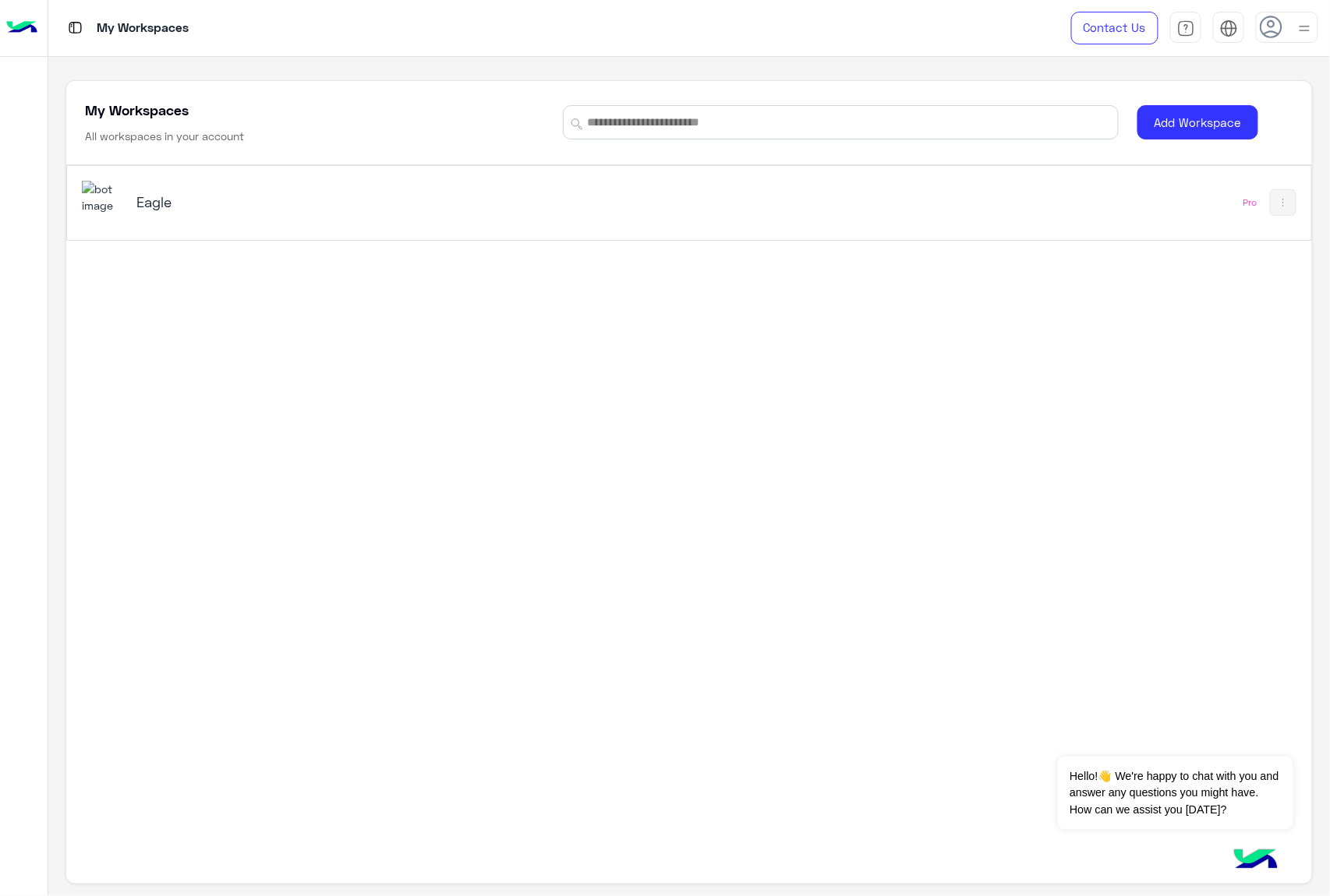
click at [157, 209] on h5 "Eagle" at bounding box center [355, 201] width 437 height 19
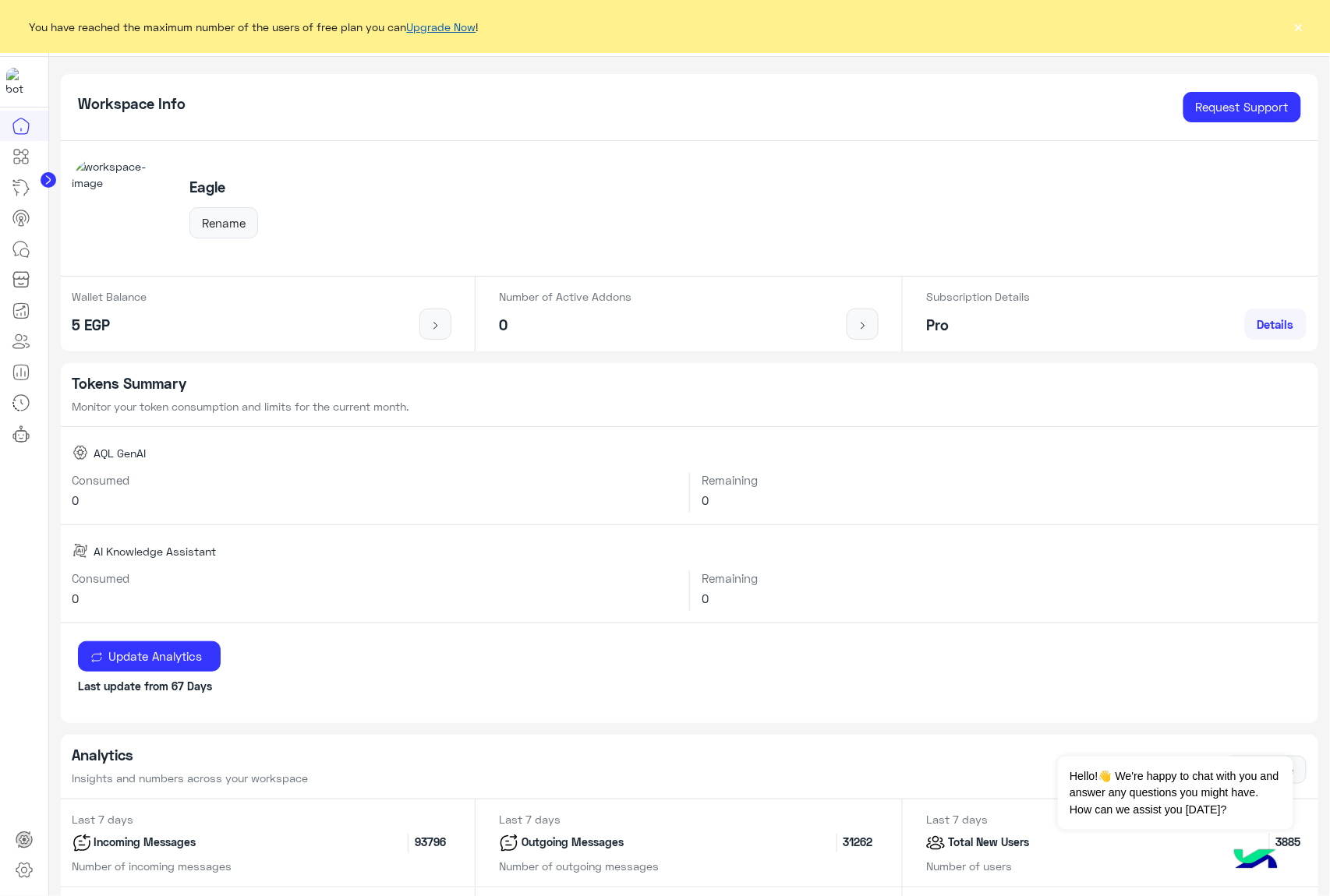
click at [463, 25] on link "Upgrade Now" at bounding box center [442, 27] width 70 height 13
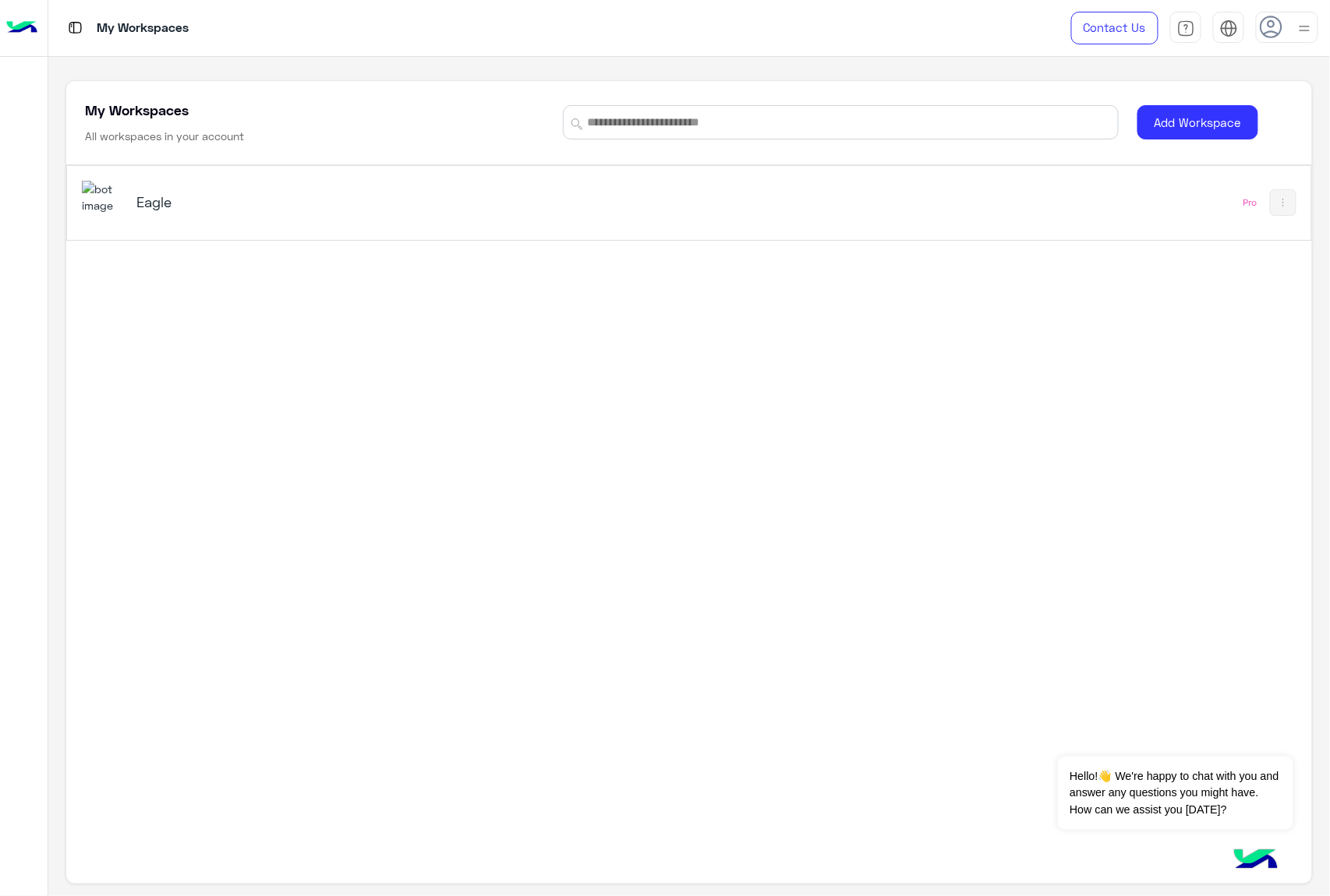
click at [166, 204] on h5 "Eagle" at bounding box center [355, 201] width 437 height 19
click at [157, 203] on h5 "Eagle" at bounding box center [355, 201] width 437 height 19
click at [166, 203] on h5 "Eagle" at bounding box center [355, 201] width 437 height 19
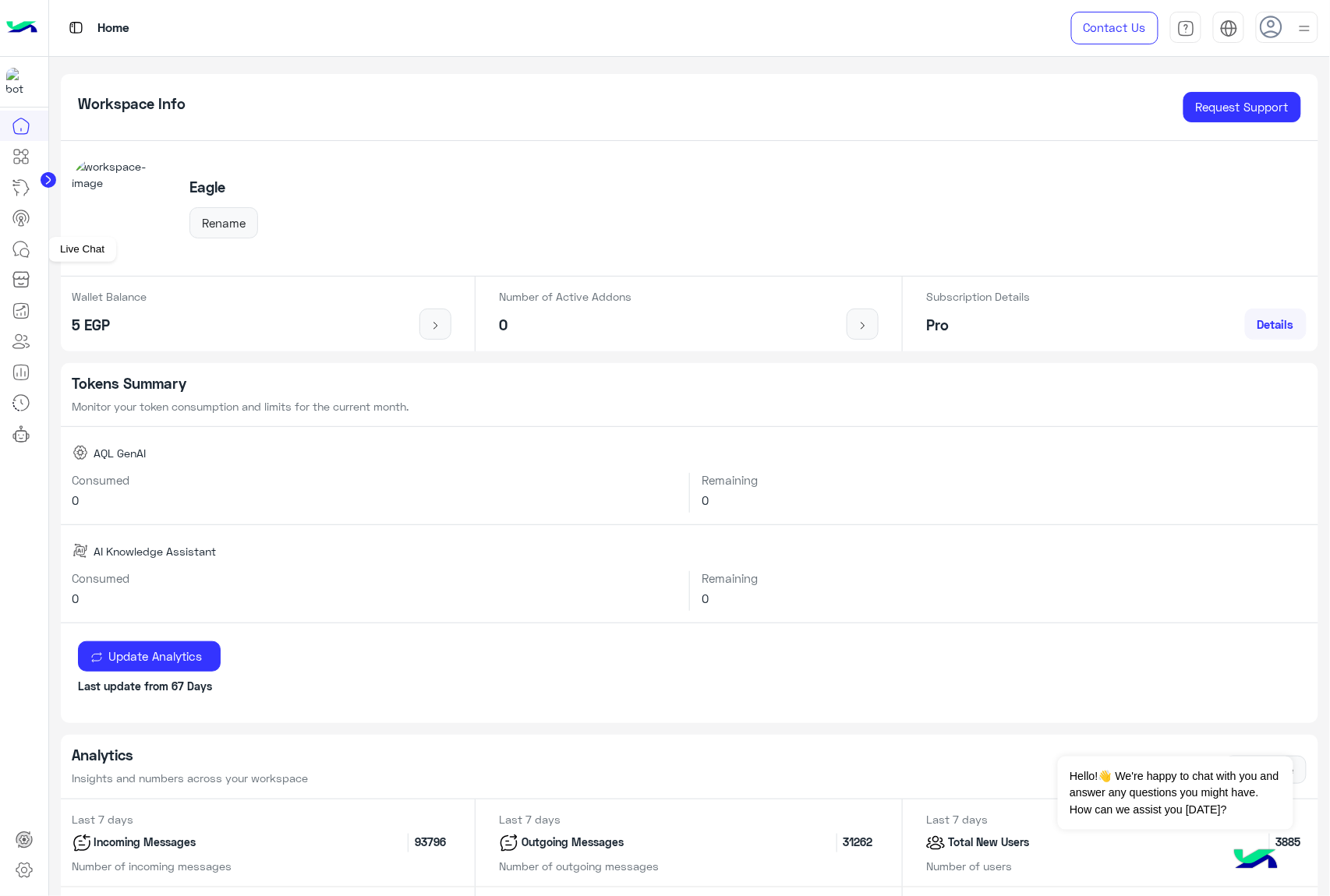
click at [27, 246] on icon at bounding box center [21, 249] width 14 height 14
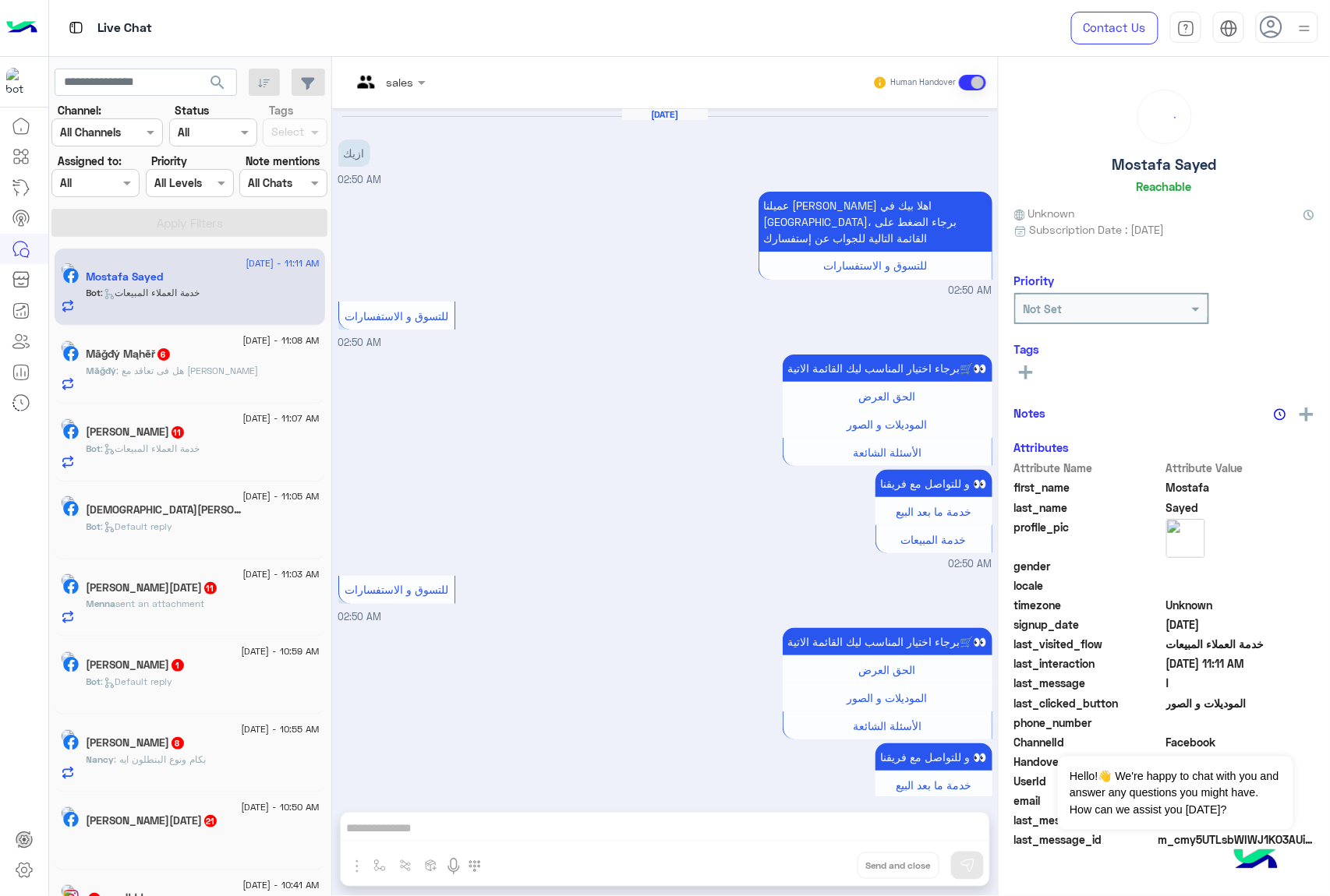
scroll to position [1793, 0]
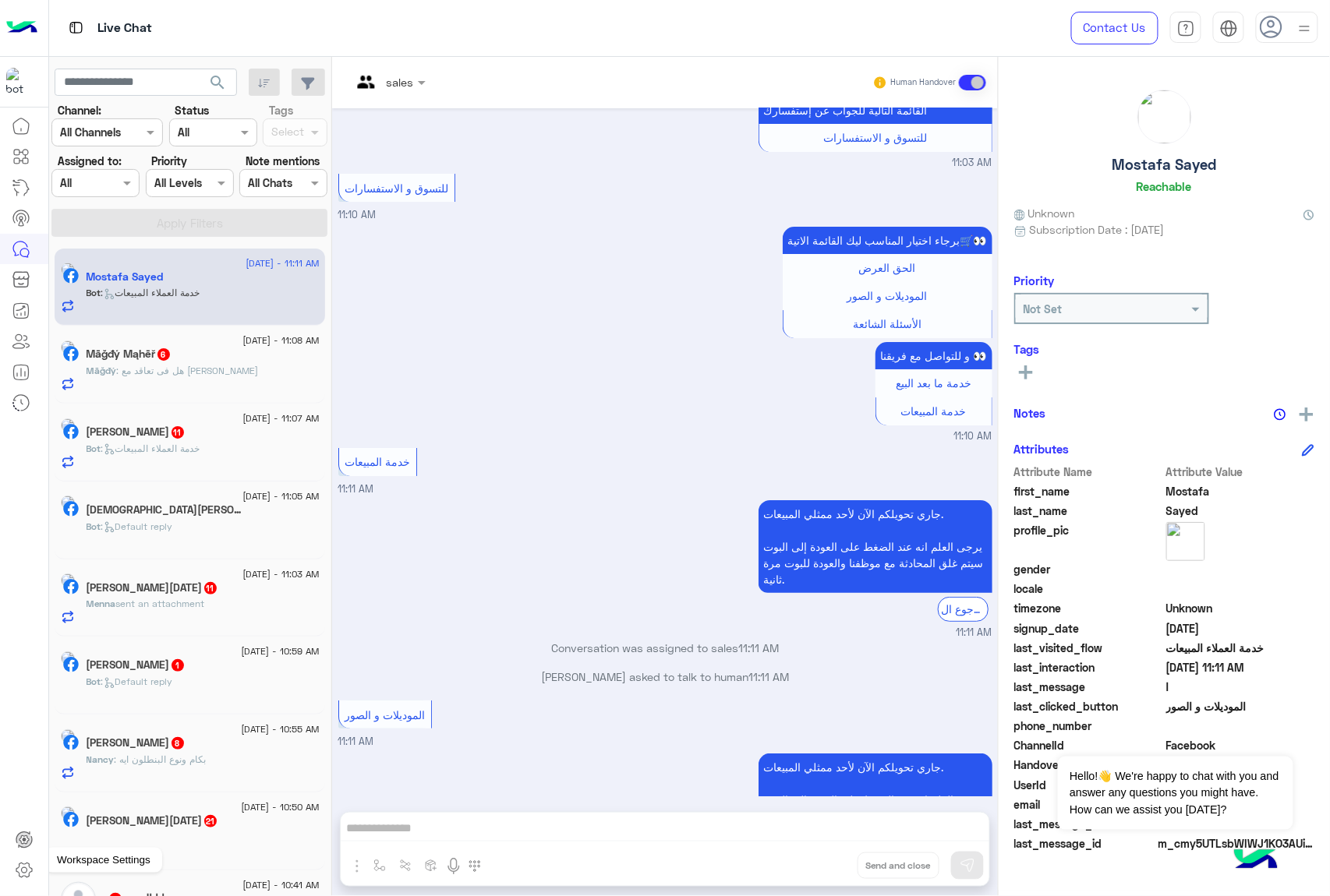
click at [23, 861] on icon at bounding box center [24, 869] width 19 height 19
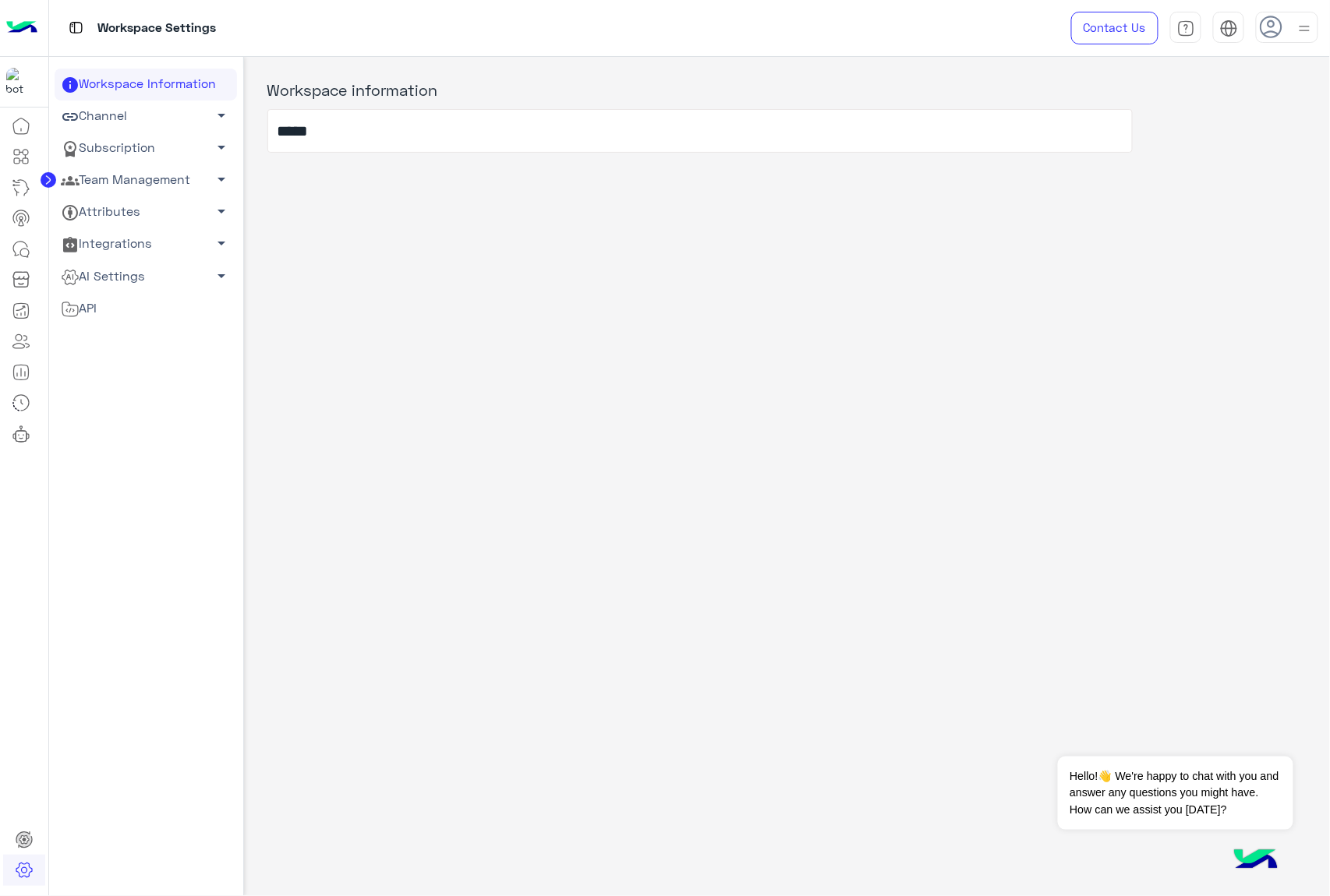
click at [148, 175] on link "Team Management arrow_drop_down" at bounding box center [145, 180] width 182 height 32
click at [103, 217] on link "Team Members" at bounding box center [145, 210] width 182 height 28
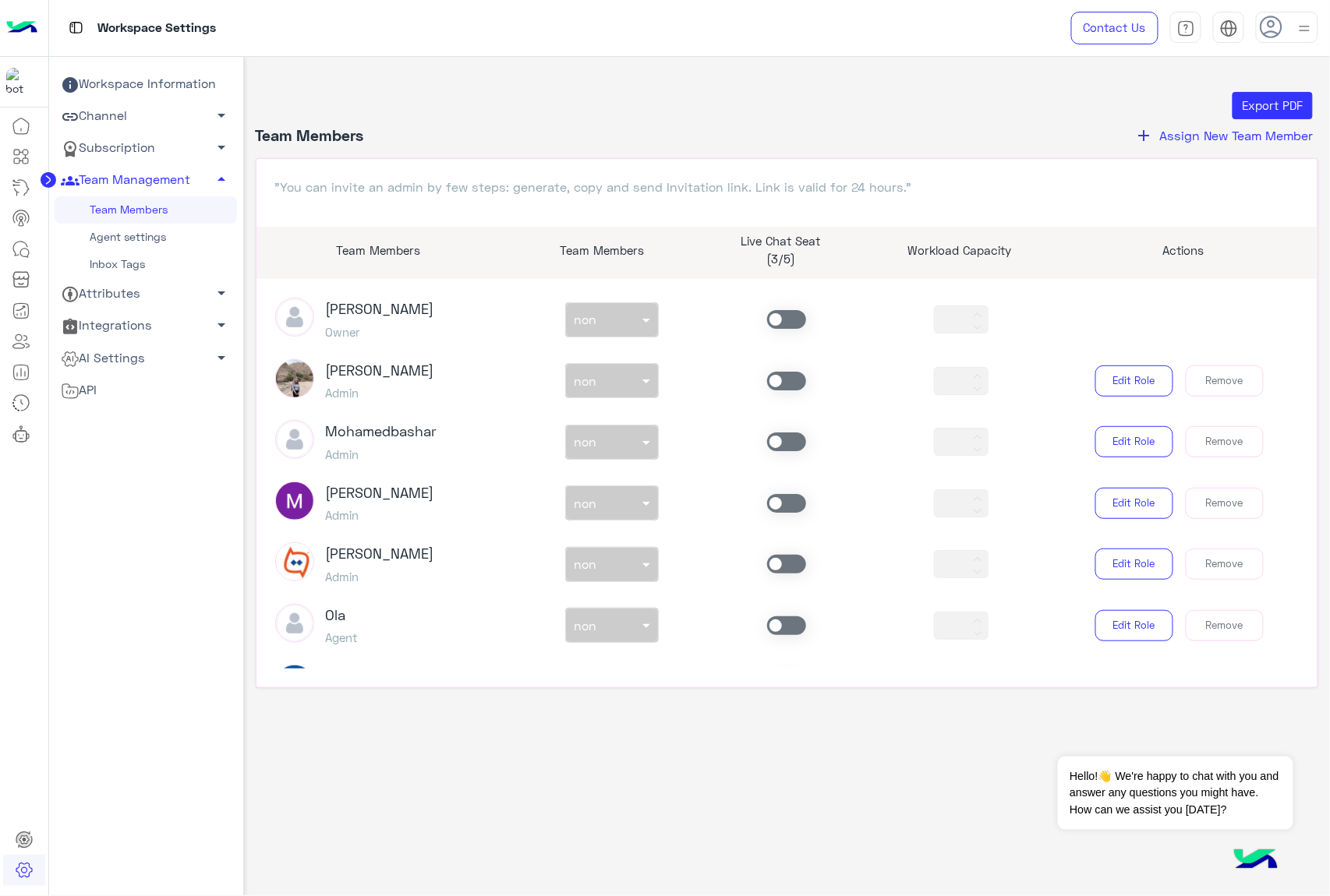
click at [786, 318] on span at bounding box center [787, 319] width 39 height 19
click at [636, 325] on div "non × non" at bounding box center [601, 318] width 72 height 15
click at [605, 388] on div "sales" at bounding box center [611, 382] width 94 height 29
click at [14, 250] on icon at bounding box center [21, 249] width 19 height 19
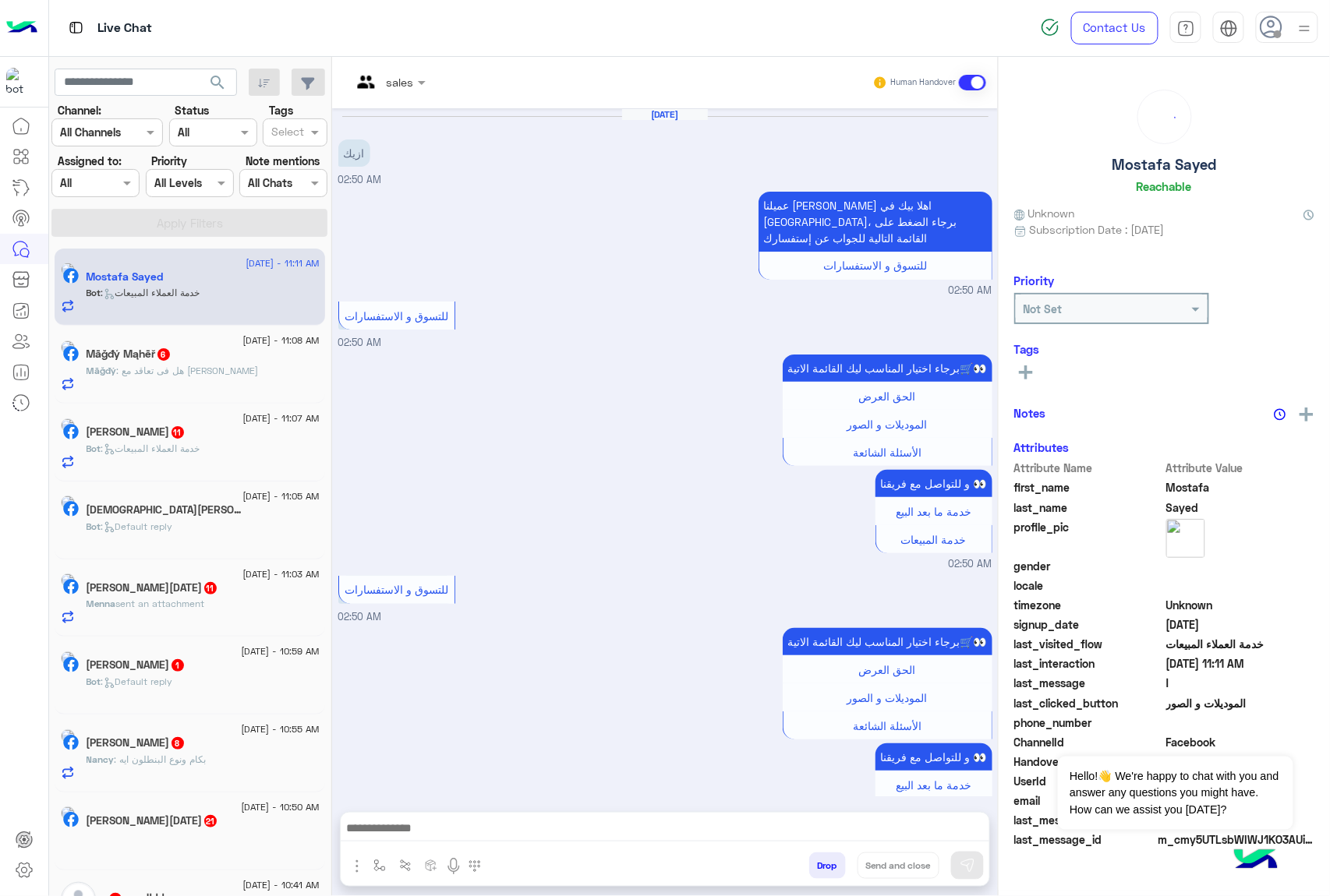
scroll to position [1793, 0]
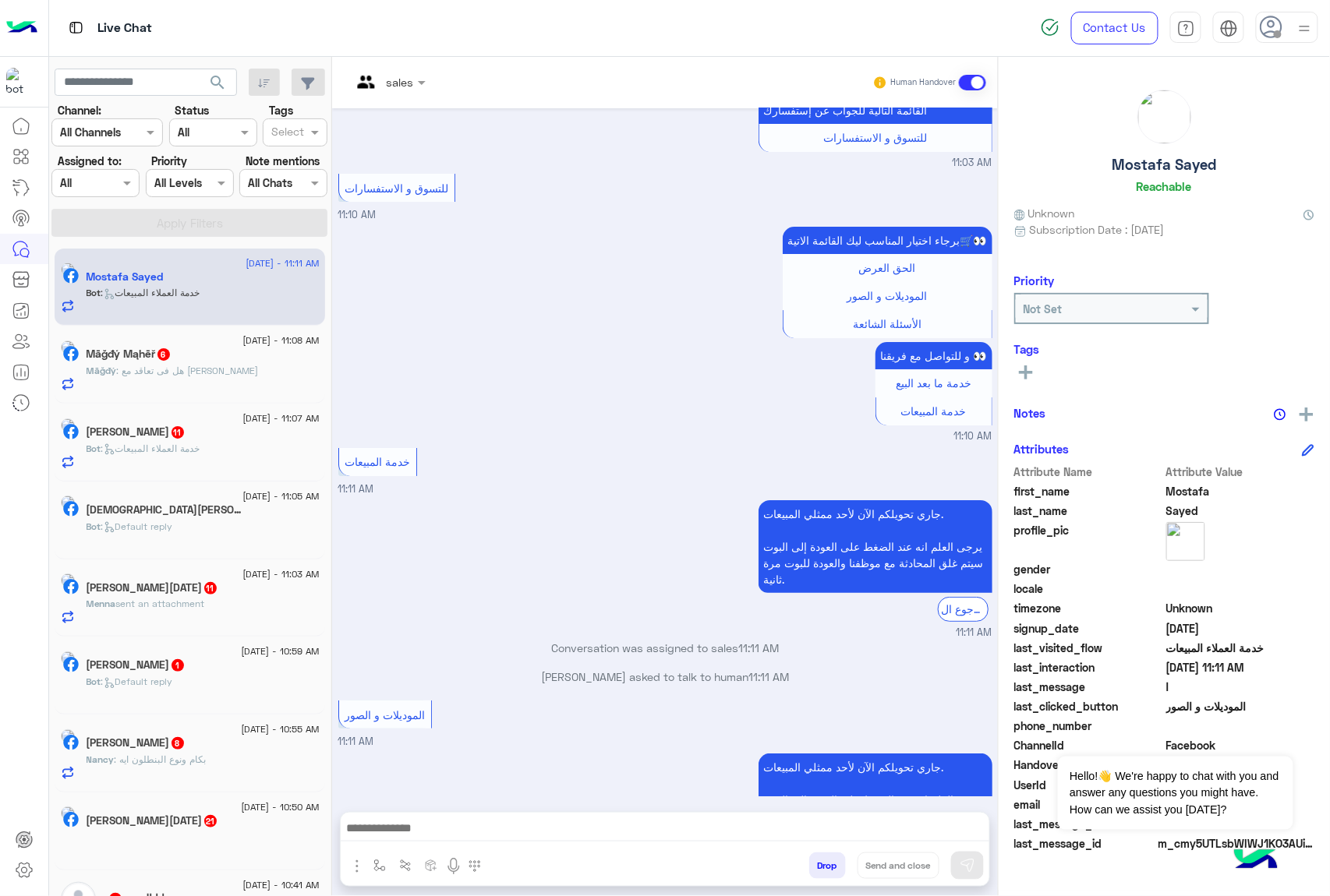
click at [1305, 29] on img at bounding box center [1304, 29] width 20 height 20
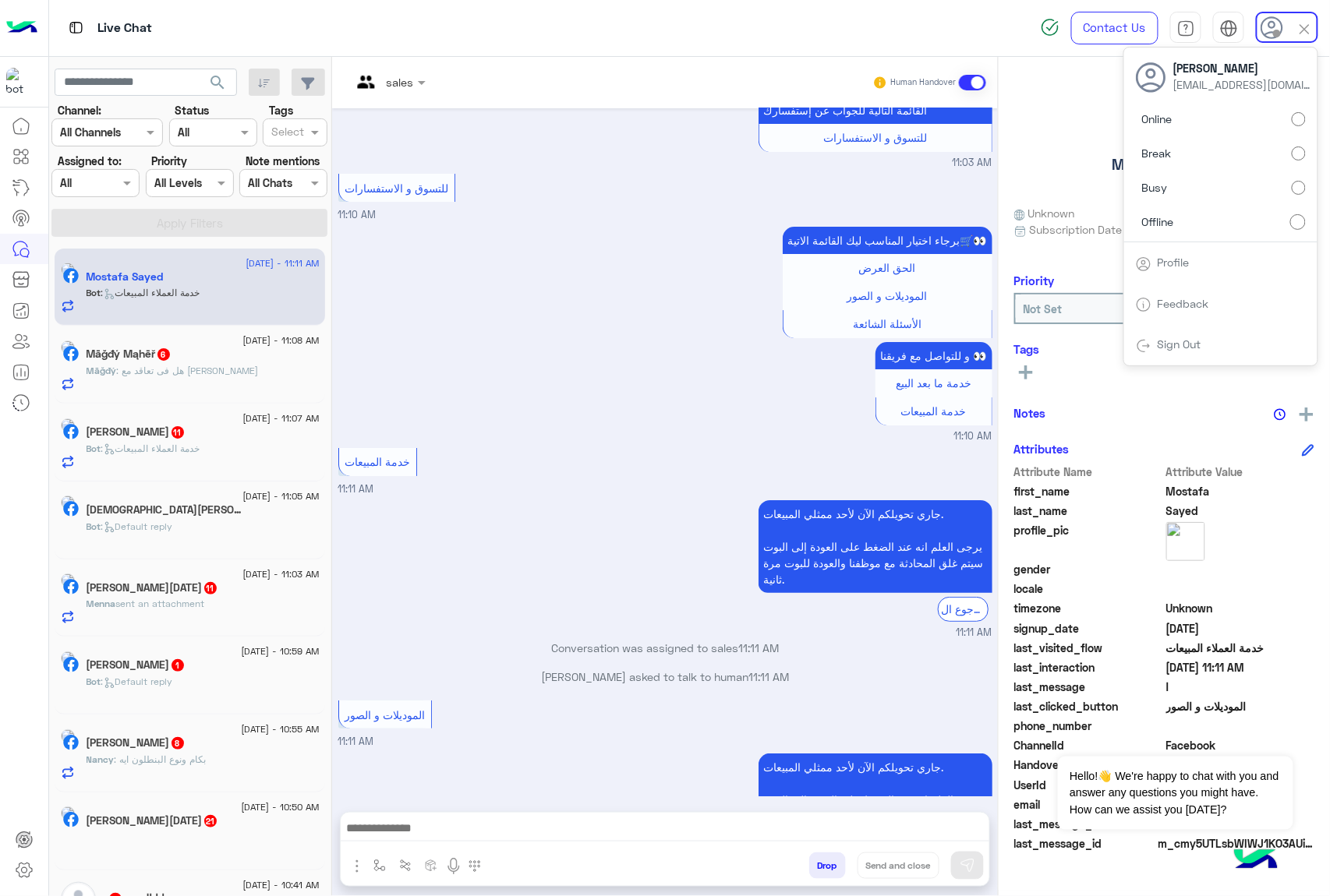
click at [1218, 125] on label "Online" at bounding box center [1220, 119] width 169 height 28
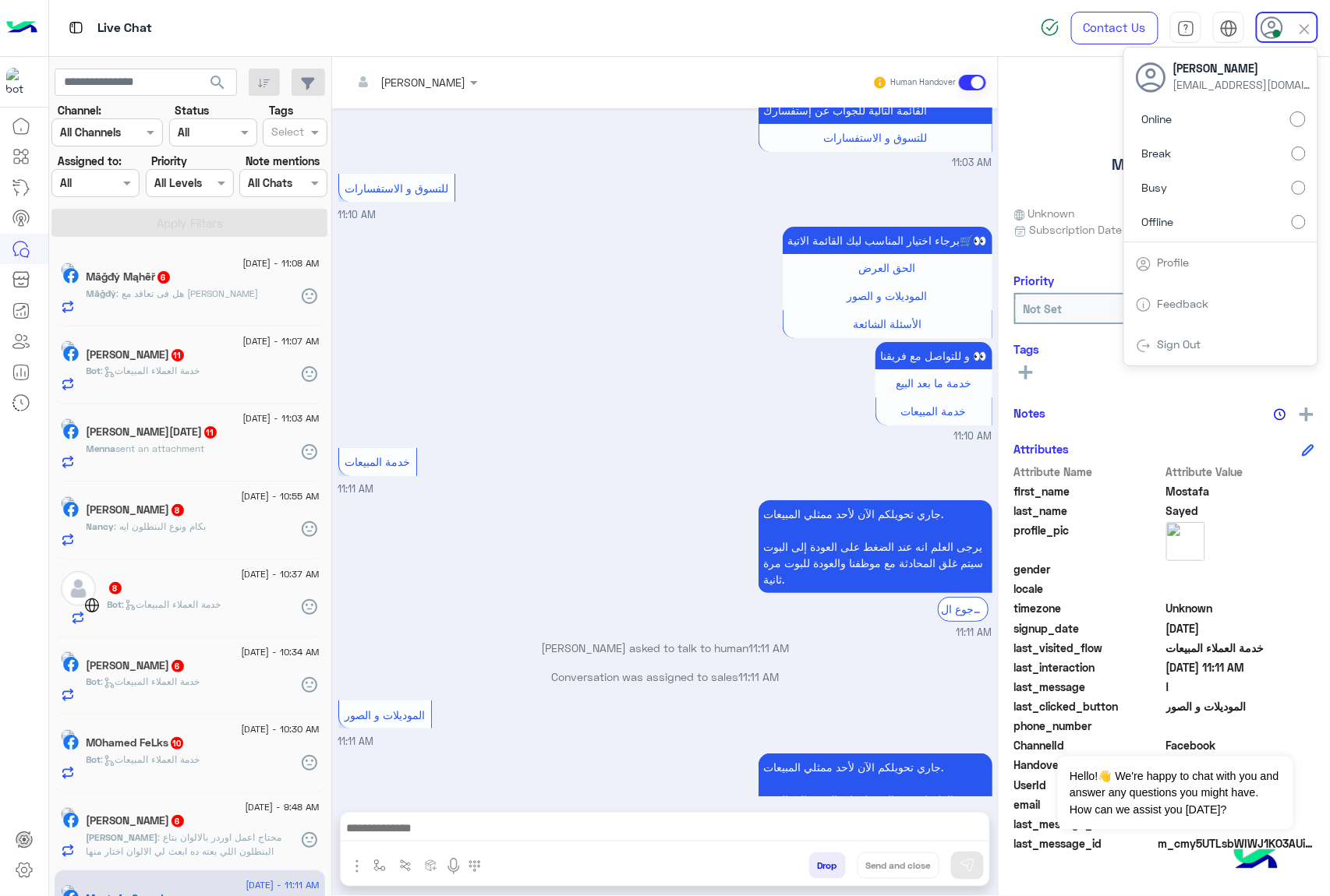
click at [605, 281] on div "برجاء اختيار المناسب ليك القائمة الاتية🛒👀 الحق العرض الموديلات و الصور الأسئلة …" at bounding box center [665, 333] width 654 height 221
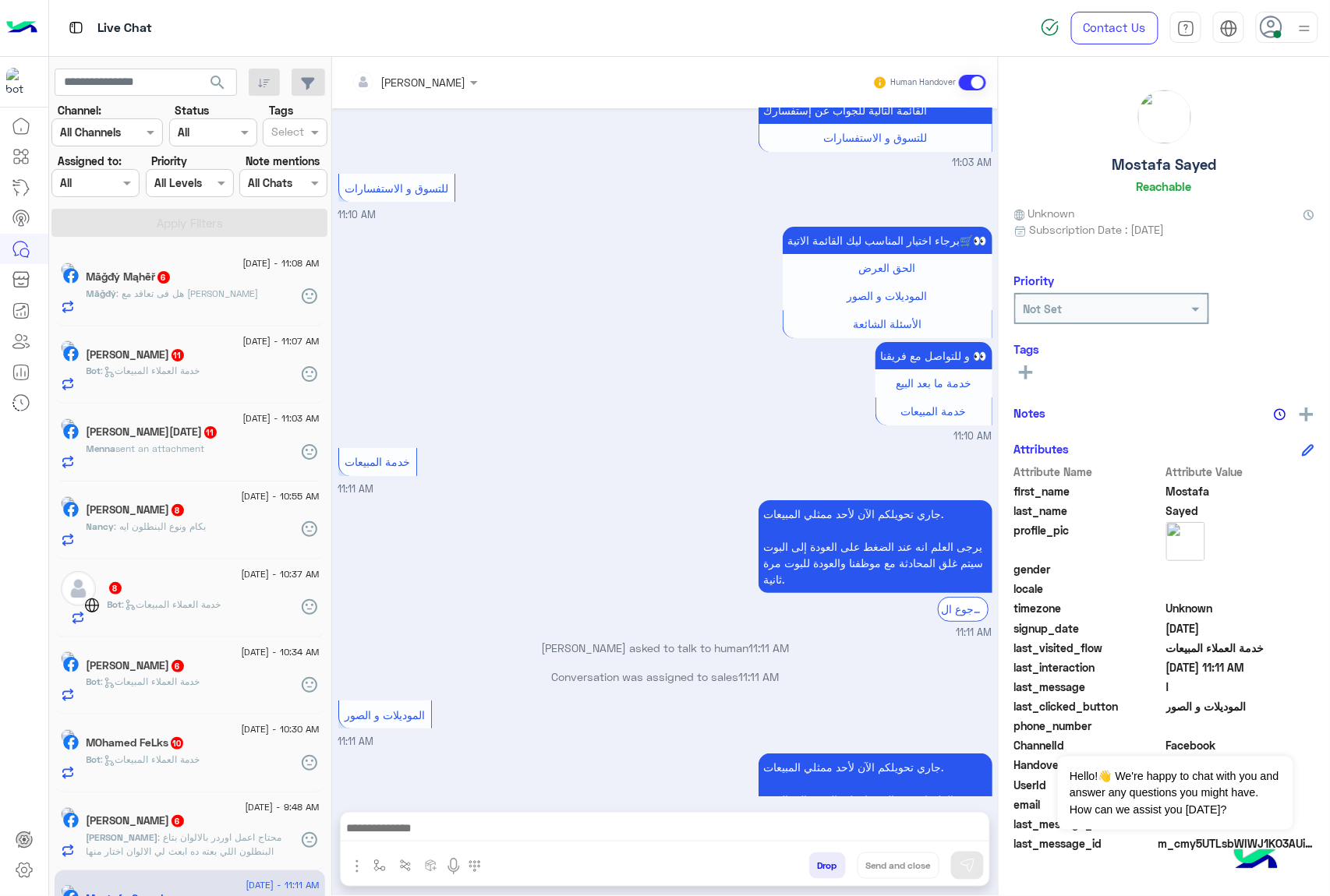
click at [559, 444] on div "خدمة المبيعات 11:11 AM" at bounding box center [665, 470] width 654 height 53
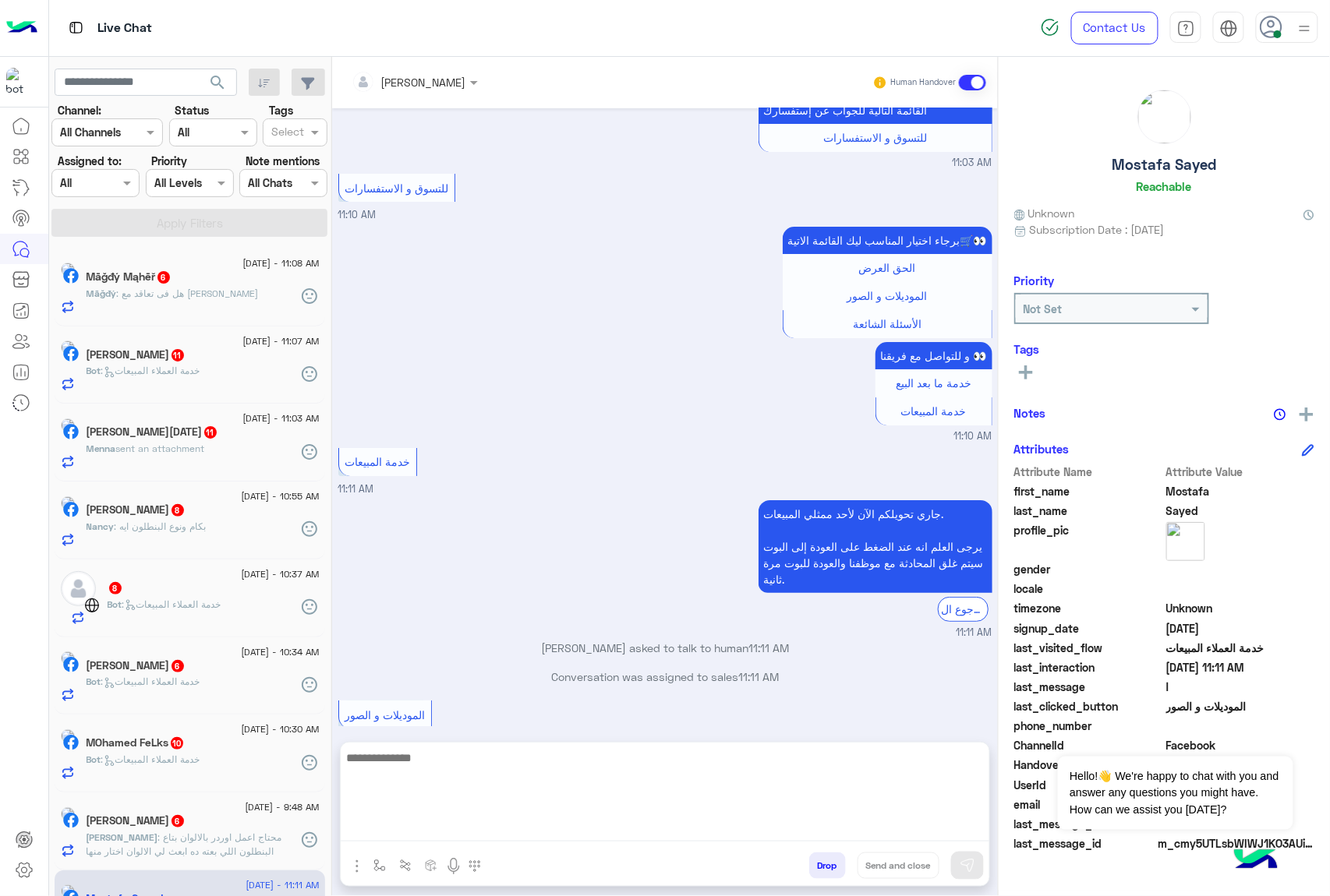
click at [602, 819] on textarea at bounding box center [665, 794] width 648 height 94
paste textarea "**********"
type textarea "**********"
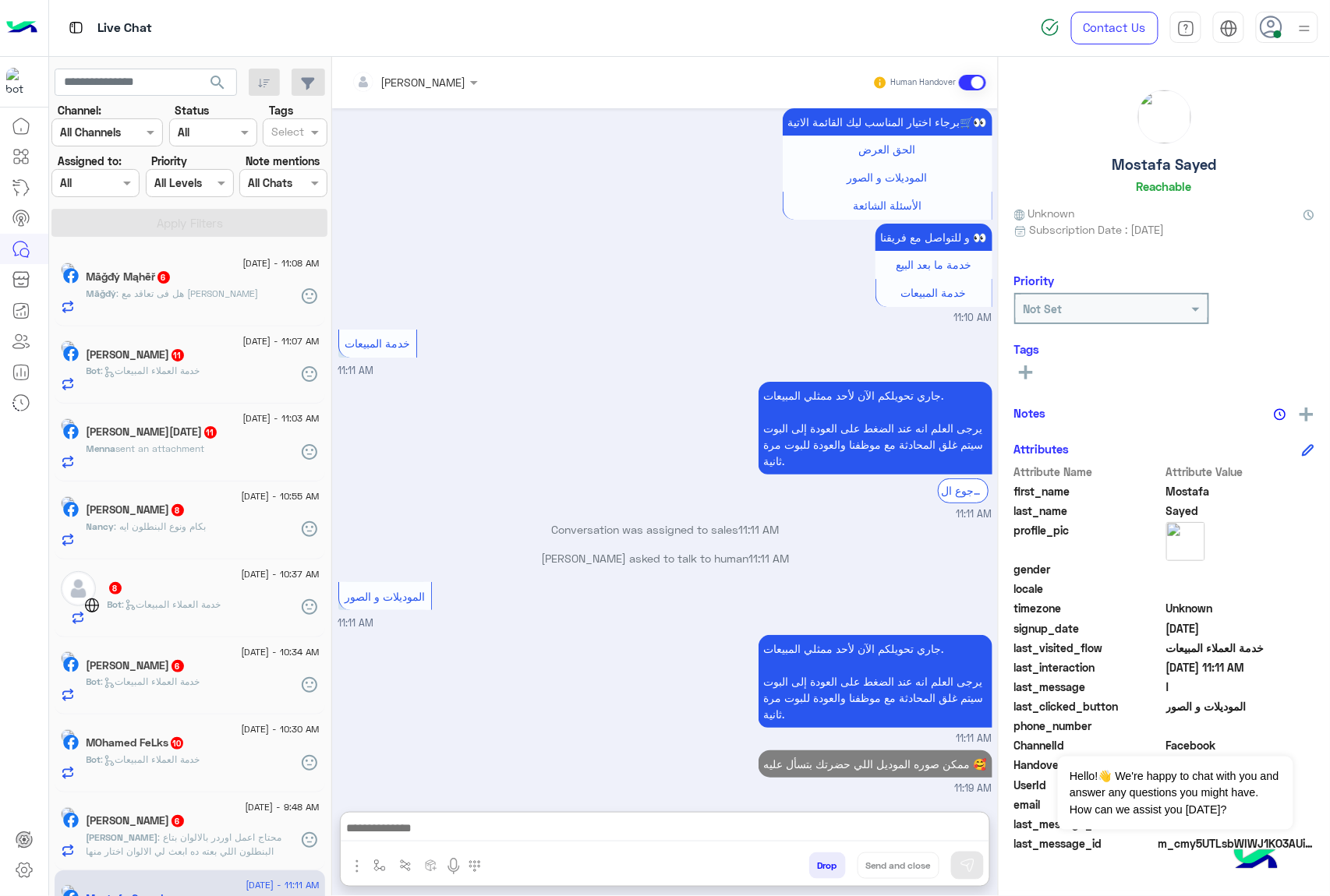
click at [237, 296] on span ": هل فى تعاقد مع بريمر كارد" at bounding box center [187, 292] width 142 height 12
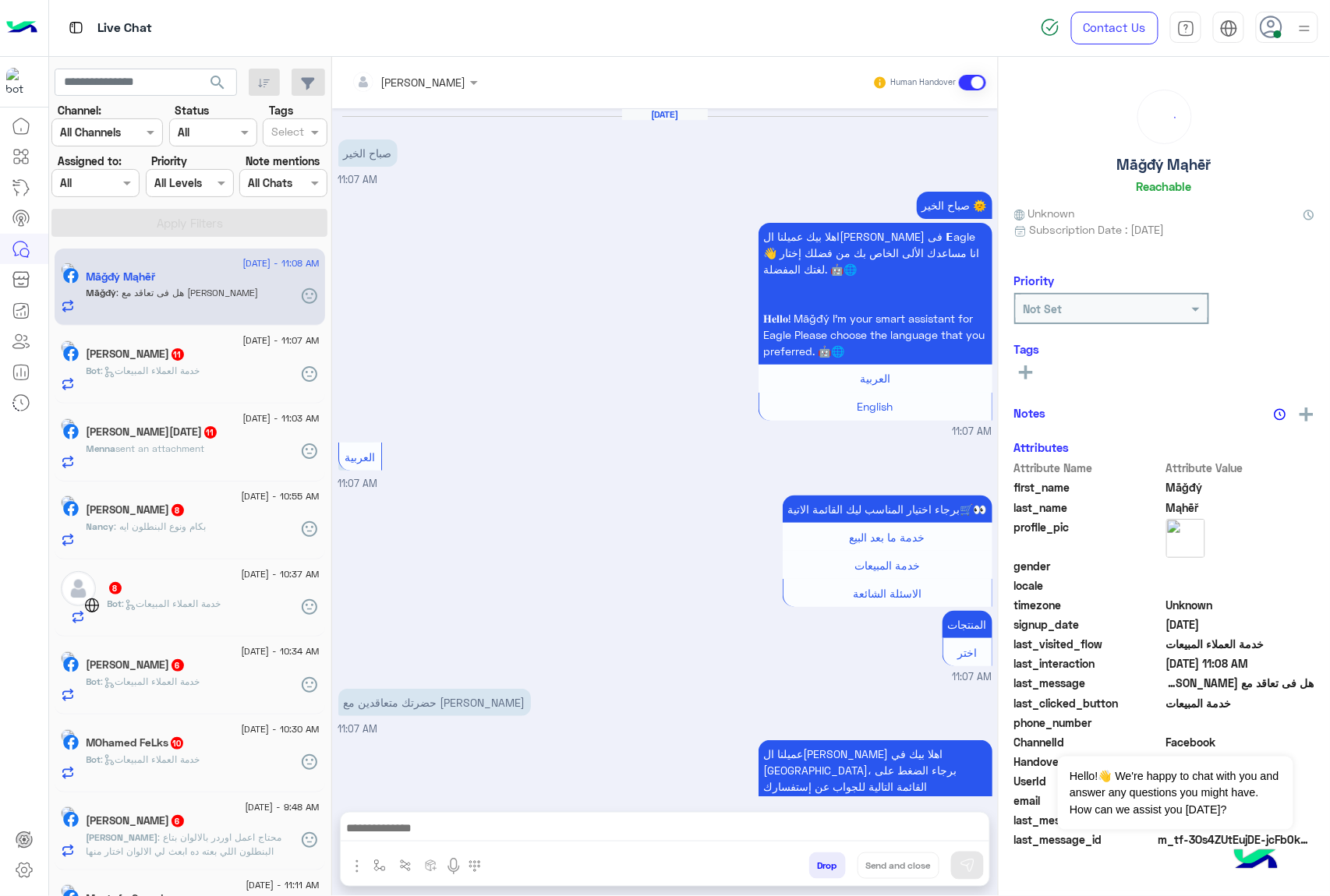
scroll to position [390, 0]
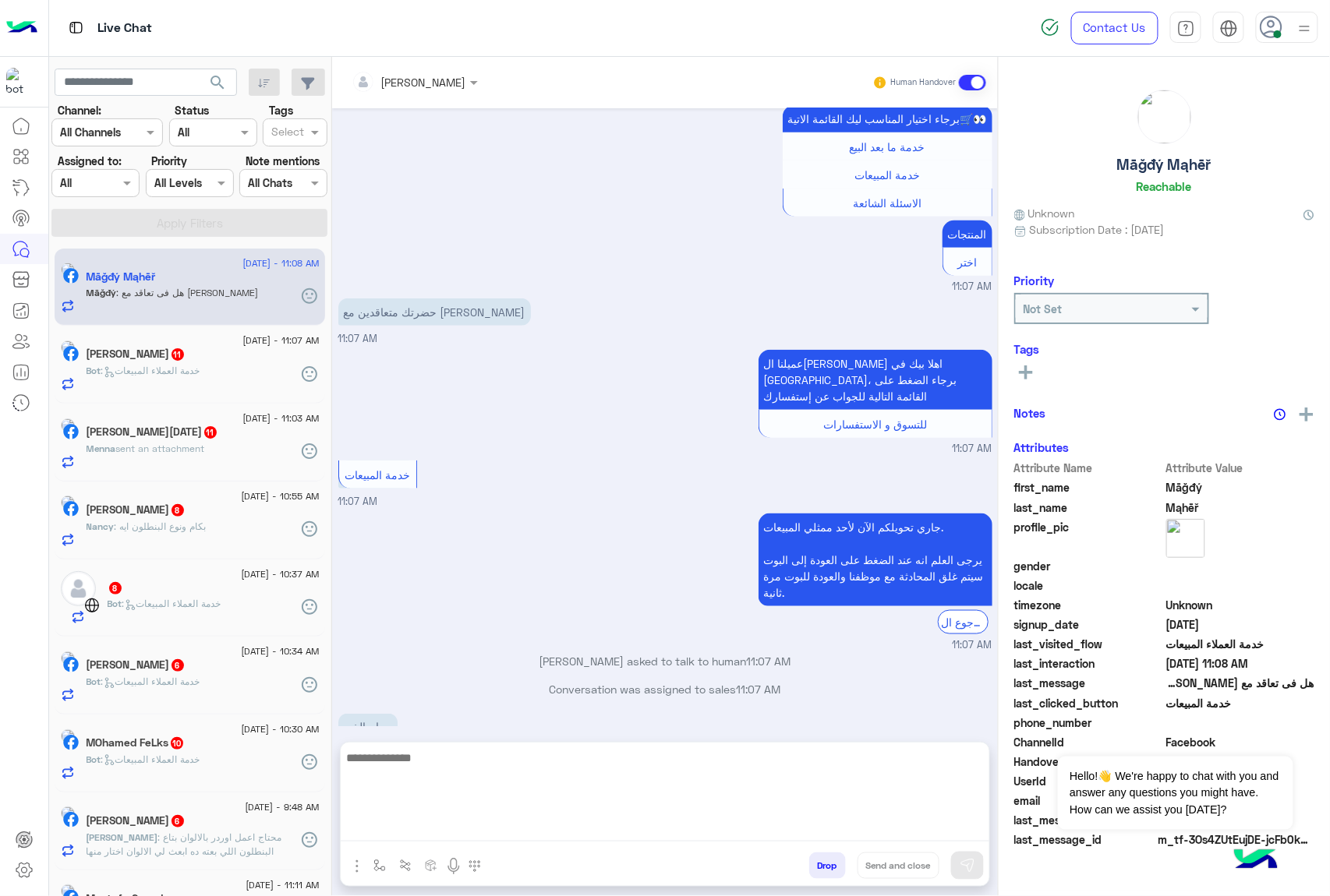
click at [533, 829] on textarea at bounding box center [665, 794] width 648 height 94
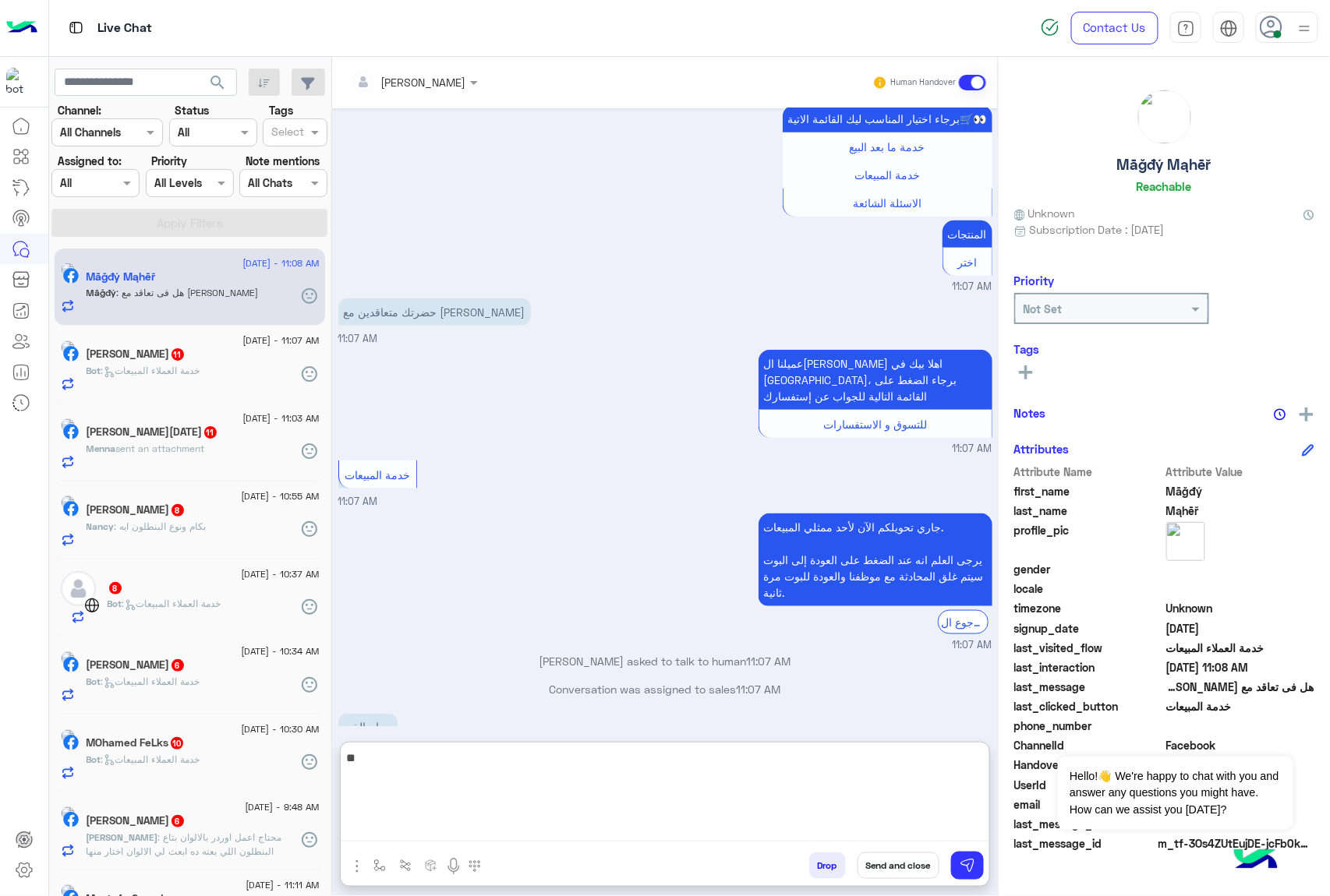
type textarea "*"
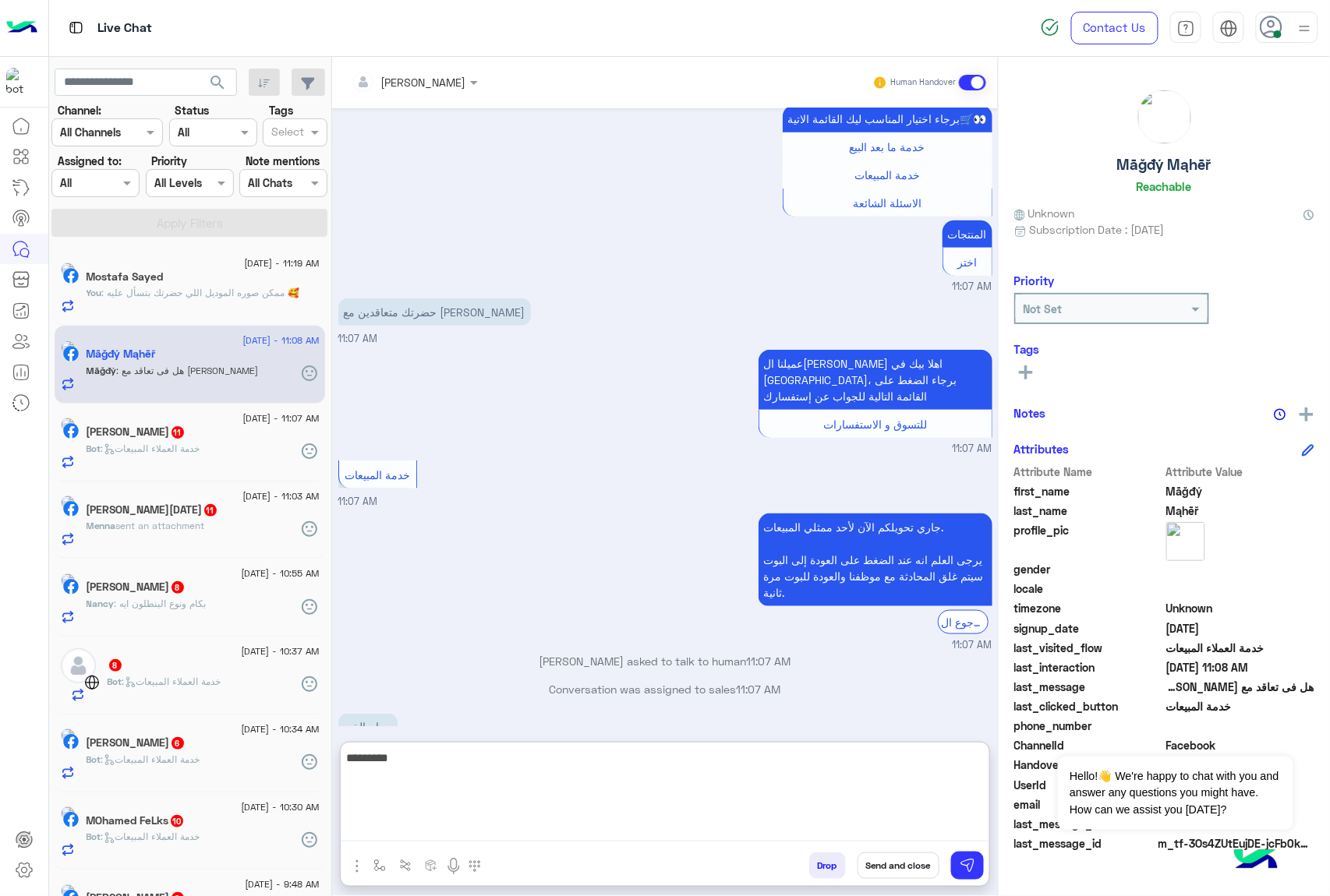
type textarea "********"
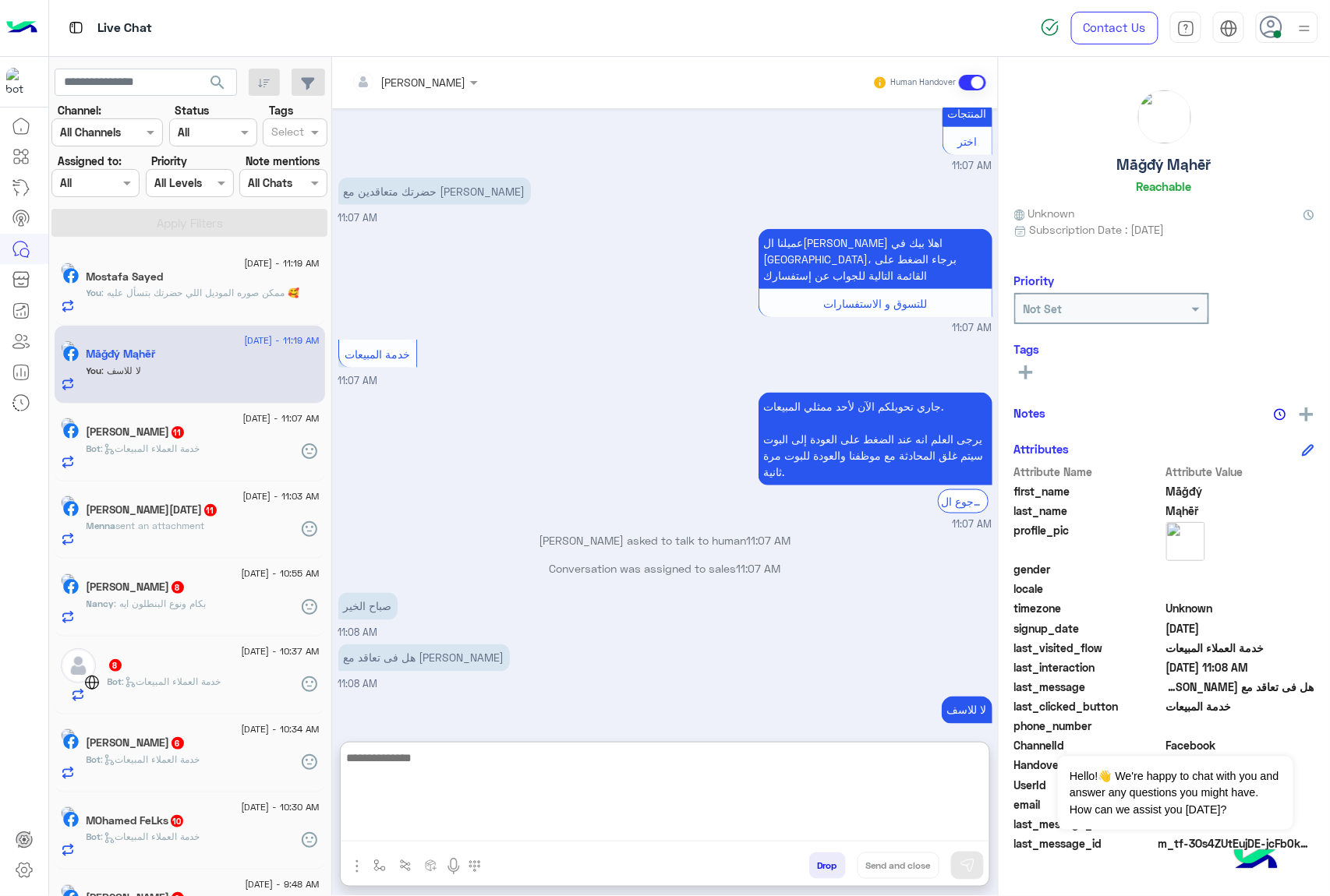
scroll to position [539, 0]
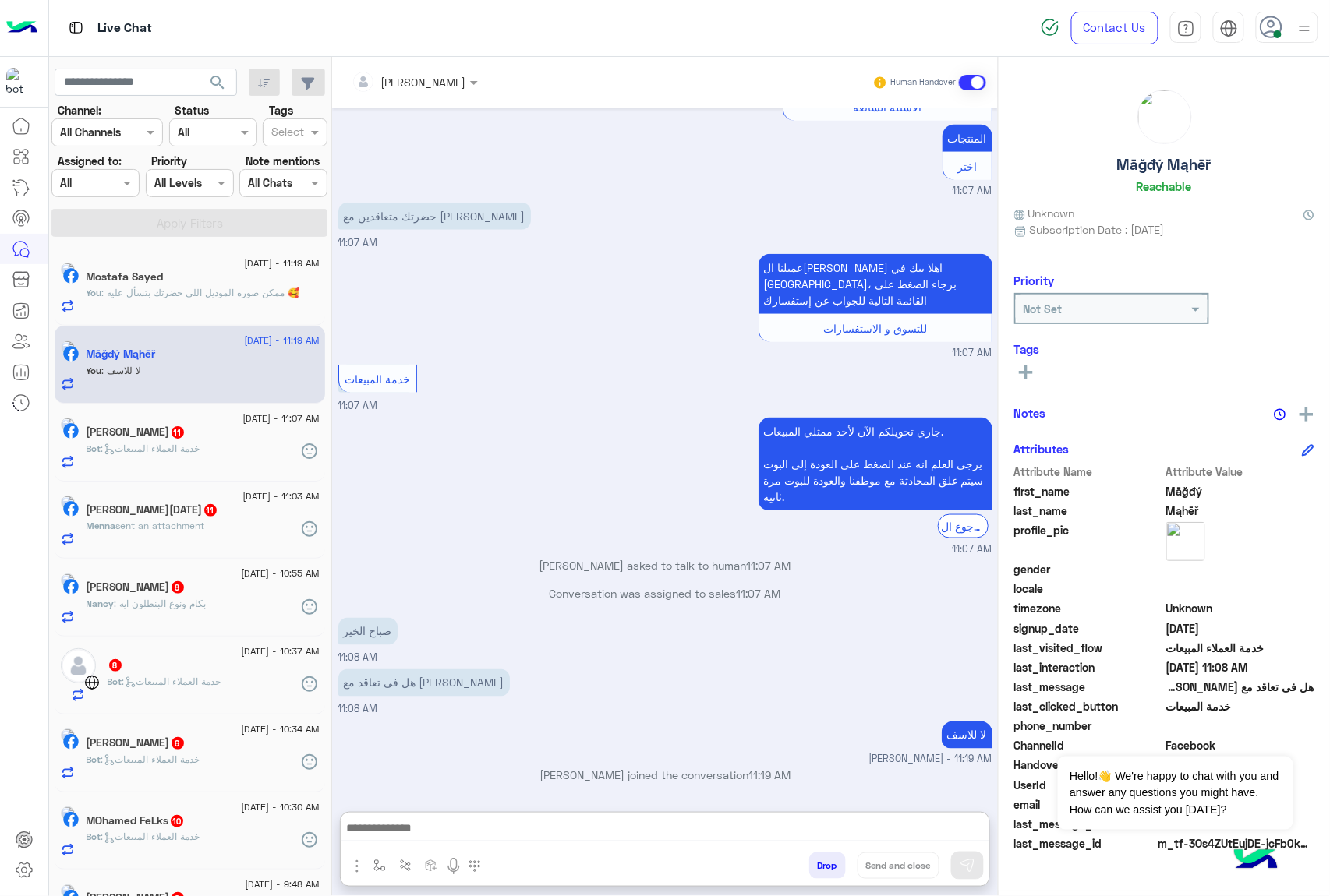
click at [186, 449] on span ": خدمة العملاء المبيعات" at bounding box center [151, 448] width 99 height 12
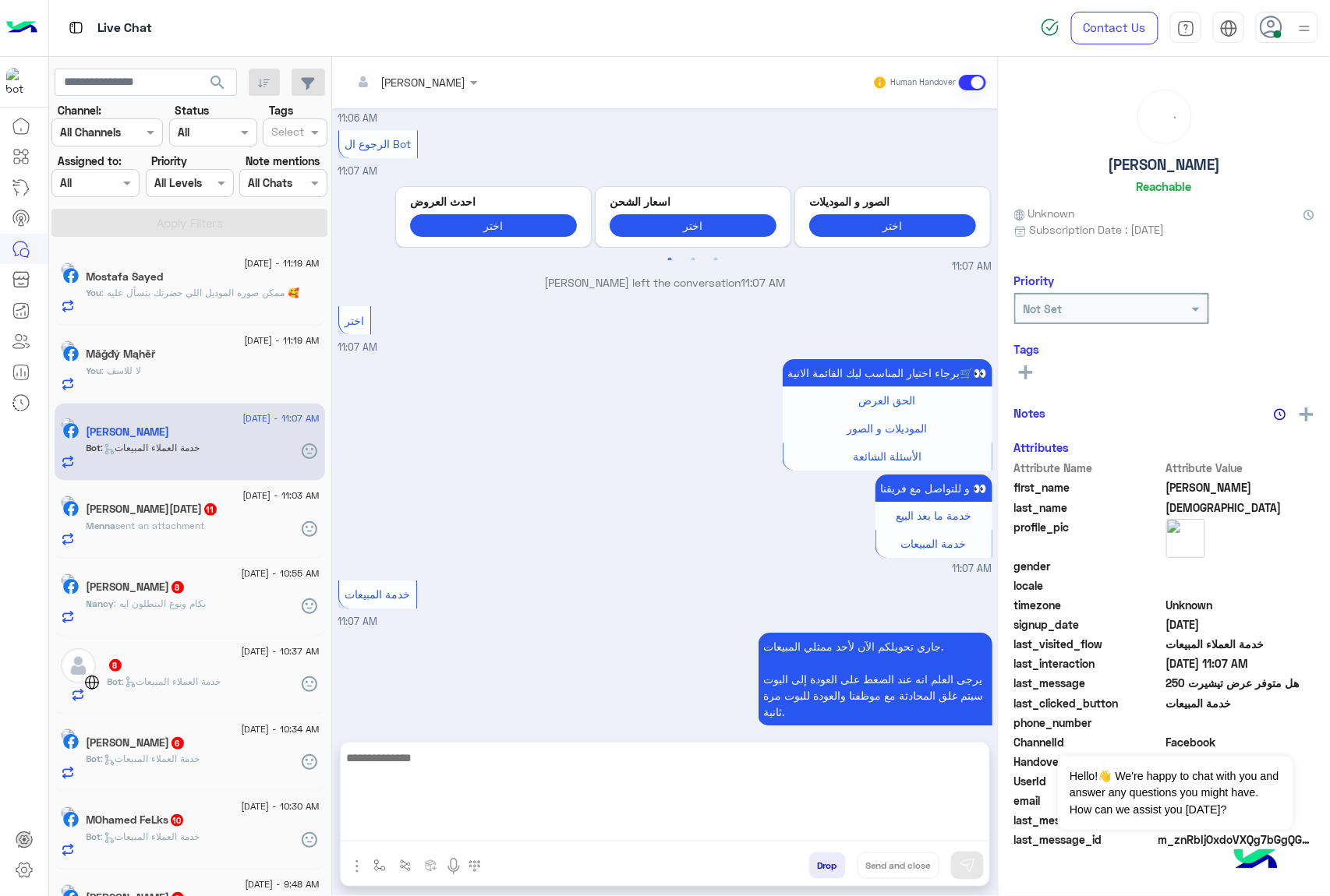
click at [500, 824] on textarea at bounding box center [665, 794] width 648 height 94
paste textarea "**********"
type textarea "**********"
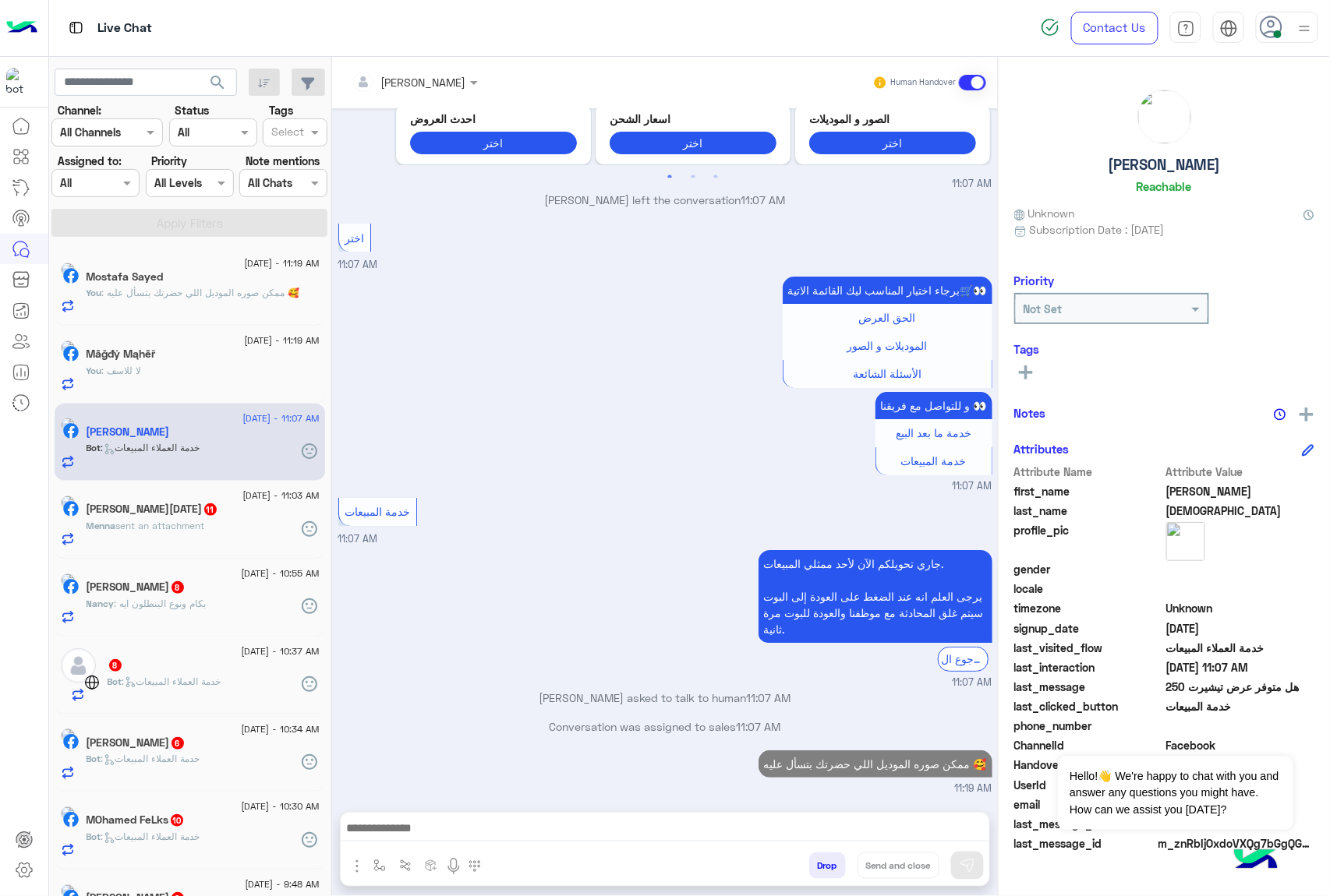
click at [196, 544] on div "Menna sent an attachment" at bounding box center [202, 532] width 233 height 28
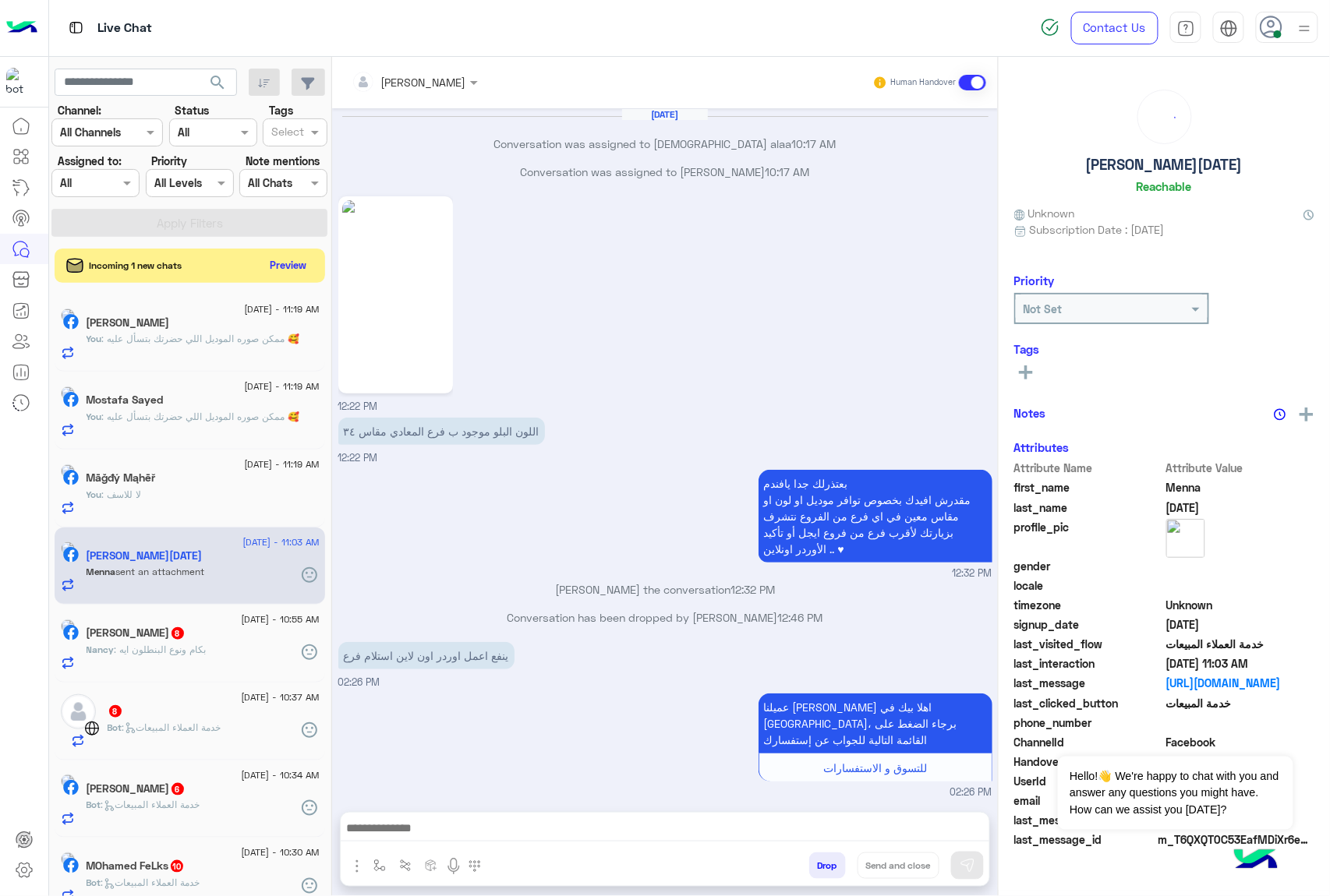
scroll to position [2421, 0]
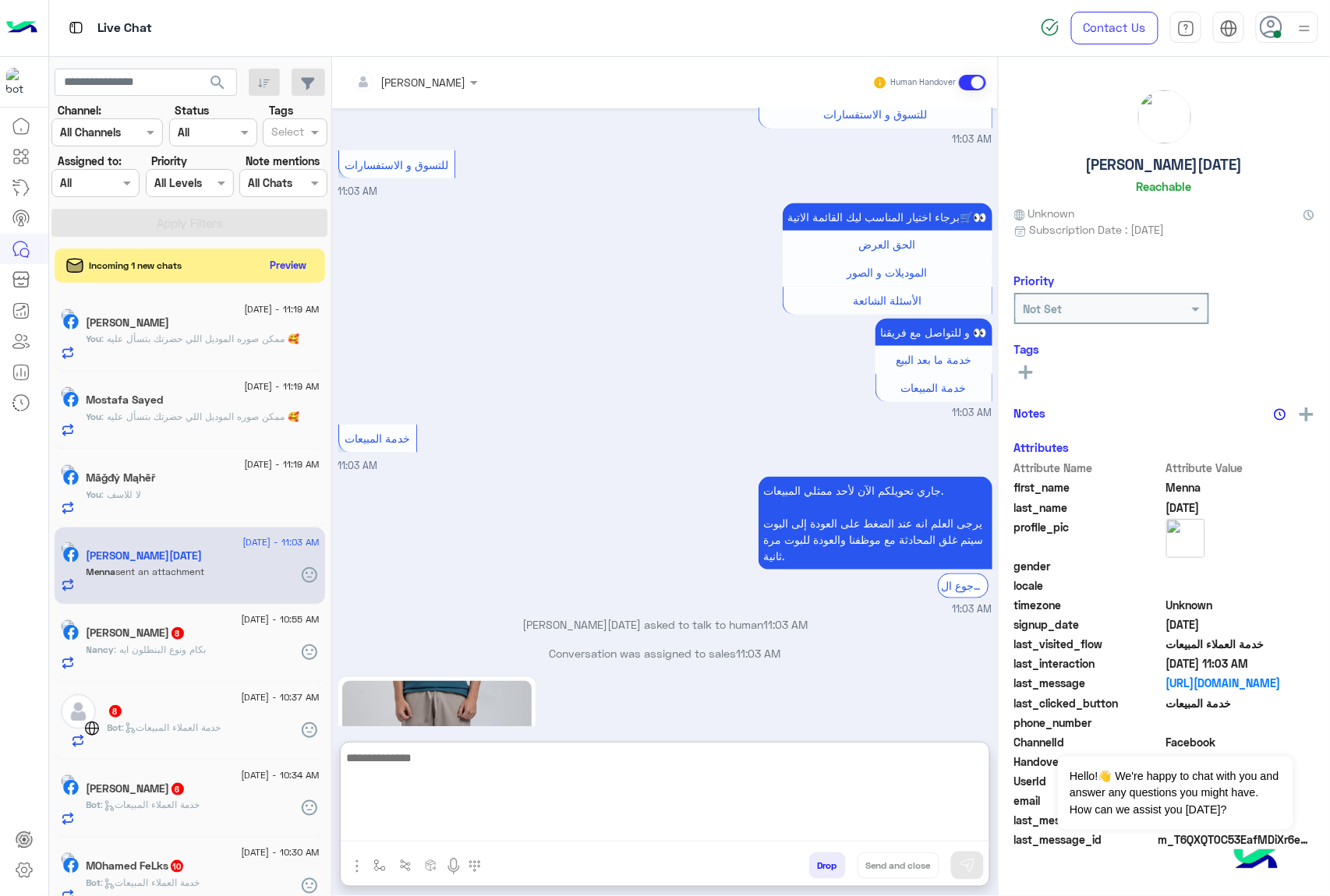
click at [571, 819] on textarea at bounding box center [665, 794] width 648 height 94
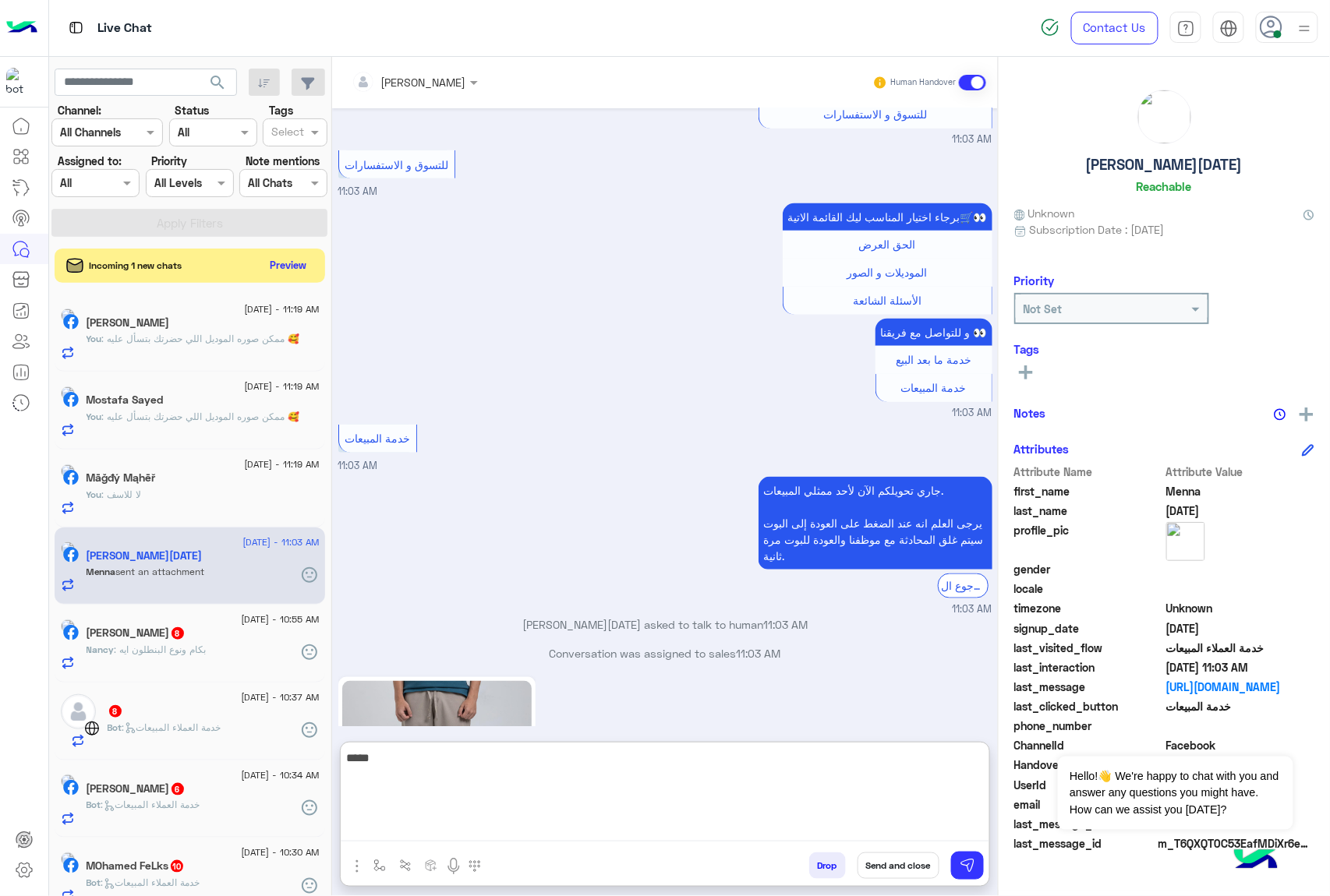
type textarea "*****"
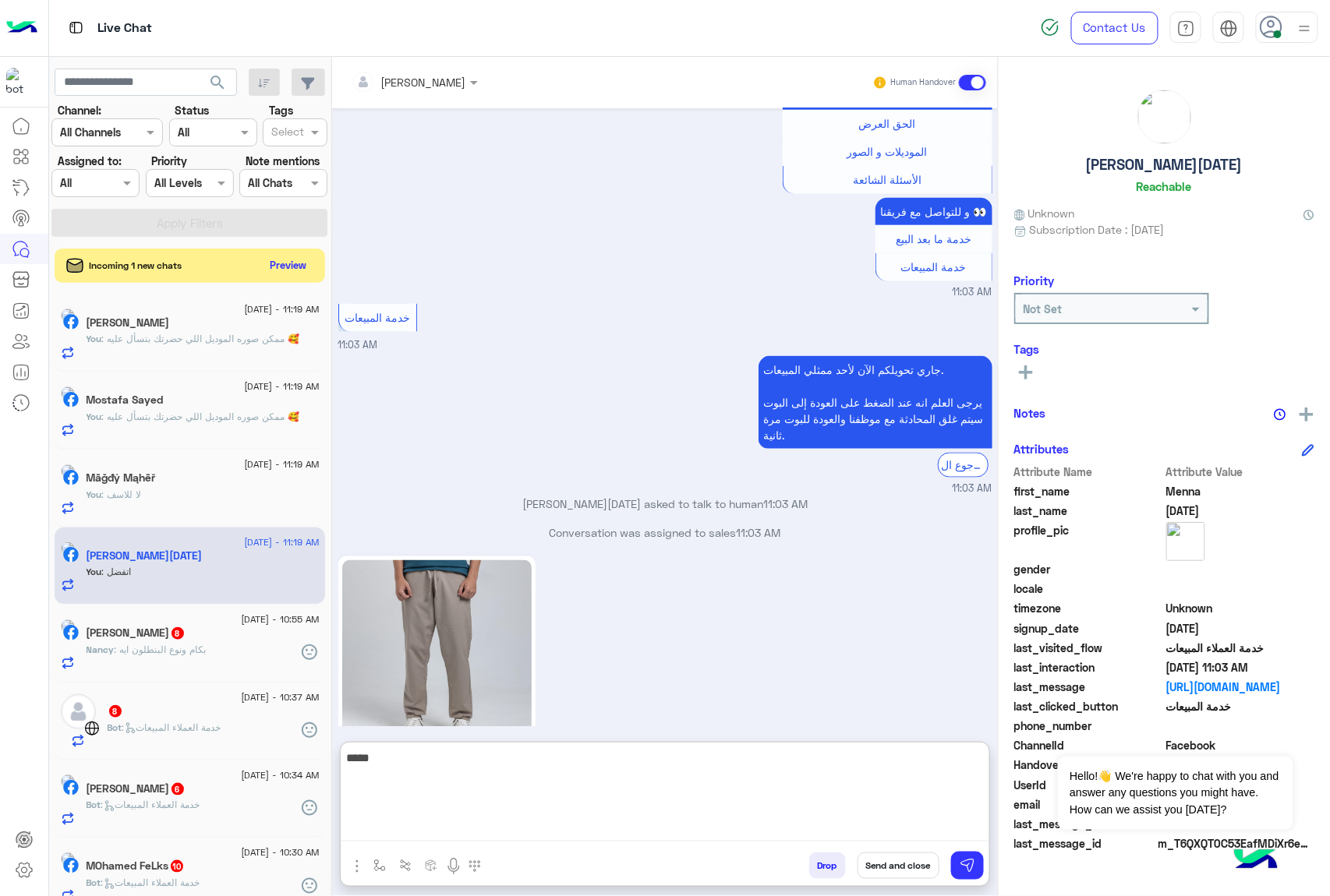
scroll to position [2570, 0]
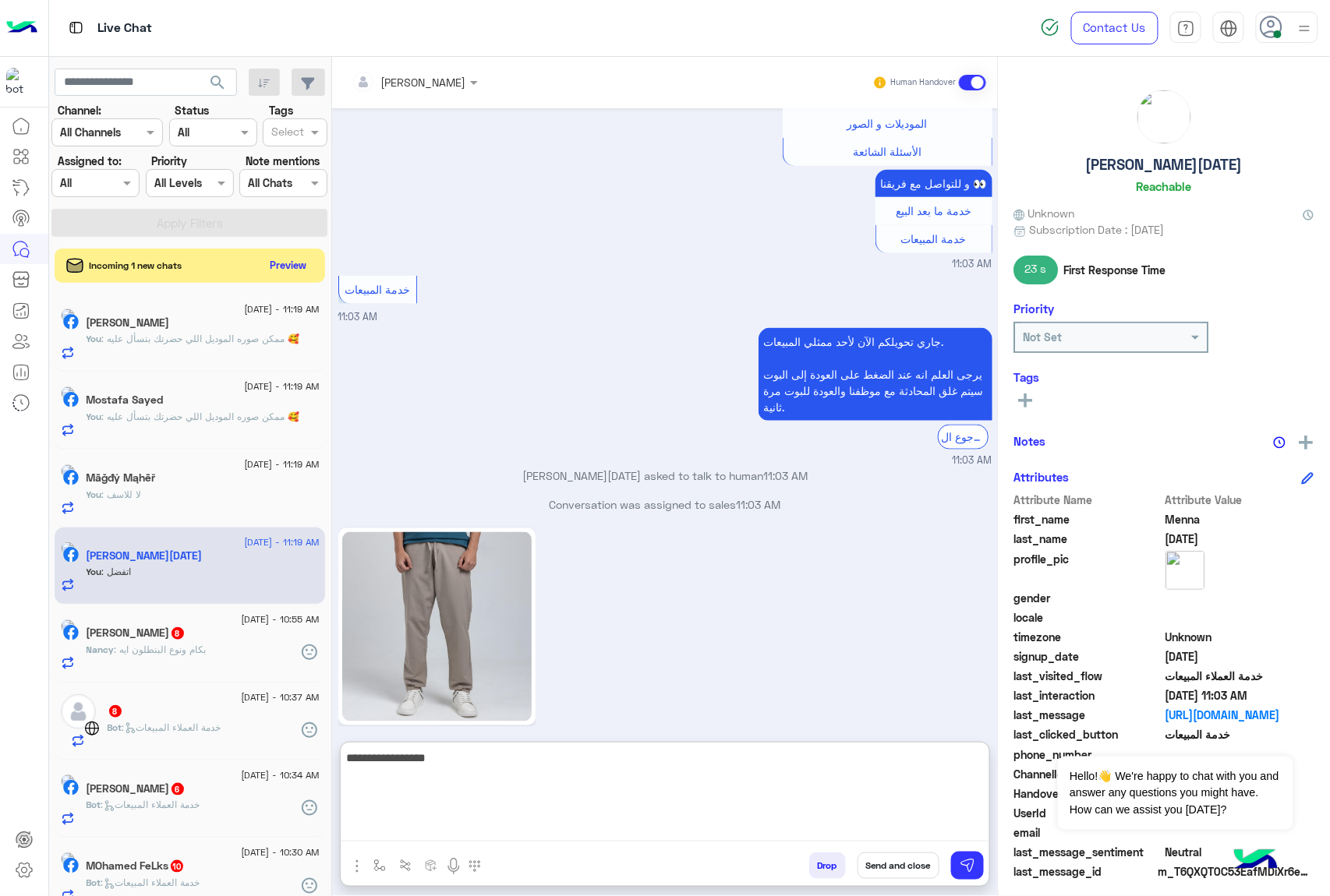
type textarea "**********"
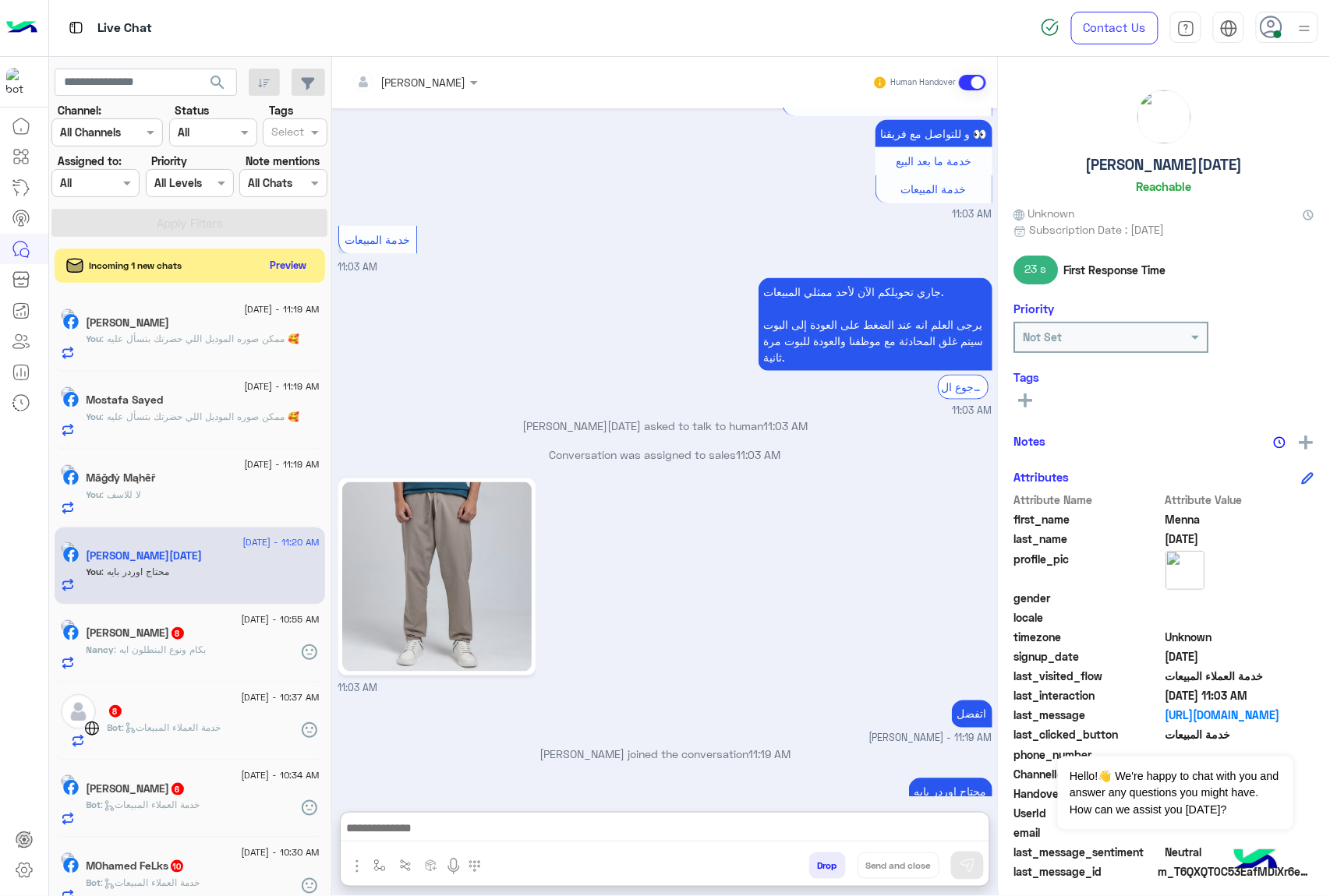
click at [215, 643] on div "Nancy Samir 8" at bounding box center [202, 634] width 233 height 16
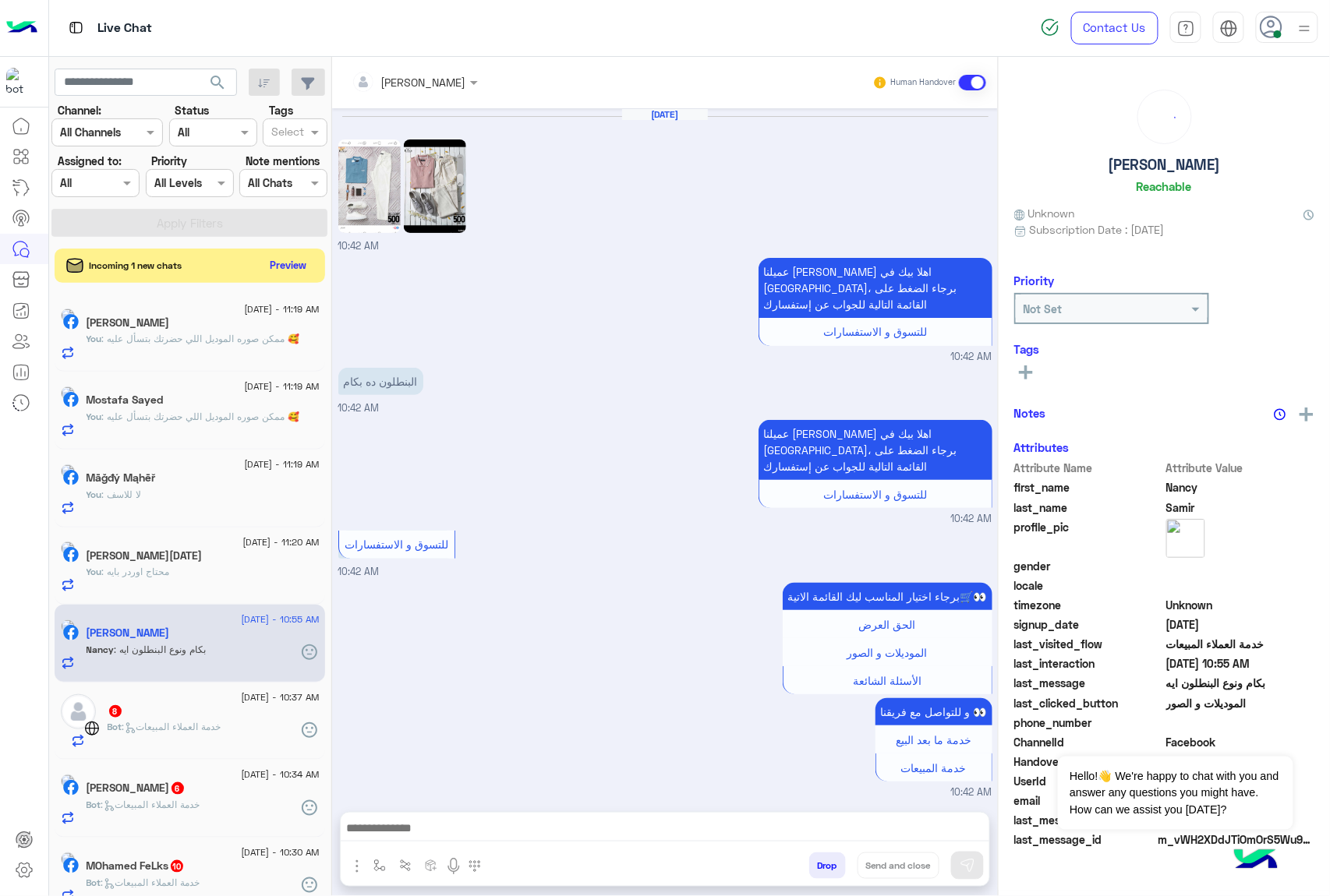
scroll to position [835, 0]
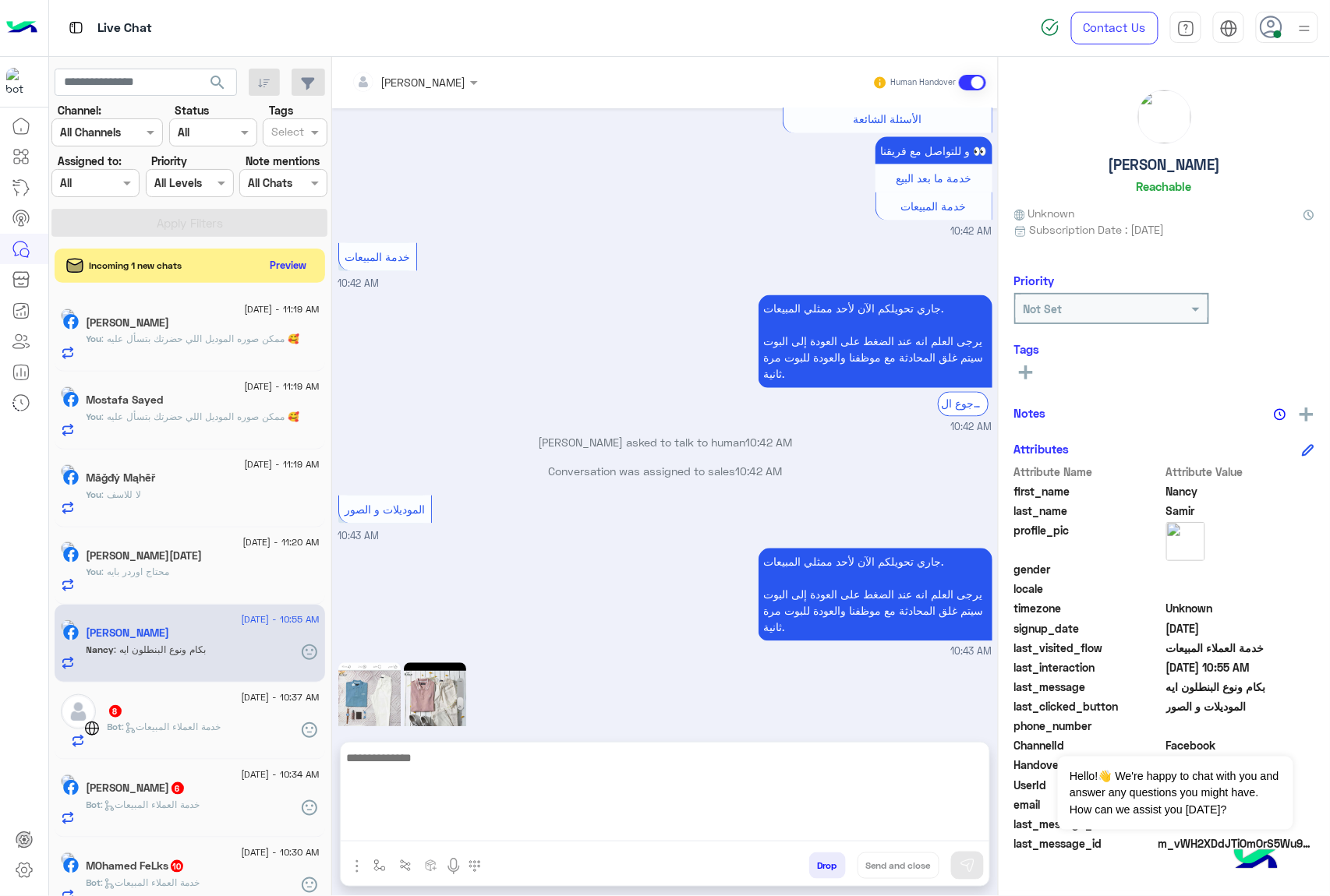
click at [453, 838] on textarea at bounding box center [665, 794] width 648 height 94
paste textarea "**********"
type textarea "**********"
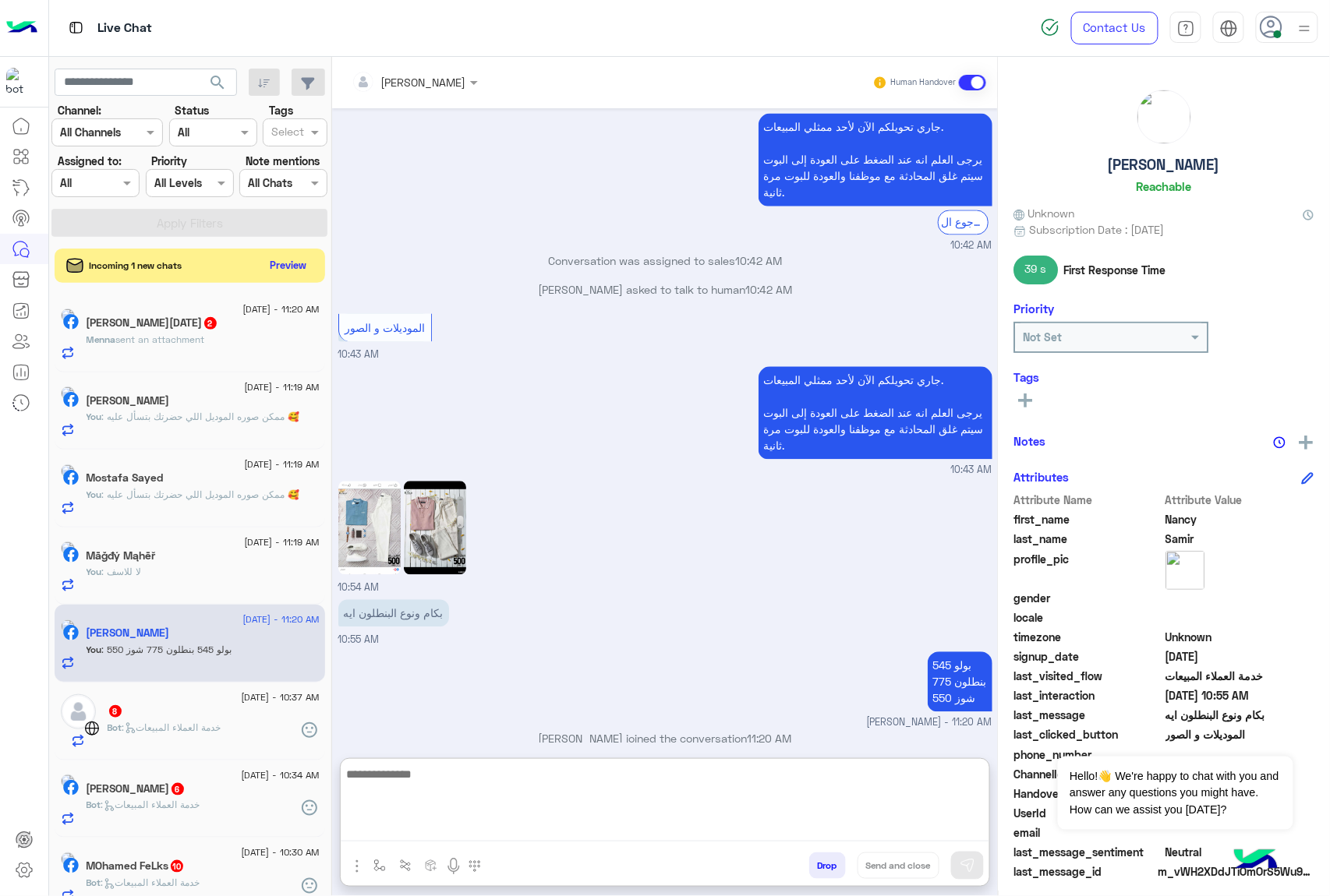
scroll to position [1016, 0]
click at [531, 768] on textarea at bounding box center [665, 794] width 648 height 94
paste textarea "**********"
type textarea "**********"
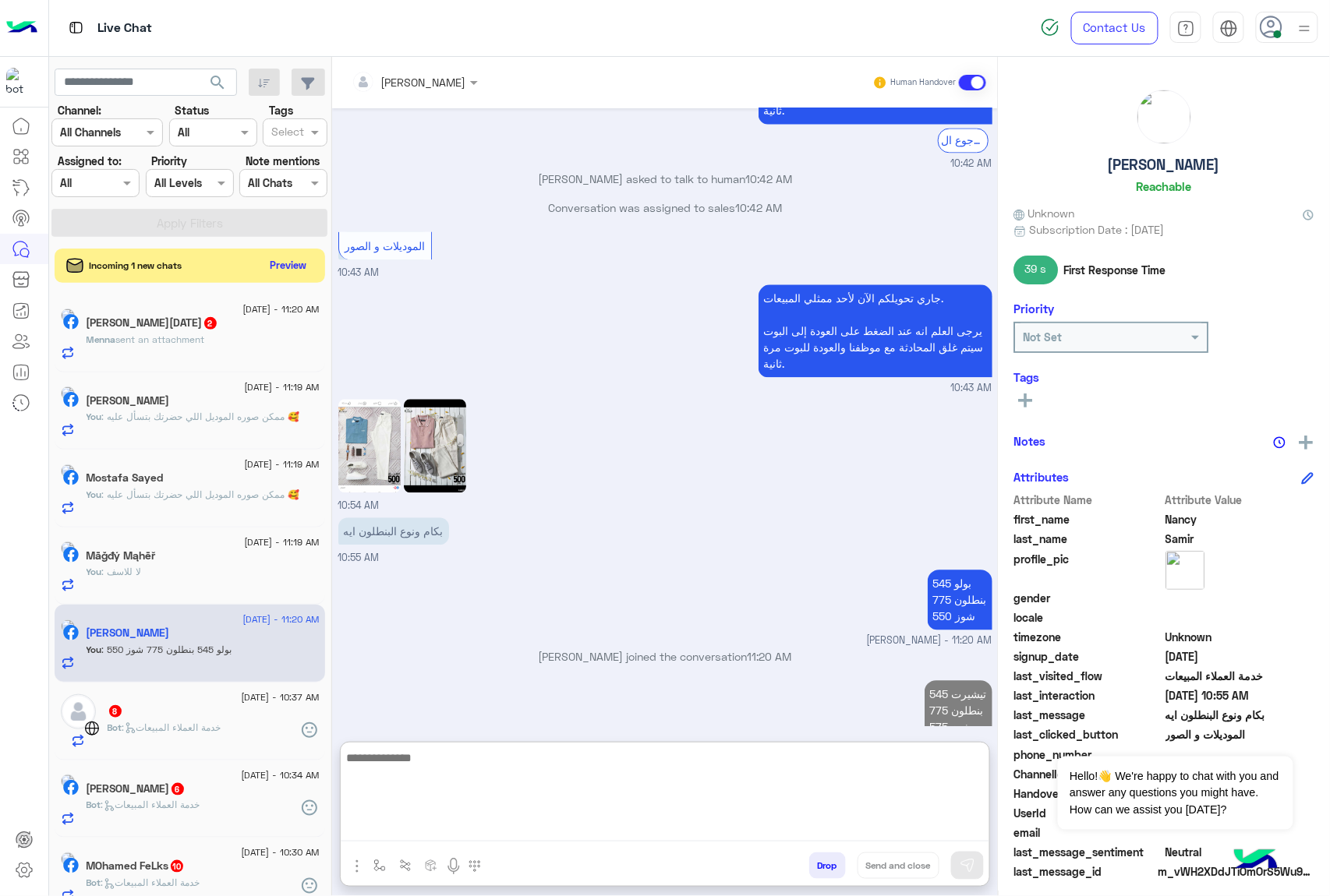
click at [205, 344] on span "sent an attachment" at bounding box center [161, 339] width 89 height 12
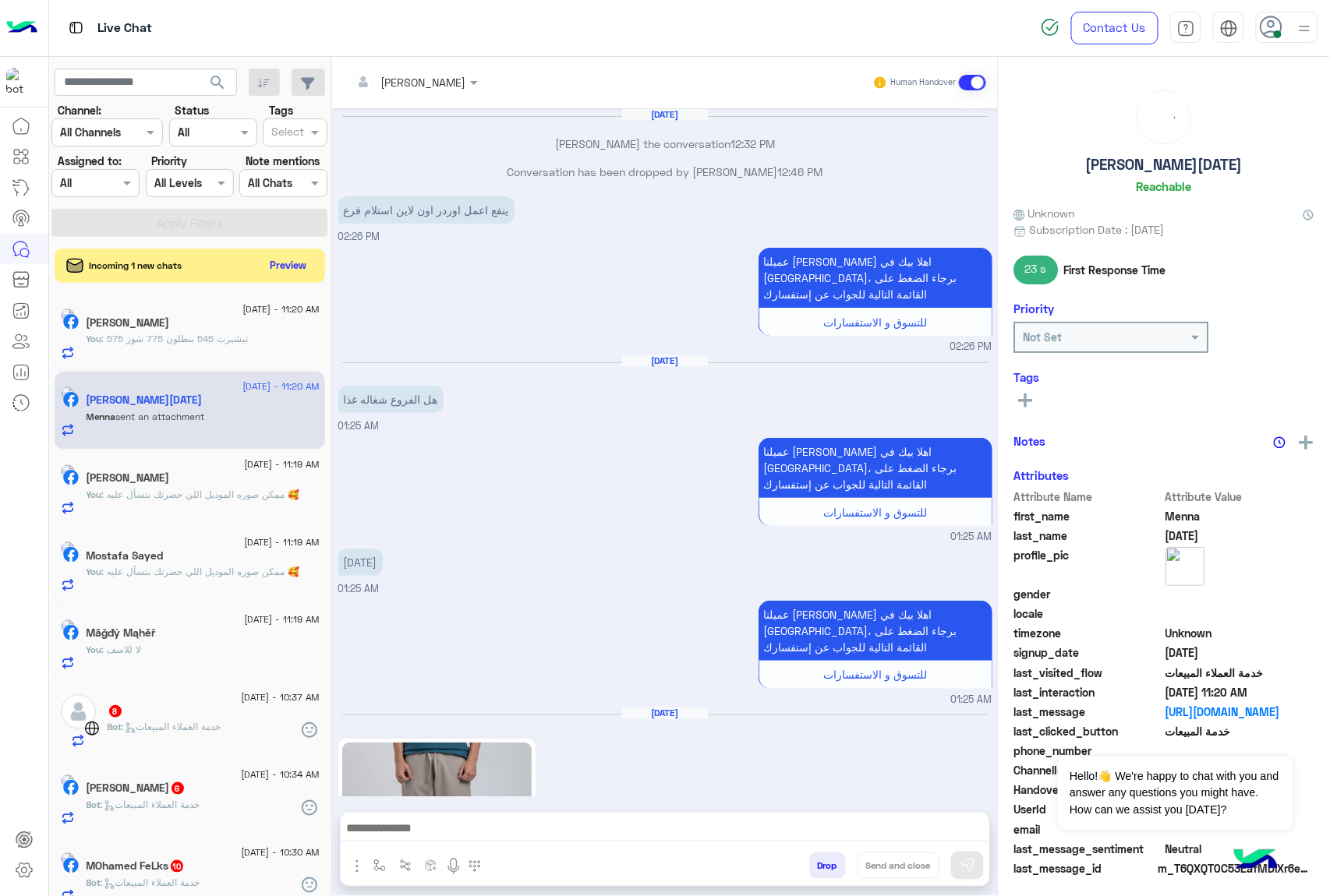
scroll to position [2378, 0]
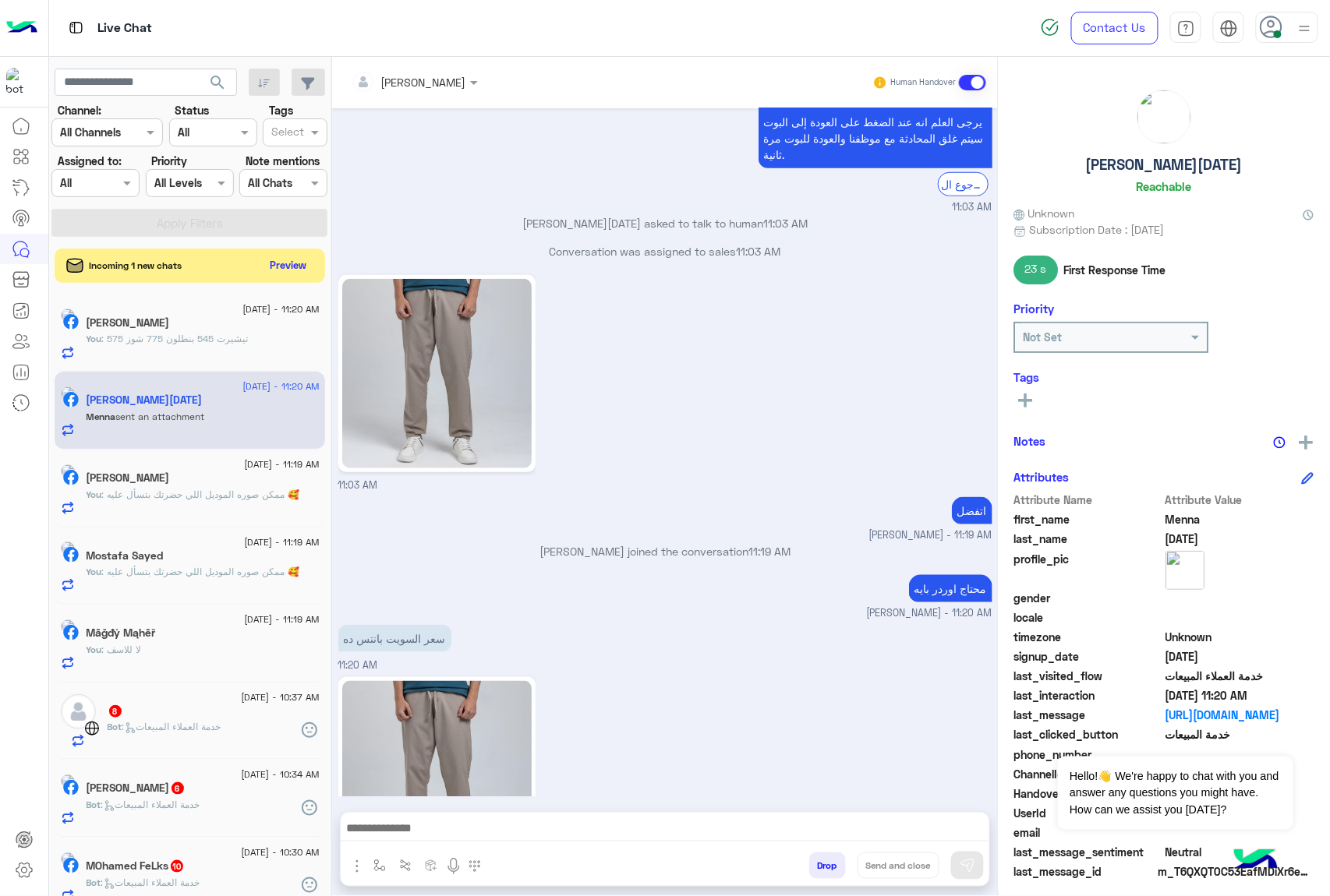
click at [700, 673] on div "11:20 AM" at bounding box center [665, 784] width 654 height 222
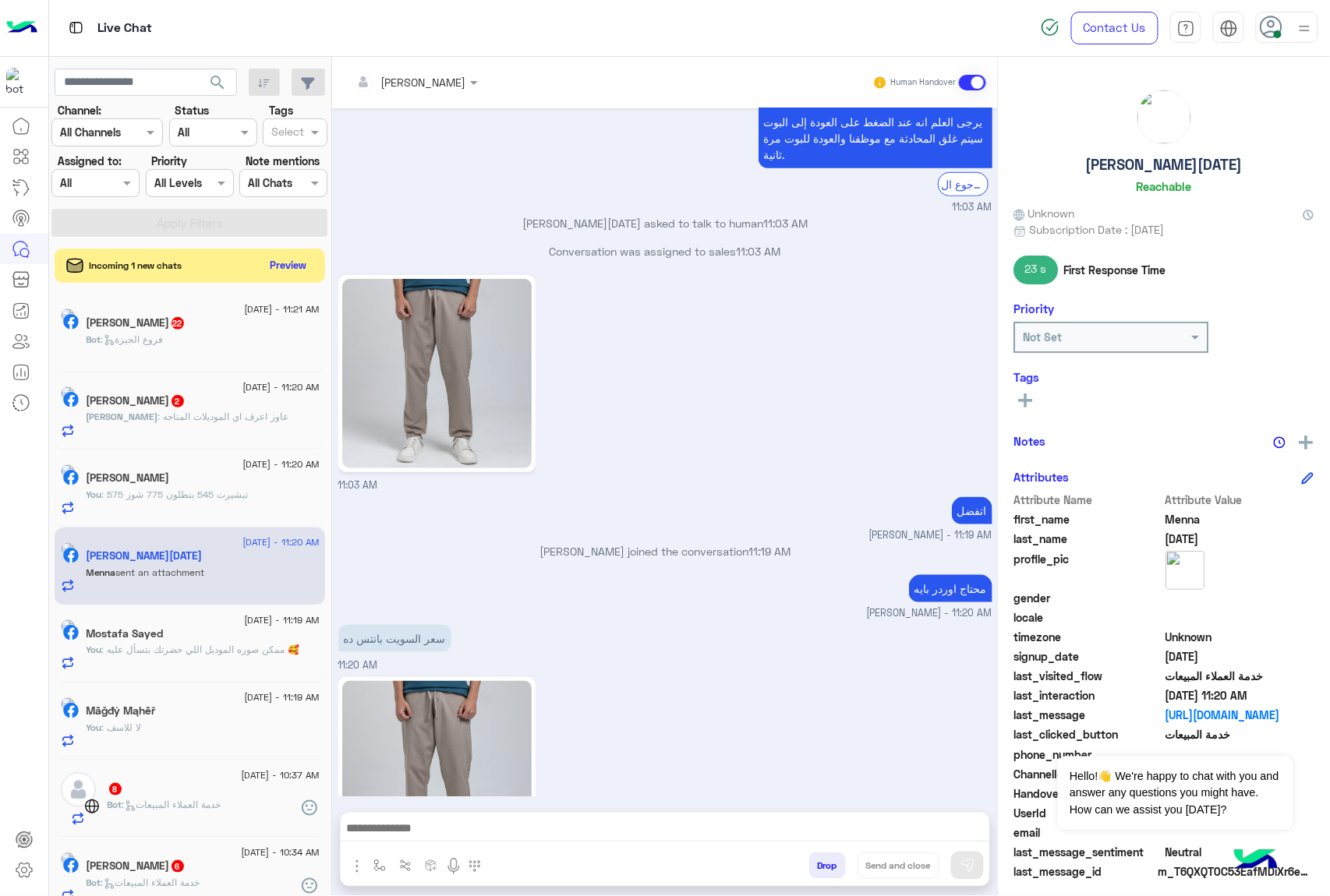
click at [446, 681] on img at bounding box center [437, 776] width 189 height 189
click at [632, 833] on textarea at bounding box center [665, 829] width 648 height 23
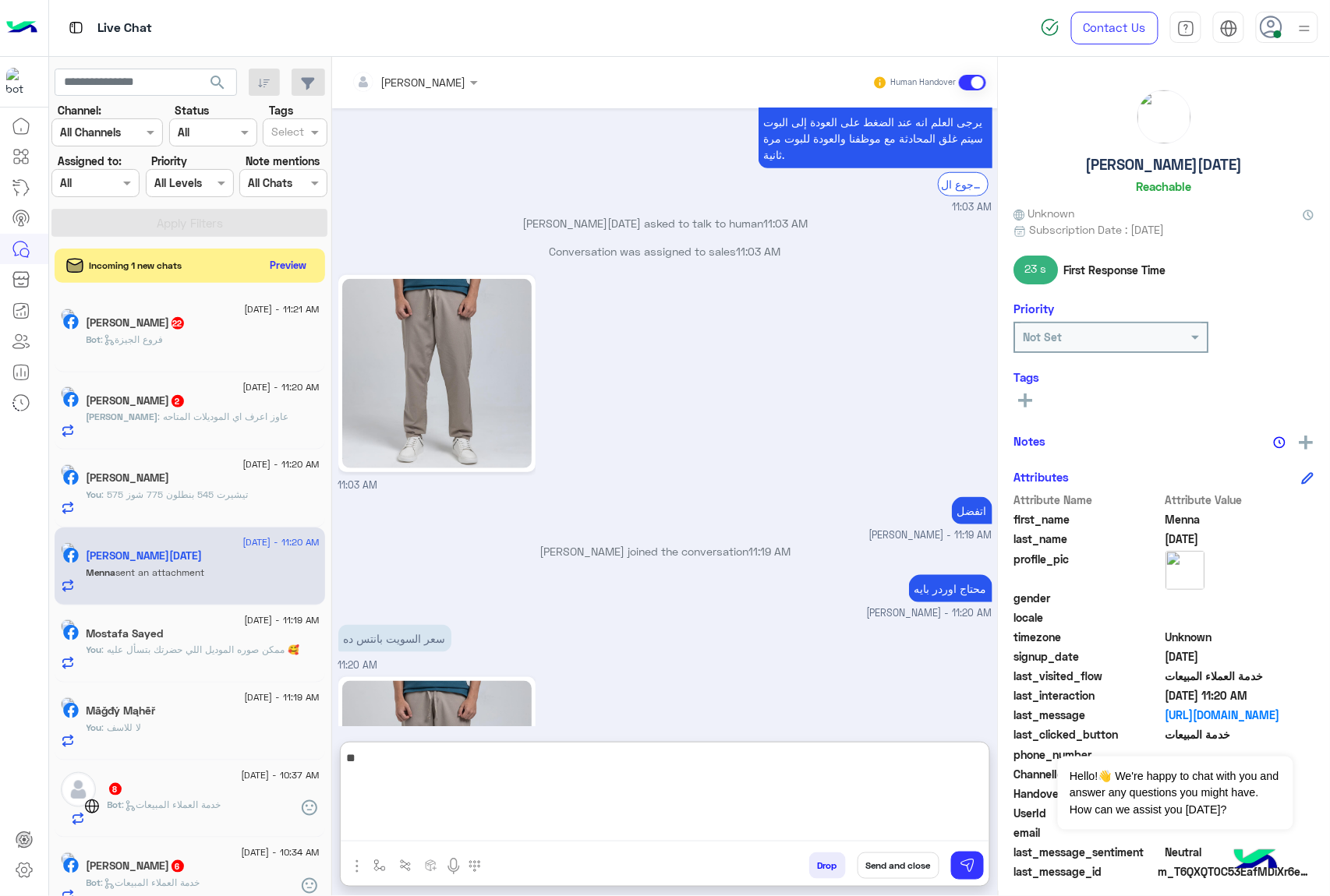
type textarea "***"
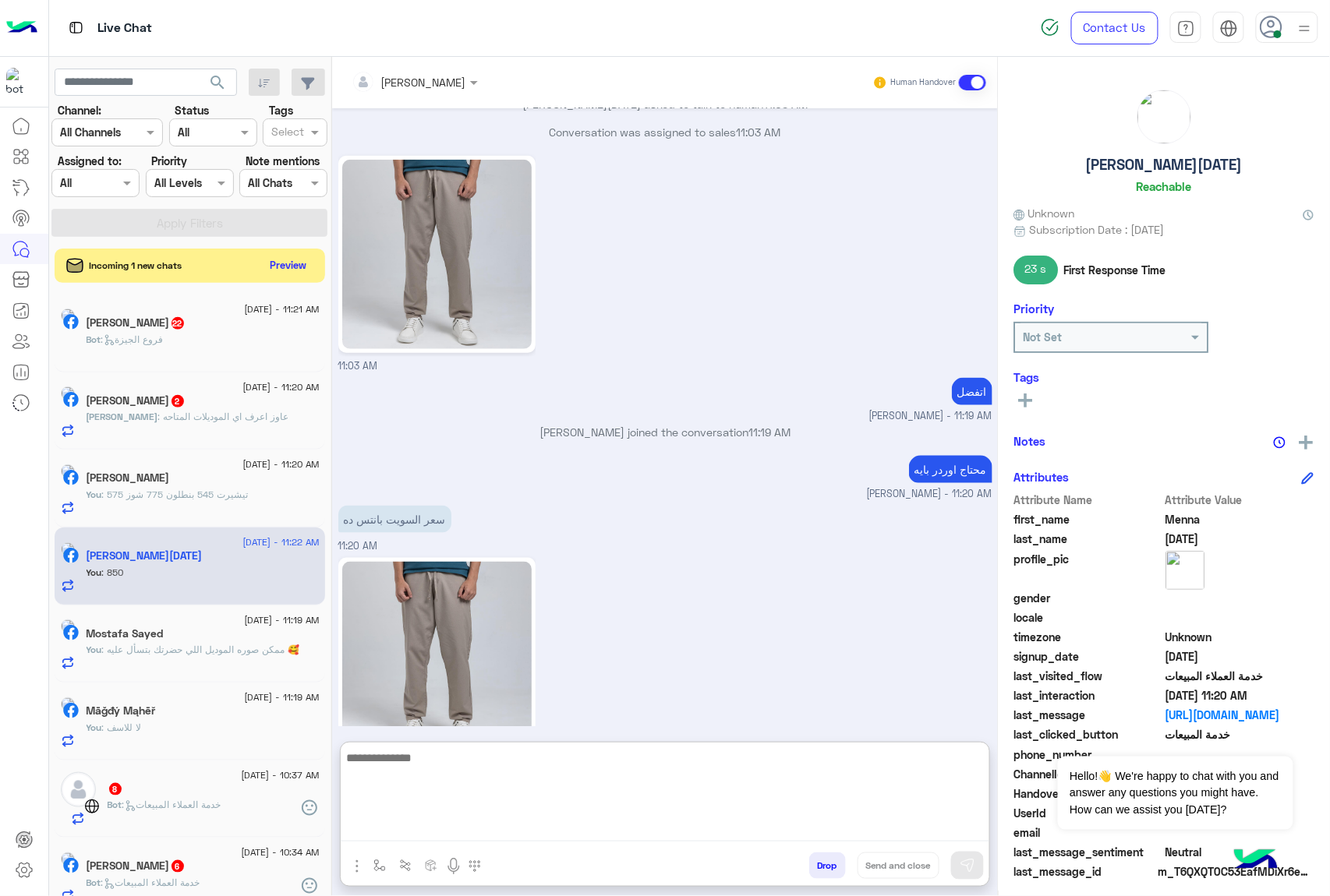
click at [215, 341] on div "Bot : فروع الجيزة" at bounding box center [202, 346] width 233 height 28
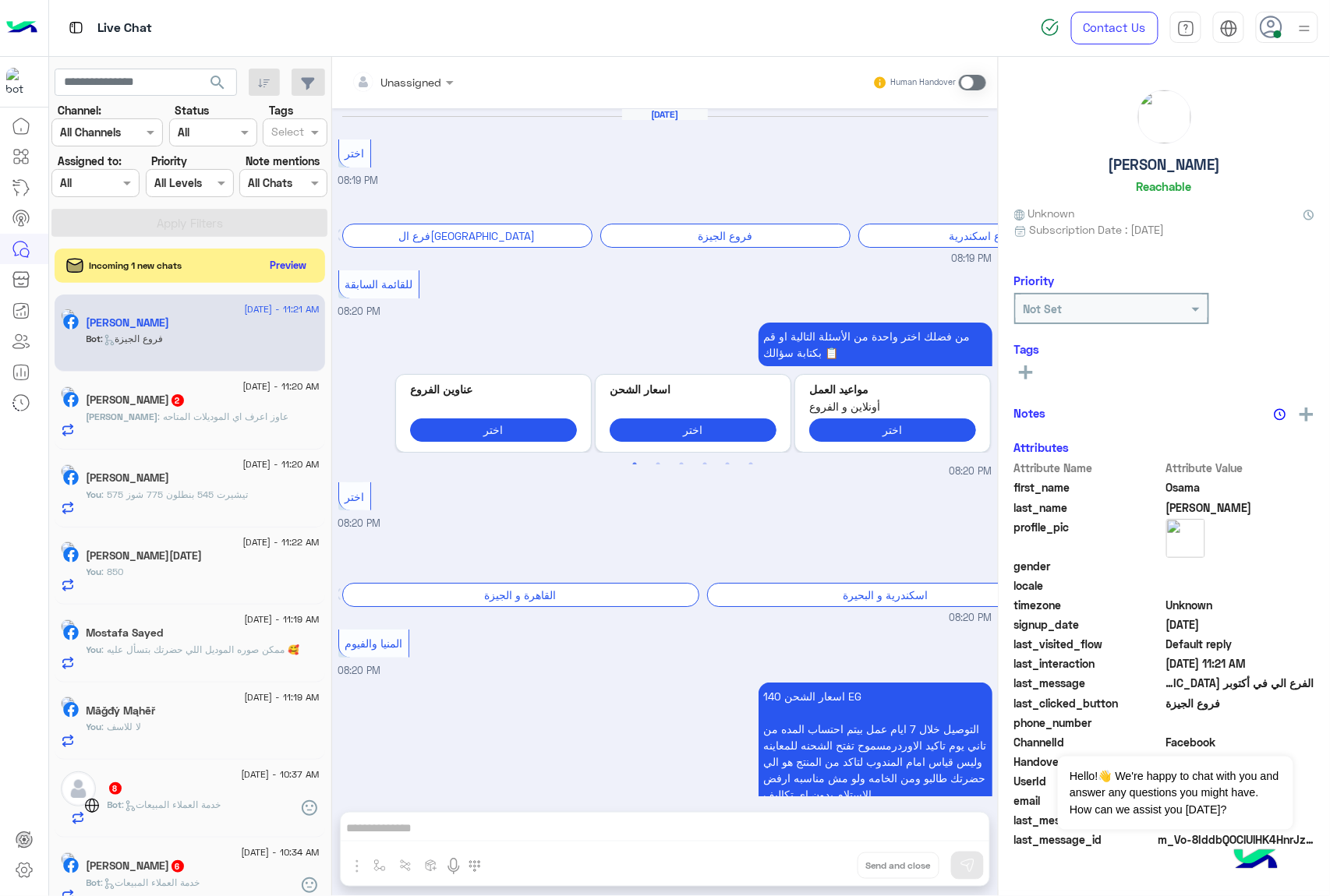
scroll to position [2992, 0]
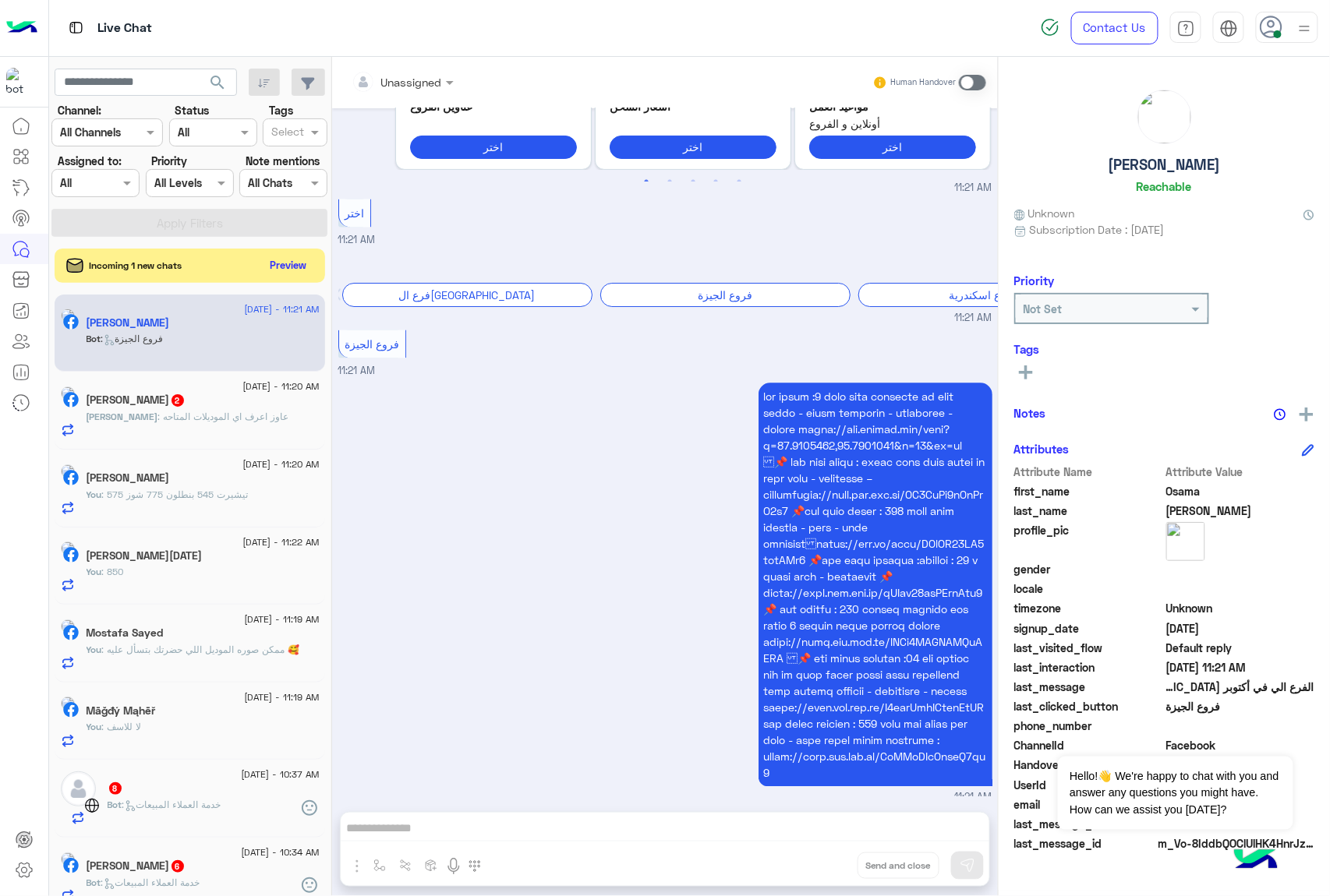
click at [256, 433] on div "Mohamed : عاوز اعرف اي الموديلات المتاحه" at bounding box center [202, 423] width 233 height 28
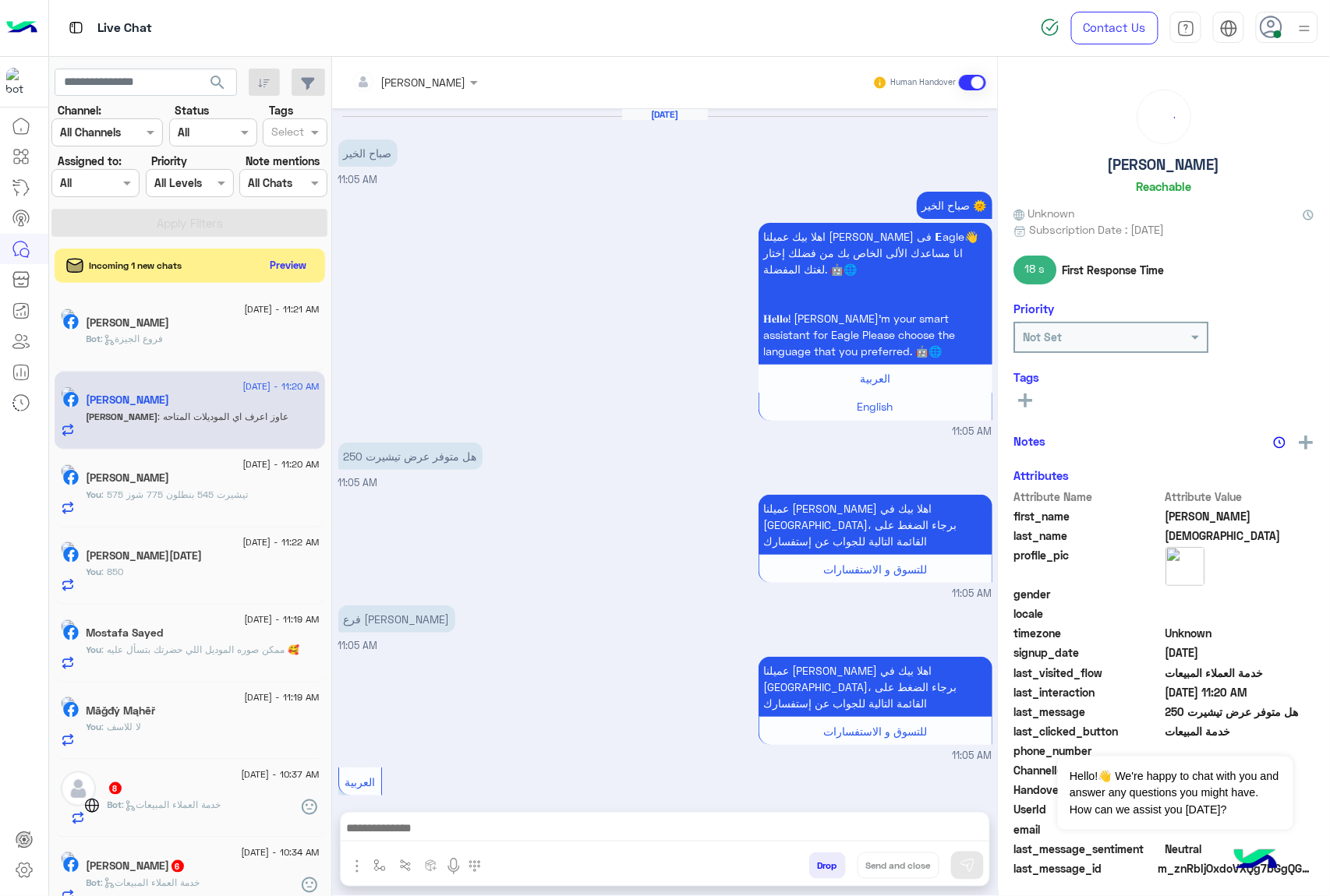
scroll to position [1799, 0]
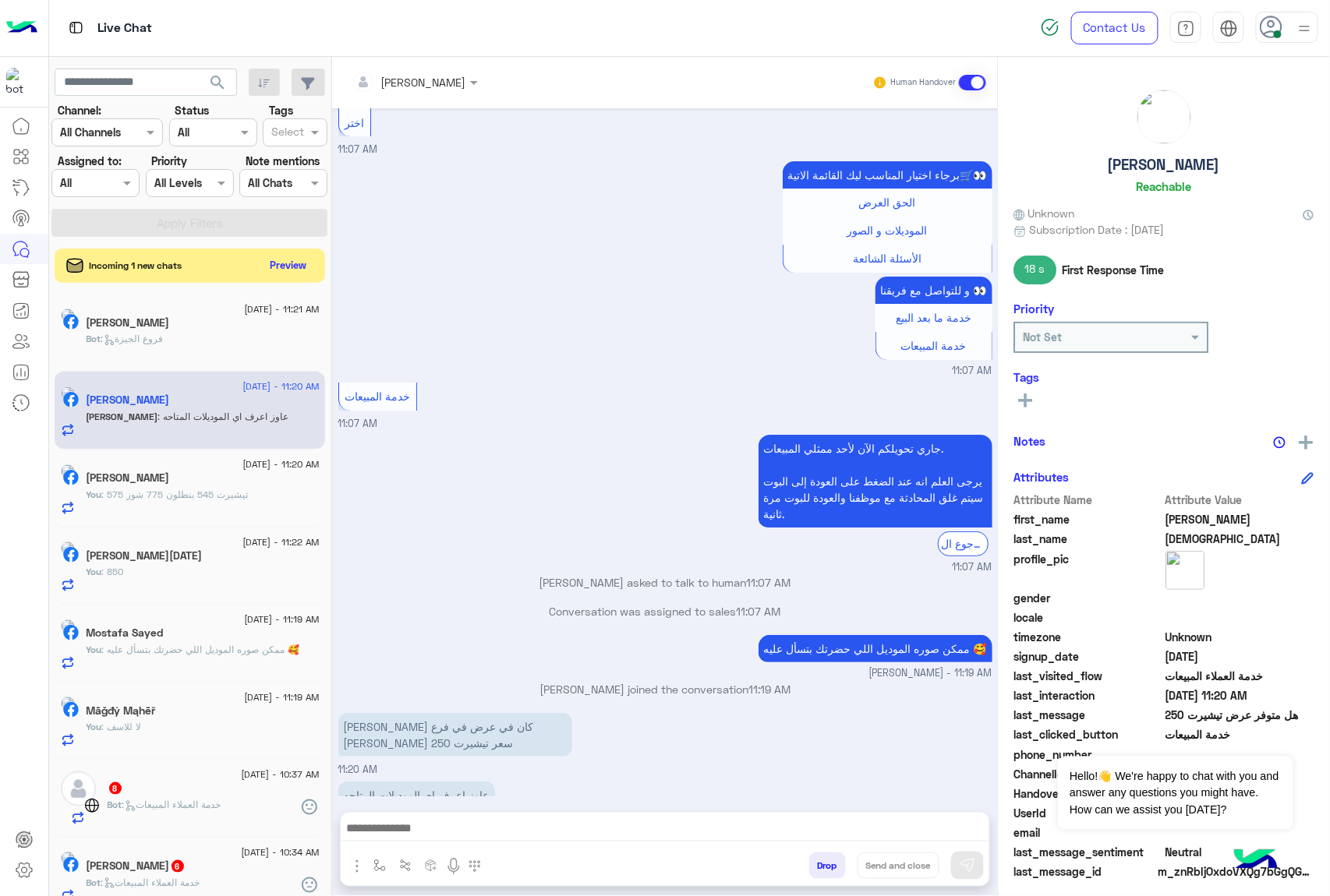
click at [556, 820] on textarea at bounding box center [665, 829] width 648 height 23
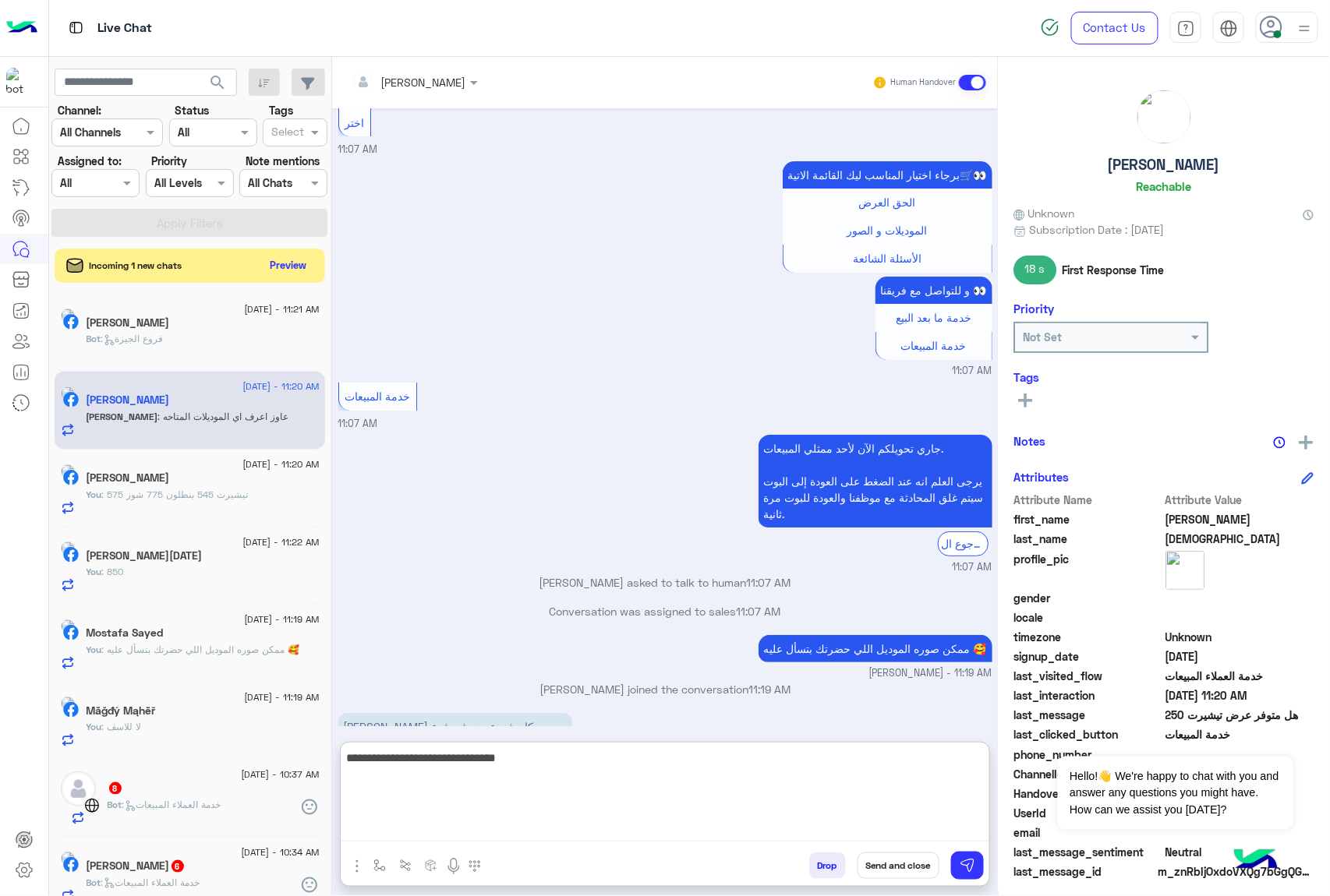
type textarea "**********"
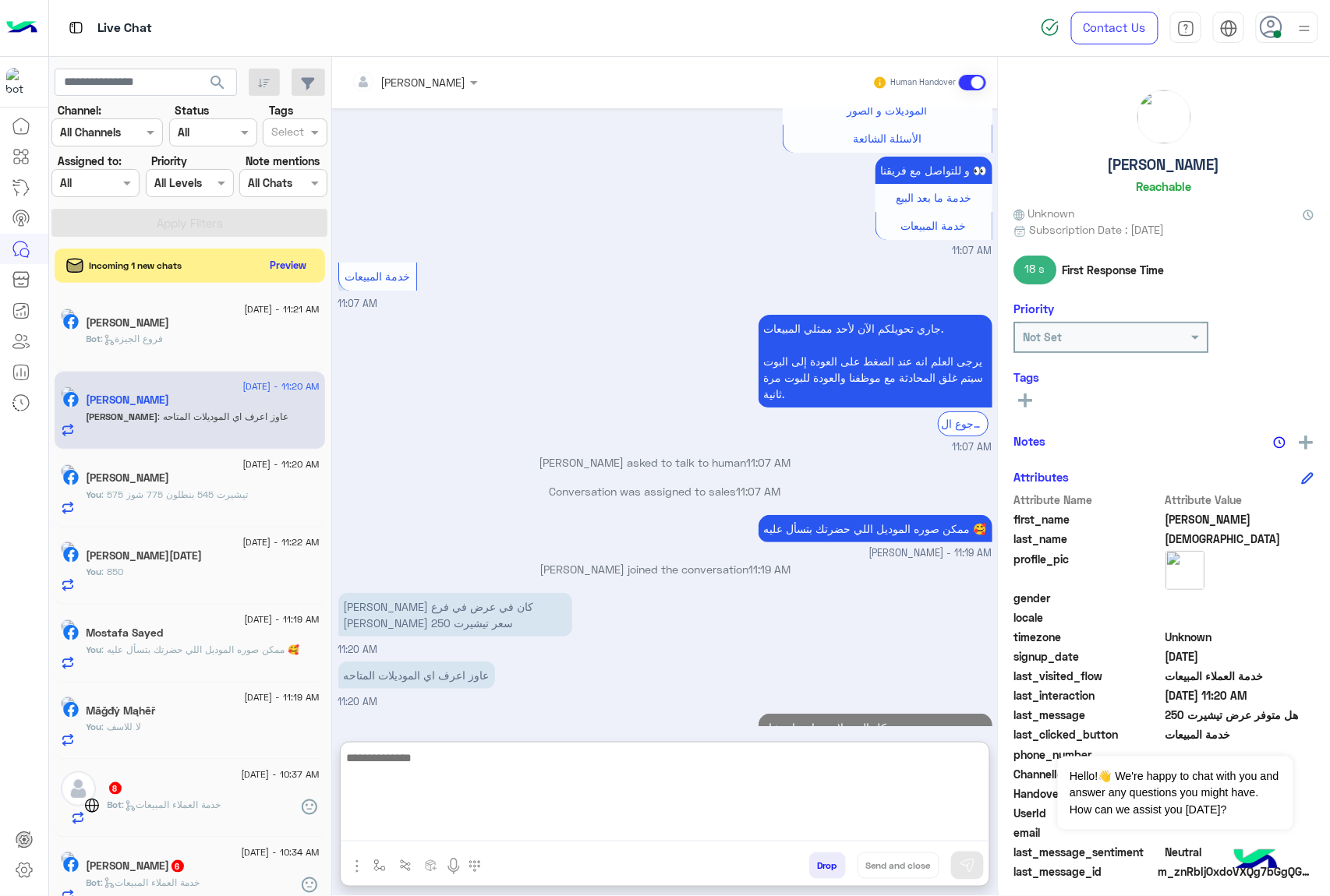
click at [241, 781] on span "10 August - 10:37 AM" at bounding box center [279, 775] width 78 height 14
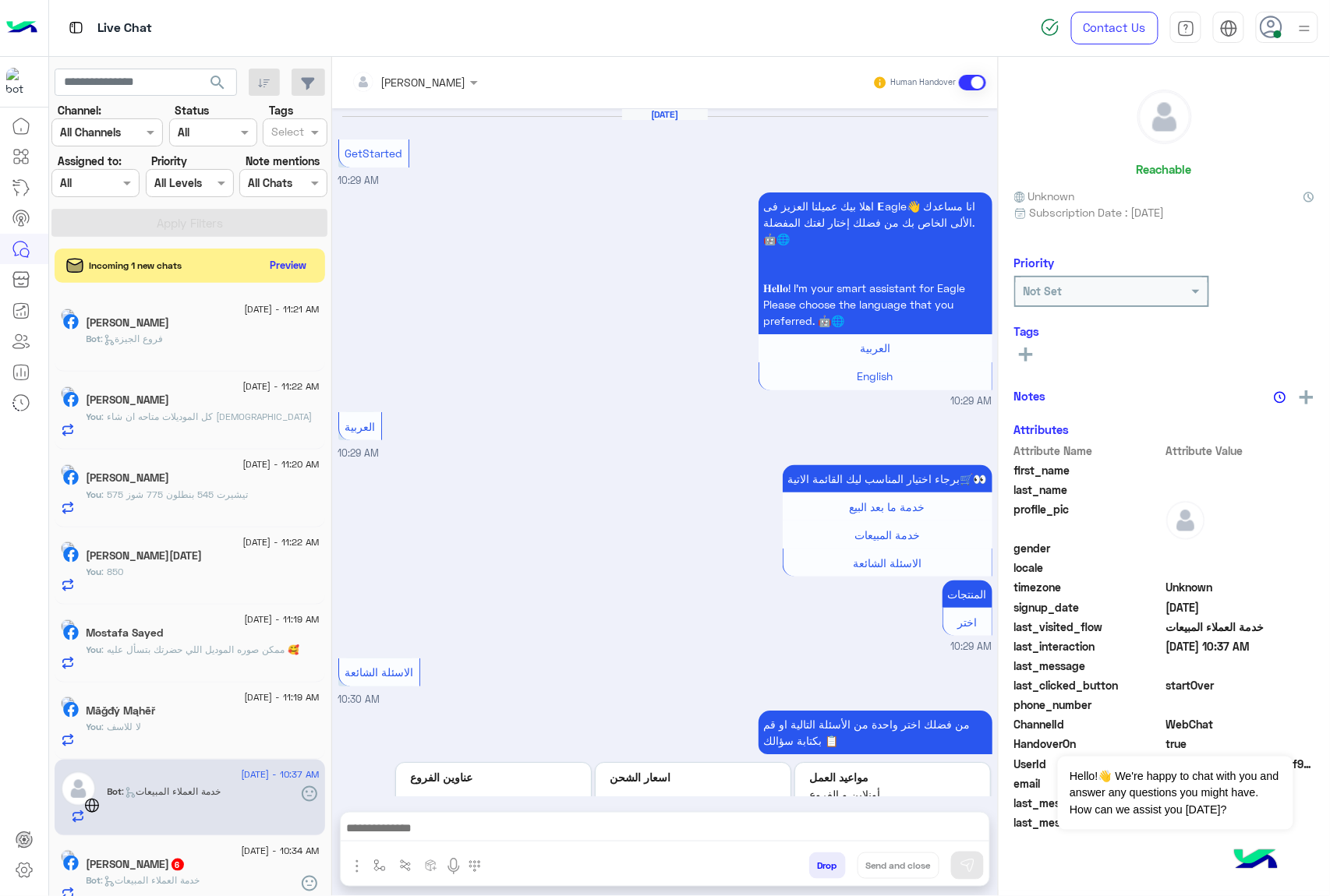
scroll to position [1309, 0]
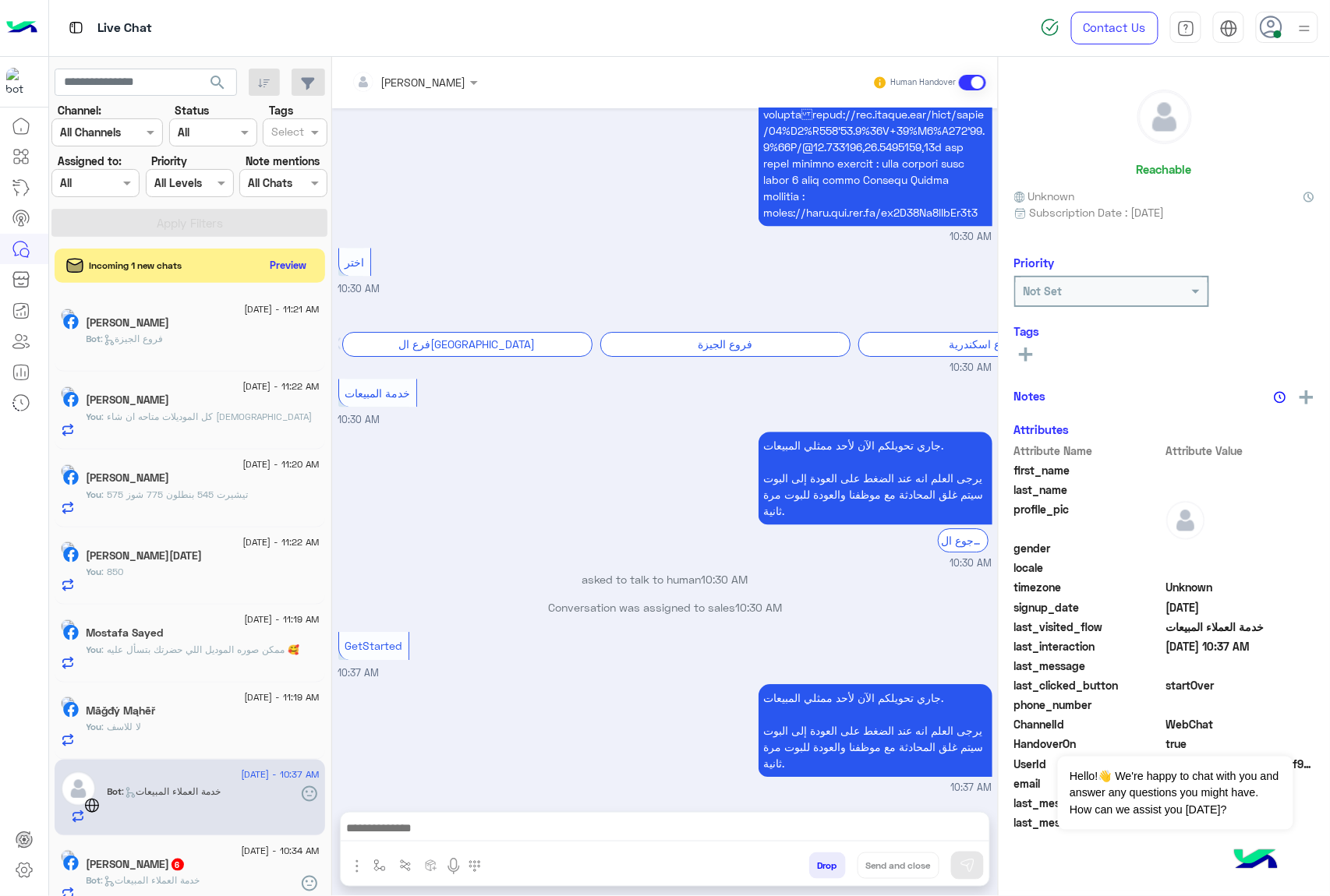
click at [474, 834] on textarea at bounding box center [665, 829] width 648 height 23
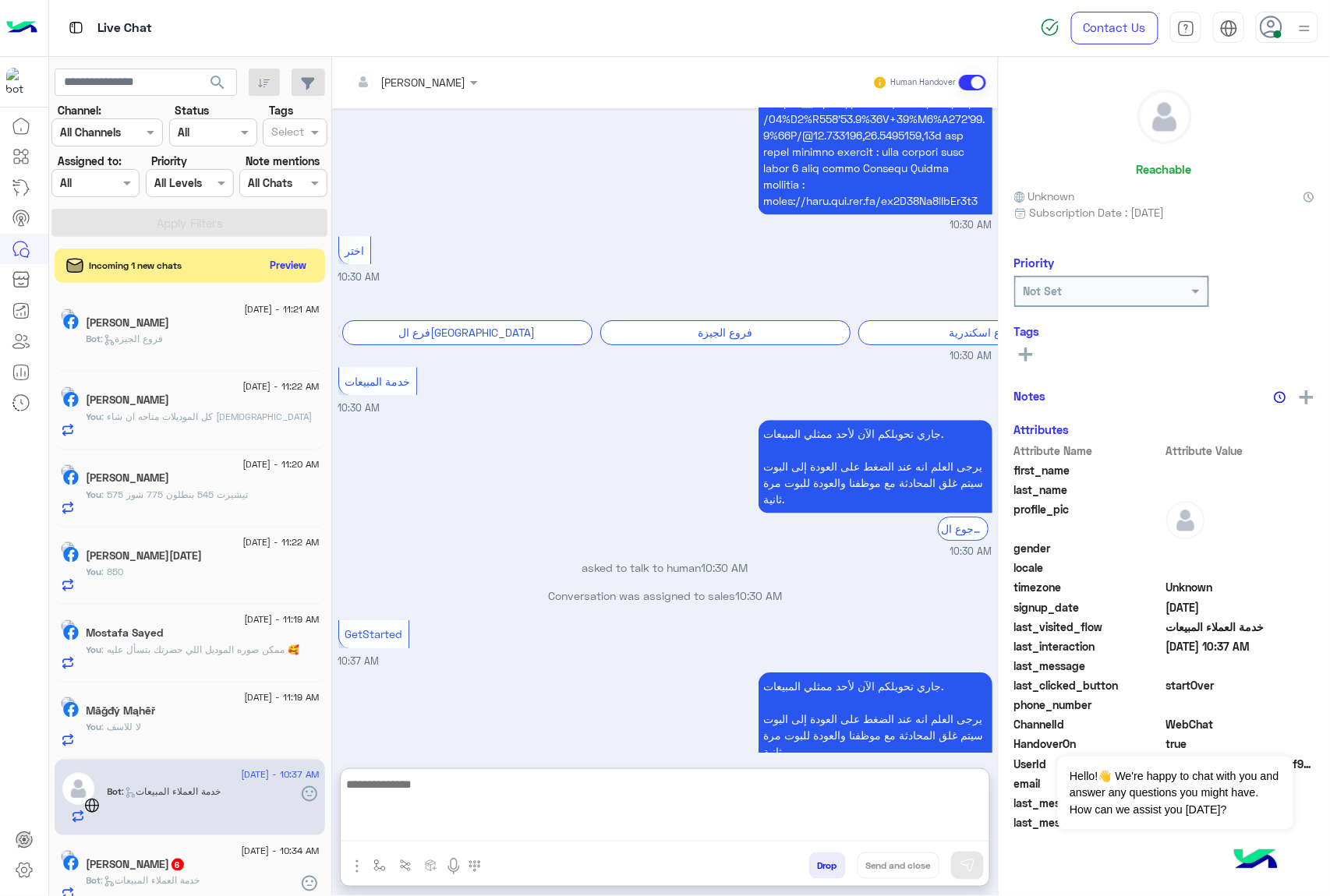
paste textarea "**********"
type textarea "**********"
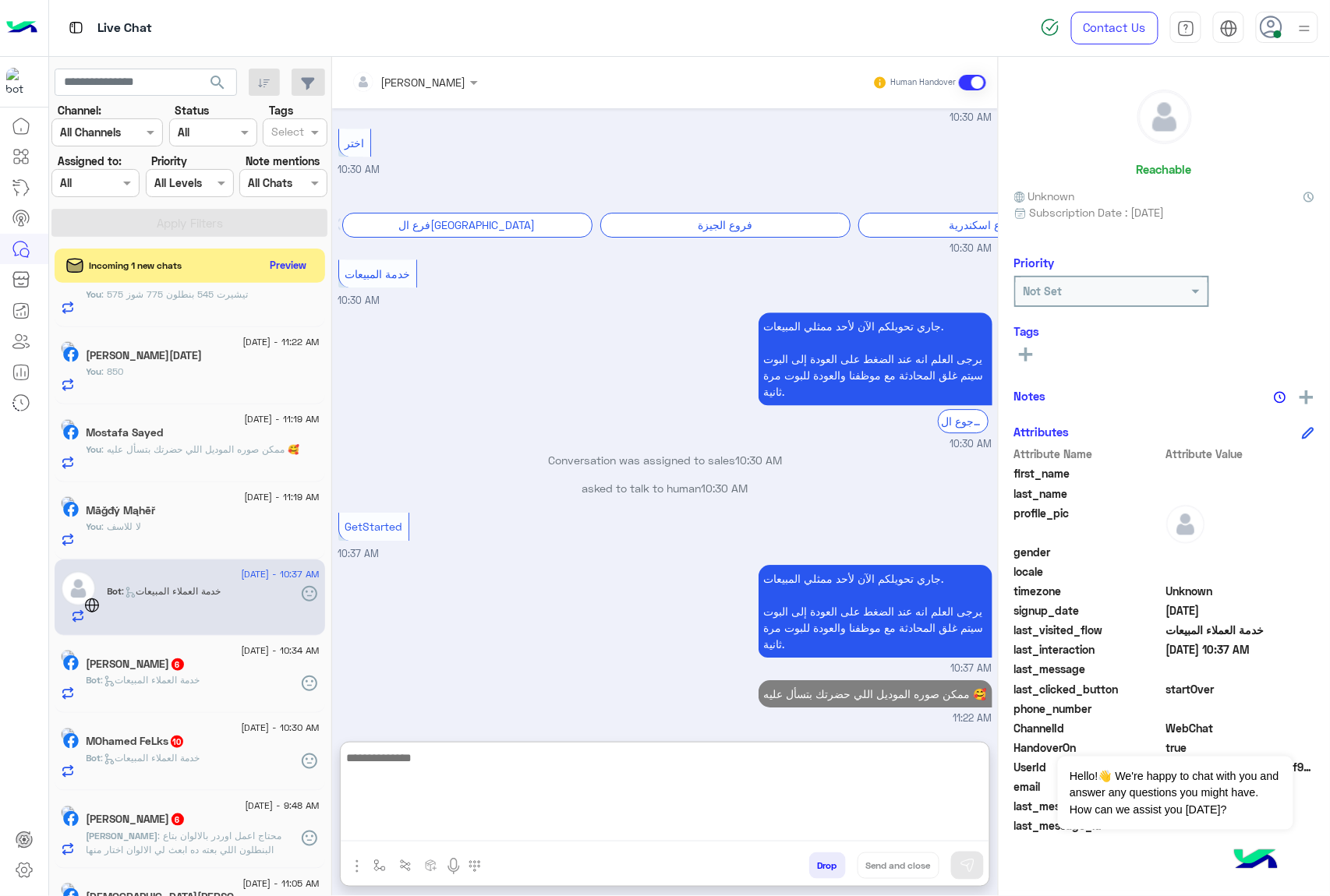
scroll to position [207, 0]
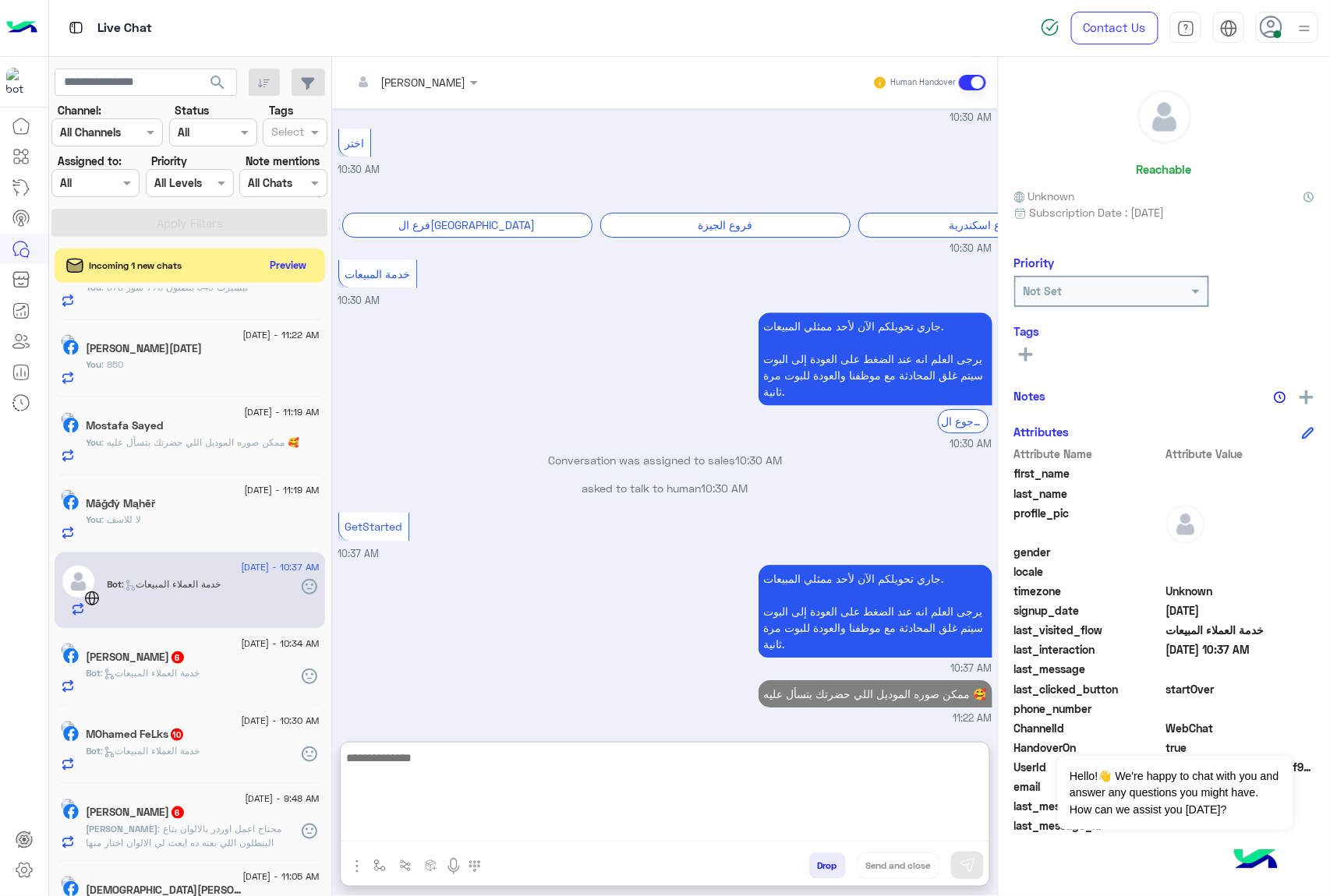
click at [226, 688] on div "Bot : خدمة العملاء المبيعات" at bounding box center [202, 679] width 233 height 28
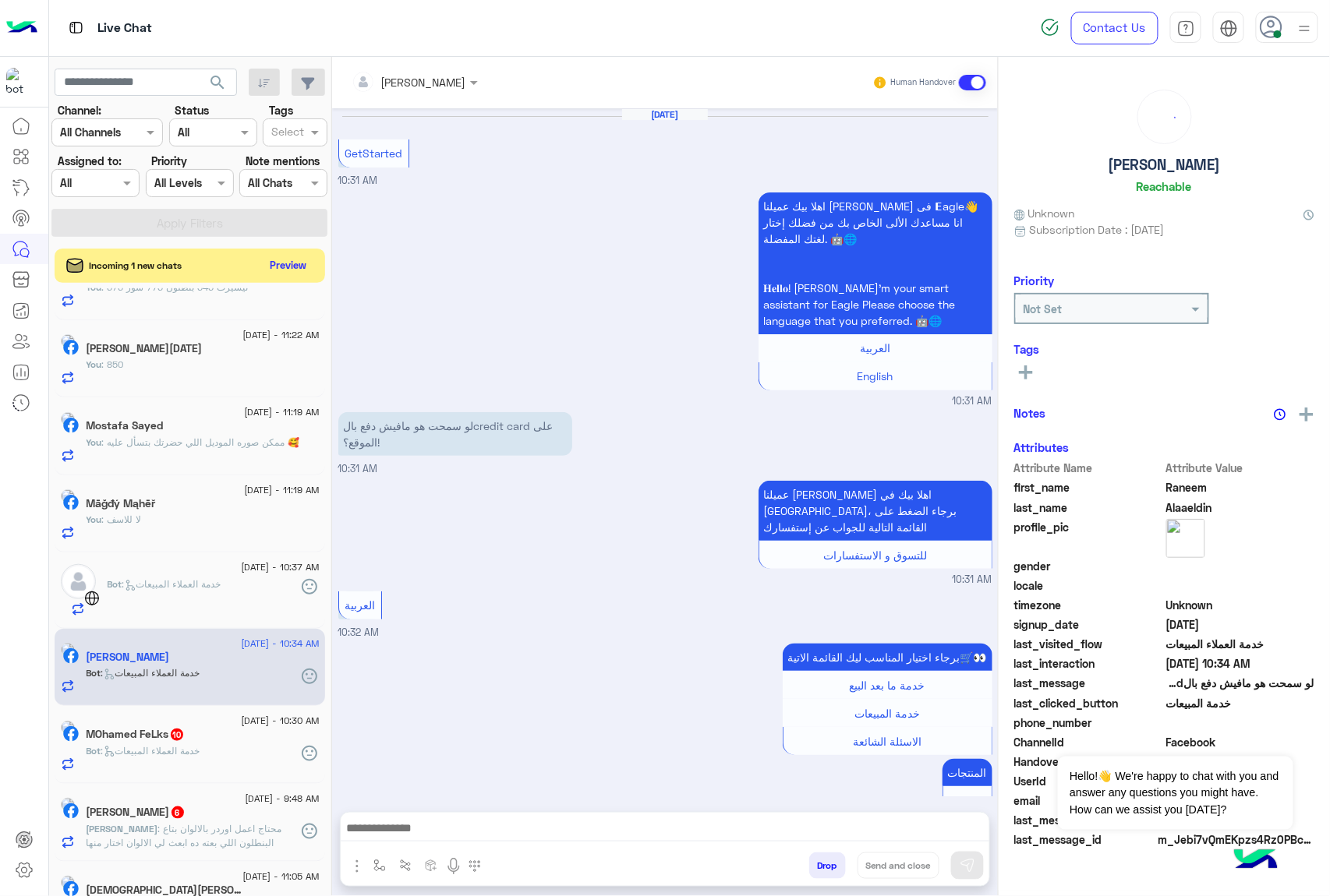
scroll to position [709, 0]
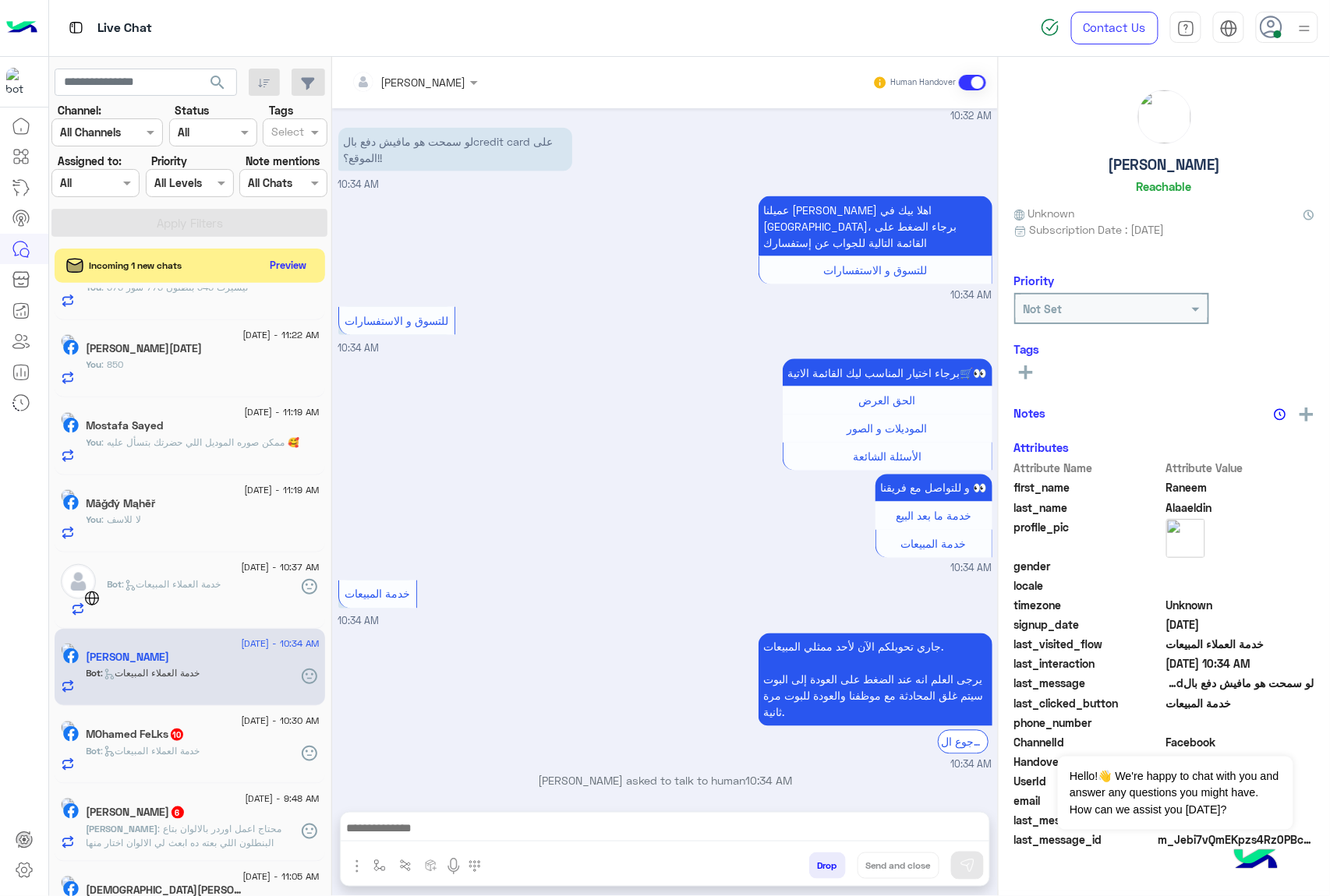
click at [436, 826] on textarea at bounding box center [665, 829] width 648 height 23
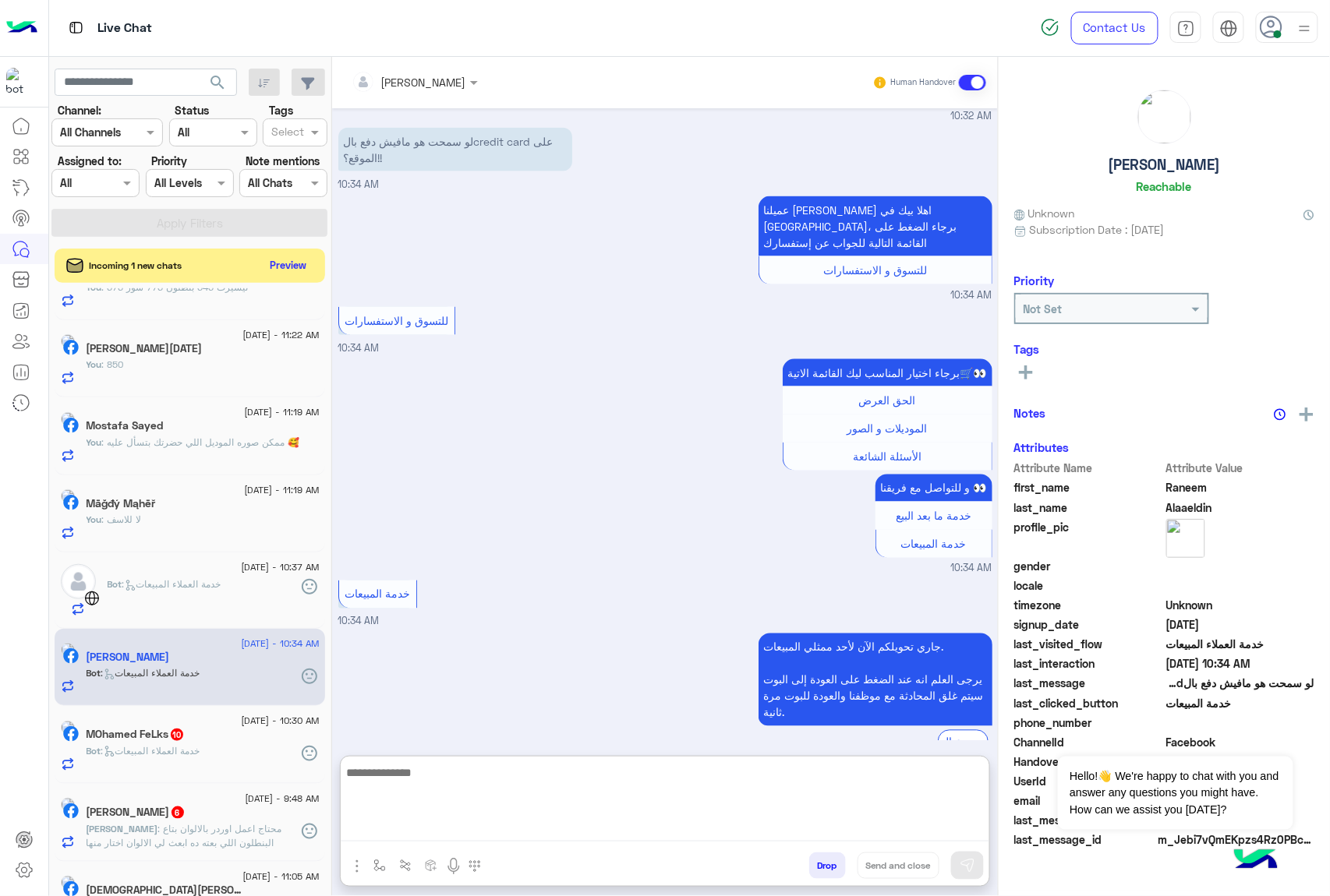
scroll to position [206, 0]
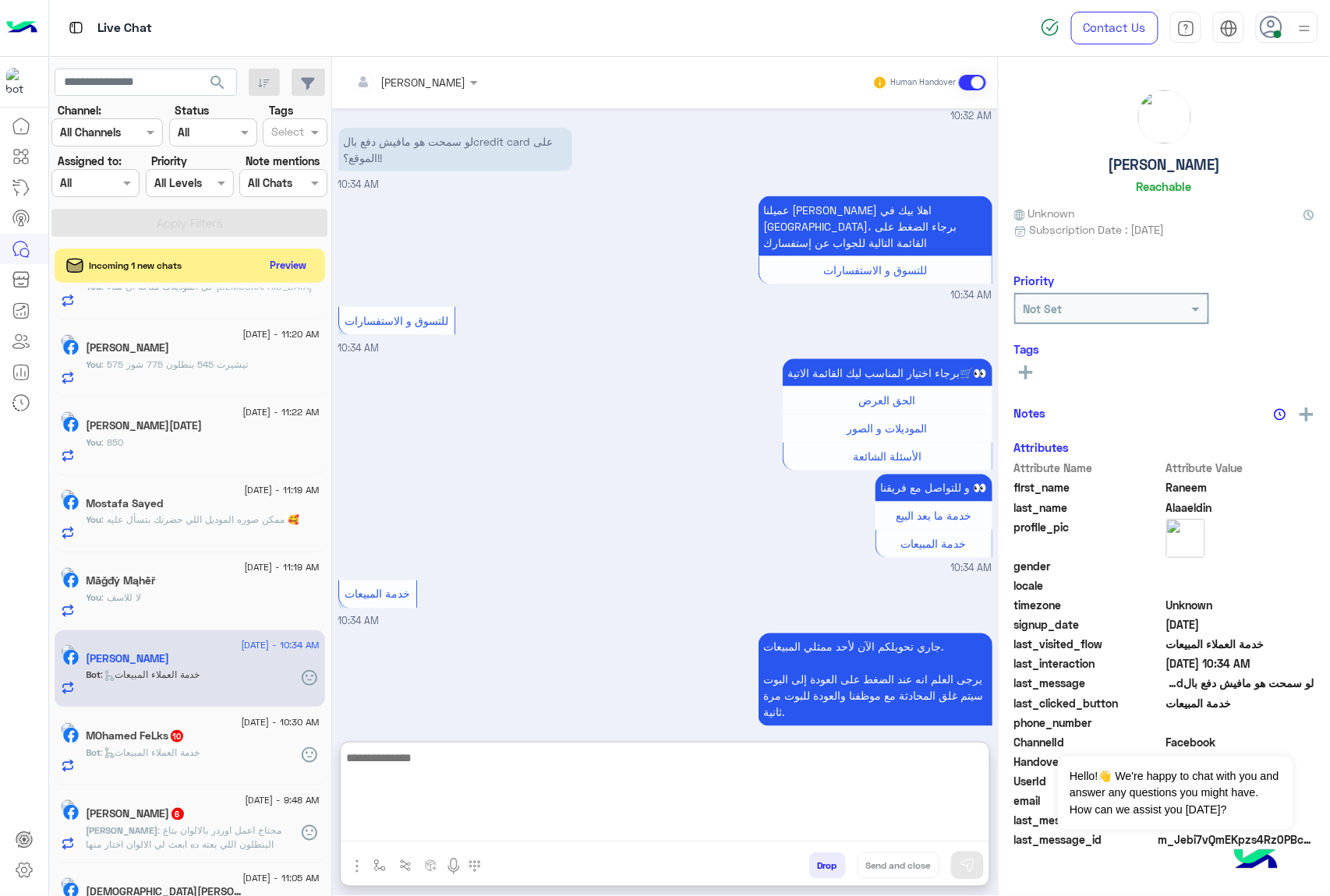
paste textarea "**********"
type textarea "**********"
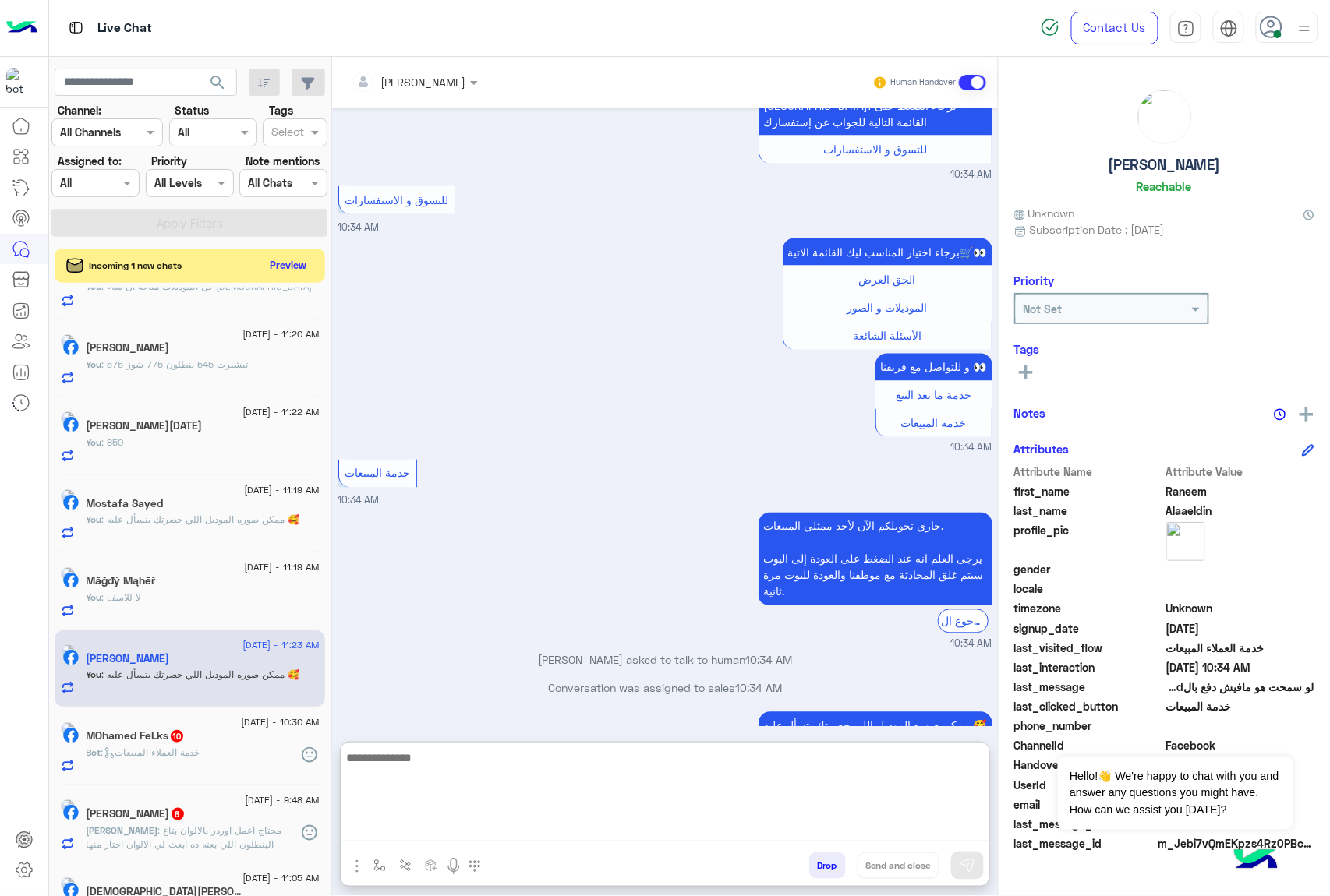
scroll to position [858, 0]
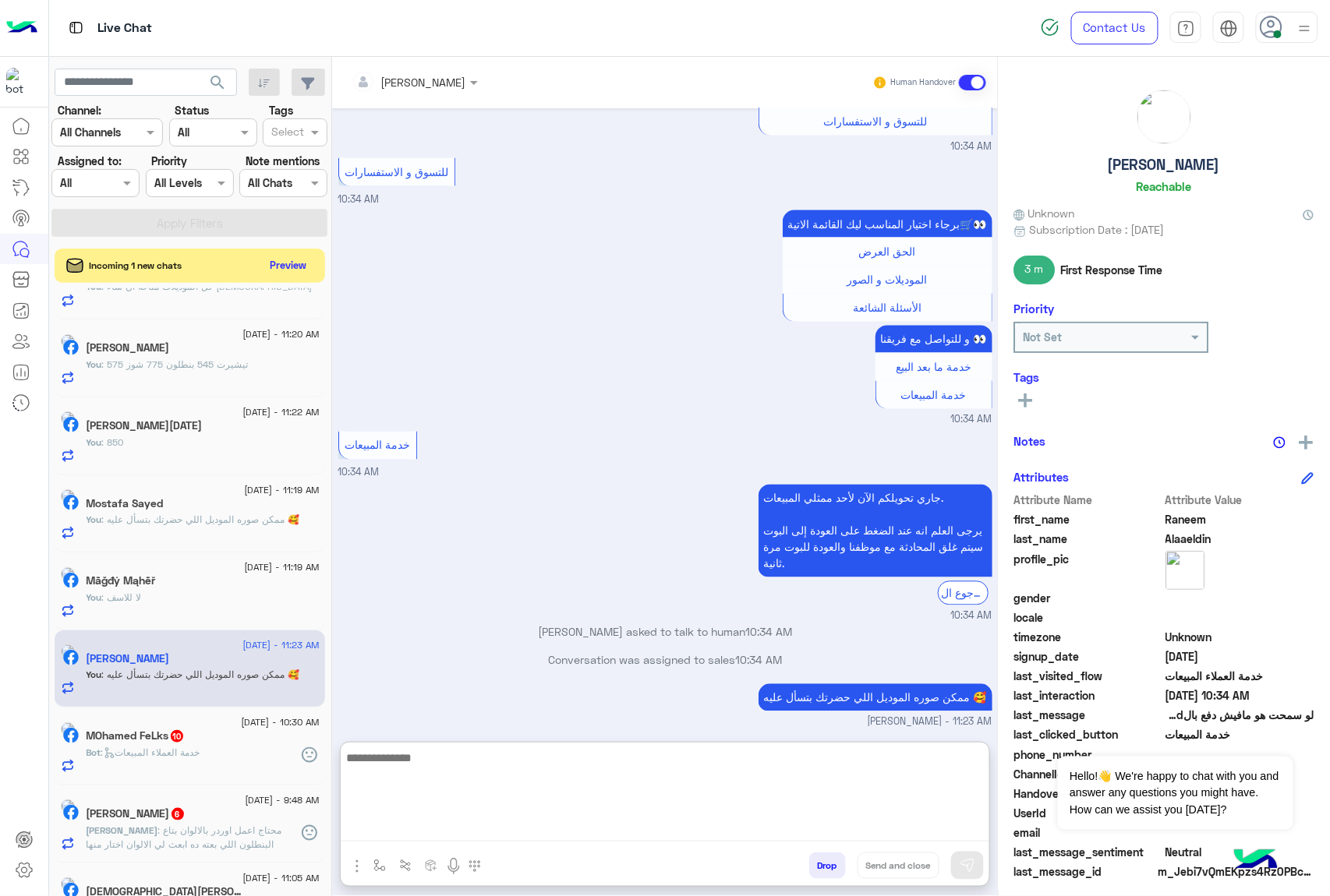
click at [187, 758] on span "Bot : خدمة العملاء المبيعات" at bounding box center [144, 752] width 114 height 12
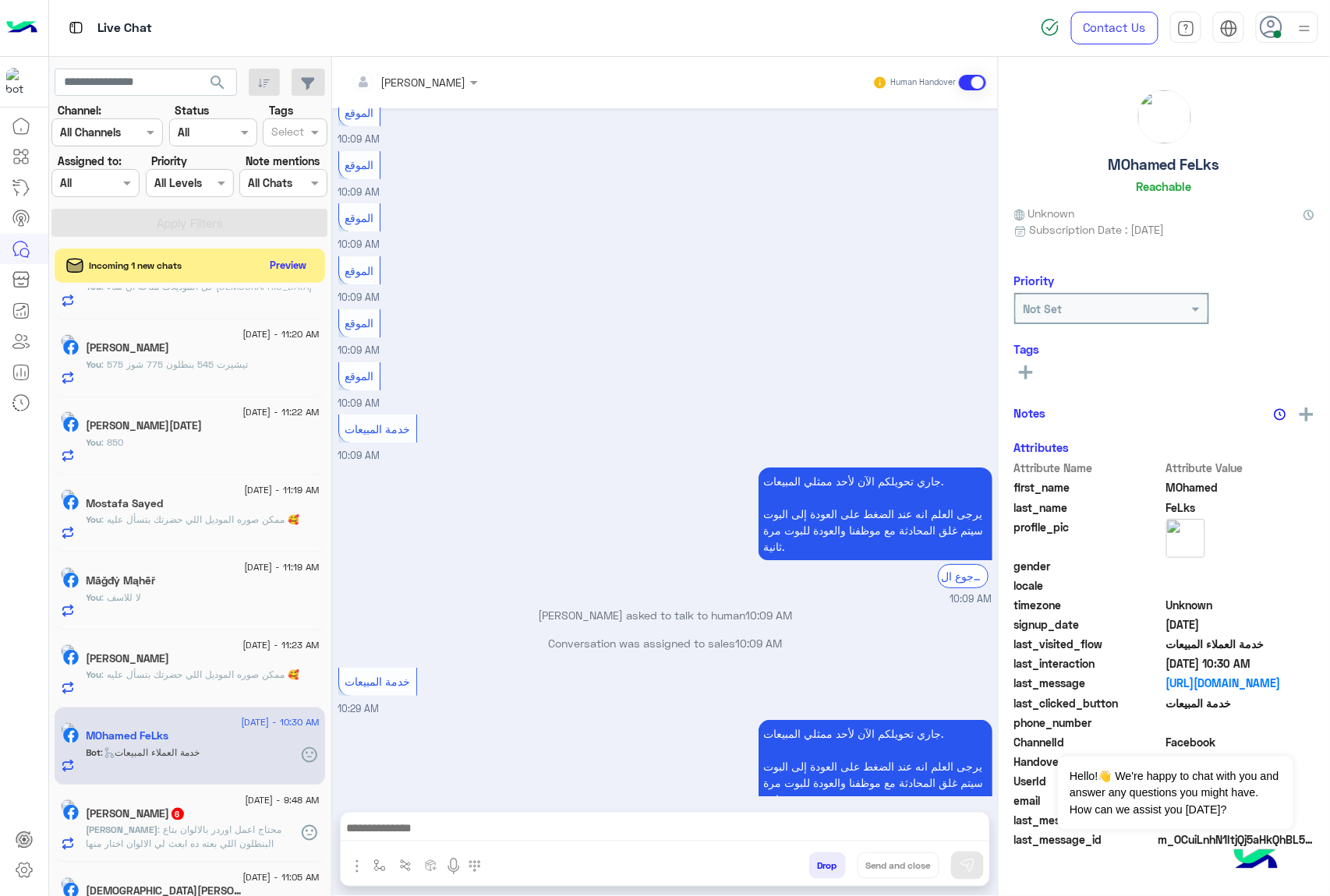
click at [502, 827] on textarea at bounding box center [665, 829] width 648 height 23
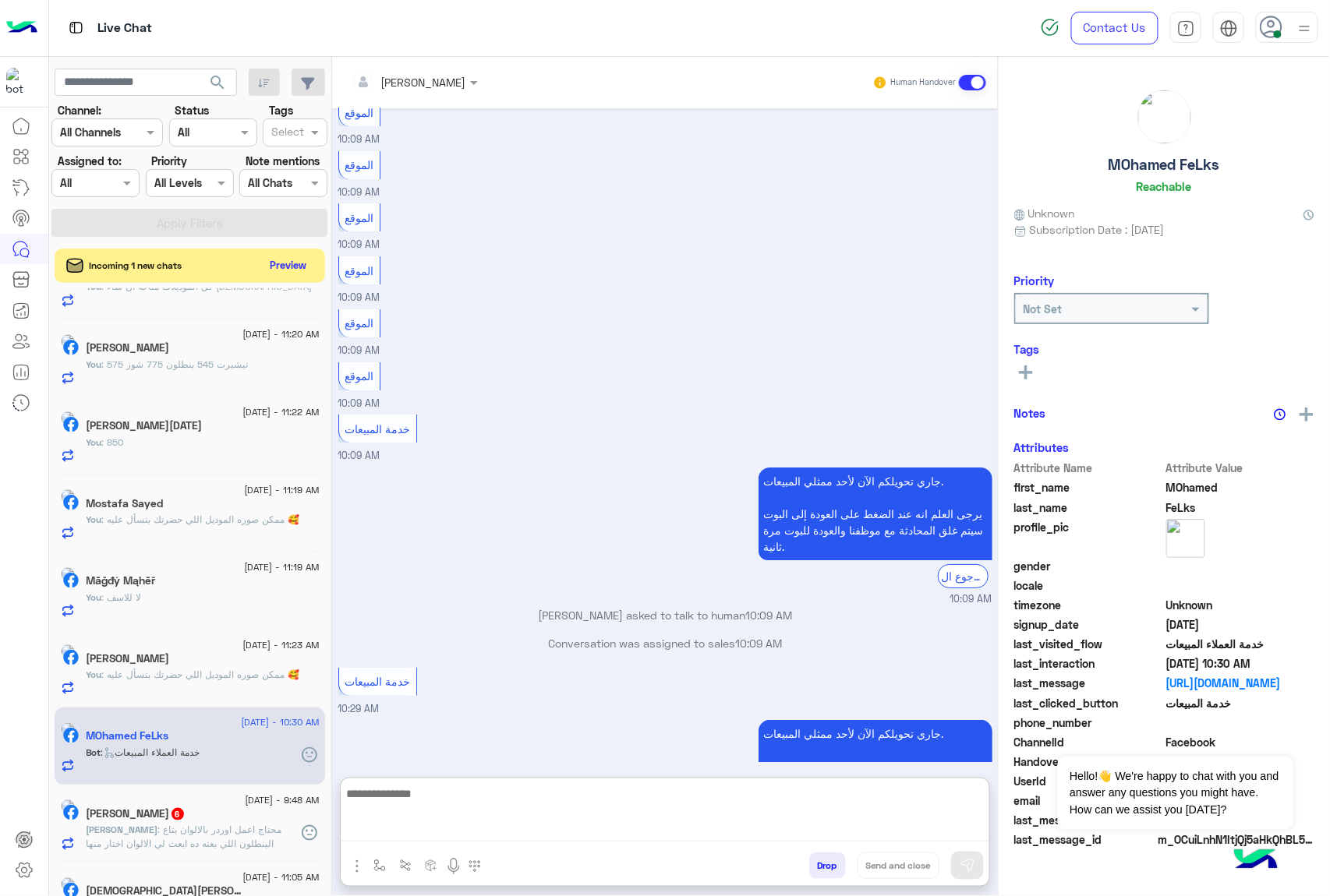
paste textarea "**********"
type textarea "**********"
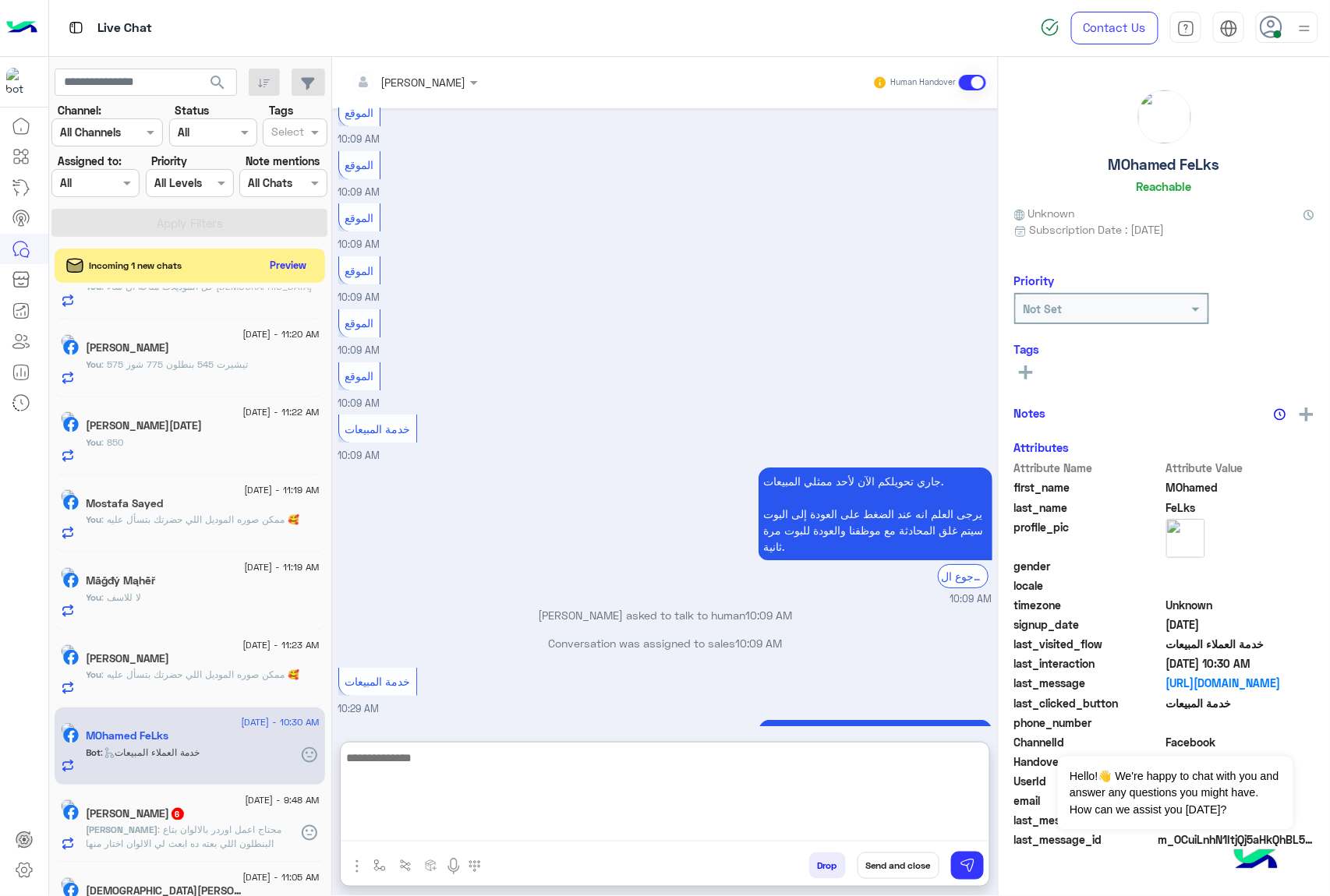
scroll to position [1852, 0]
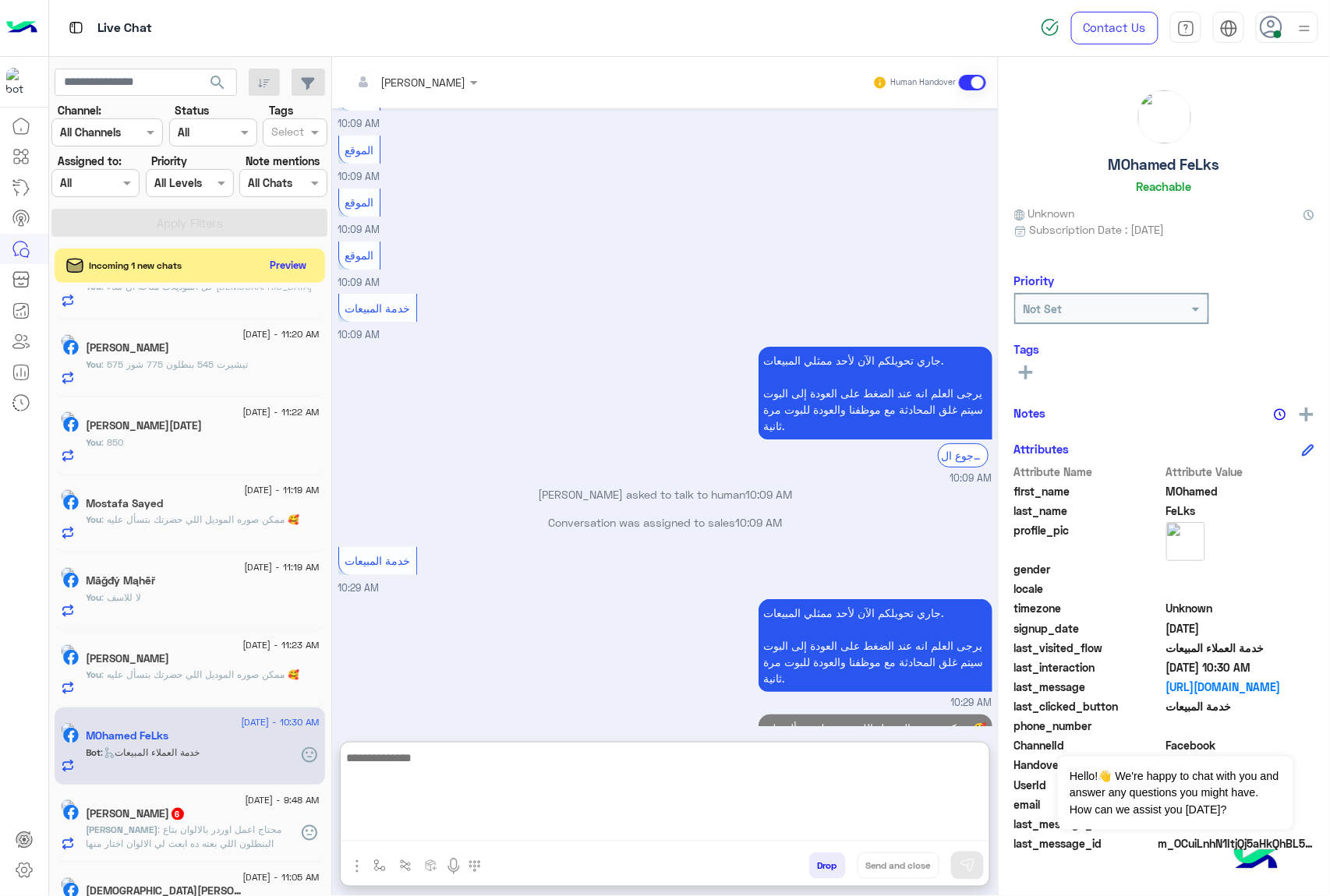
click at [207, 834] on span ": محتاج اعمل اوردر بالالوان بتاع البنطلون اللي بعته ده ابعث لي الالوان اختار من…" at bounding box center [184, 836] width 195 height 26
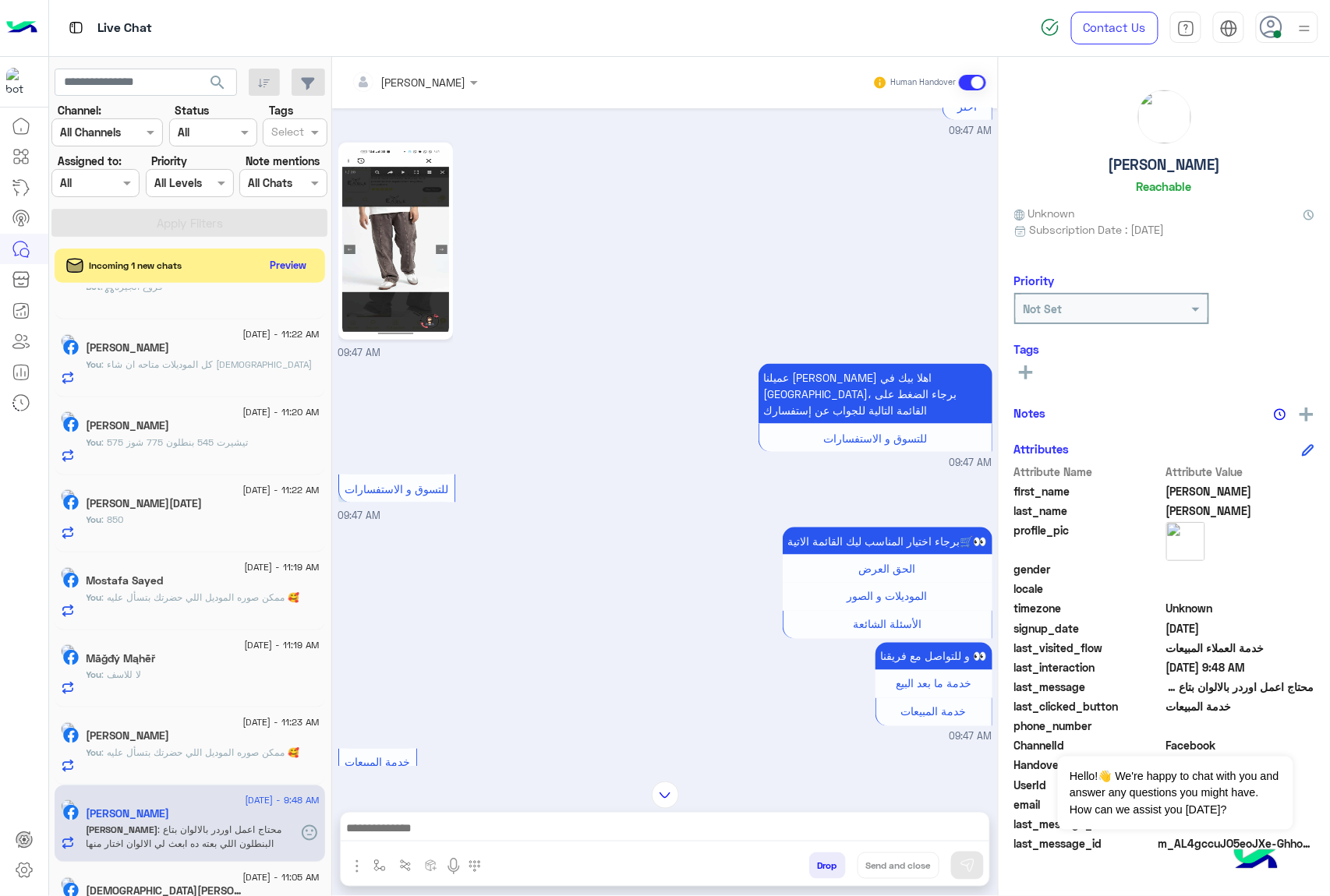
scroll to position [353, 0]
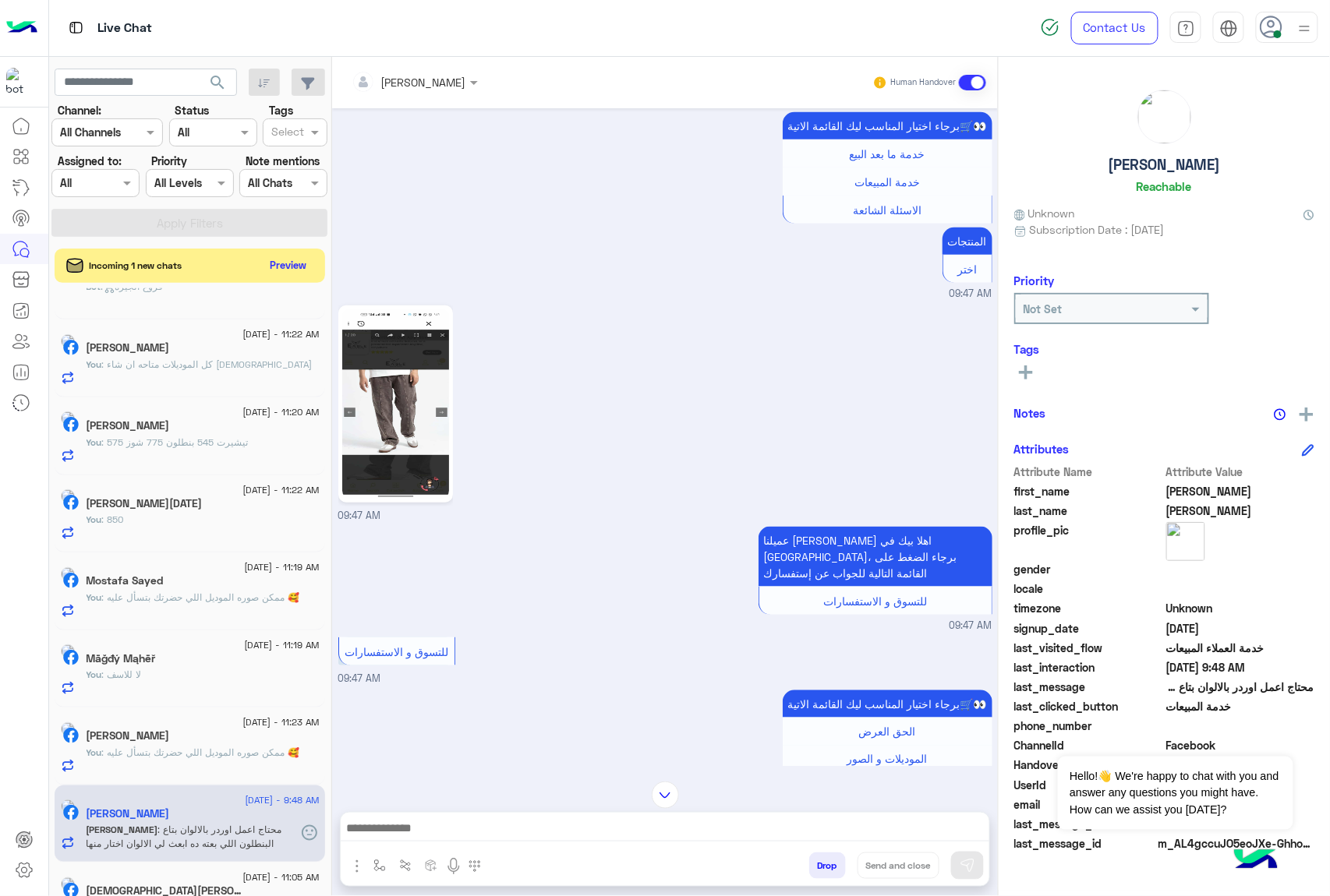
click at [546, 832] on textarea at bounding box center [665, 829] width 648 height 23
paste textarea "**********"
type textarea "**********"
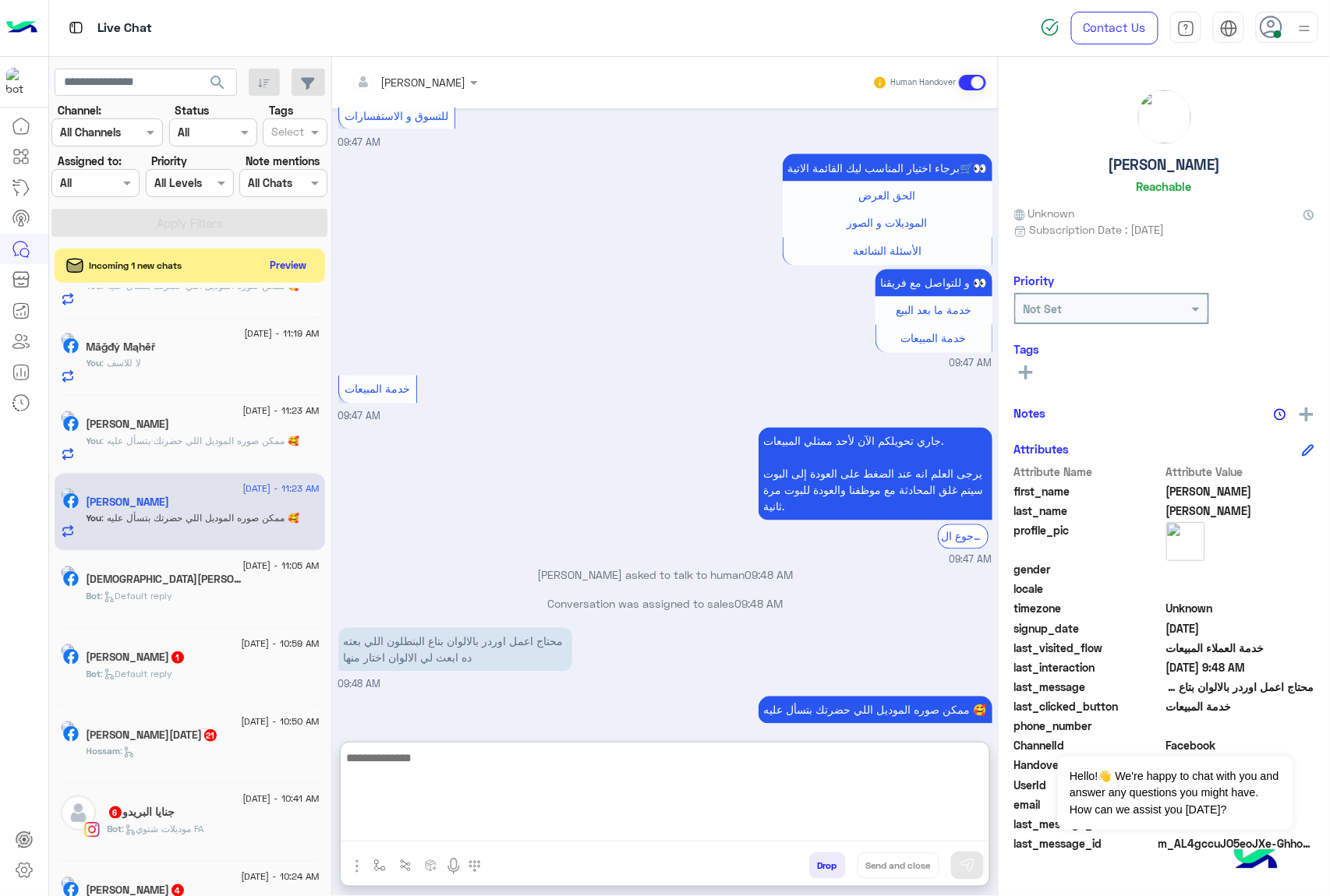
scroll to position [917, 0]
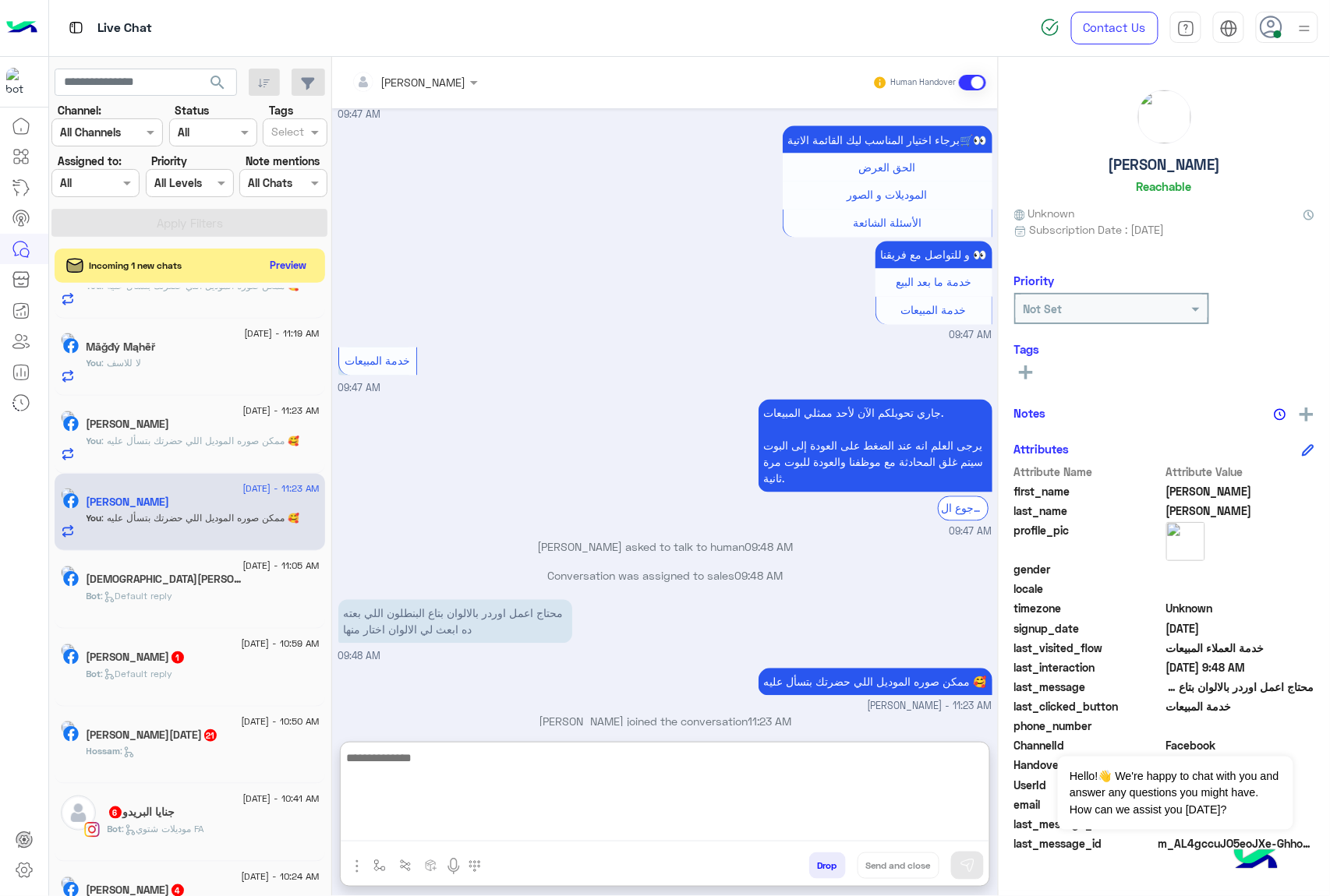
click at [211, 604] on div "Bot : Default reply" at bounding box center [202, 603] width 233 height 28
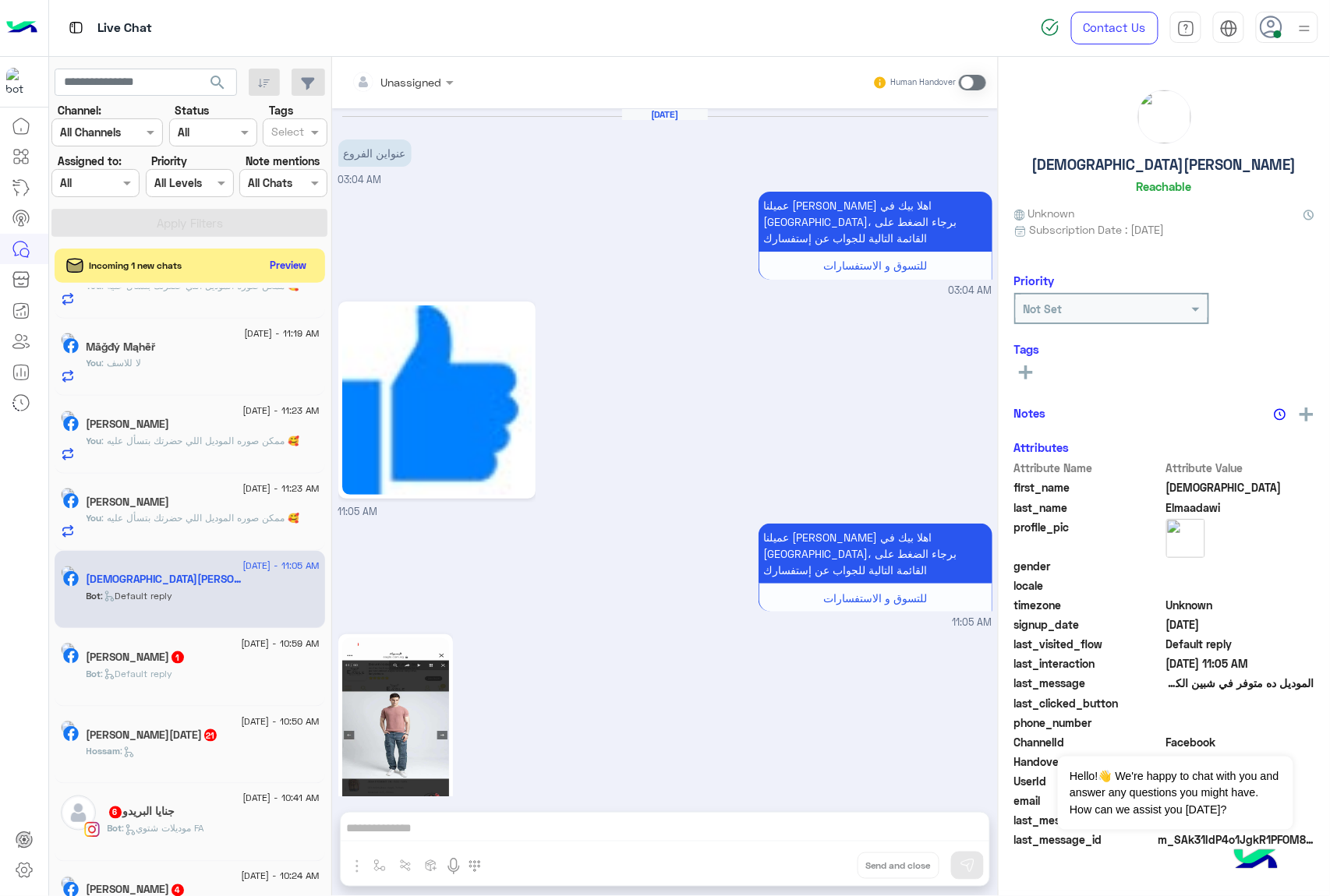
scroll to position [262, 0]
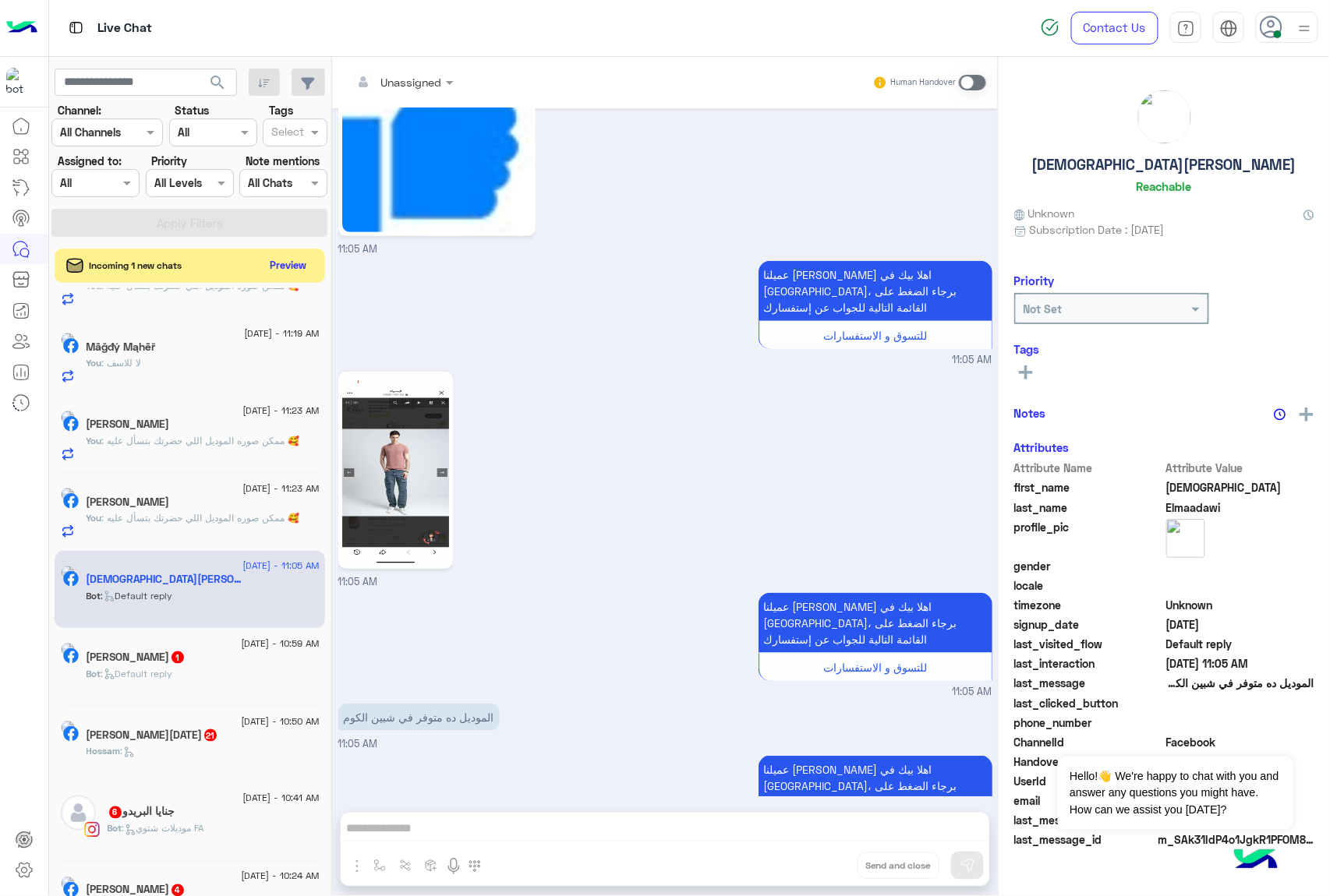
click at [459, 826] on div "Unassigned Human Handover Aug 10, 2025 عنواين الفروع 03:04 AM عميلنا العزيز Isl…" at bounding box center [665, 480] width 665 height 845
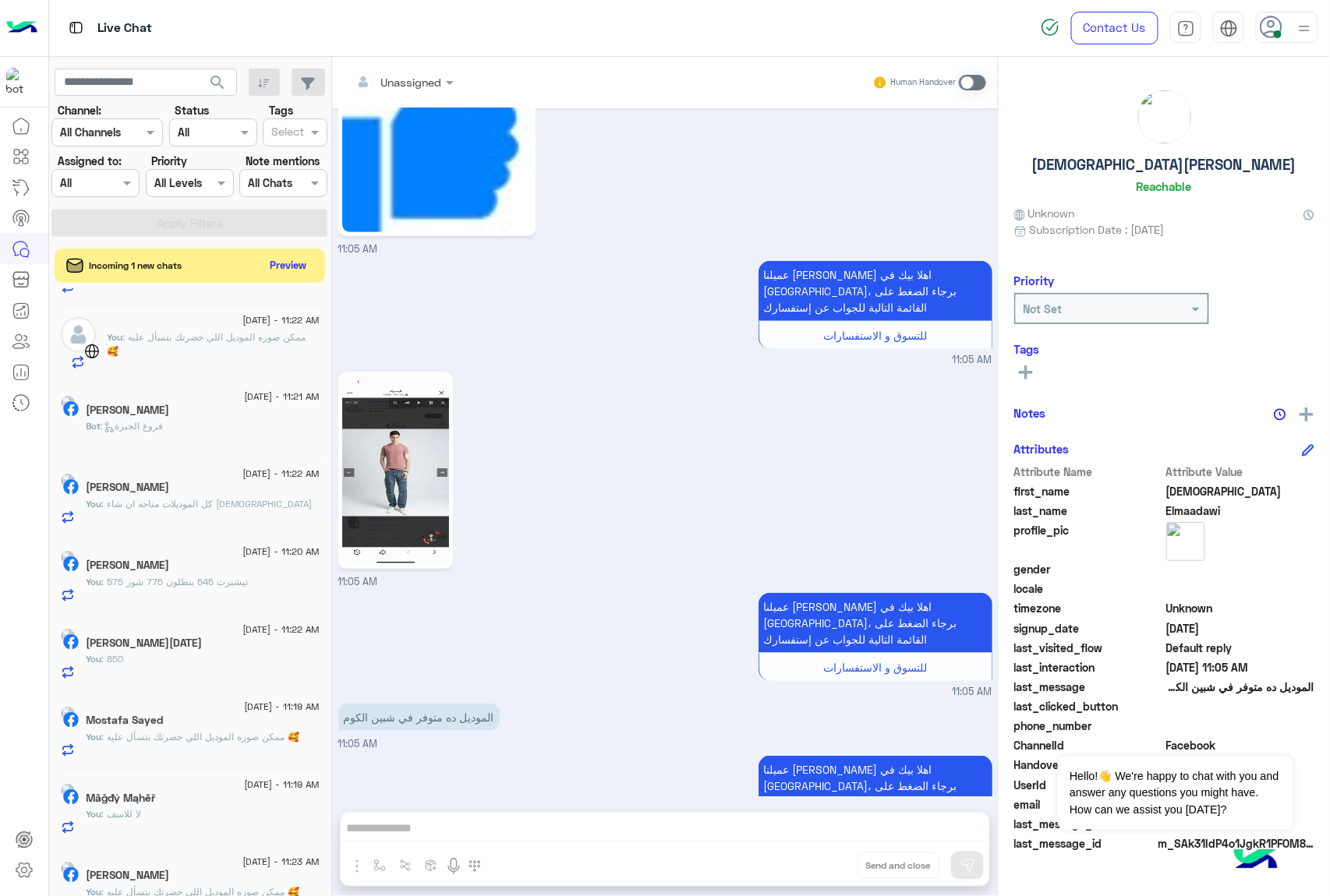
scroll to position [0, 0]
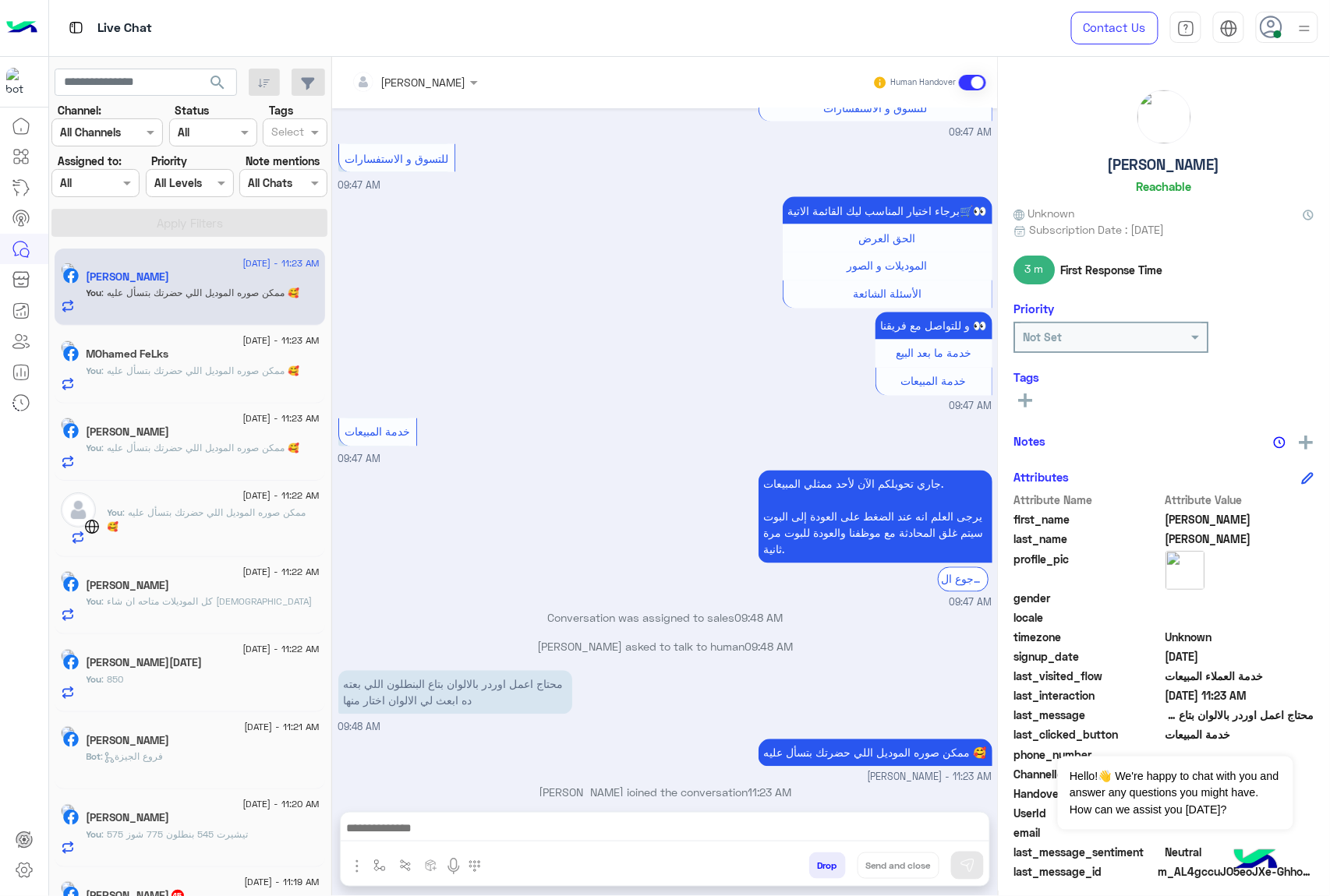
scroll to position [415, 0]
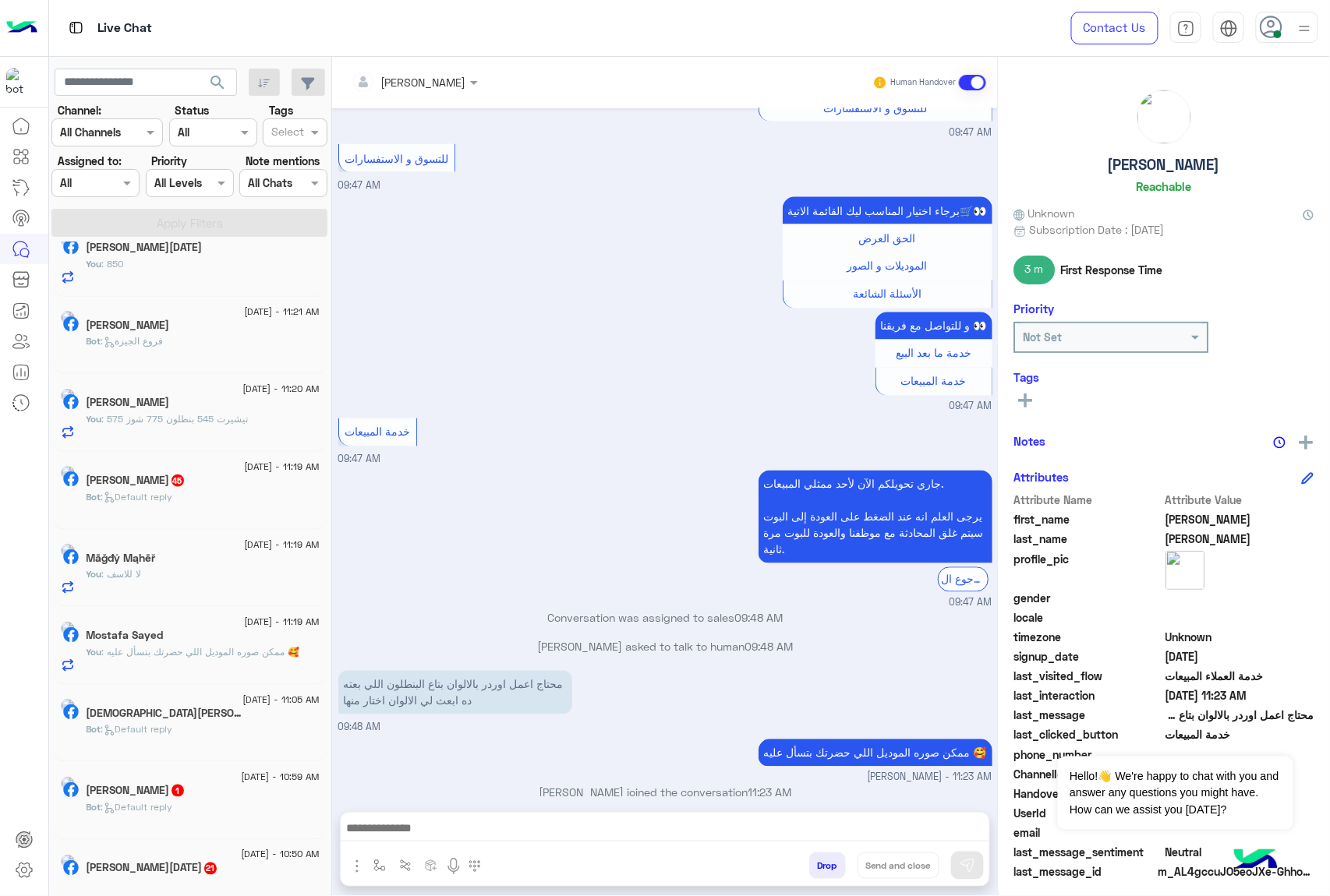
click at [190, 512] on div "Bot : Default reply" at bounding box center [202, 504] width 233 height 28
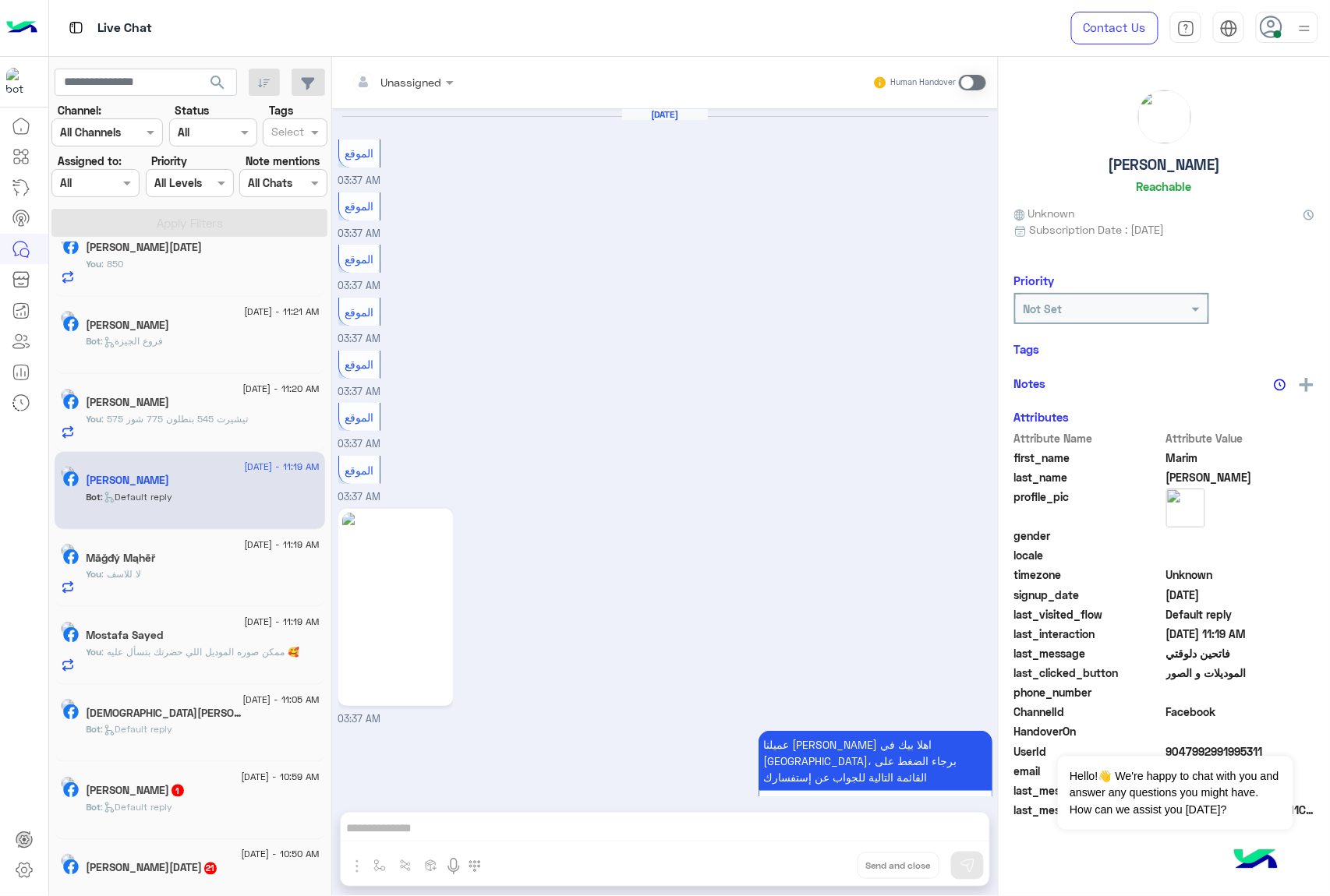
scroll to position [1966, 0]
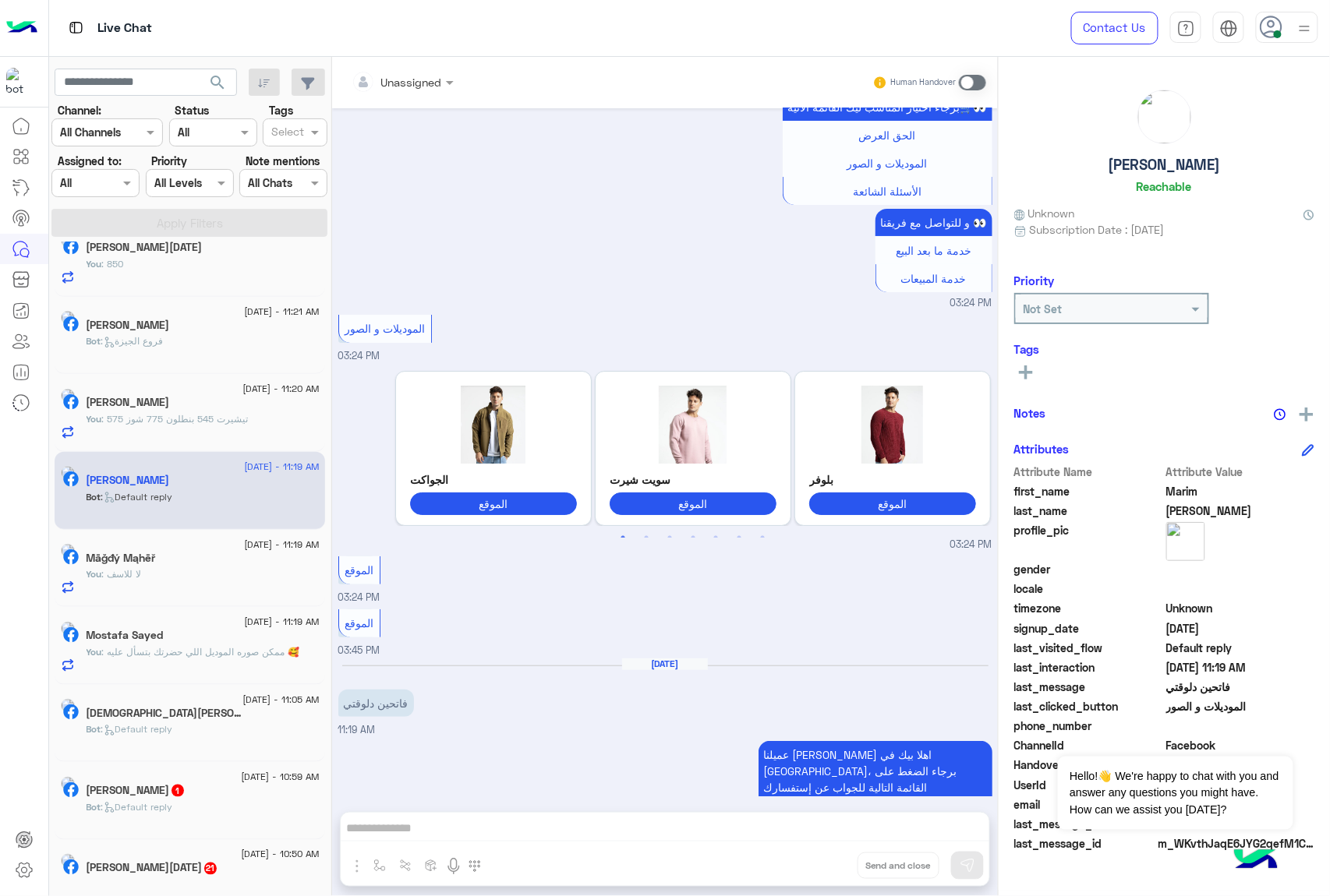
click at [546, 829] on div "Unassigned Human Handover Mar 15, 2025 الموقع 03:37 AM الموقع 03:37 AM الموقع 0…" at bounding box center [665, 480] width 665 height 845
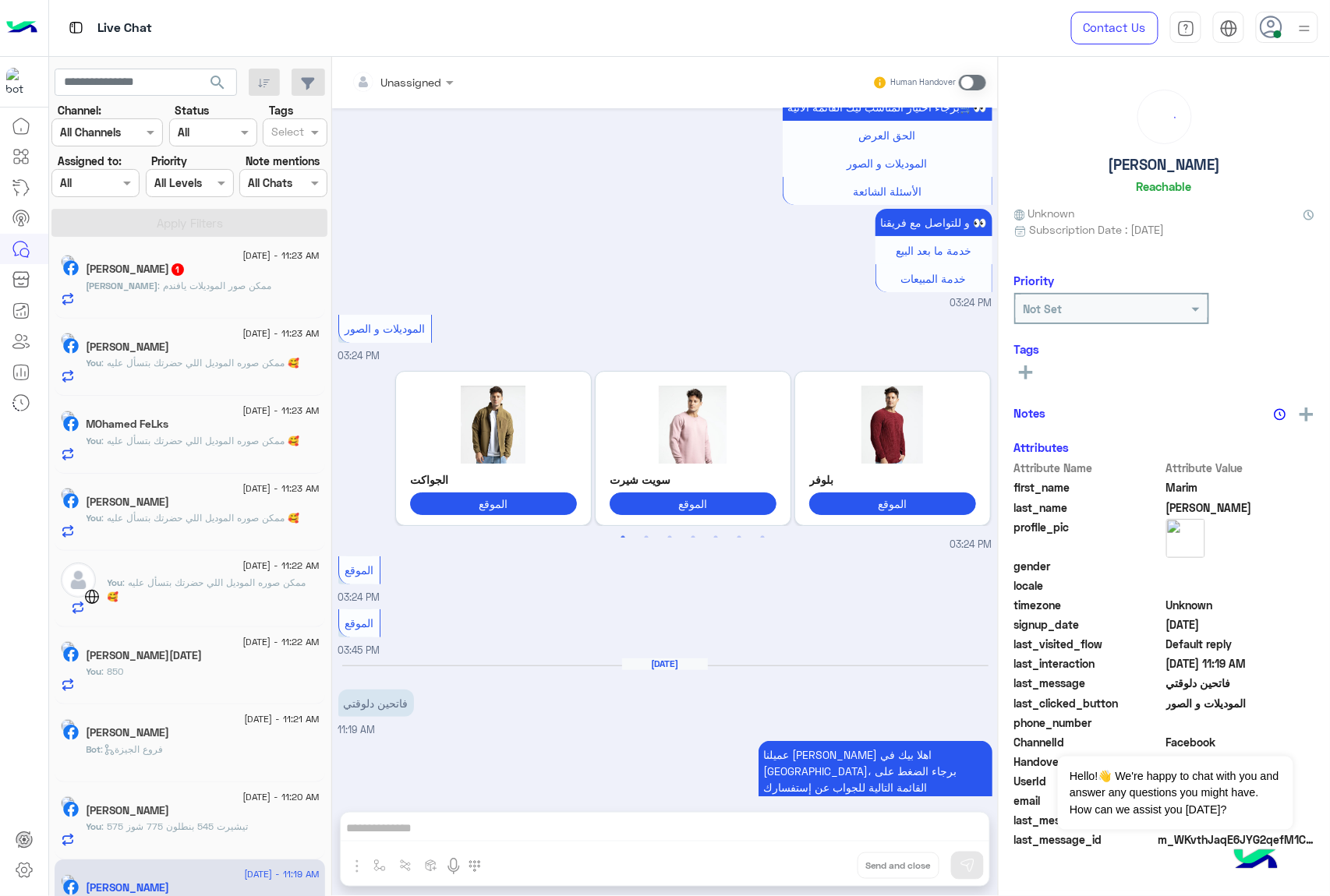
scroll to position [0, 0]
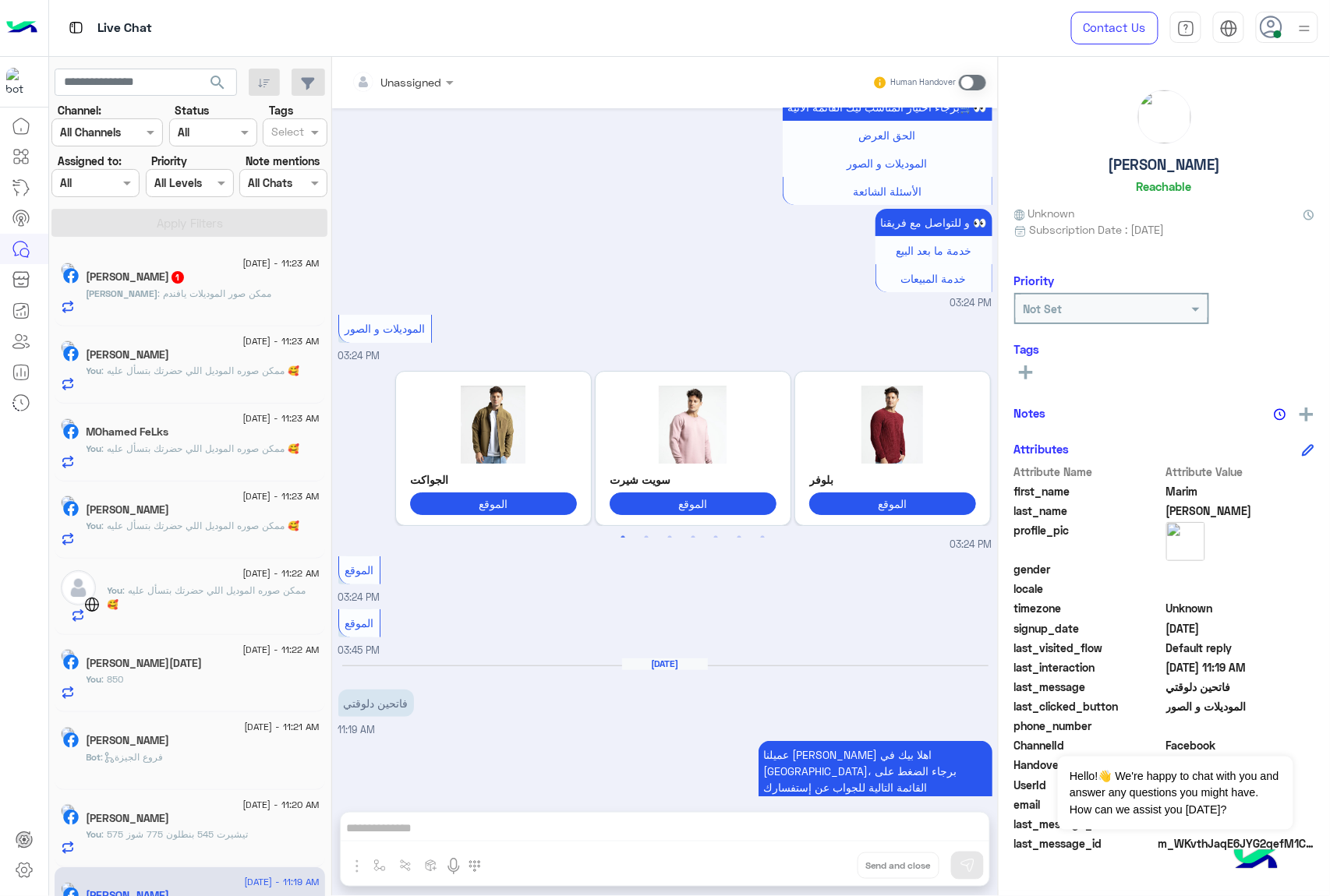
click at [493, 826] on div "Unassigned Human Handover Mar 15, 2025 الموقع 03:37 AM الموقع 03:37 AM الموقع 0…" at bounding box center [665, 480] width 665 height 845
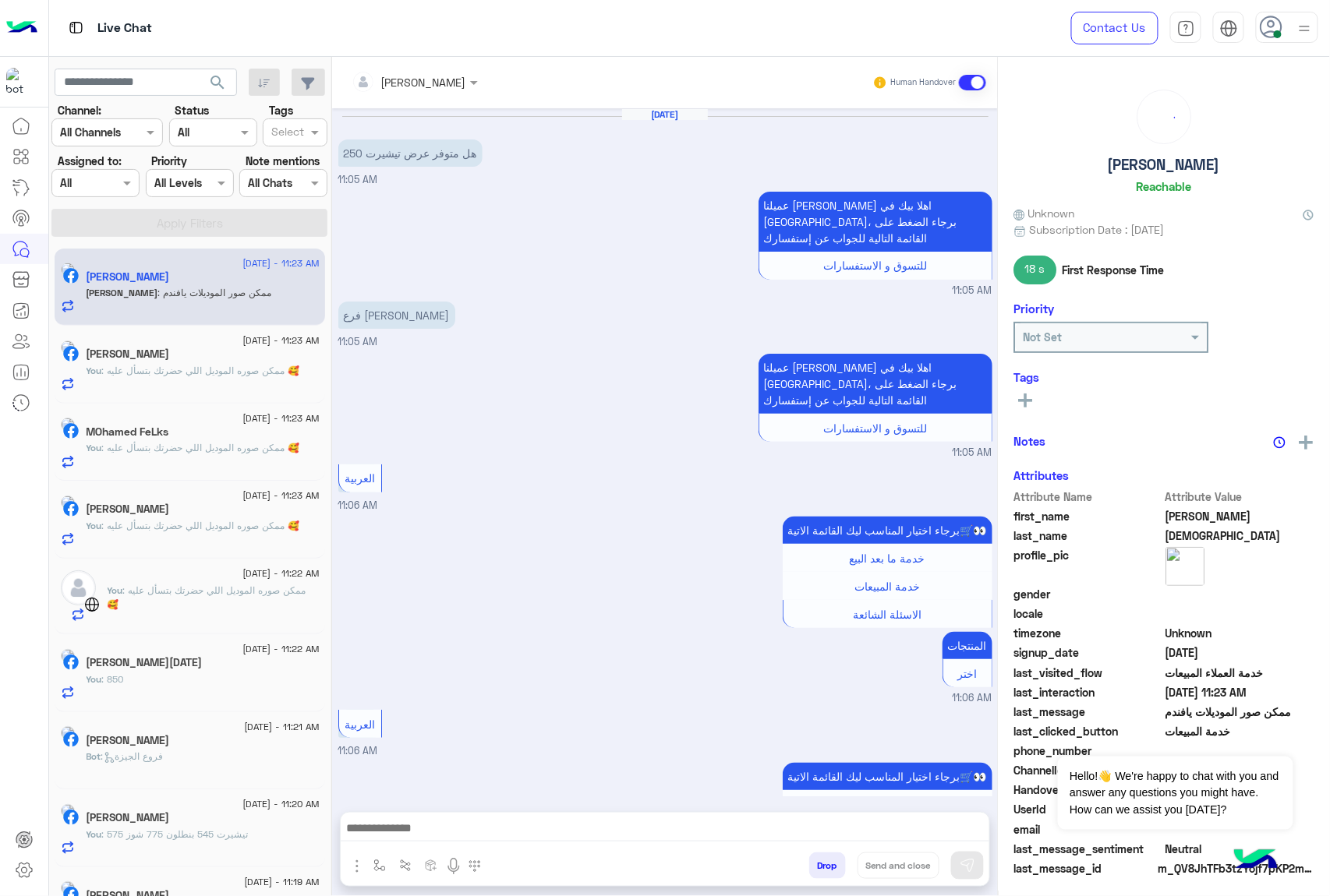
scroll to position [1597, 0]
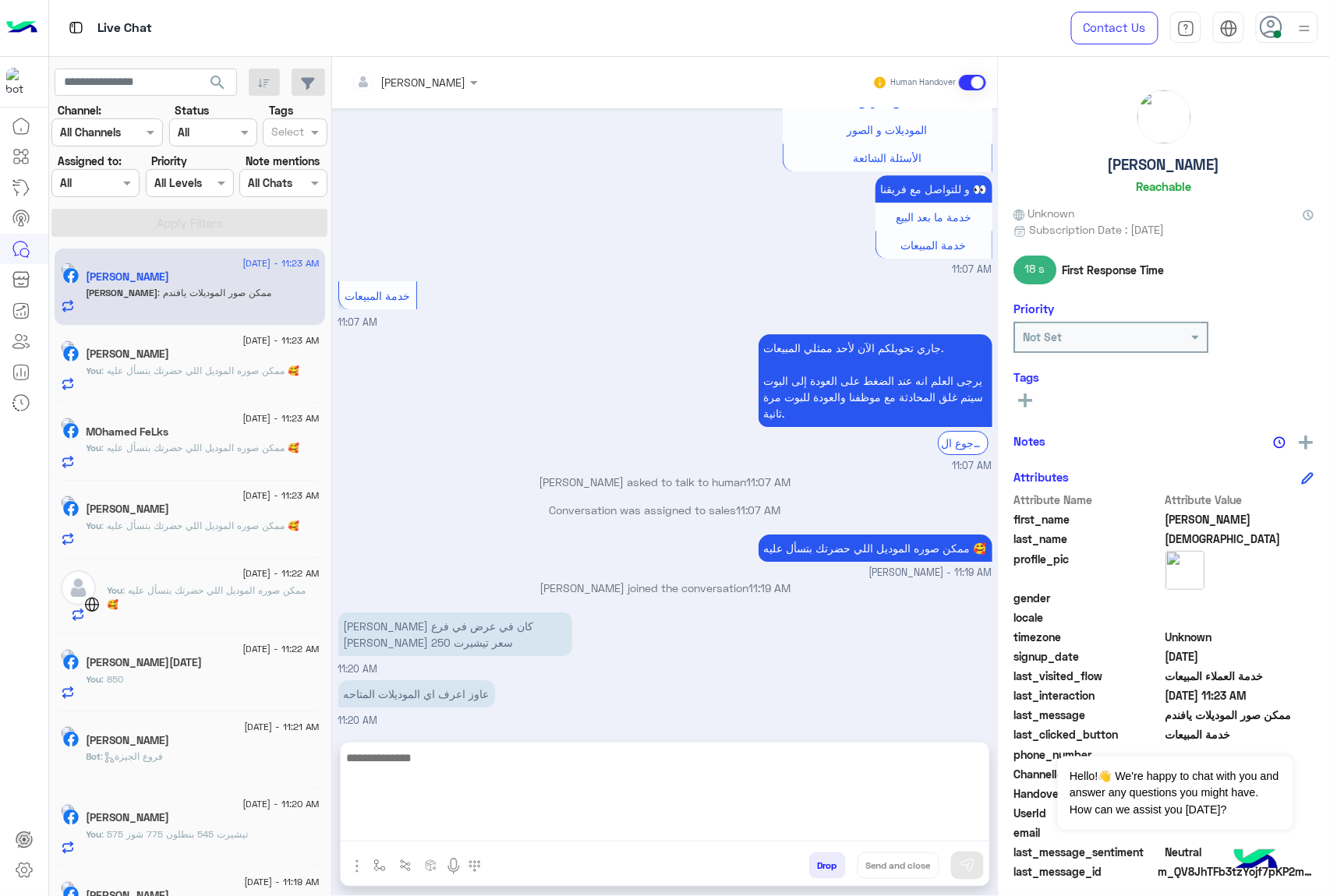
click at [586, 824] on textarea at bounding box center [665, 794] width 648 height 94
click at [562, 768] on textarea at bounding box center [665, 794] width 648 height 94
paste textarea "**********"
type textarea "**********"
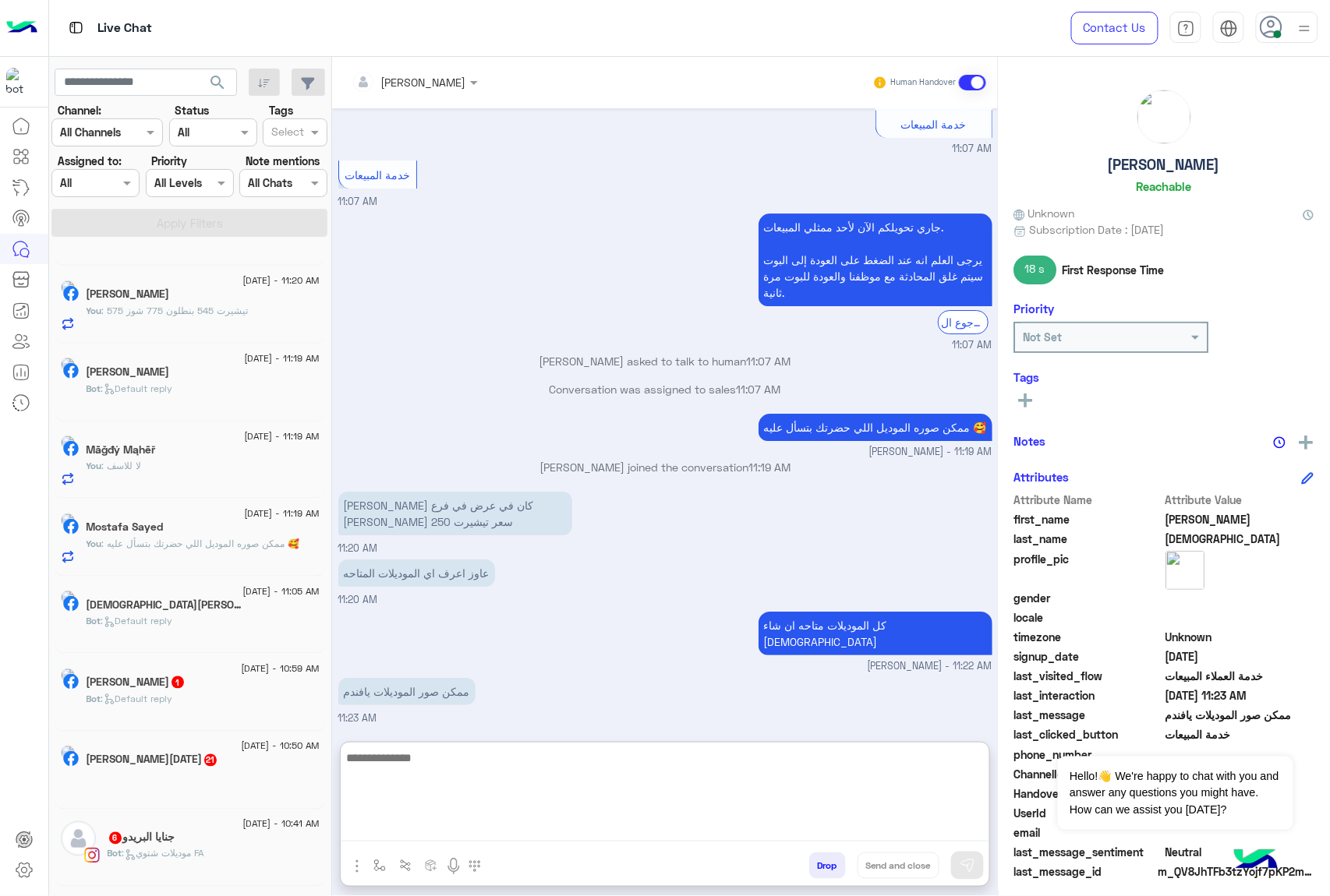
scroll to position [623, 0]
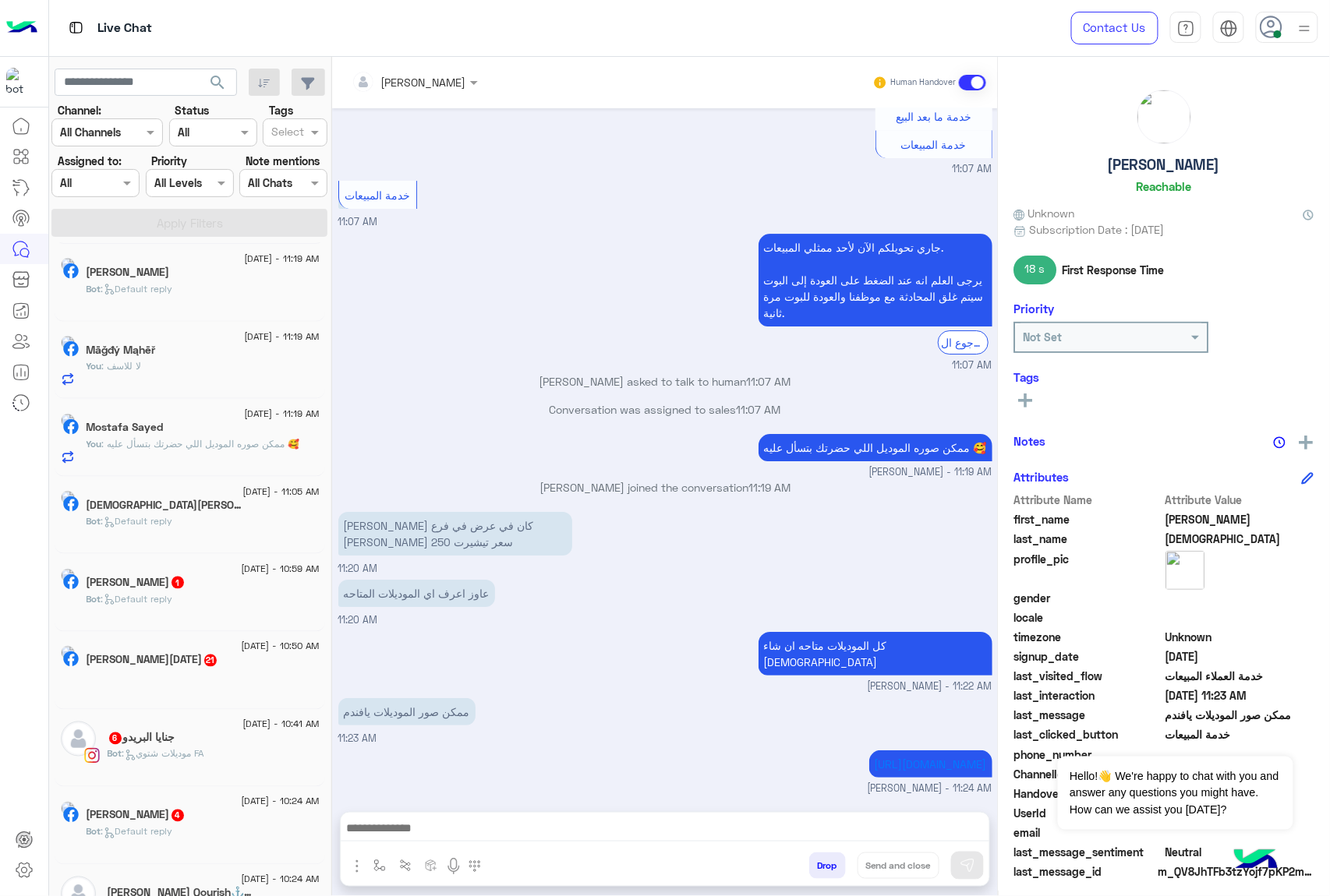
click at [204, 618] on div "Bot : Default reply" at bounding box center [202, 605] width 233 height 28
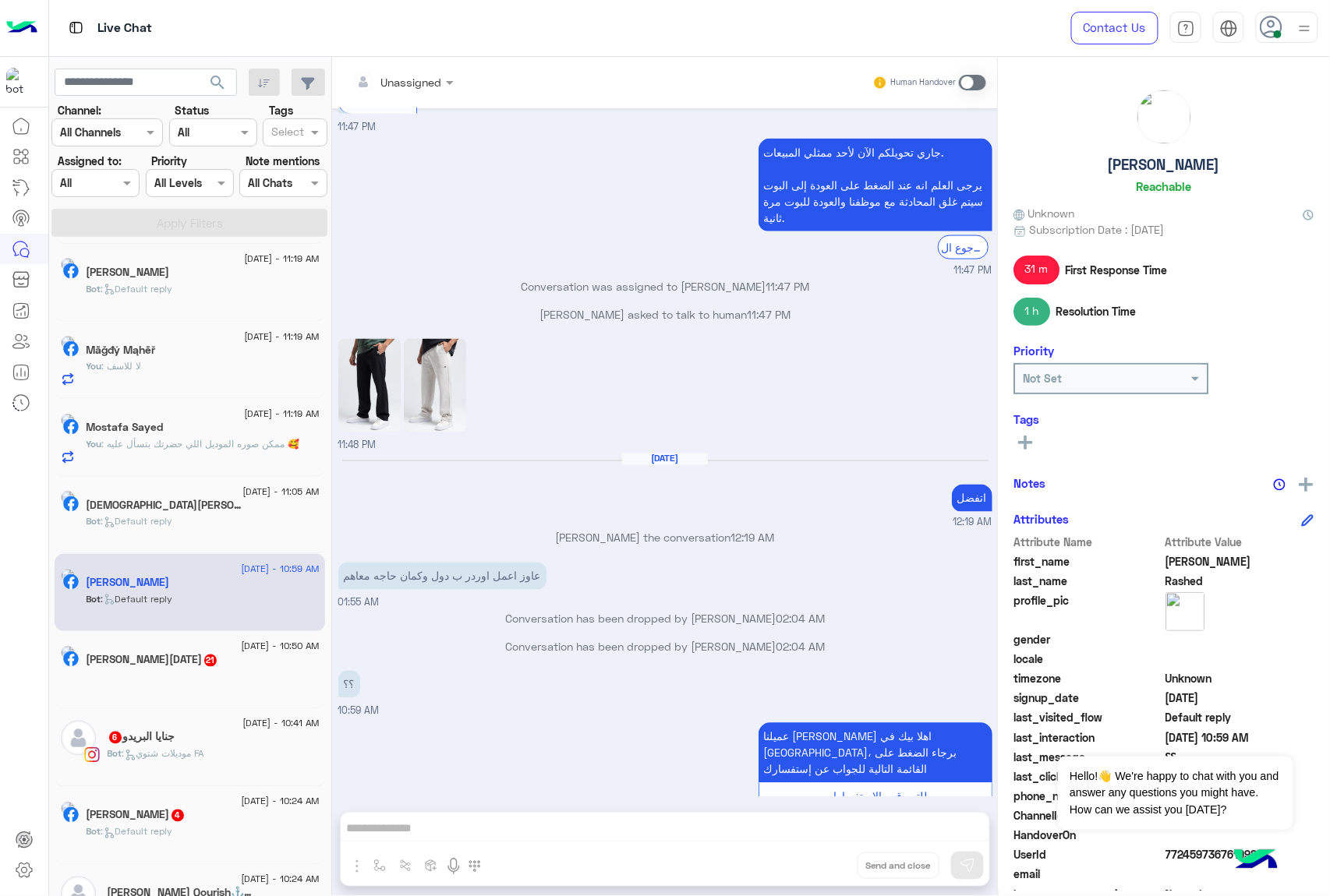
scroll to position [624, 0]
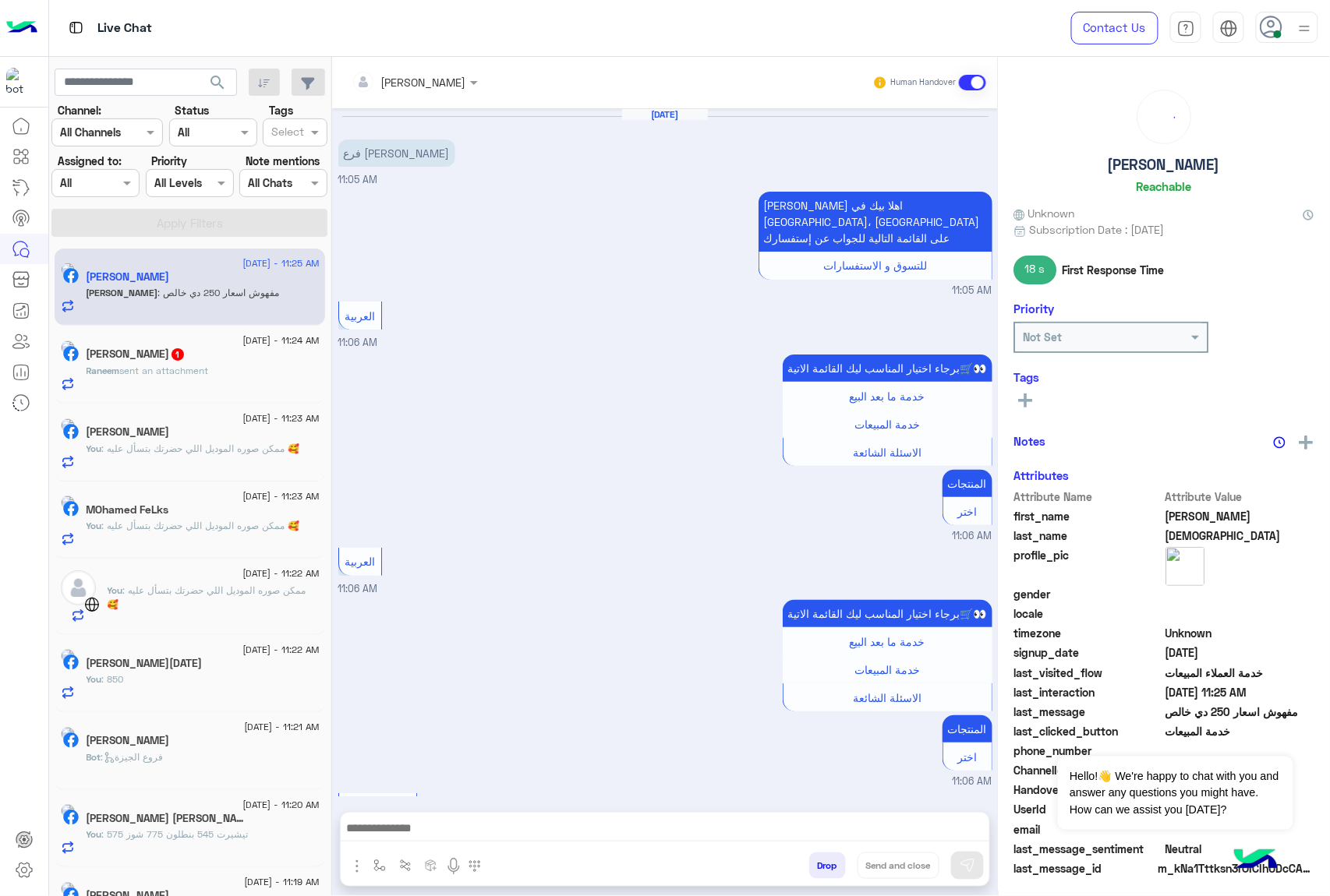
scroll to position [1553, 0]
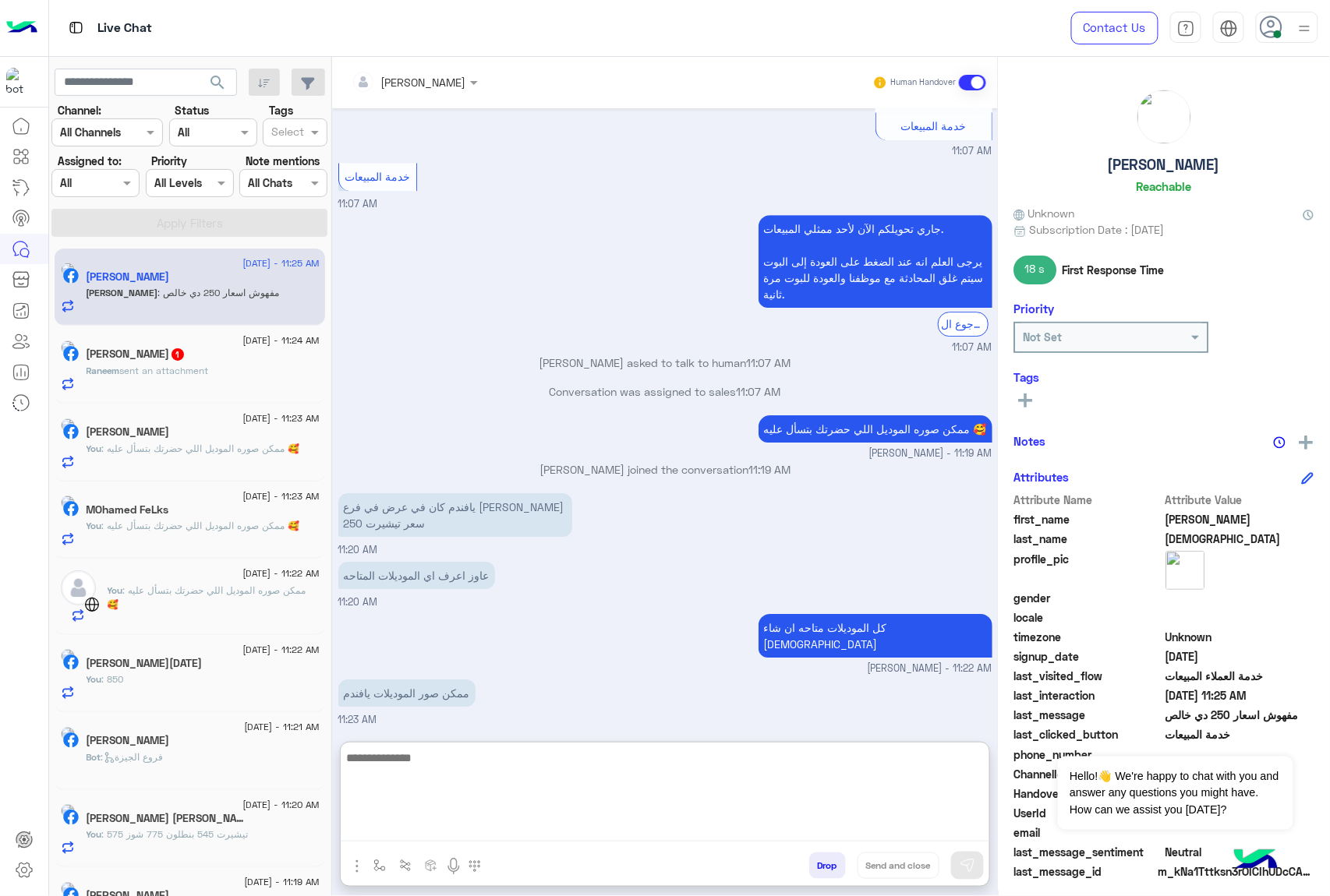
click at [538, 824] on textarea at bounding box center [665, 794] width 648 height 94
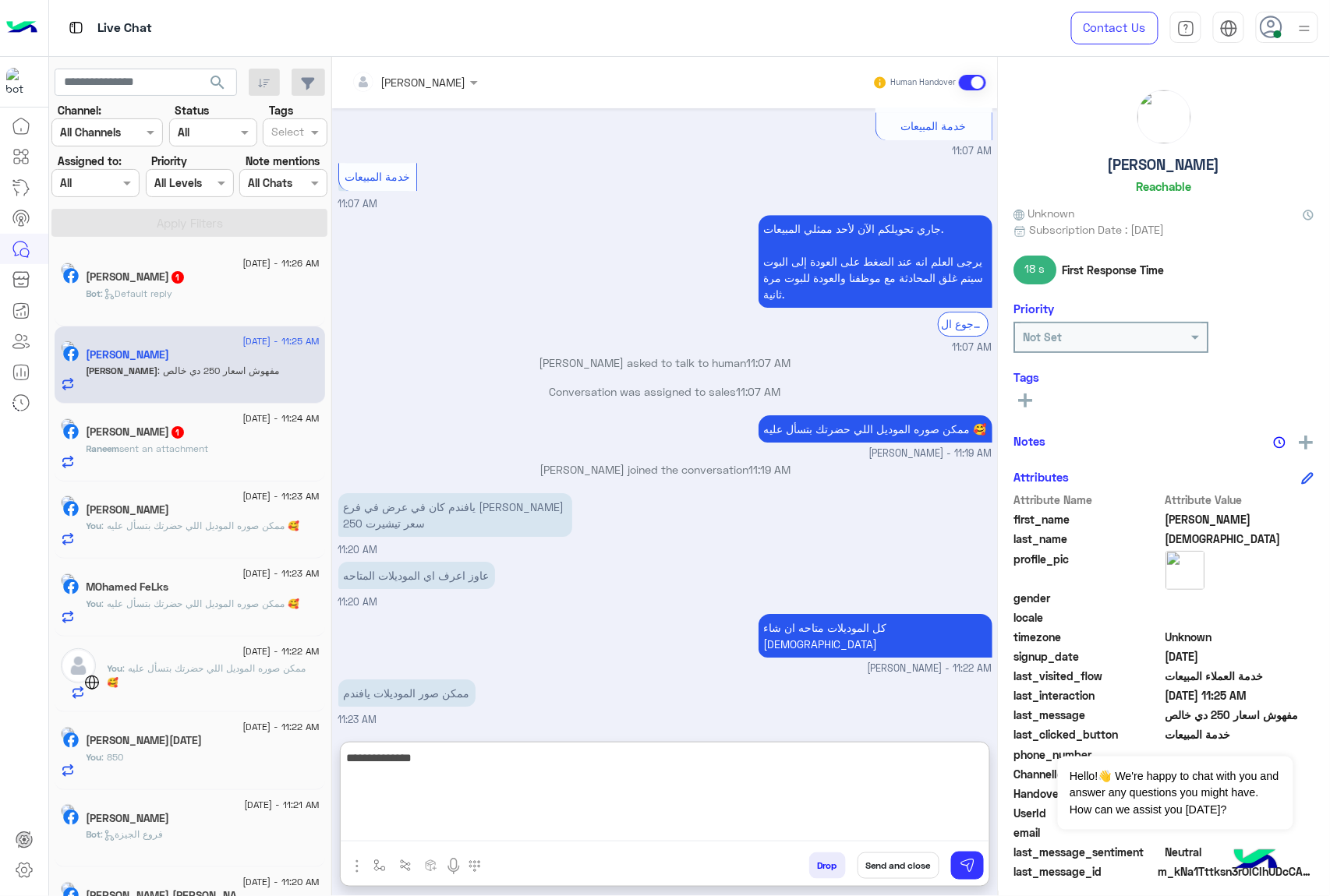
type textarea "**********"
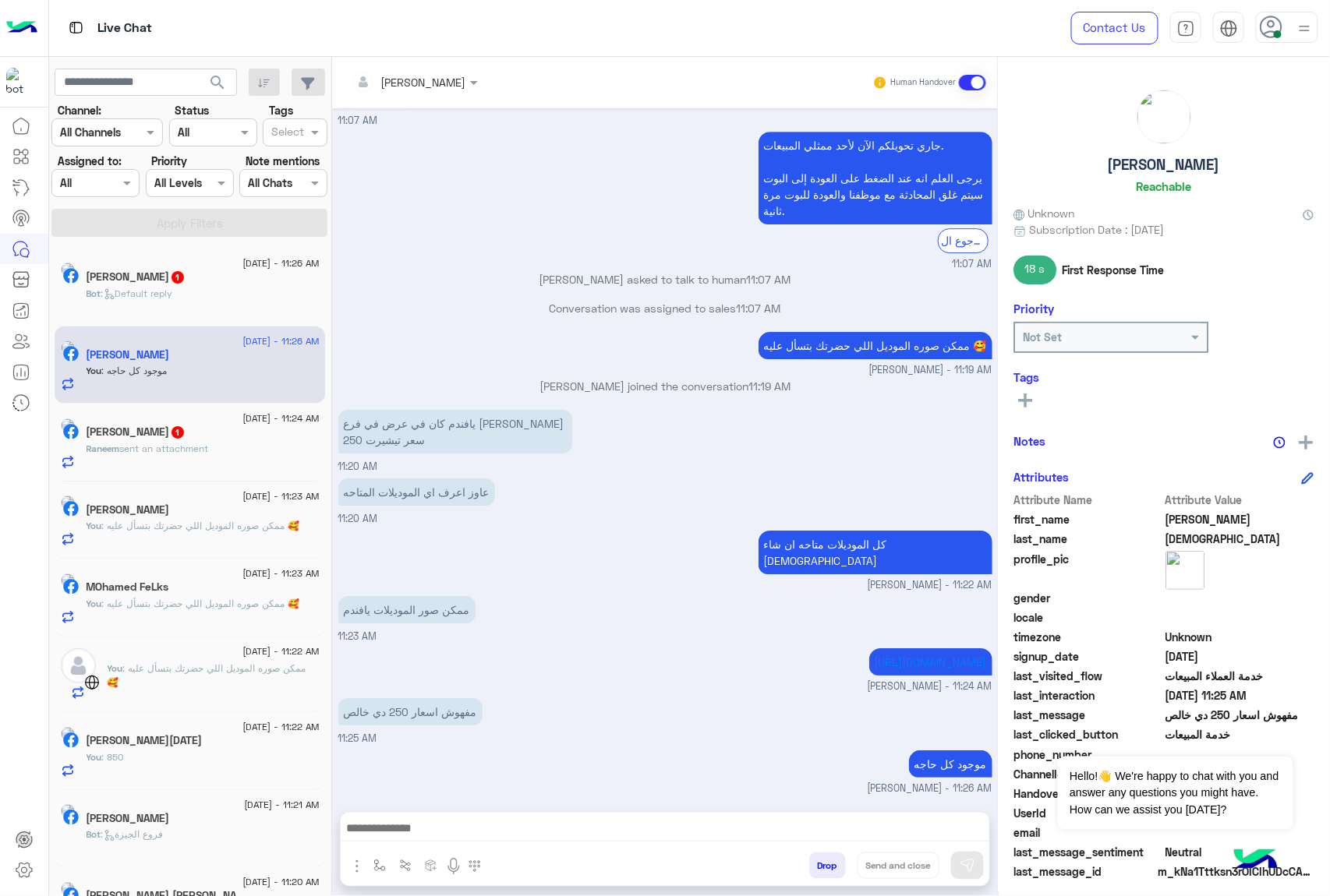
click at [192, 305] on div "Bot : Default reply" at bounding box center [202, 300] width 233 height 28
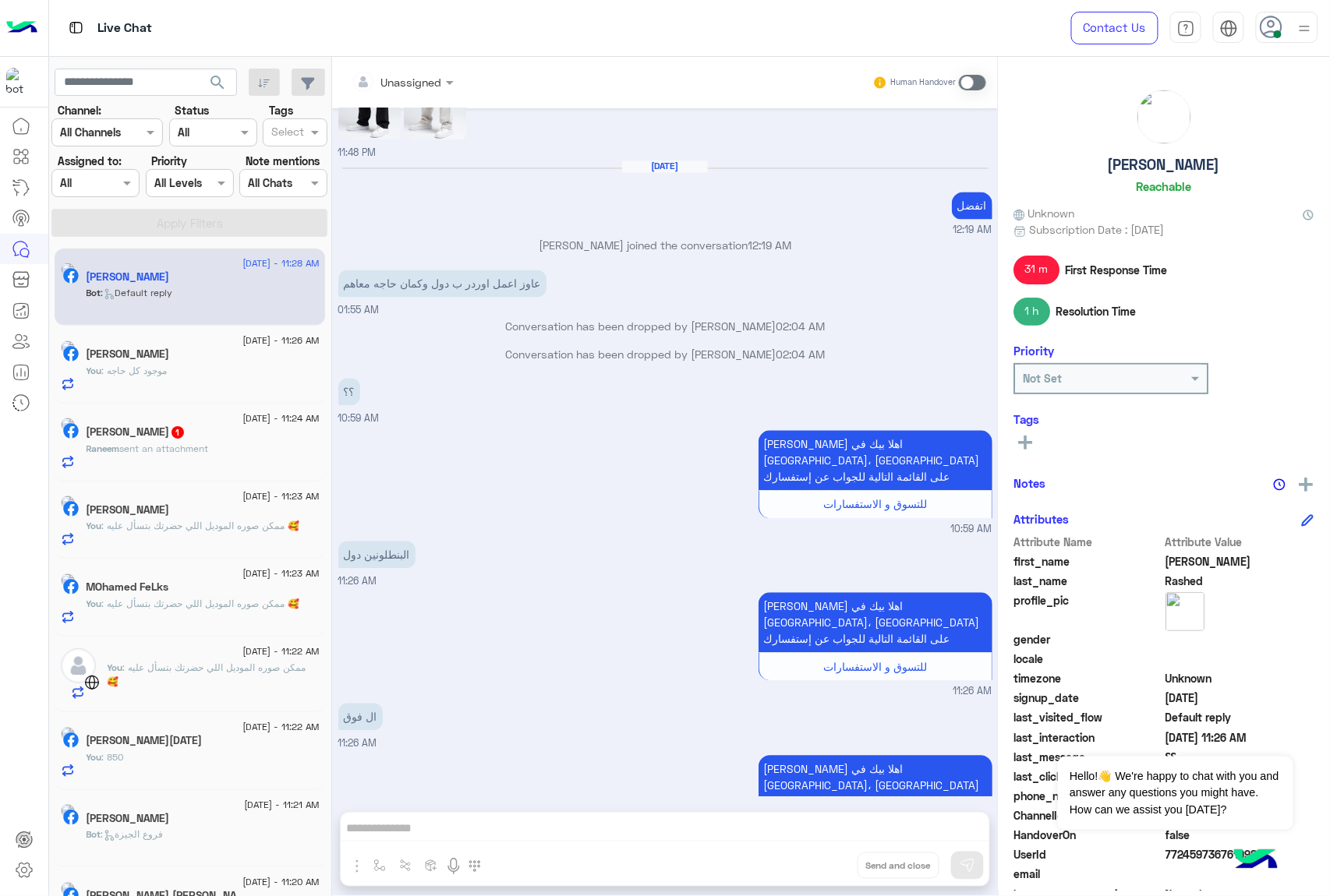
scroll to position [2094, 0]
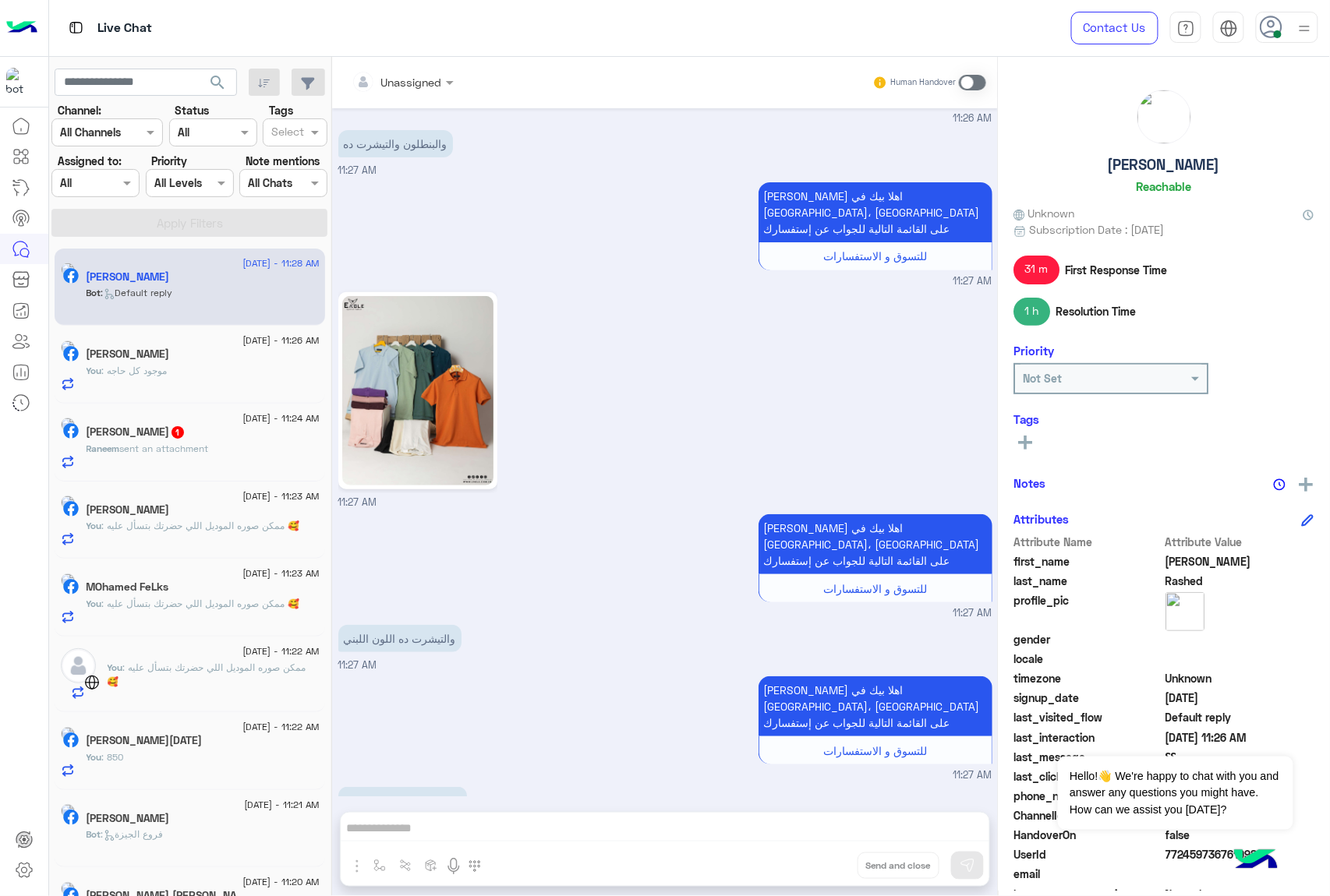
click at [178, 449] on span "sent an attachment" at bounding box center [165, 448] width 89 height 12
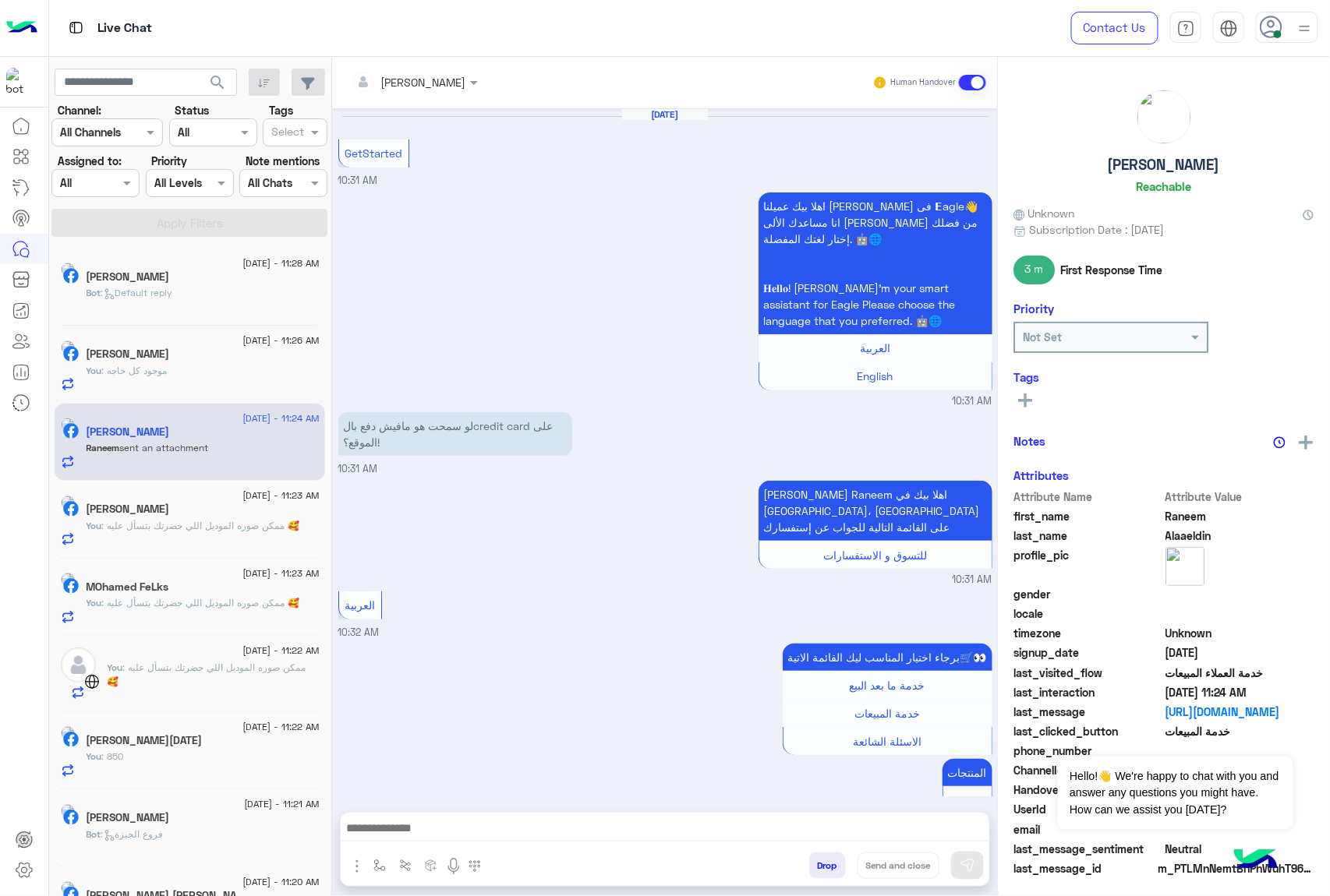
scroll to position [1008, 0]
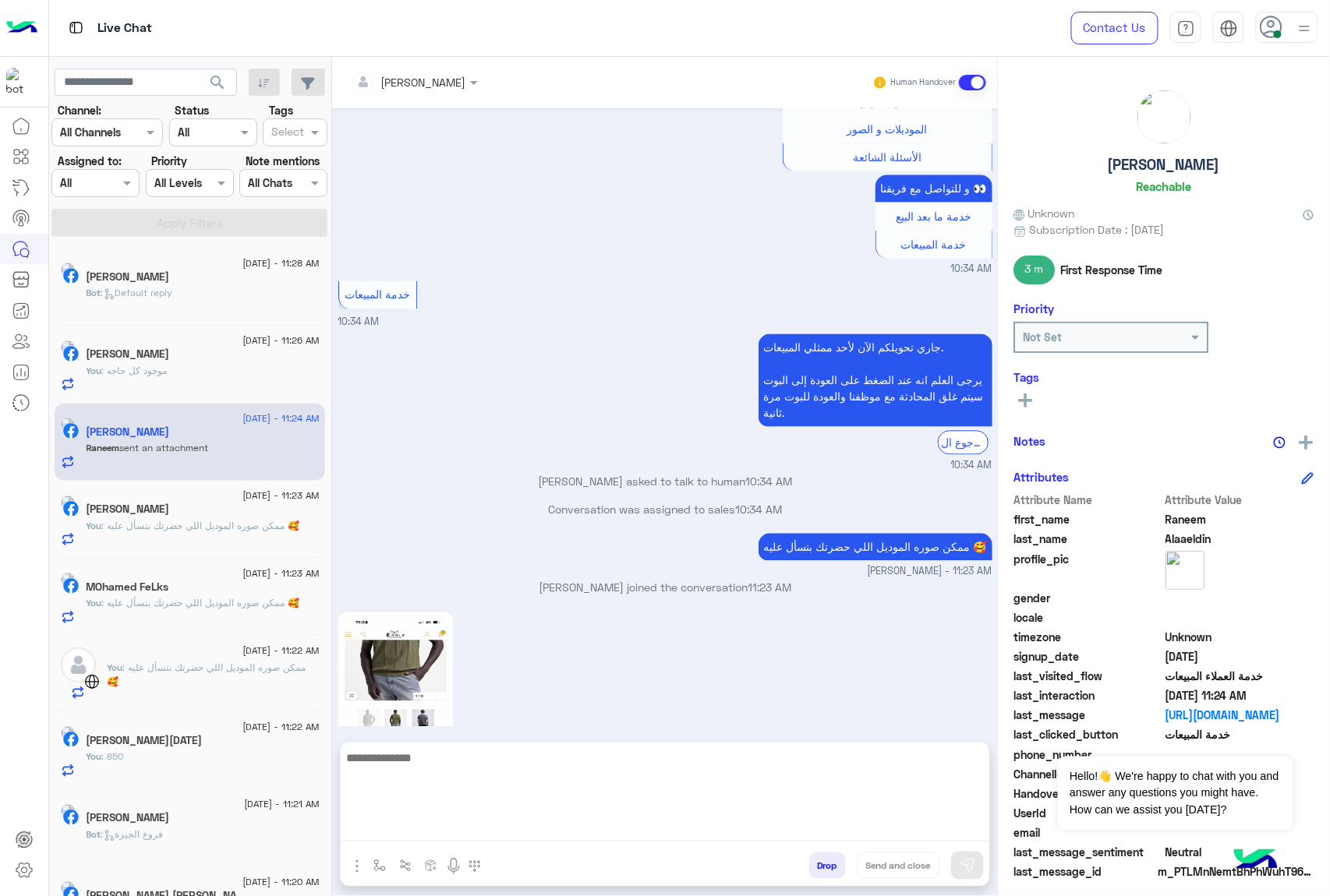
click at [525, 834] on textarea at bounding box center [665, 794] width 648 height 94
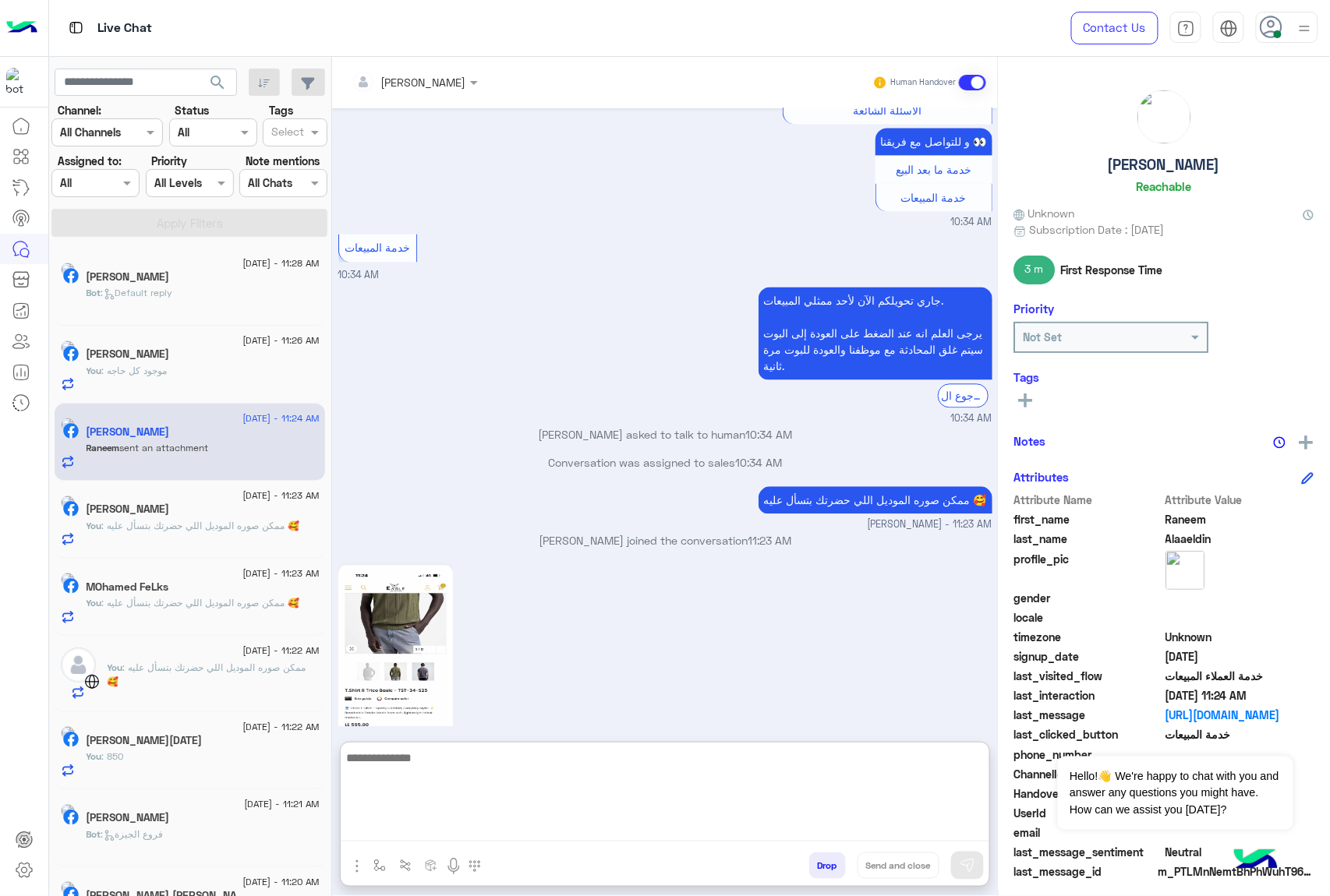
scroll to position [1079, 0]
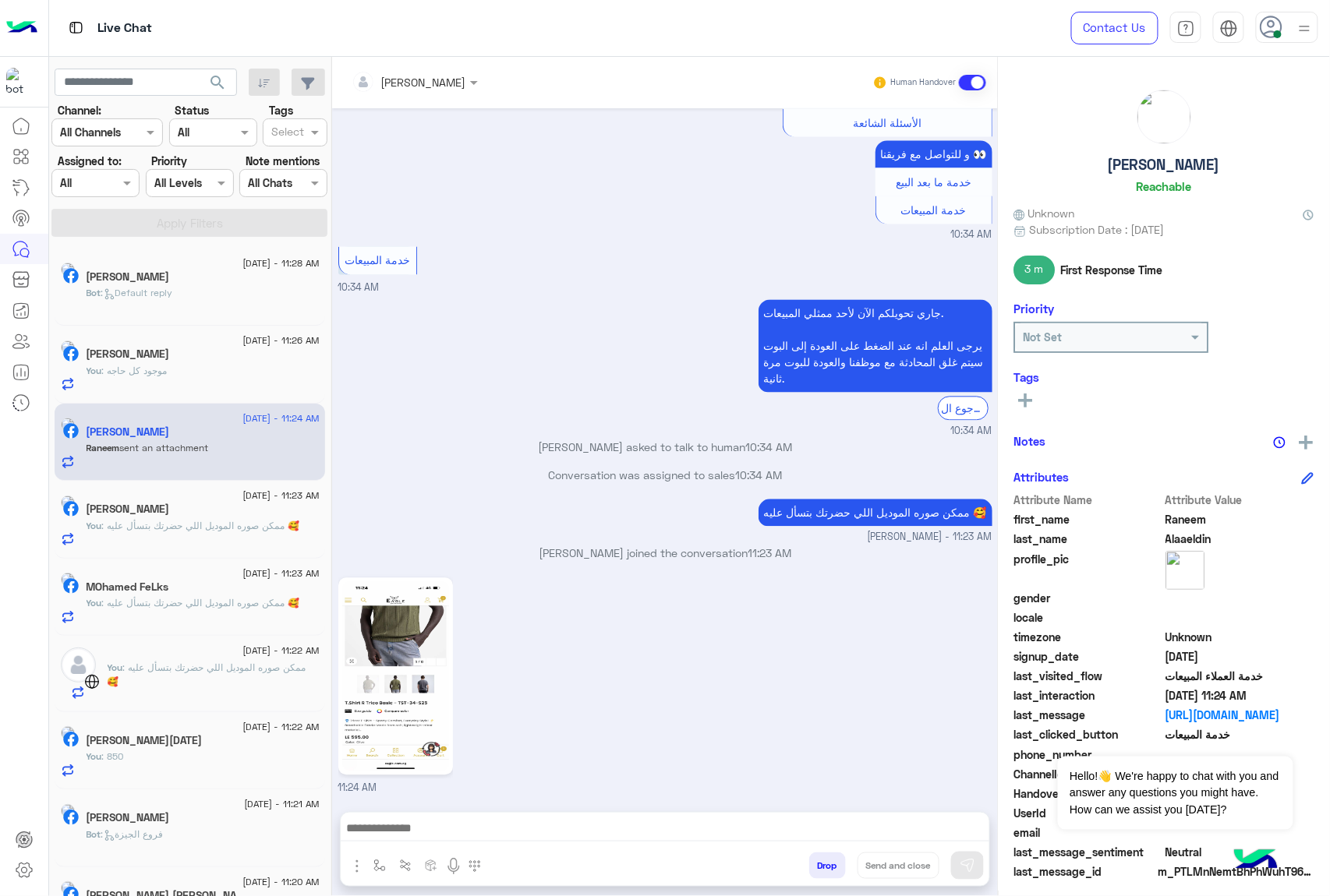
click at [409, 617] on img at bounding box center [396, 677] width 107 height 189
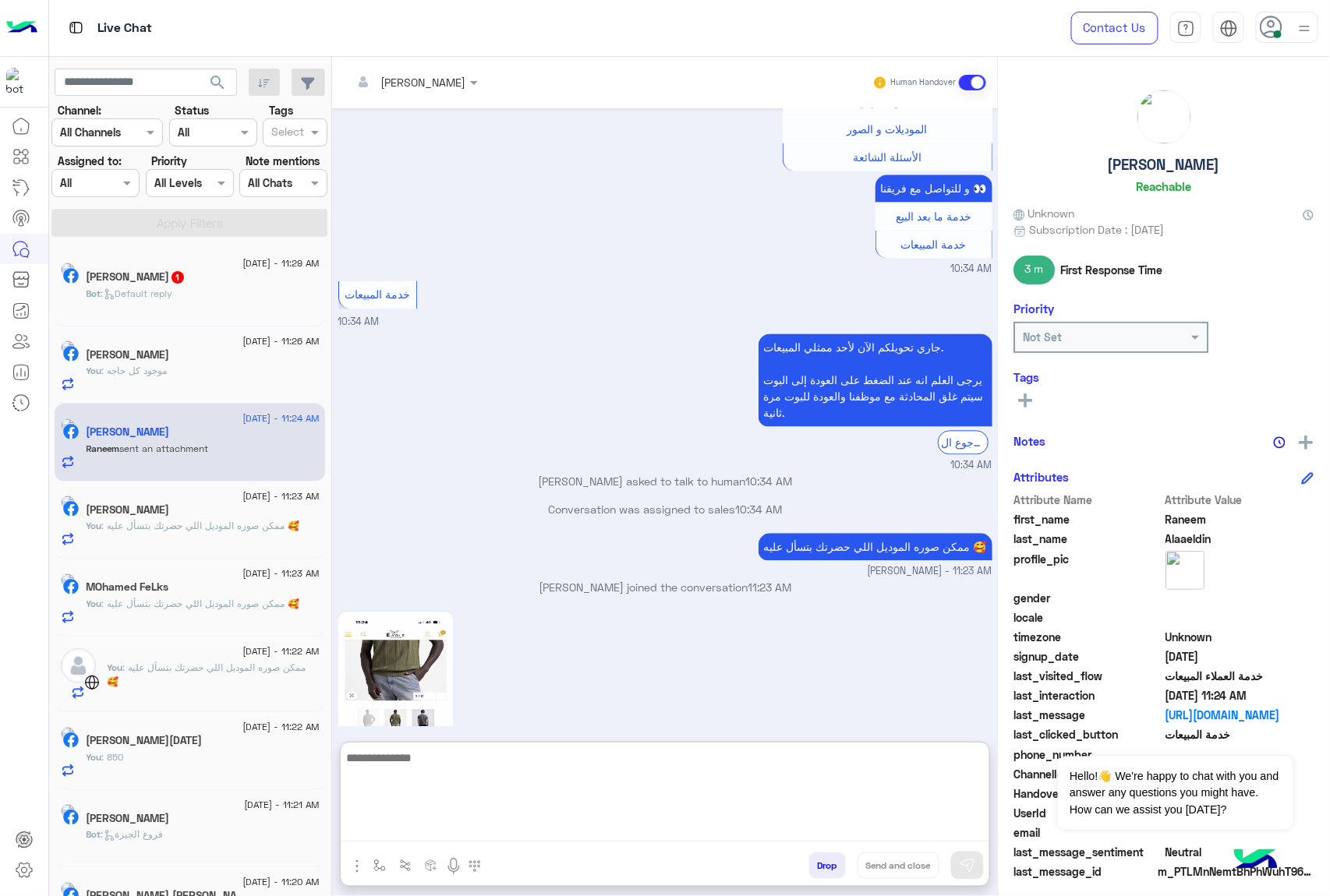
click at [593, 824] on textarea at bounding box center [665, 794] width 648 height 94
type textarea "***"
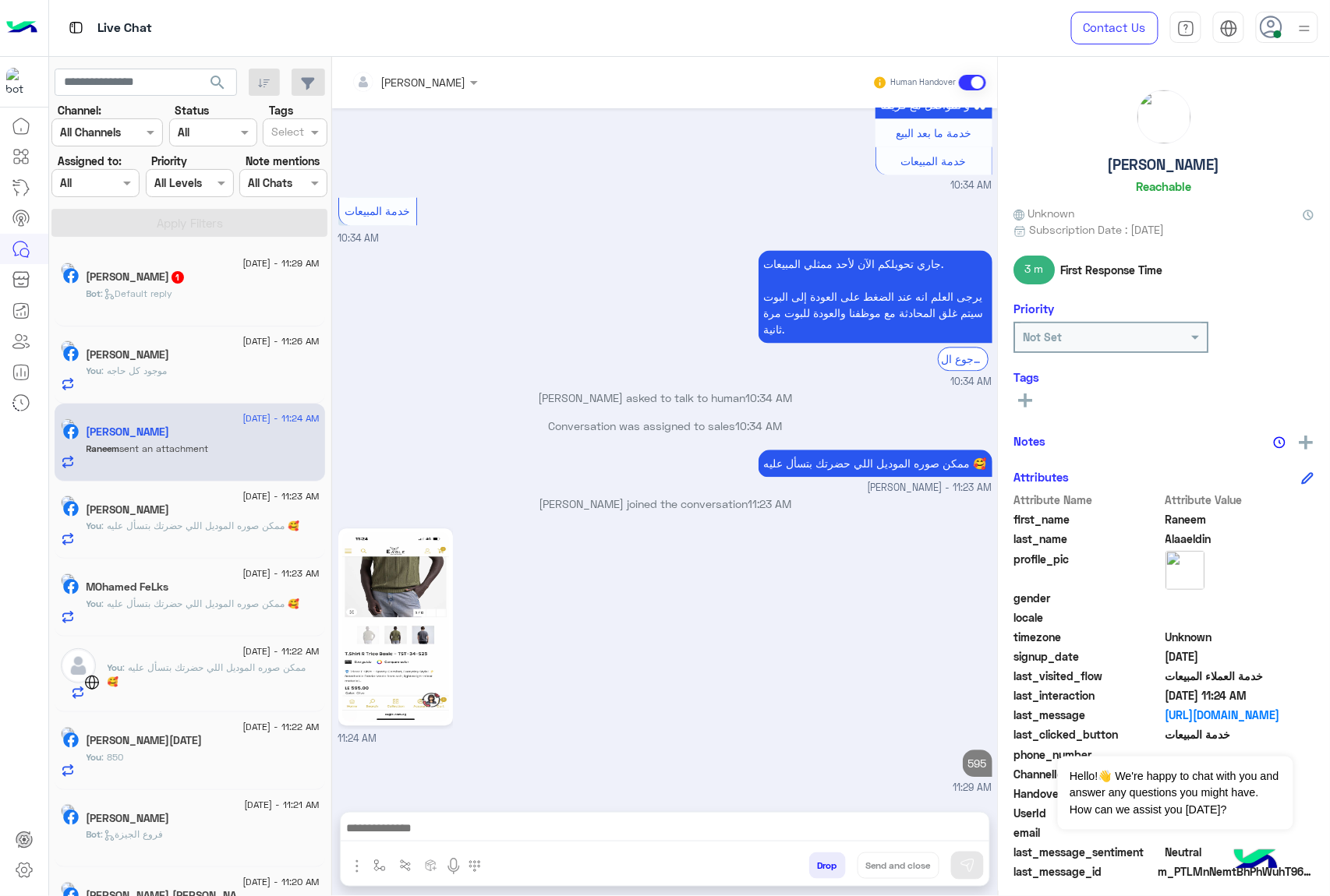
click at [216, 294] on div "Bot : Default reply" at bounding box center [202, 300] width 233 height 28
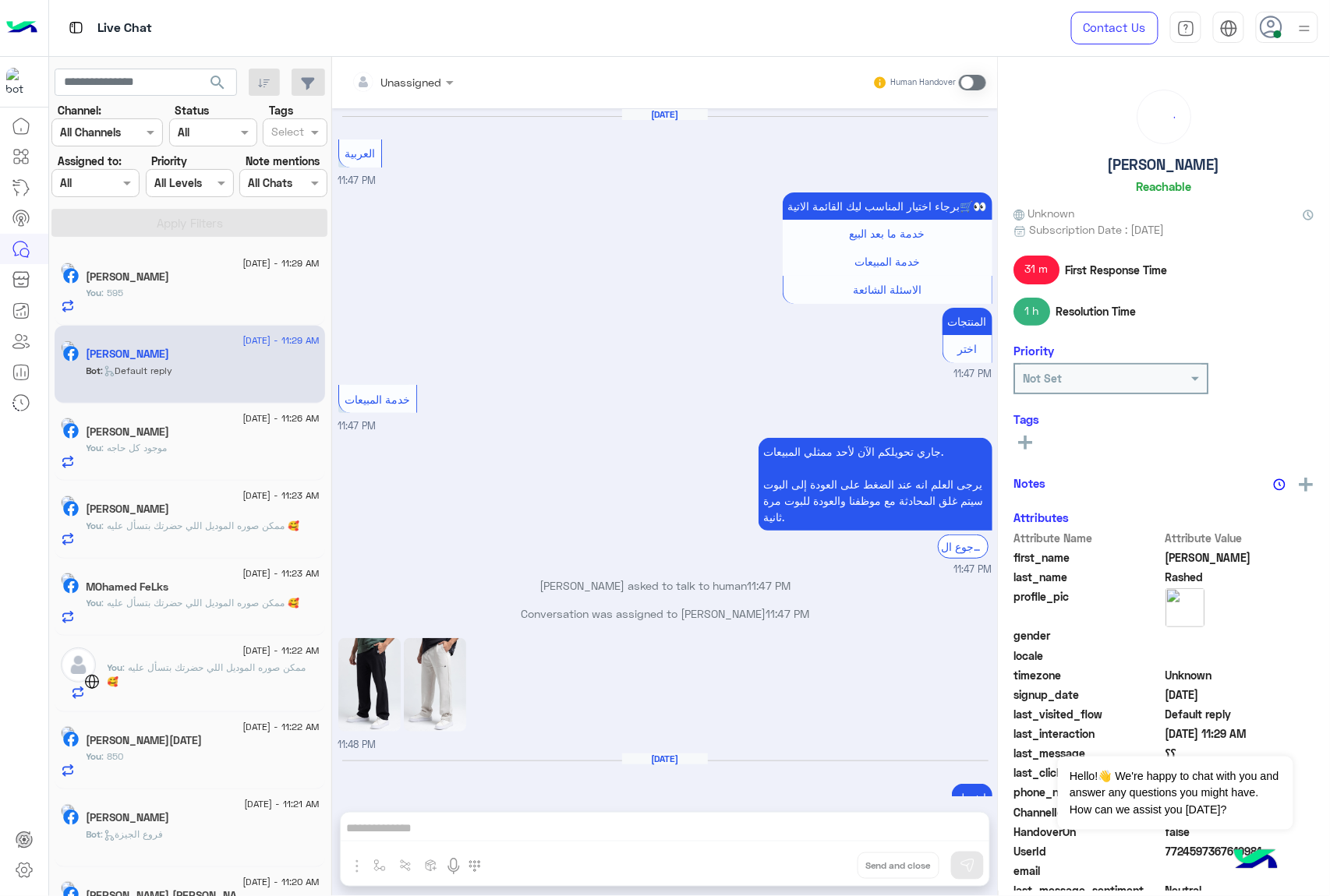
scroll to position [1968, 0]
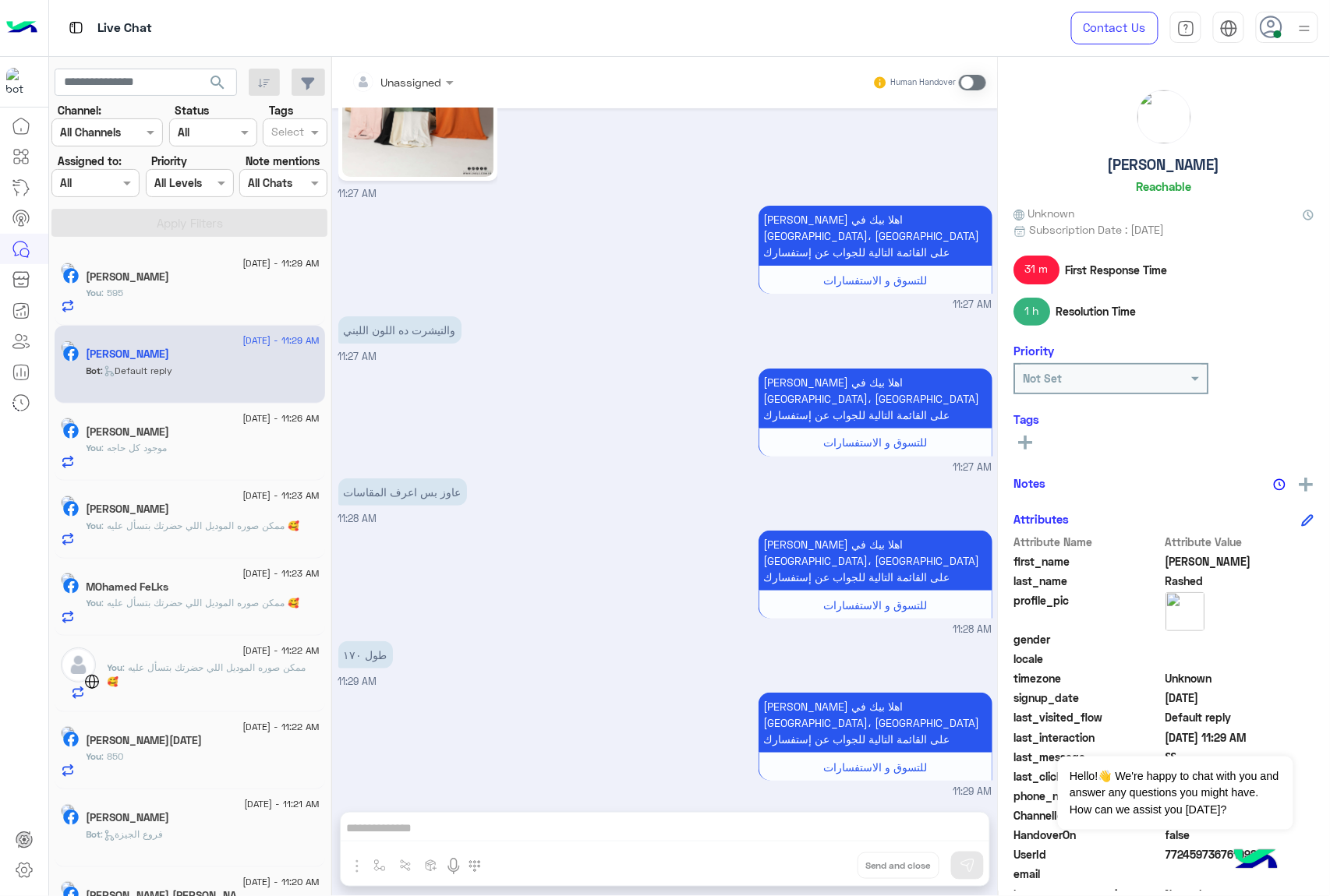
click at [508, 817] on div "Unassigned Human Handover Aug 9, 2025 العربية 11:47 PM برجاء اختيار المناسب ليك…" at bounding box center [665, 480] width 665 height 845
click at [508, 819] on div "Unassigned Human Handover Aug 9, 2025 العربية 11:47 PM برجاء اختيار المناسب ليك…" at bounding box center [665, 480] width 665 height 845
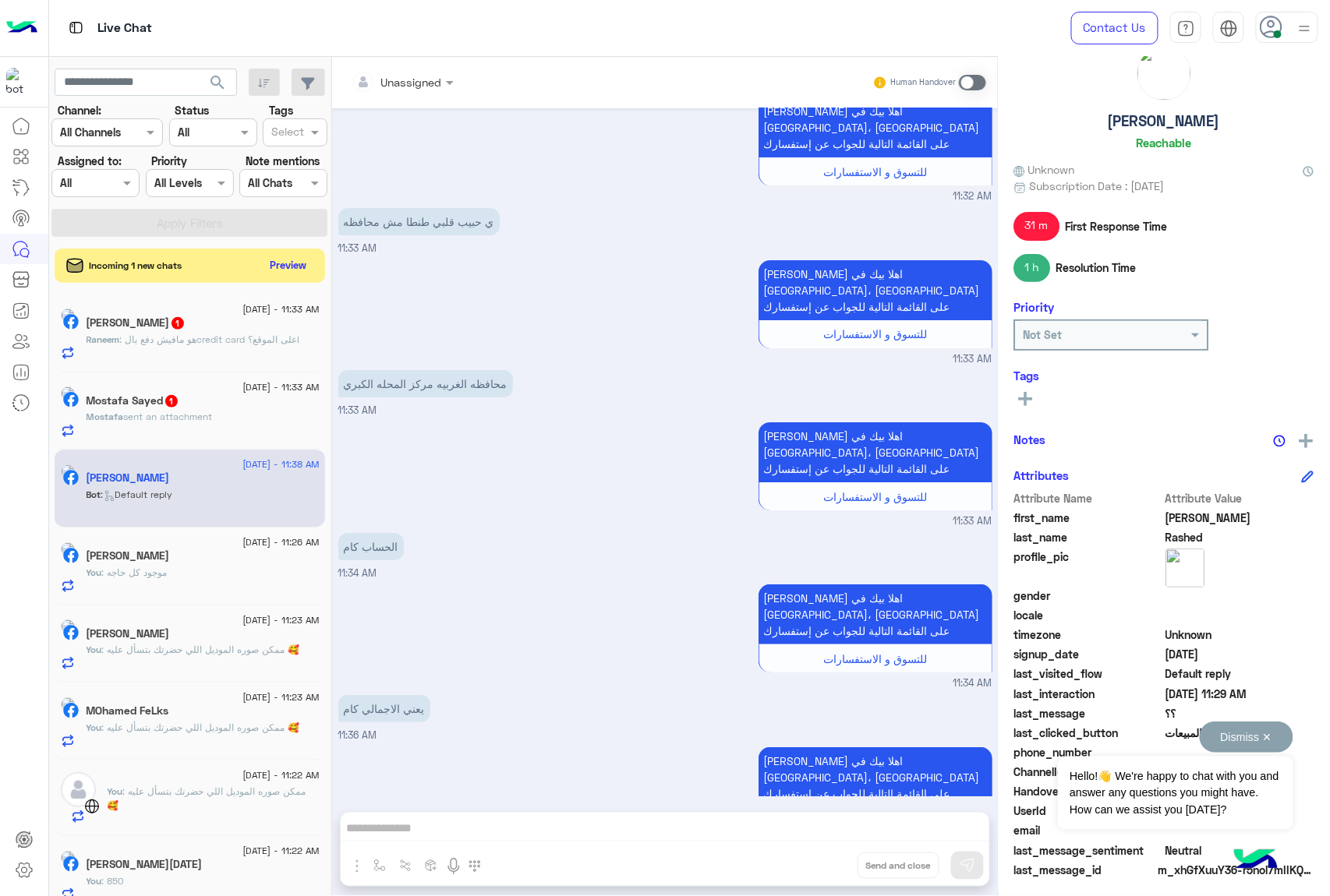
scroll to position [48, 0]
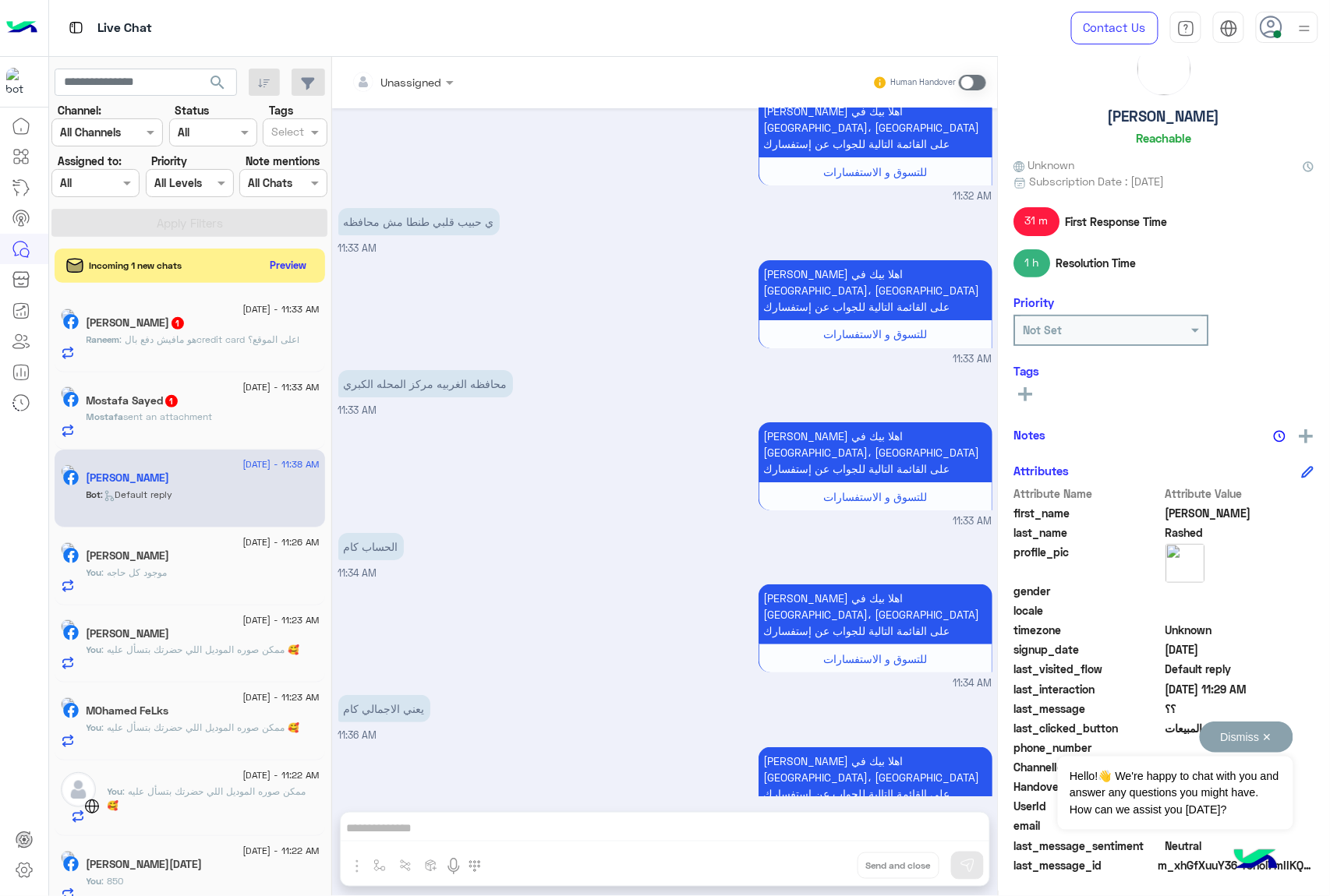
click at [1267, 739] on button "Dismiss ✕" at bounding box center [1246, 736] width 94 height 31
click at [1211, 804] on span "7724597367619981" at bounding box center [1240, 806] width 149 height 16
copy span "7724597367619981"
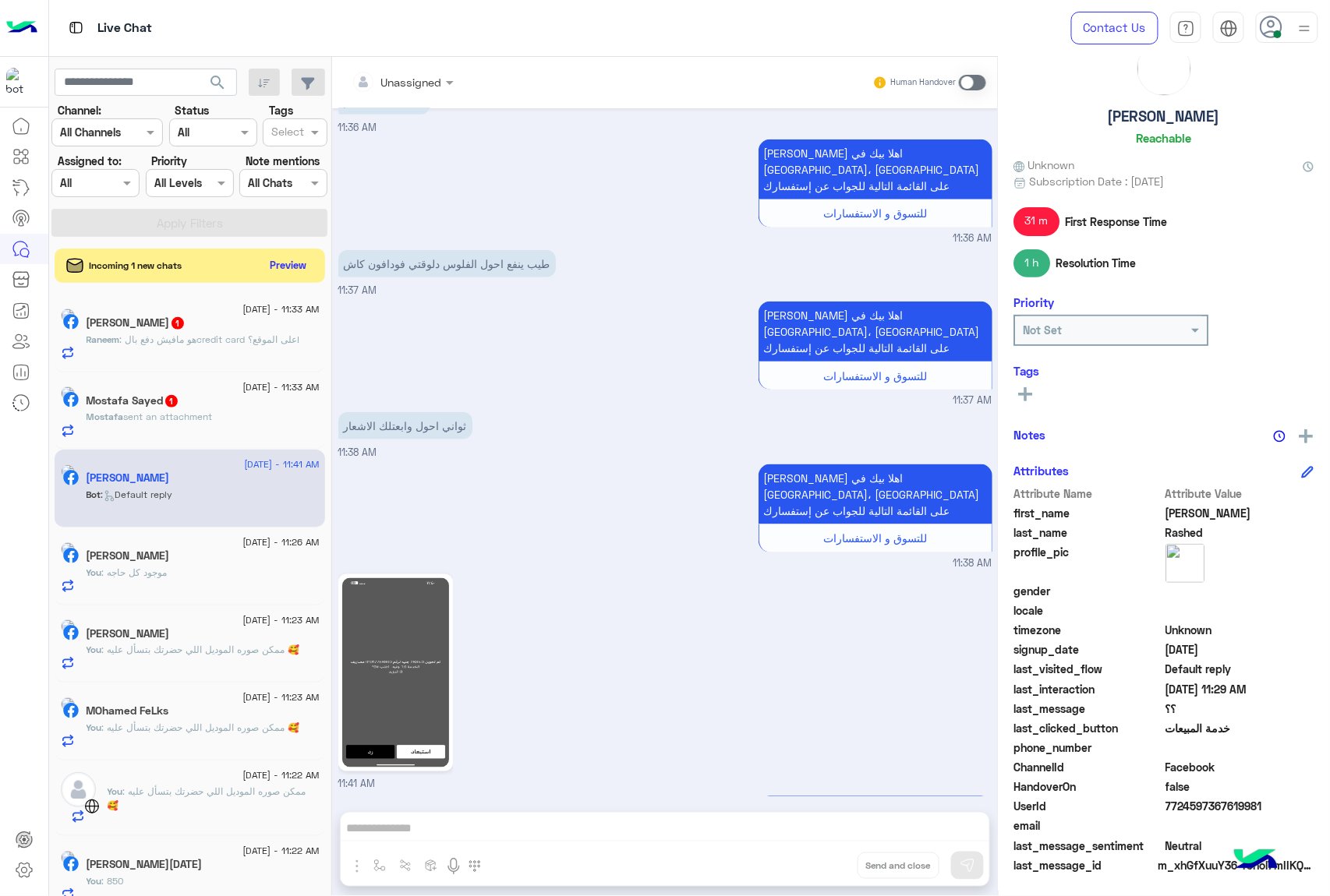
click at [241, 327] on div "Raneem Alaaeldin 1" at bounding box center [202, 325] width 233 height 16
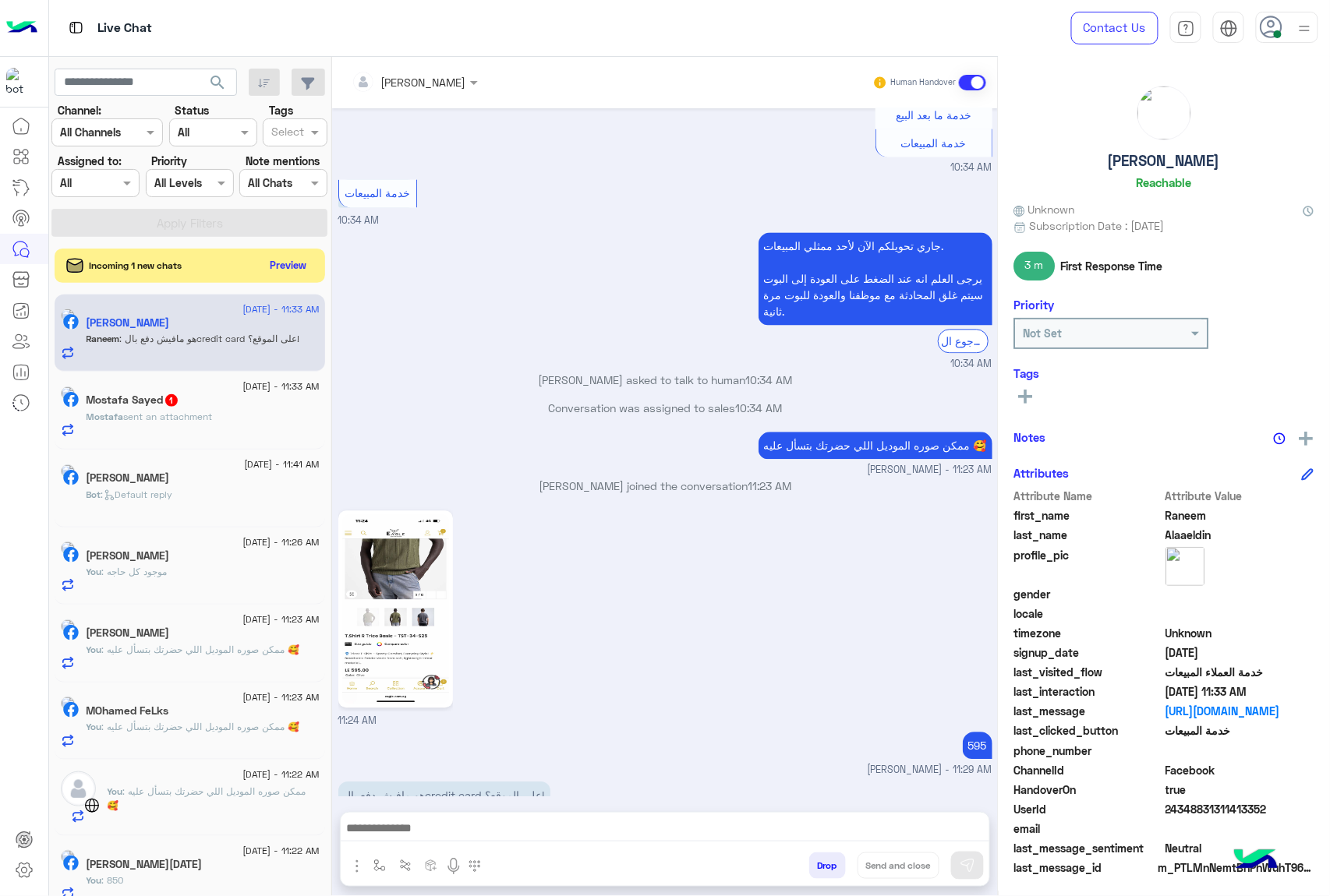
scroll to position [7, 0]
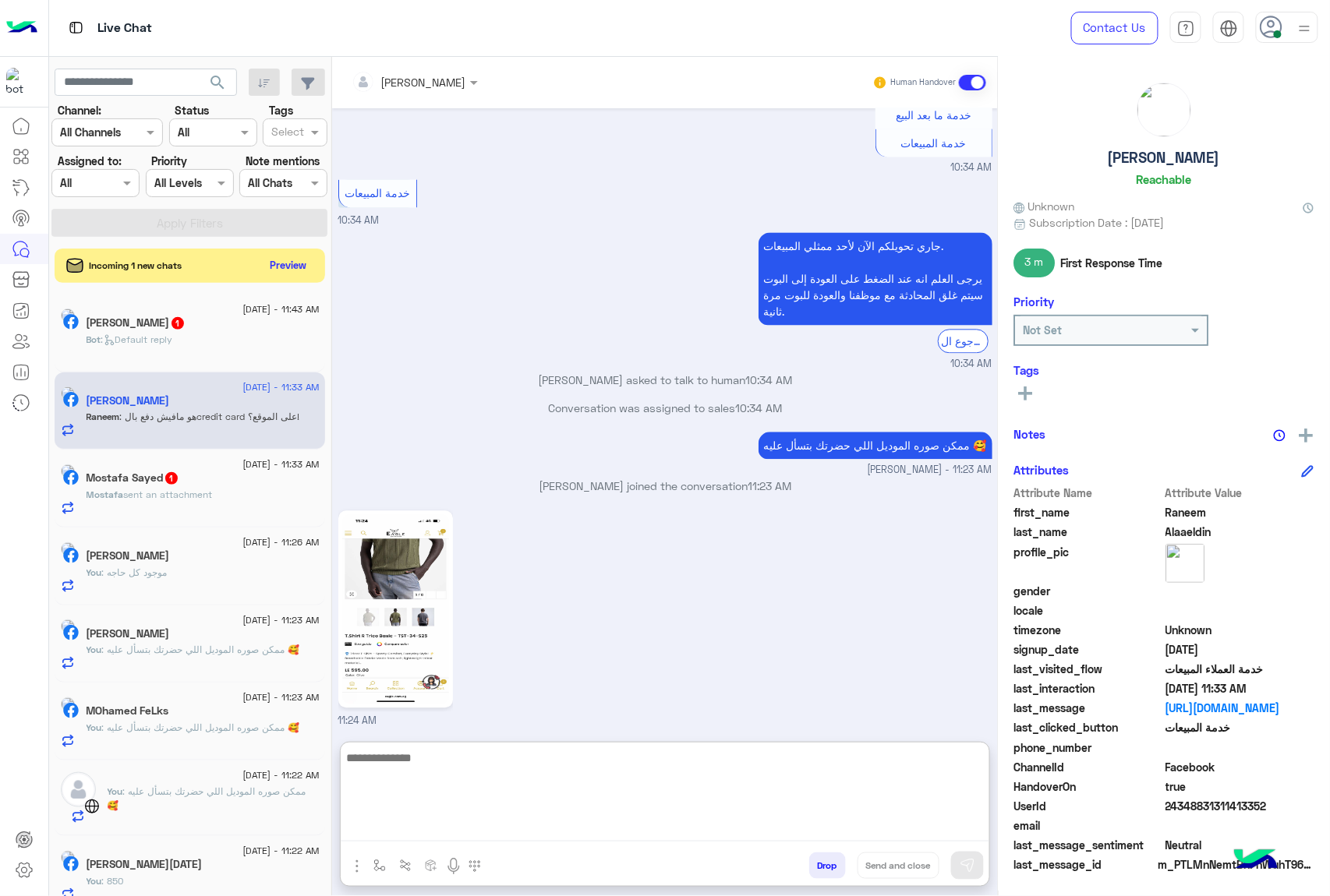
click at [621, 827] on textarea at bounding box center [665, 794] width 648 height 94
type textarea "**********"
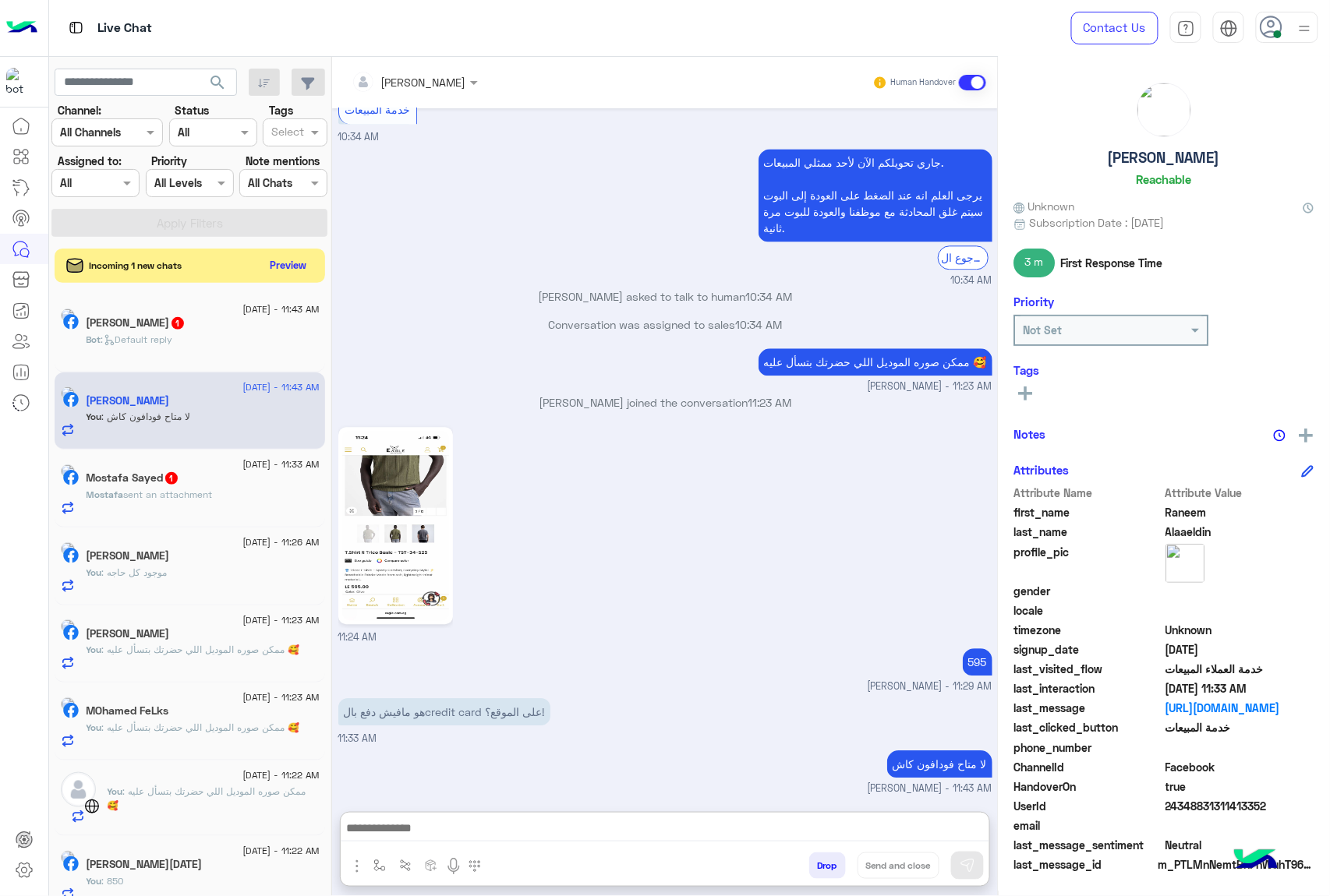
click at [207, 484] on div "Mostafa Sayed 1" at bounding box center [202, 480] width 233 height 16
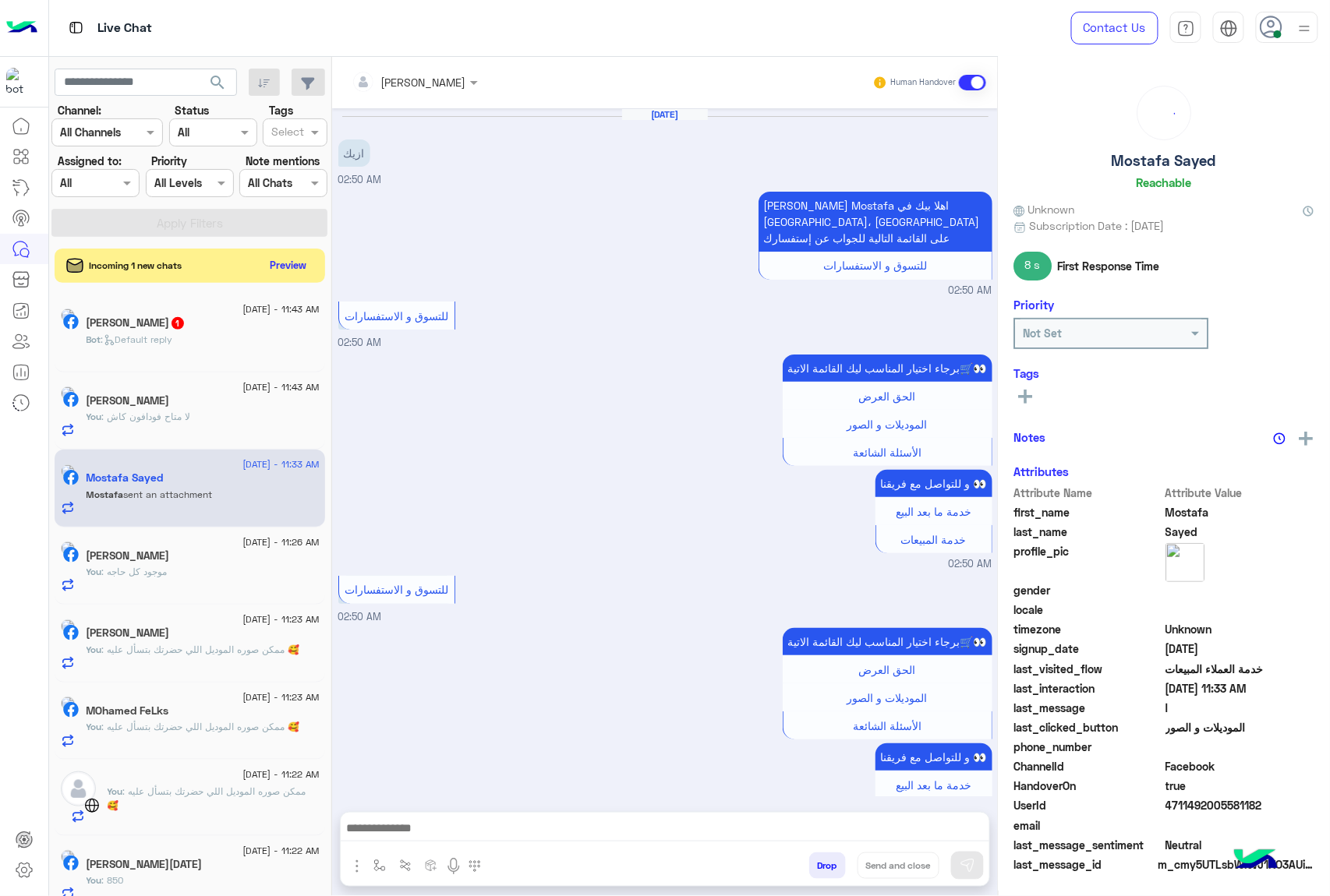
scroll to position [1989, 0]
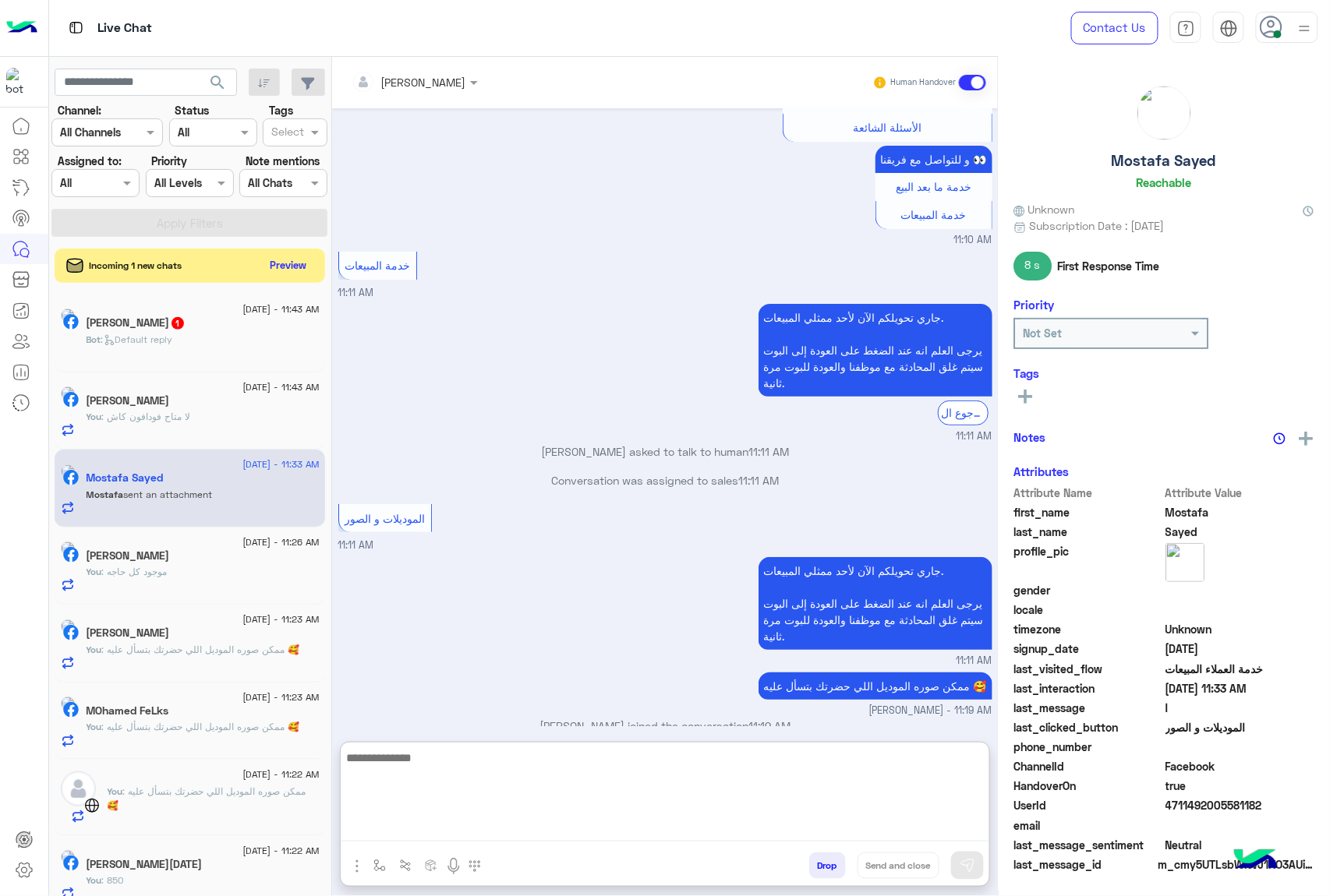
click at [565, 826] on textarea at bounding box center [665, 794] width 648 height 94
type textarea "*****"
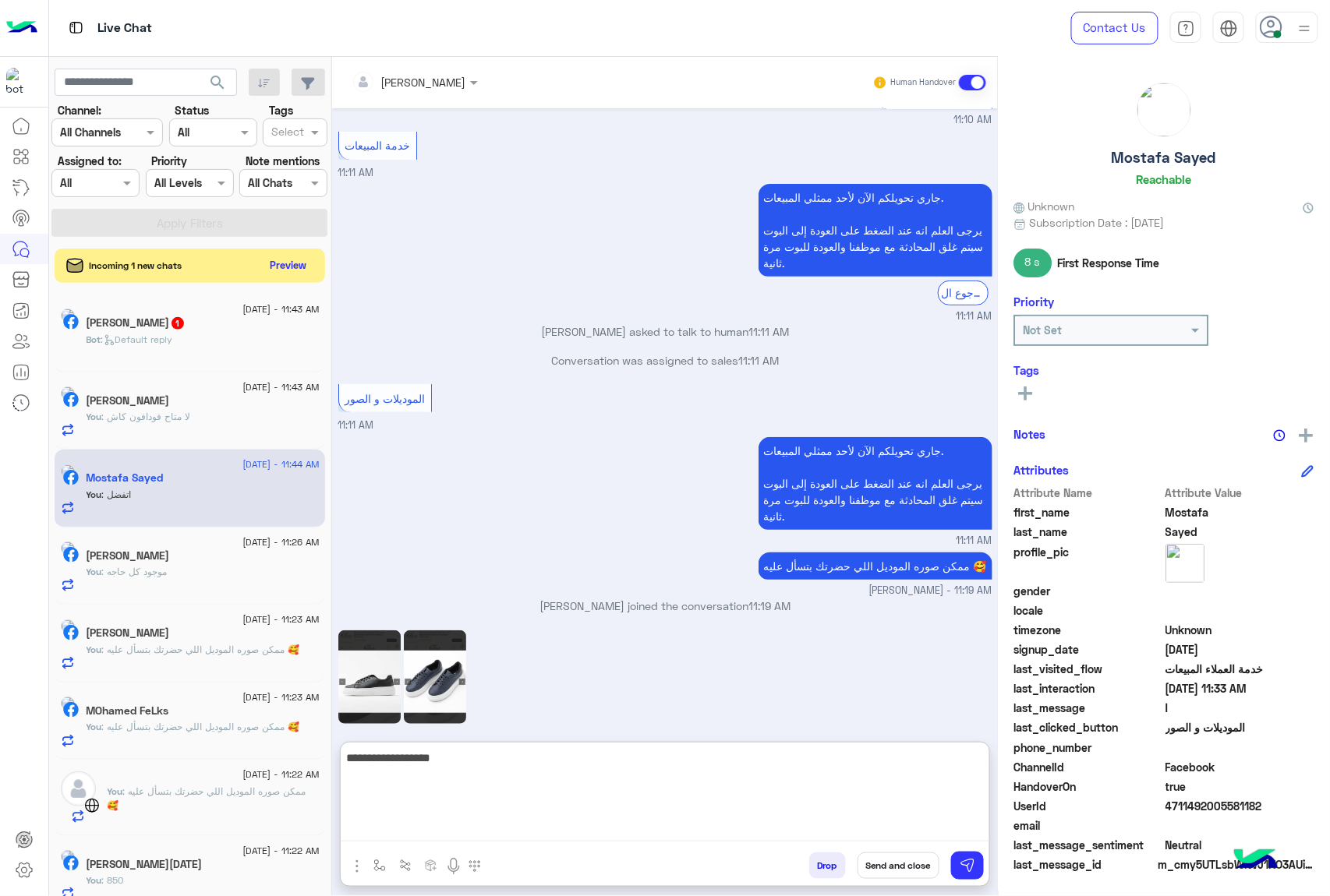
type textarea "**********"
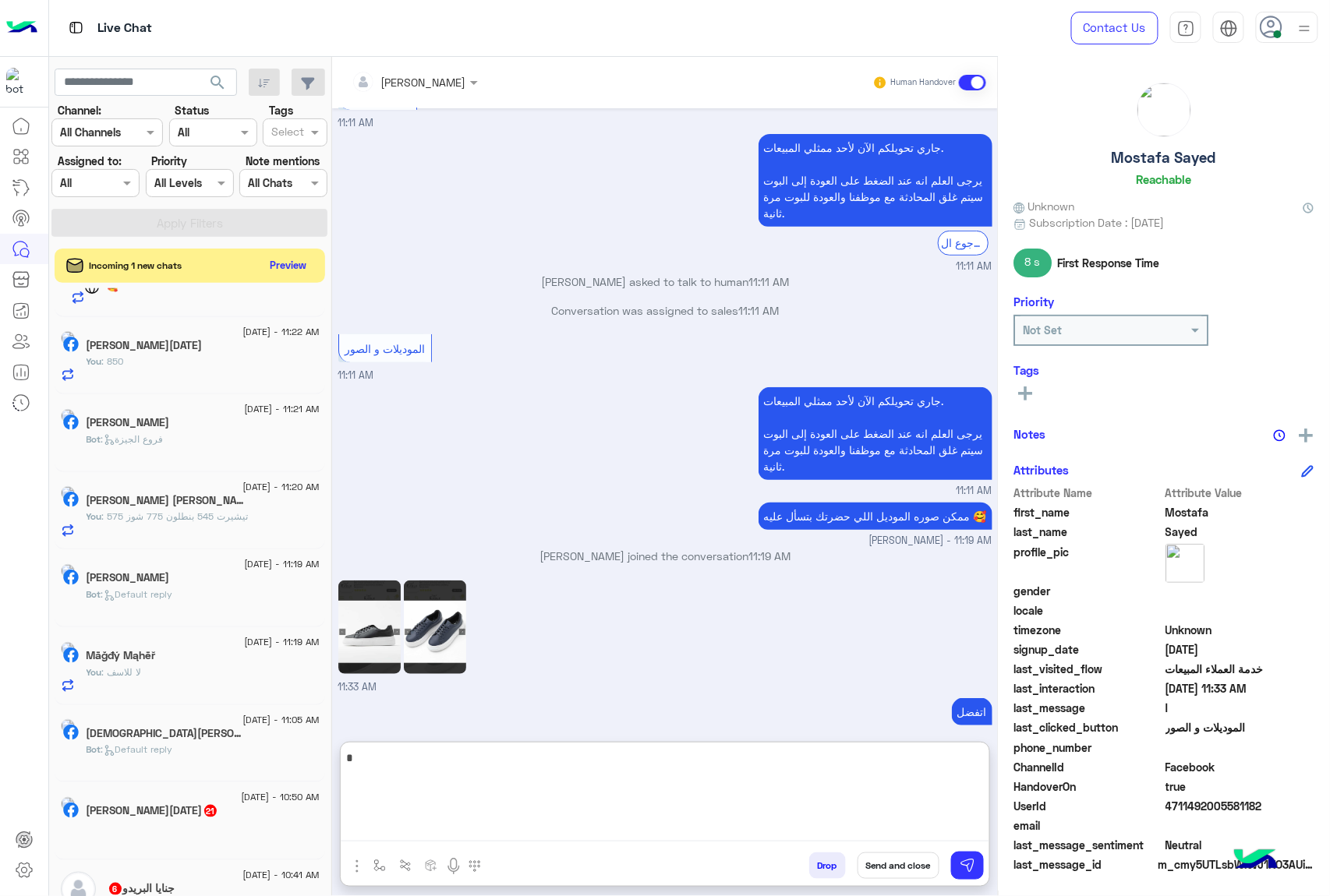
scroll to position [727, 0]
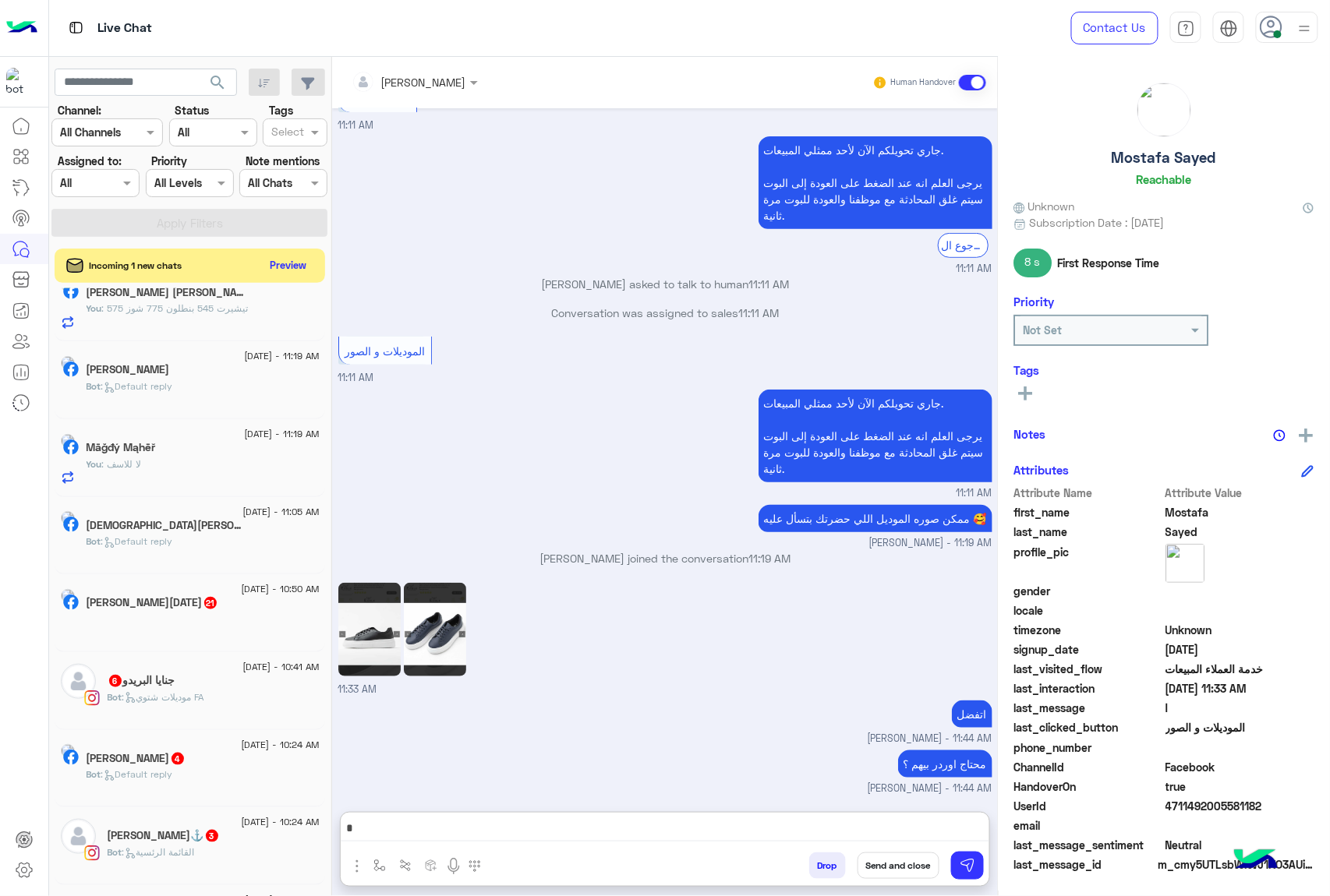
click at [237, 631] on div at bounding box center [202, 626] width 233 height 28
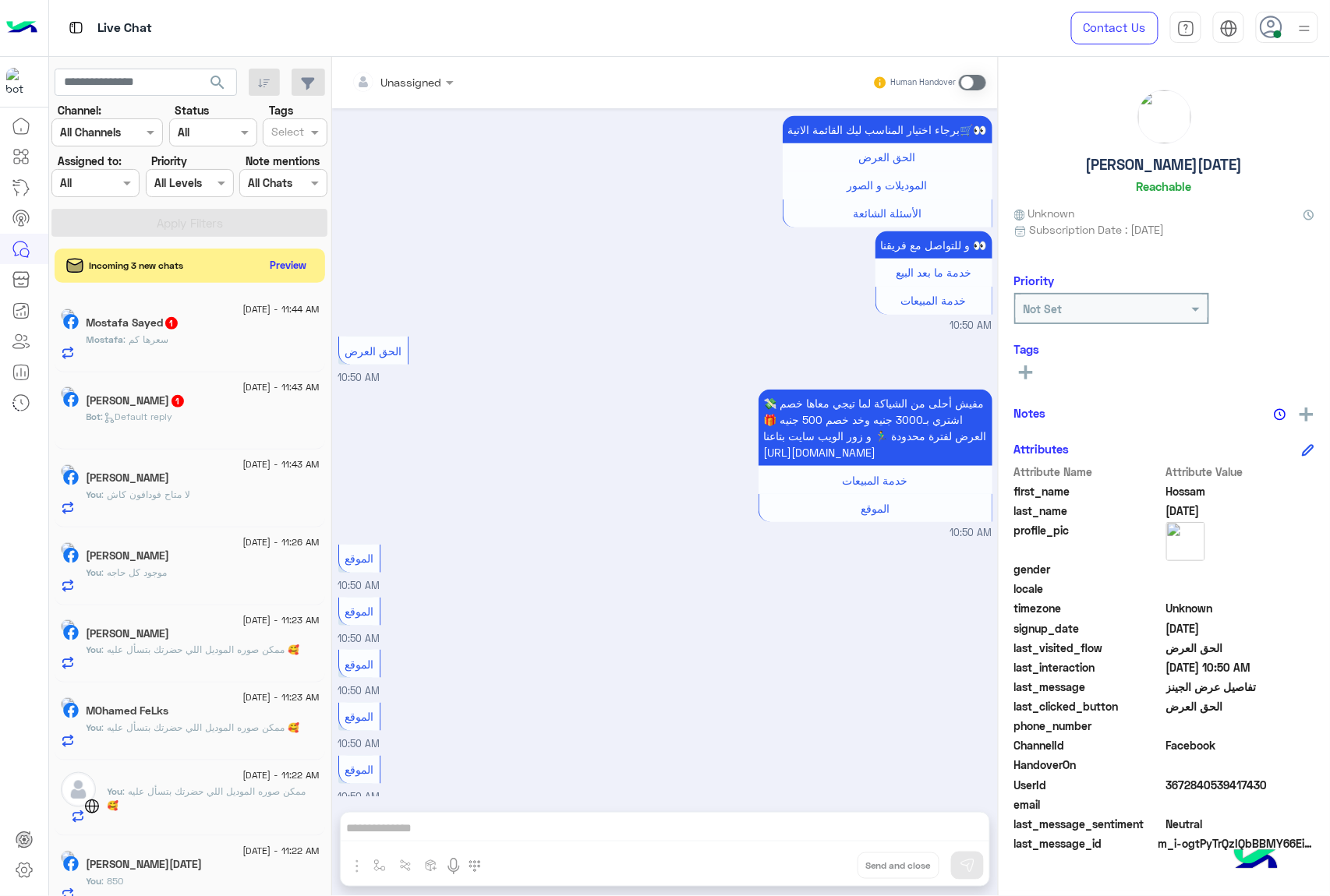
click at [528, 826] on div "Unassigned Human Handover Sep 2, 2024 ابدا التسوق 02:11 PM Previous احدث العروض…" at bounding box center [665, 480] width 665 height 845
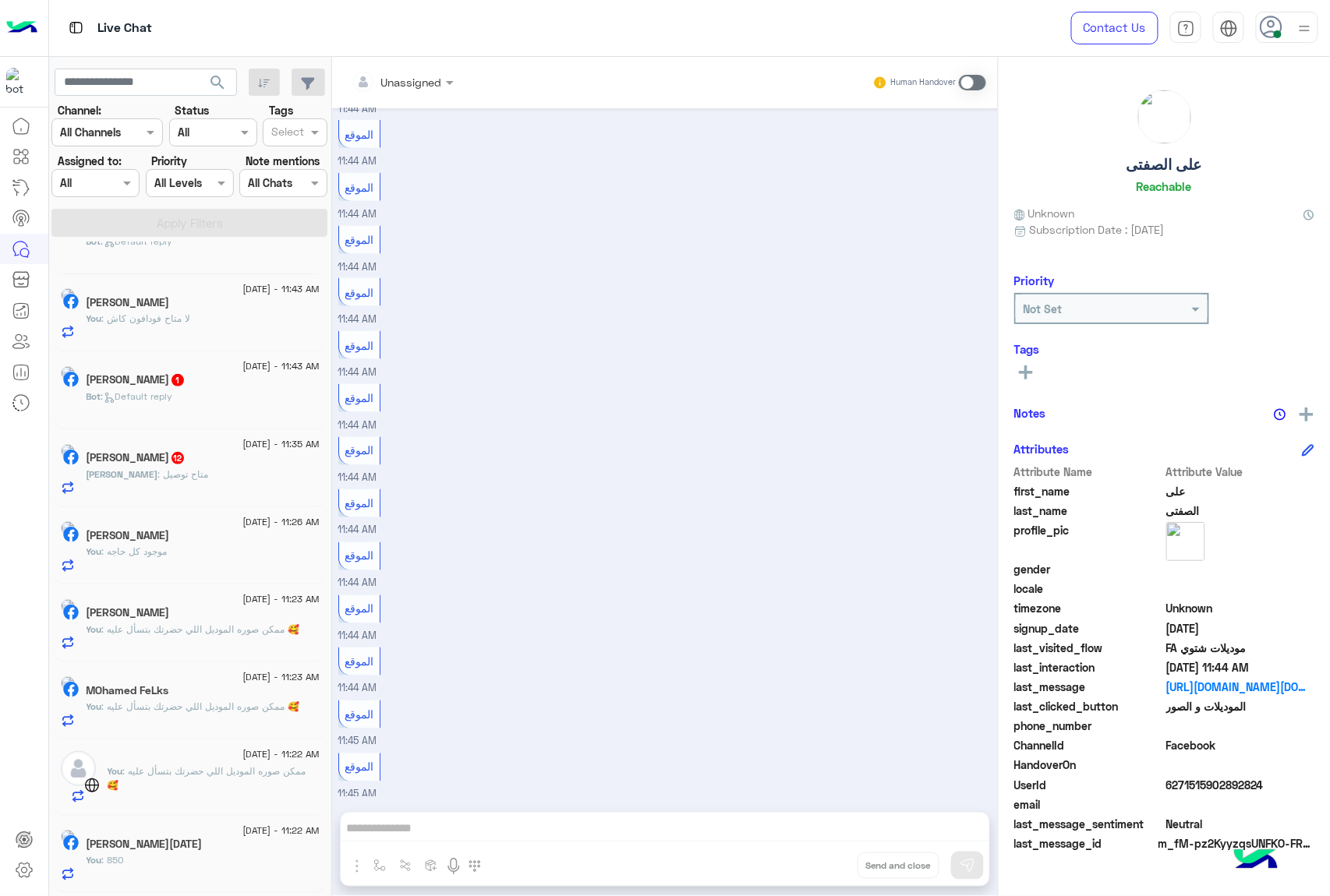
scroll to position [415, 0]
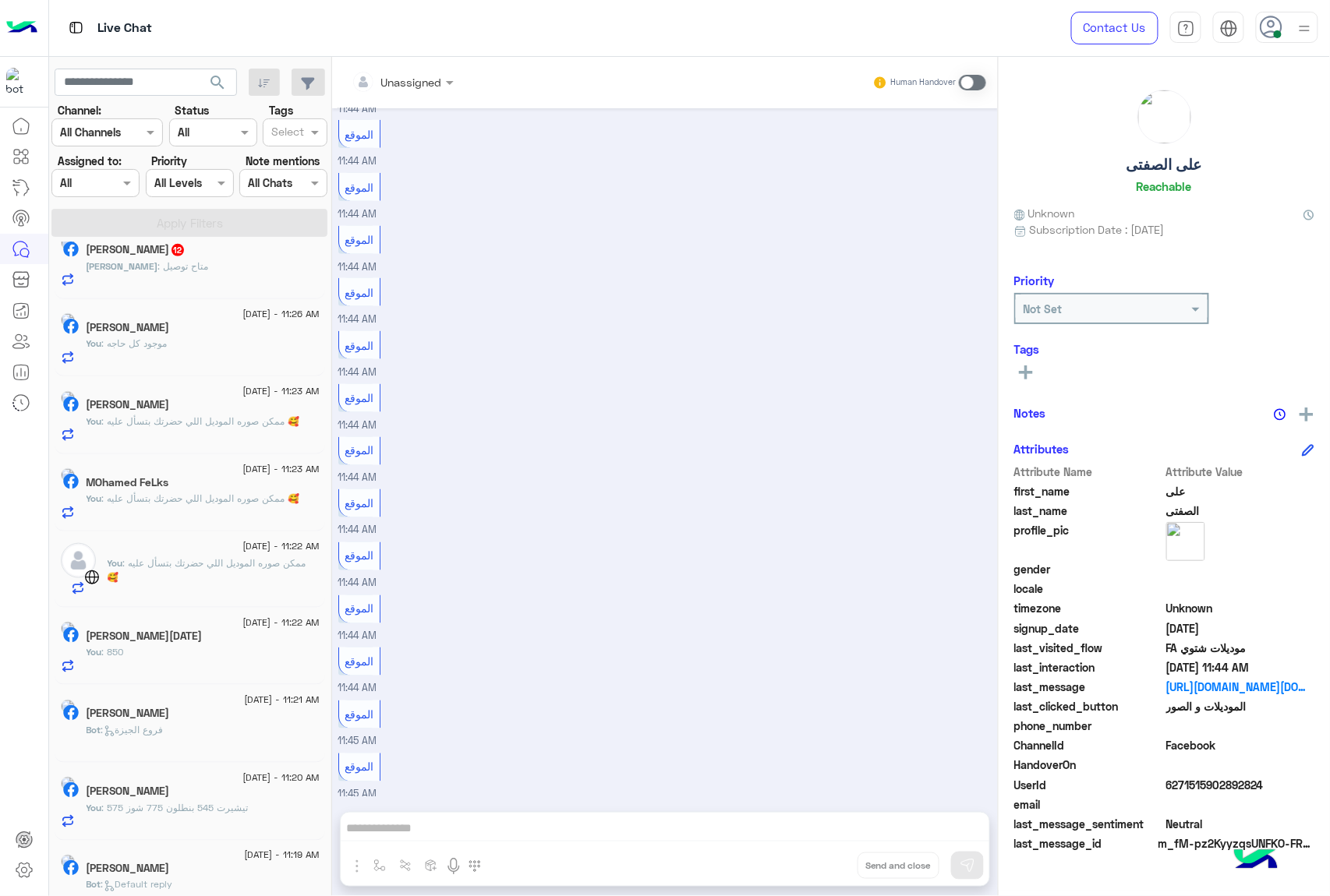
click at [203, 279] on div "Ahmed : متاح توصيل" at bounding box center [202, 273] width 233 height 28
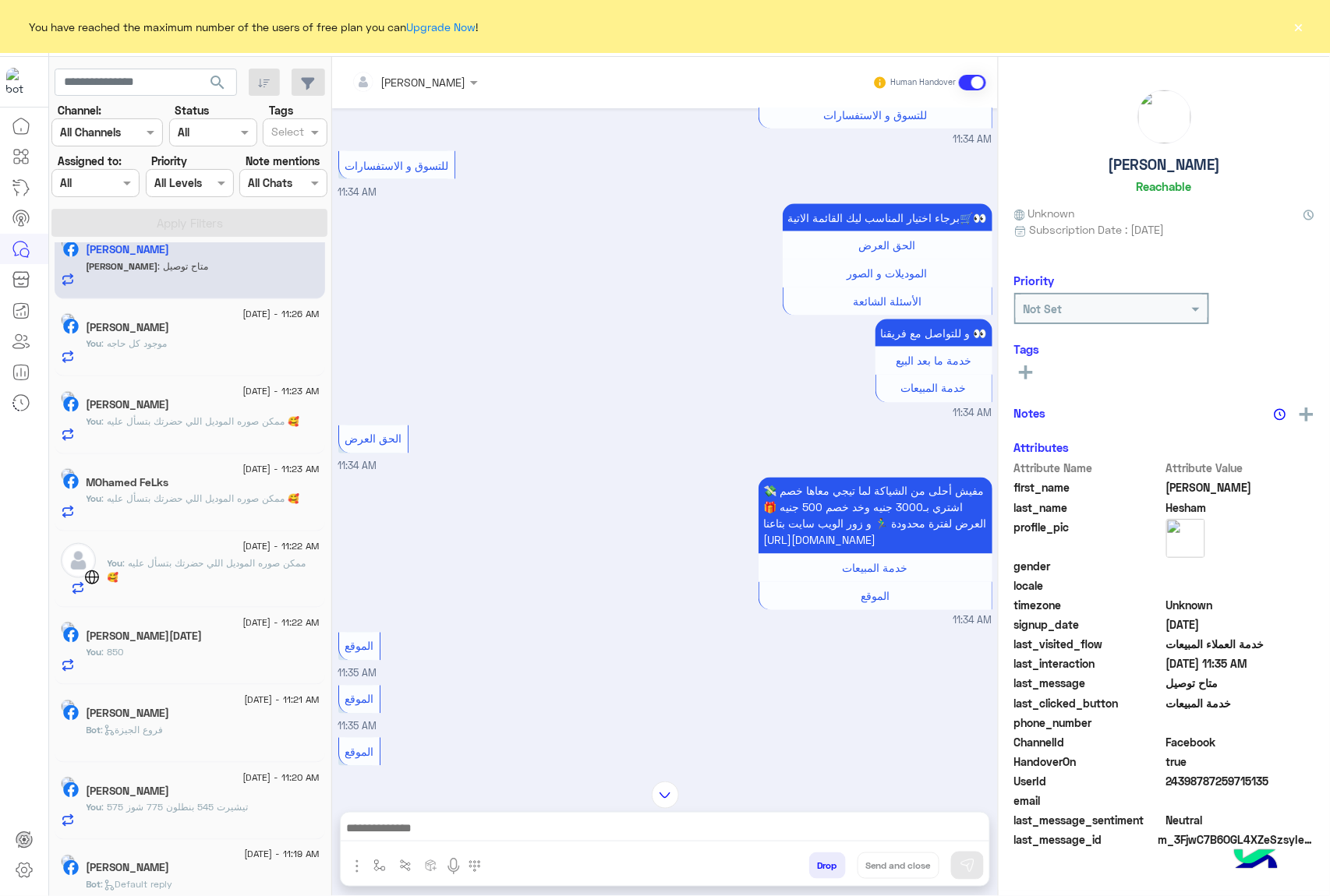
scroll to position [694, 0]
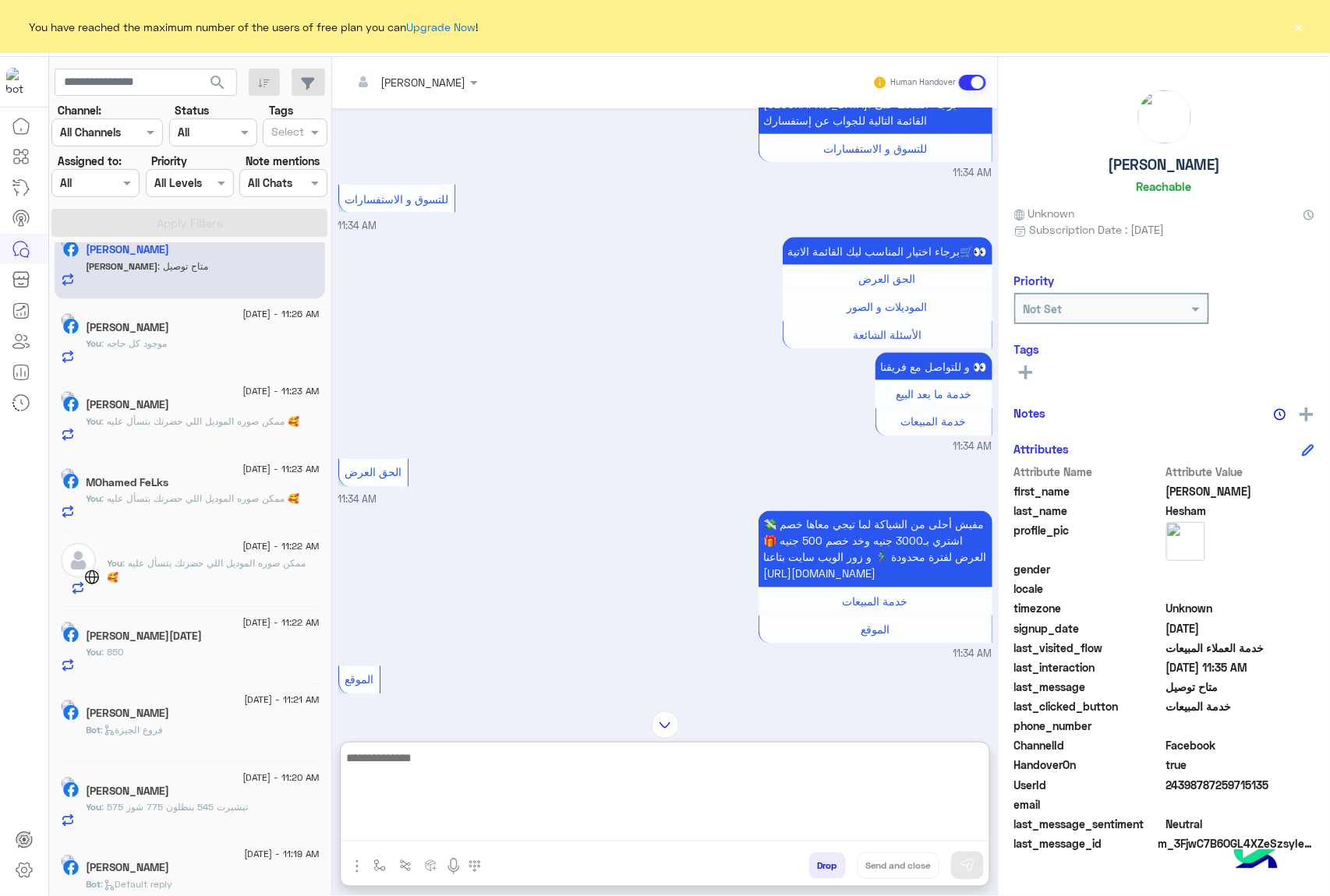
click at [541, 826] on textarea at bounding box center [665, 794] width 648 height 94
type textarea "**********"
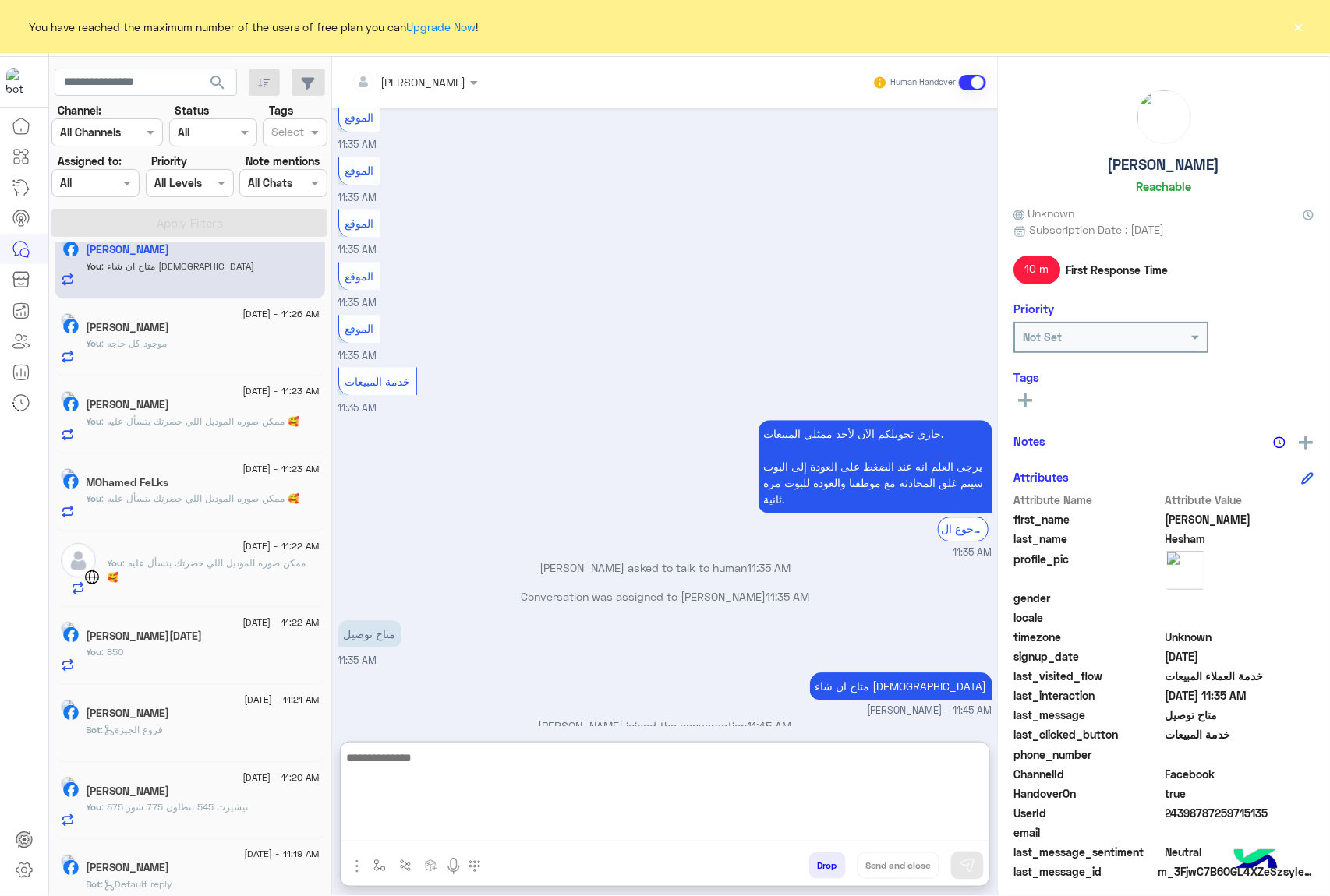
scroll to position [1257, 0]
click at [555, 780] on textarea at bounding box center [665, 794] width 648 height 94
type textarea "**********"
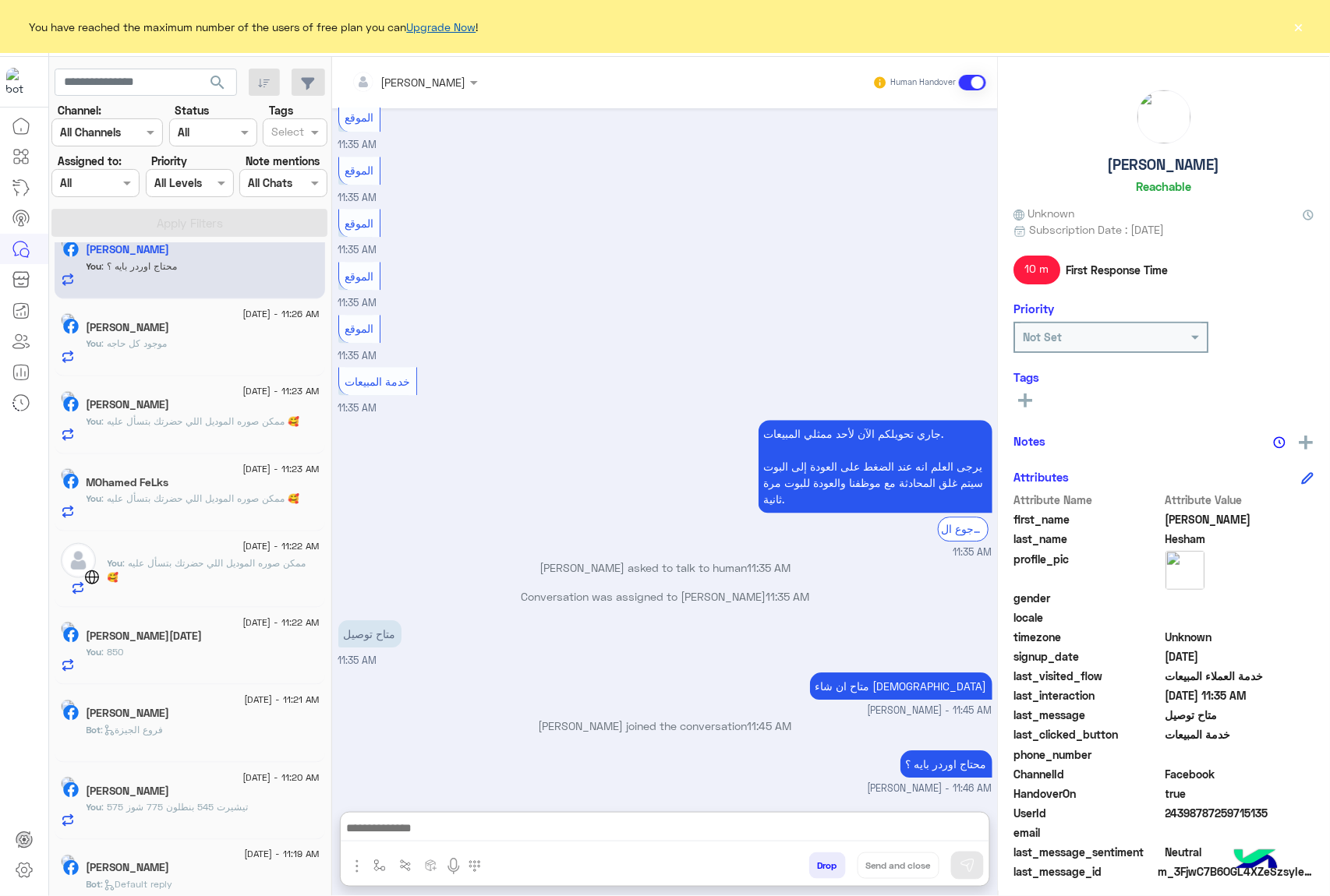
click at [442, 29] on link "Upgrade Now" at bounding box center [442, 27] width 70 height 13
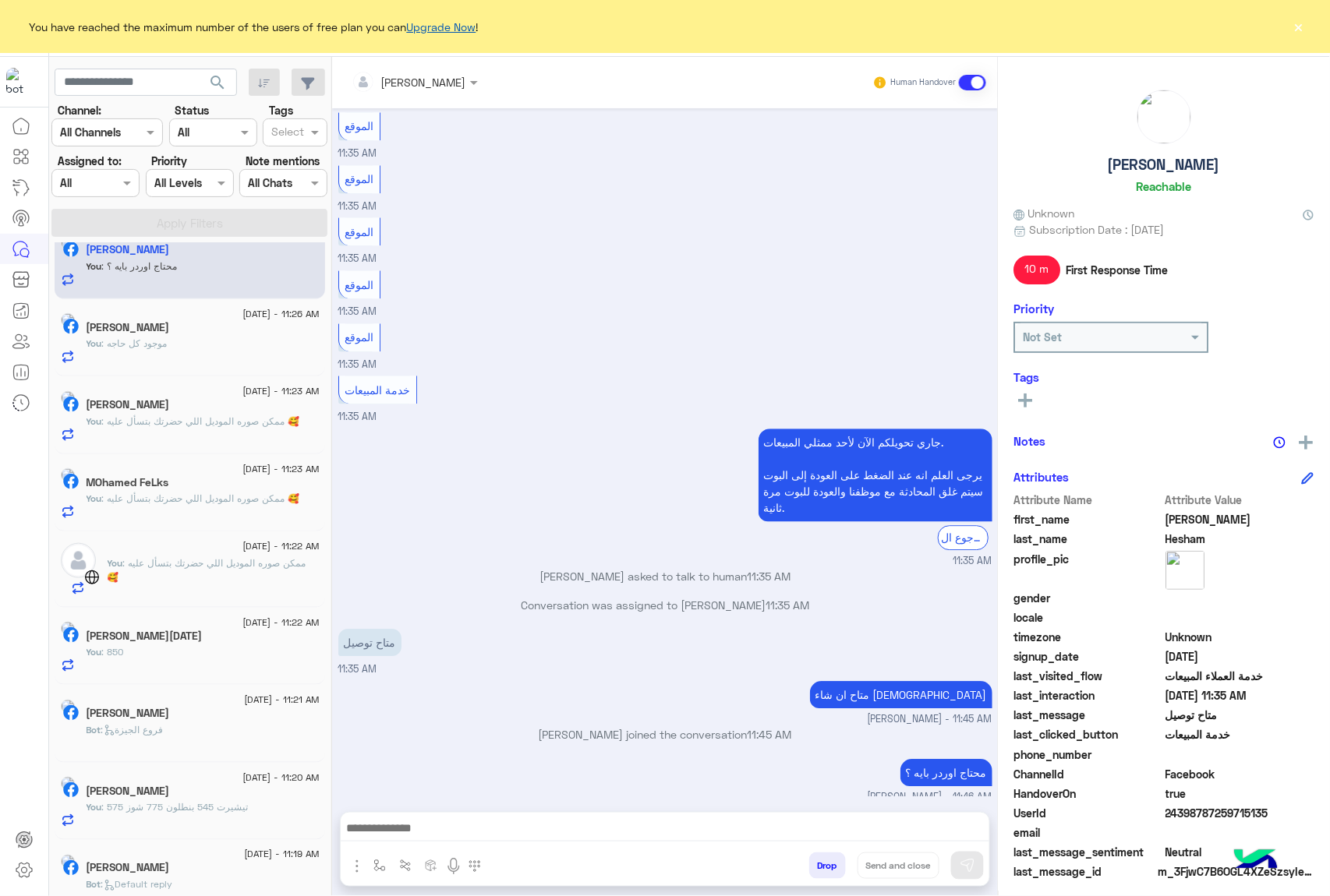
scroll to position [1237, 0]
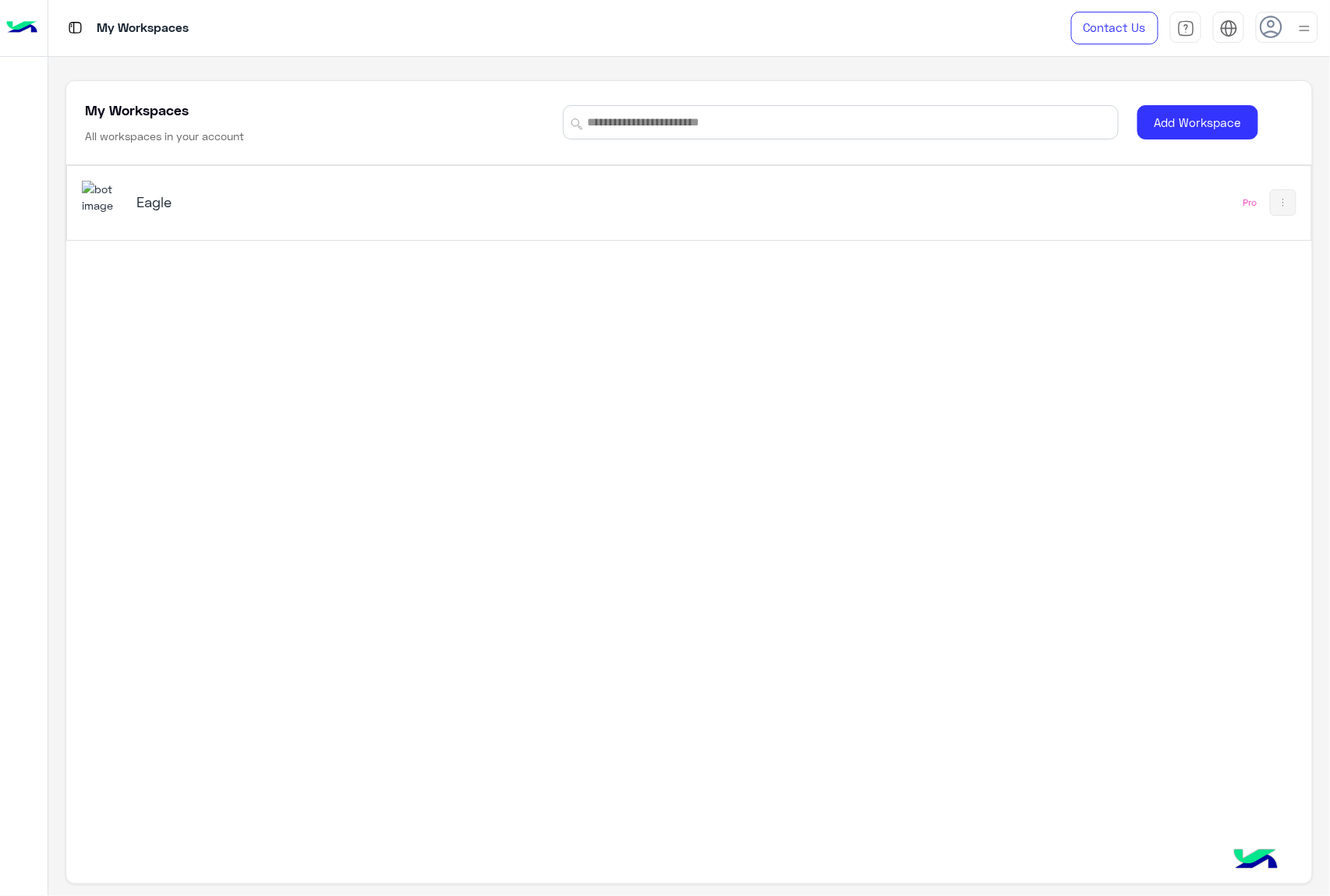
click at [160, 210] on h5 "Eagle" at bounding box center [355, 201] width 437 height 19
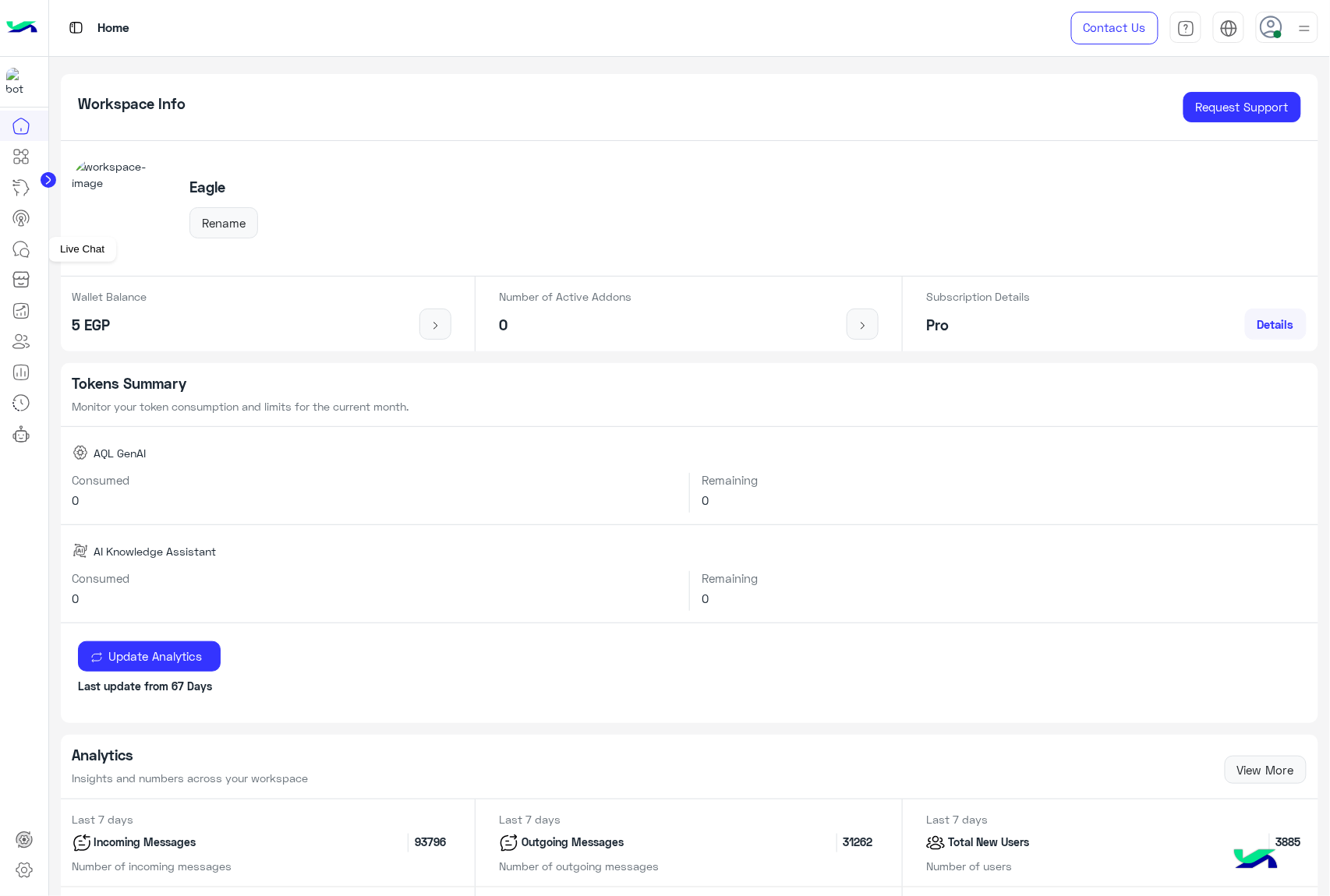
click at [16, 256] on icon at bounding box center [21, 249] width 19 height 19
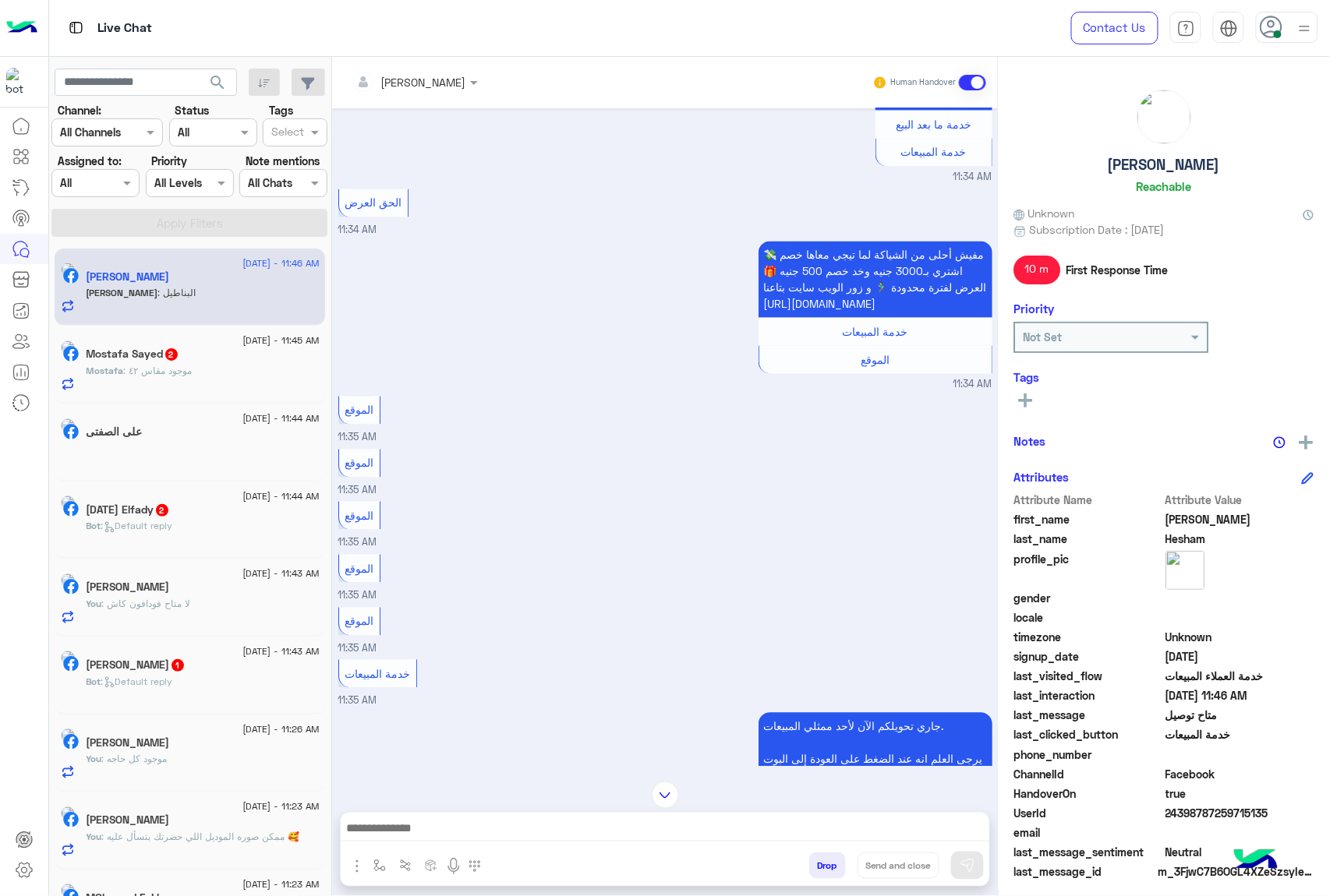
scroll to position [1288, 0]
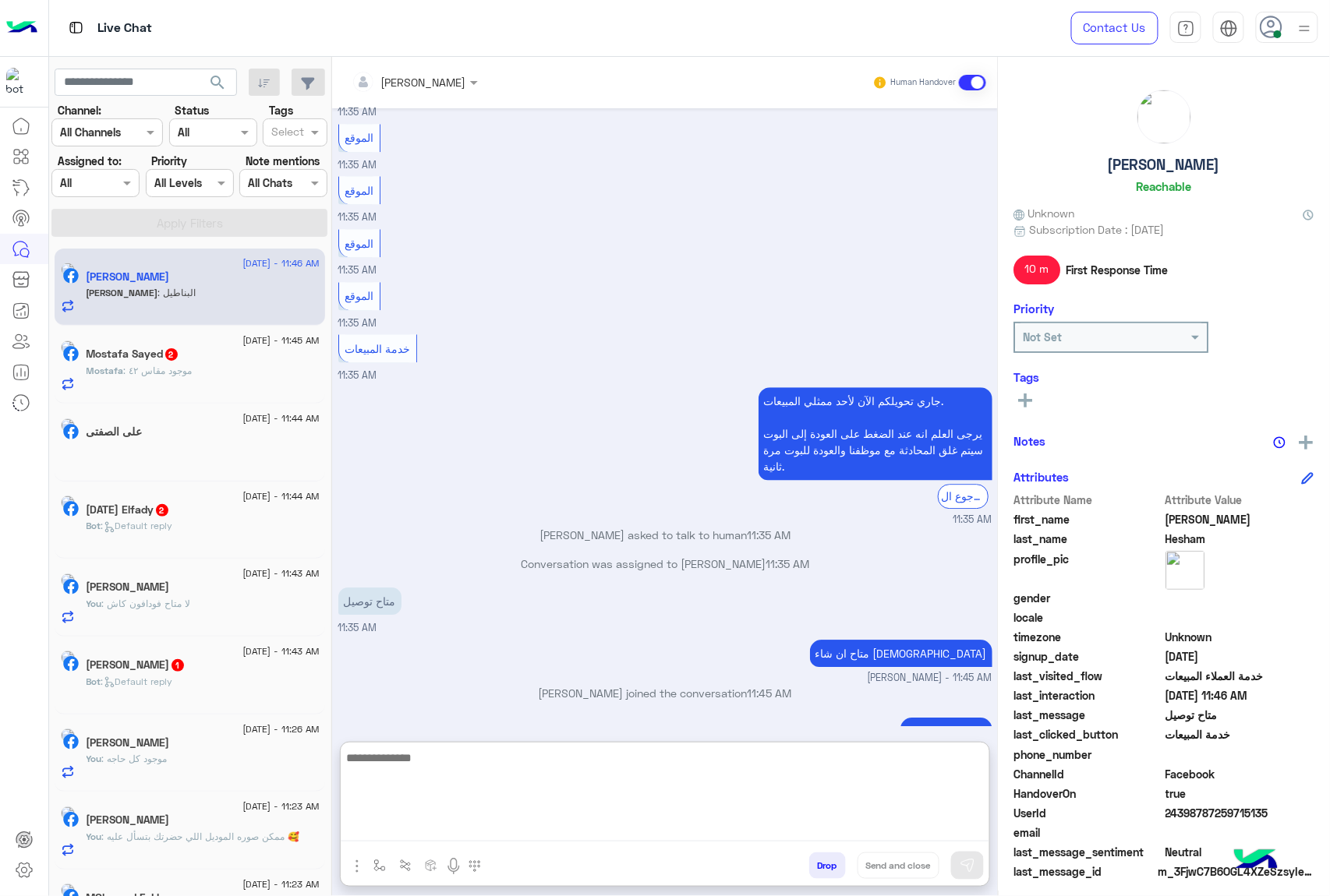
click at [591, 826] on textarea at bounding box center [665, 794] width 648 height 94
type textarea "**********"
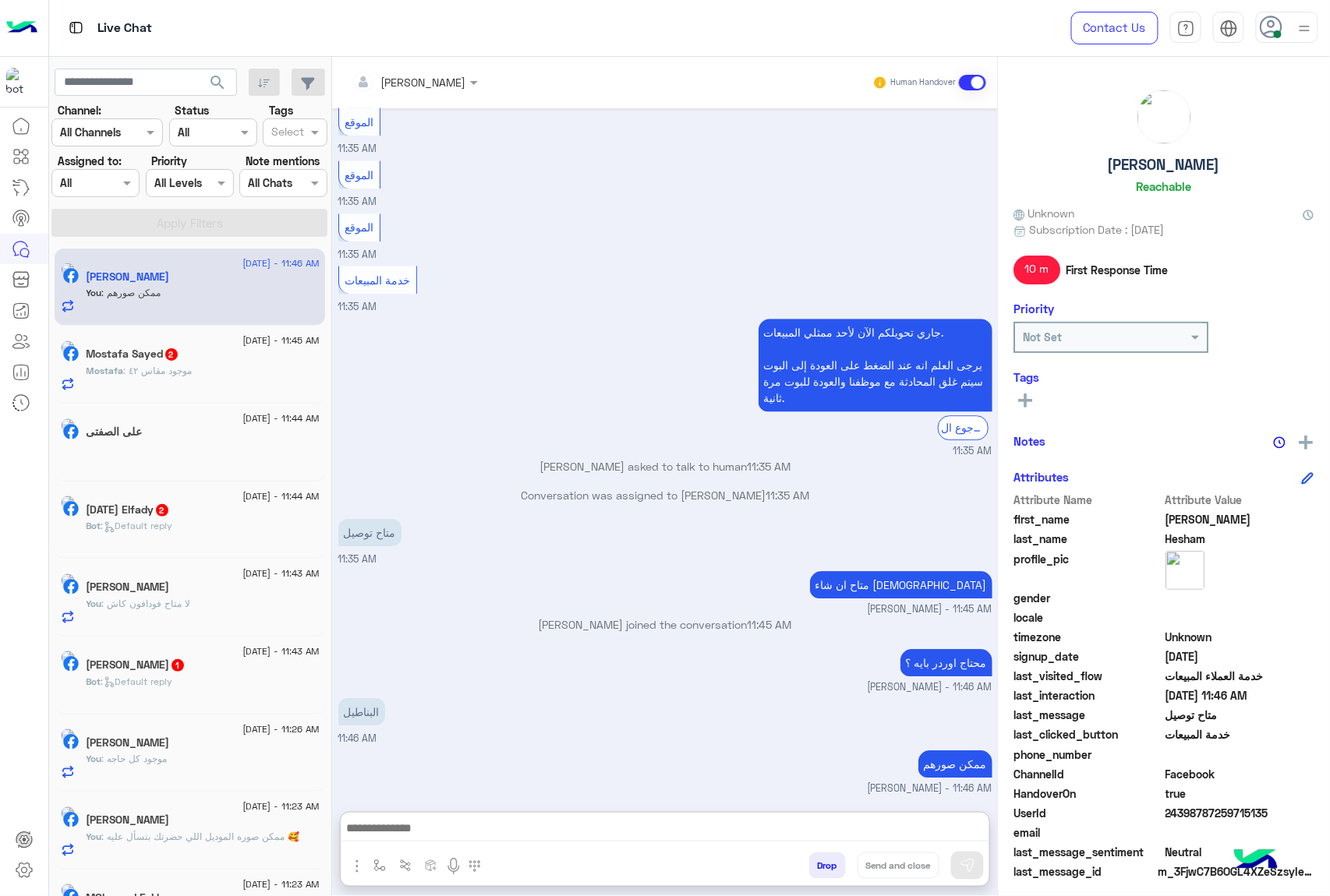
click at [182, 372] on span ": موجود مقاس ٤٢" at bounding box center [158, 370] width 69 height 12
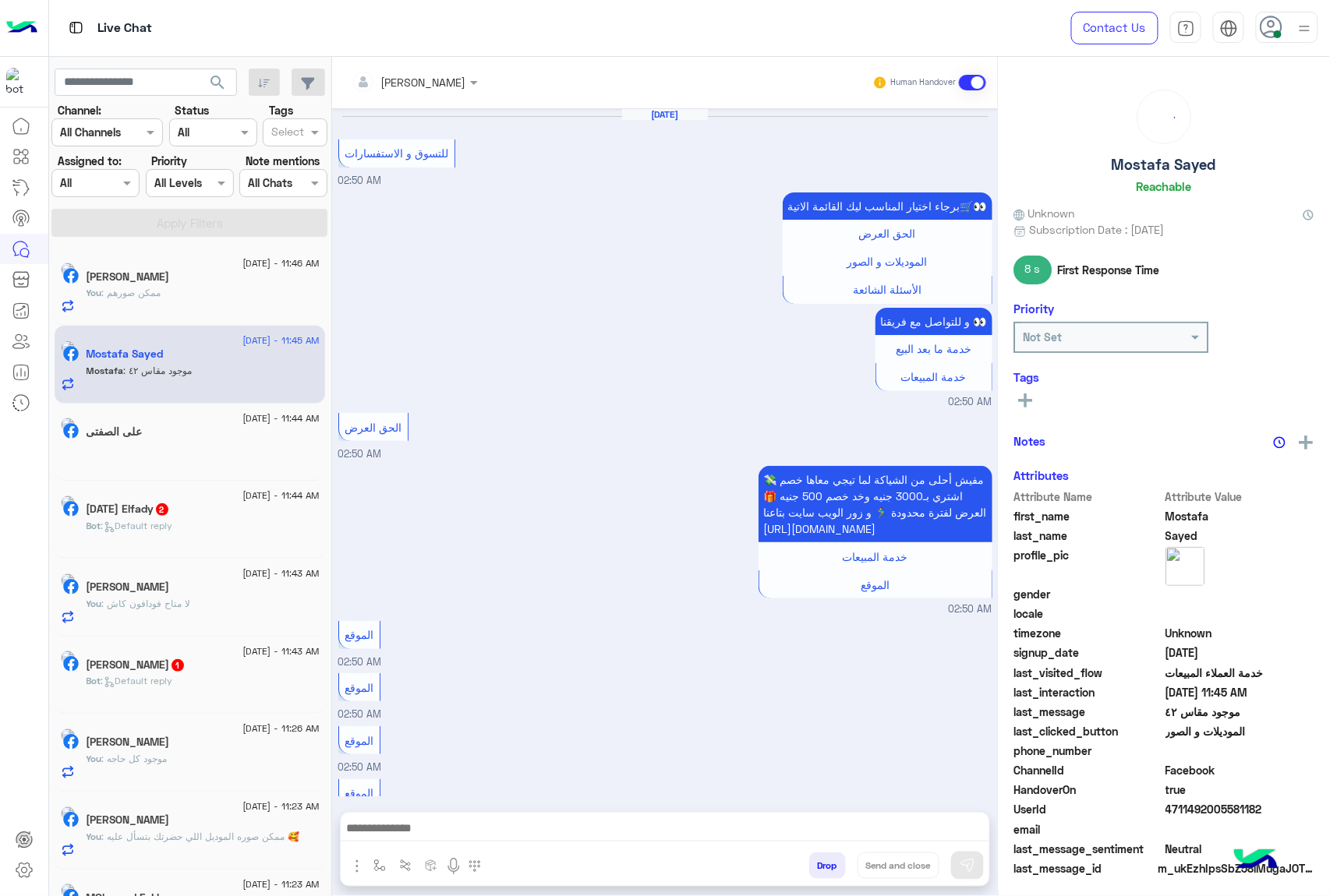
scroll to position [1773, 0]
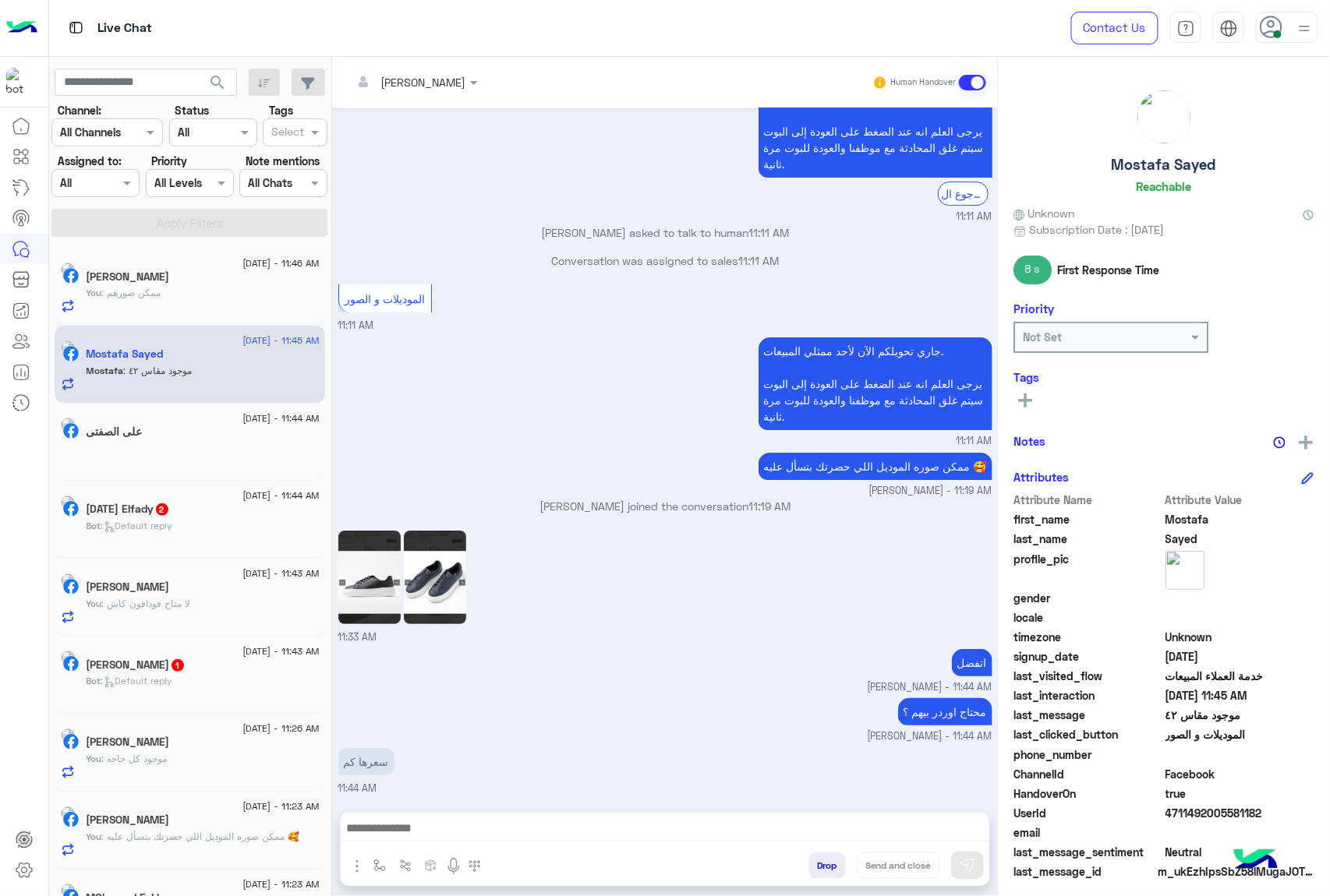
click at [434, 530] on img at bounding box center [435, 577] width 62 height 94
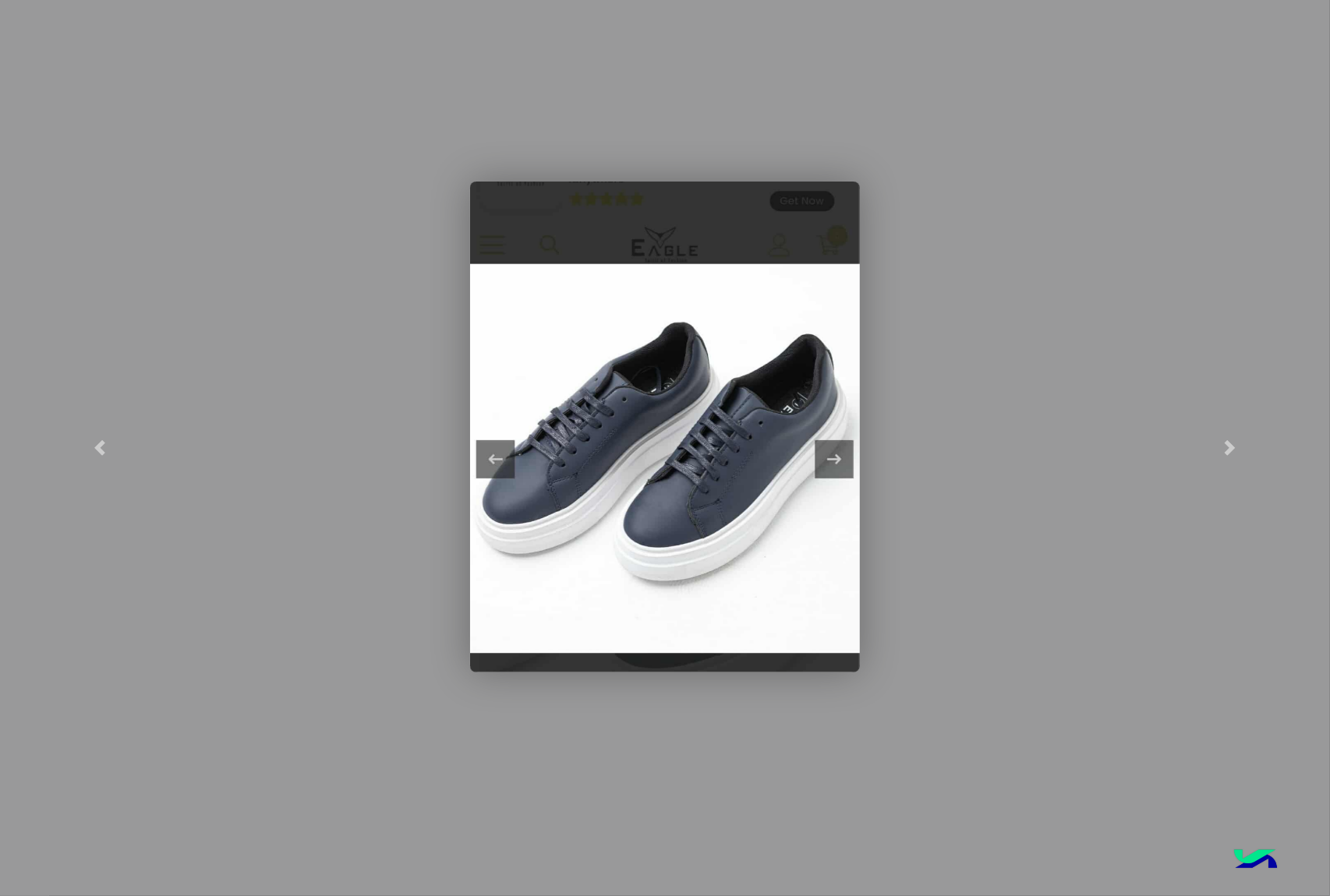
click at [1029, 549] on modal-container at bounding box center [665, 448] width 1330 height 896
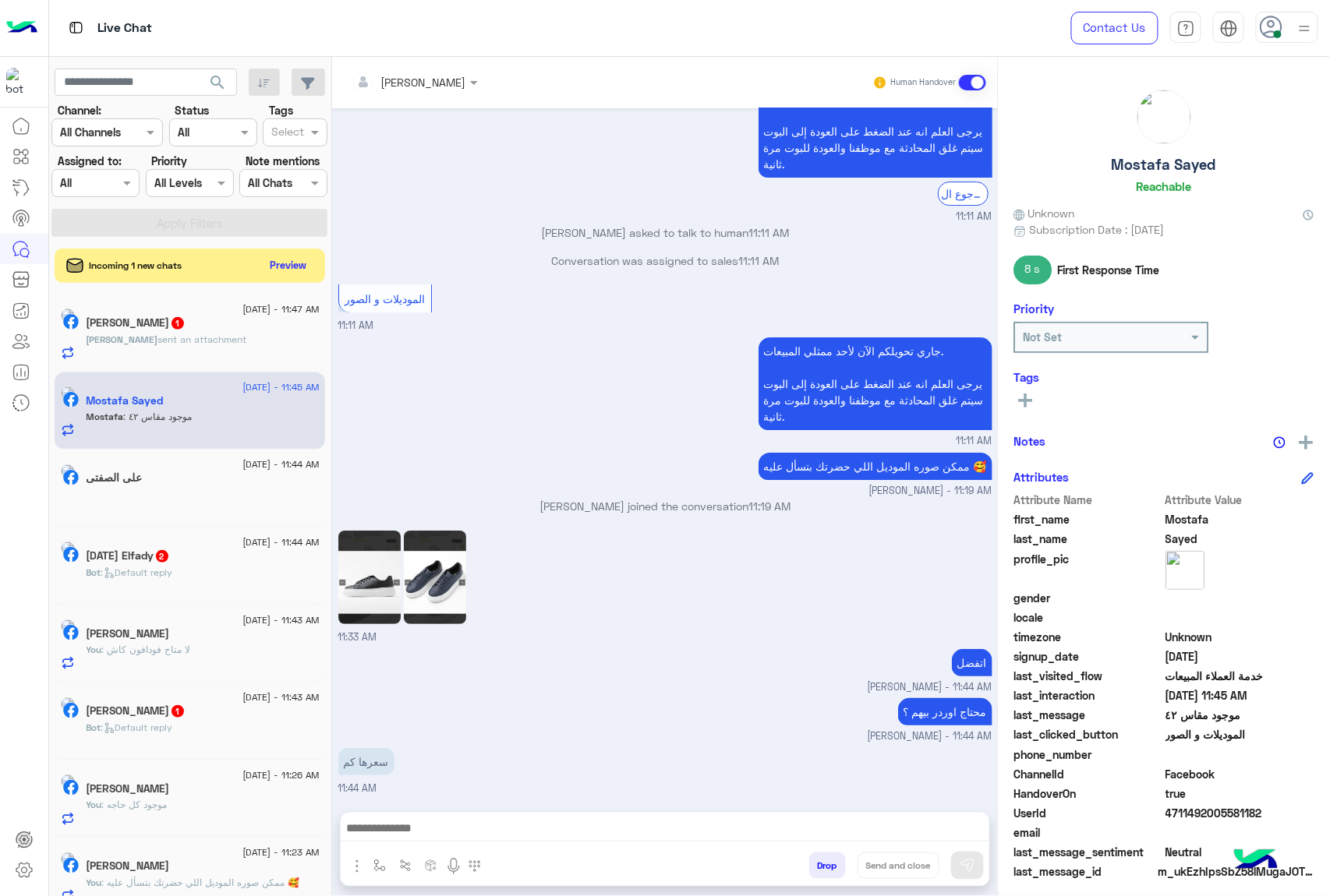
click at [380, 542] on img at bounding box center [369, 577] width 62 height 94
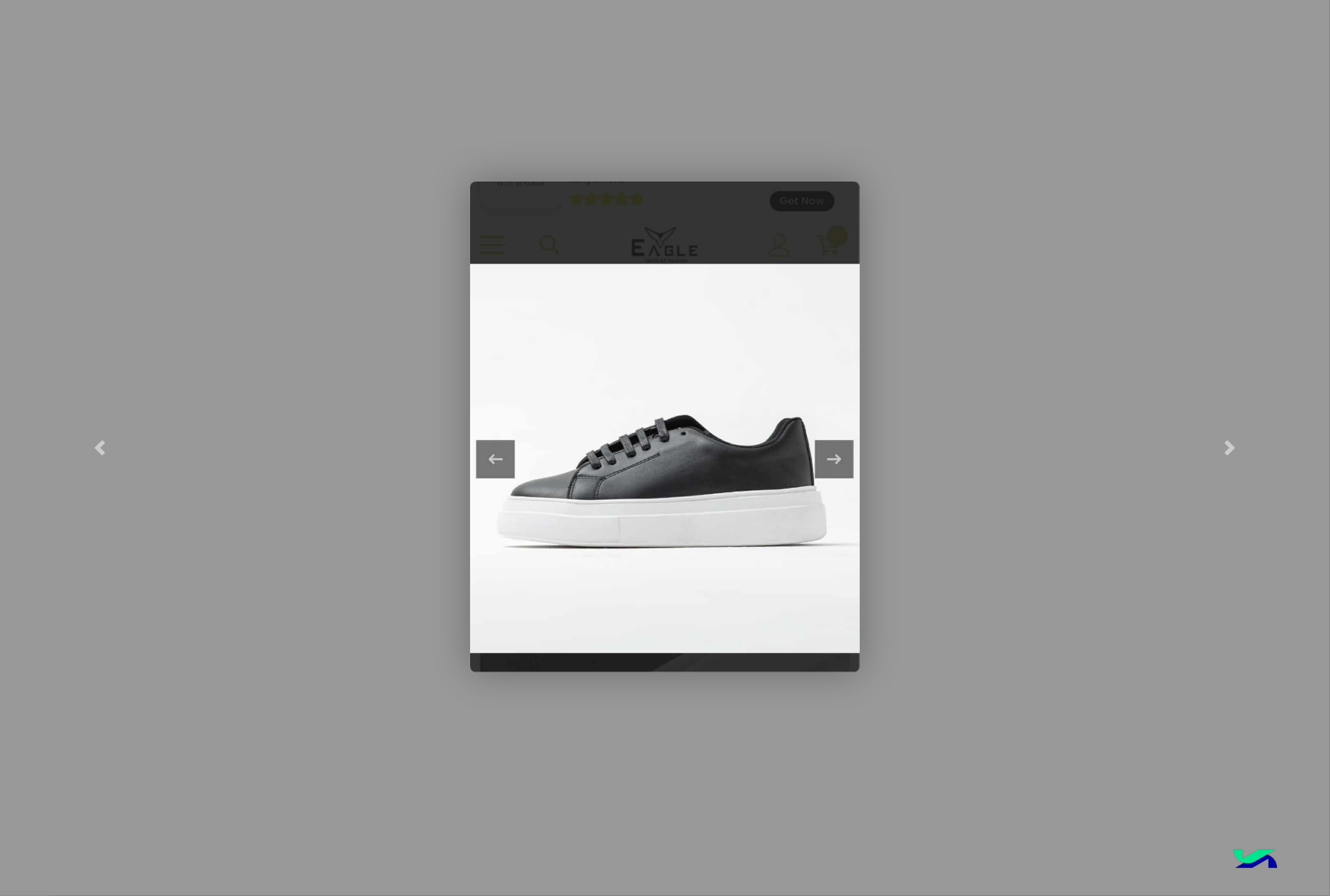
click at [970, 667] on modal-container at bounding box center [665, 448] width 1330 height 896
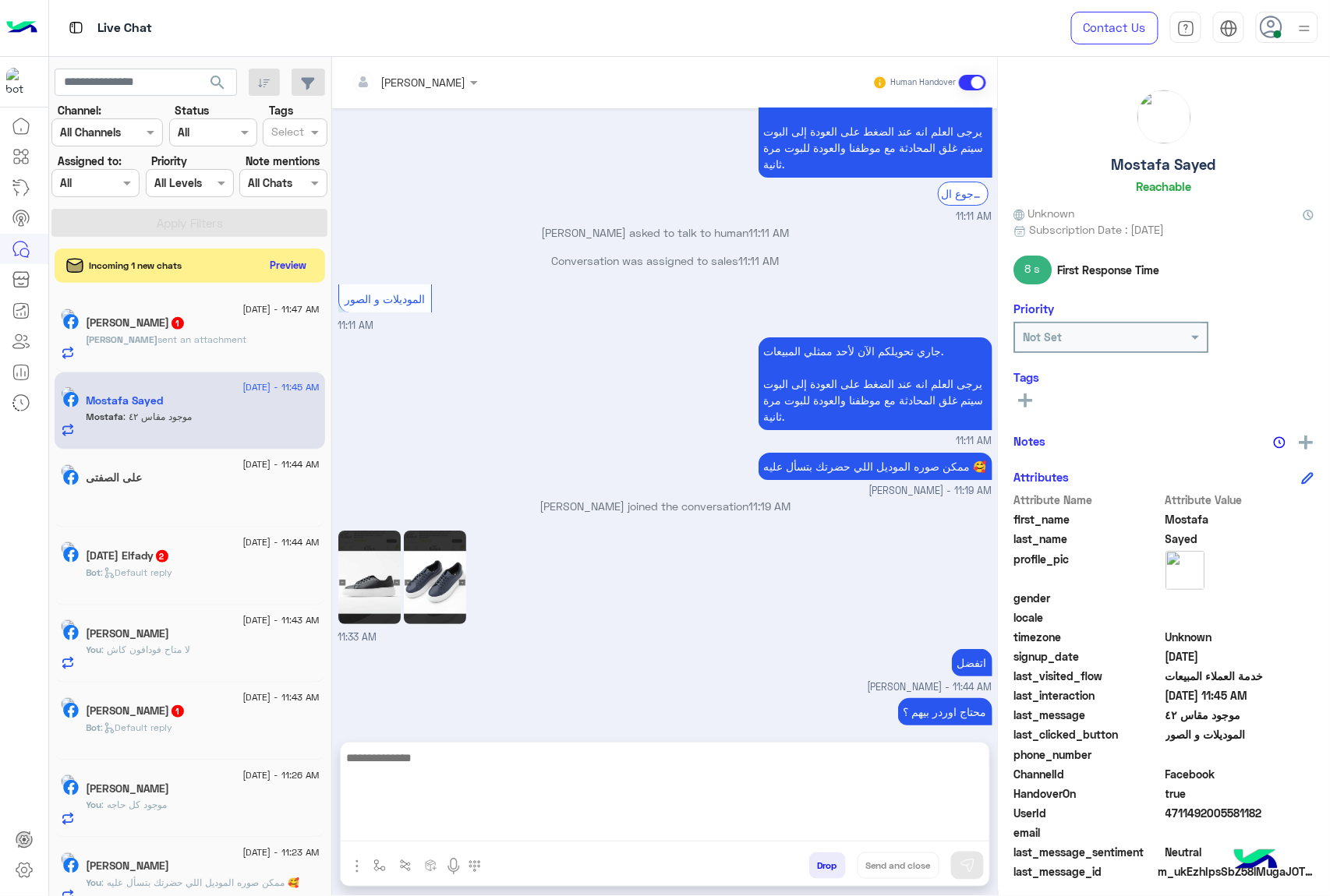
click at [698, 823] on textarea at bounding box center [665, 794] width 648 height 94
type textarea "**********"
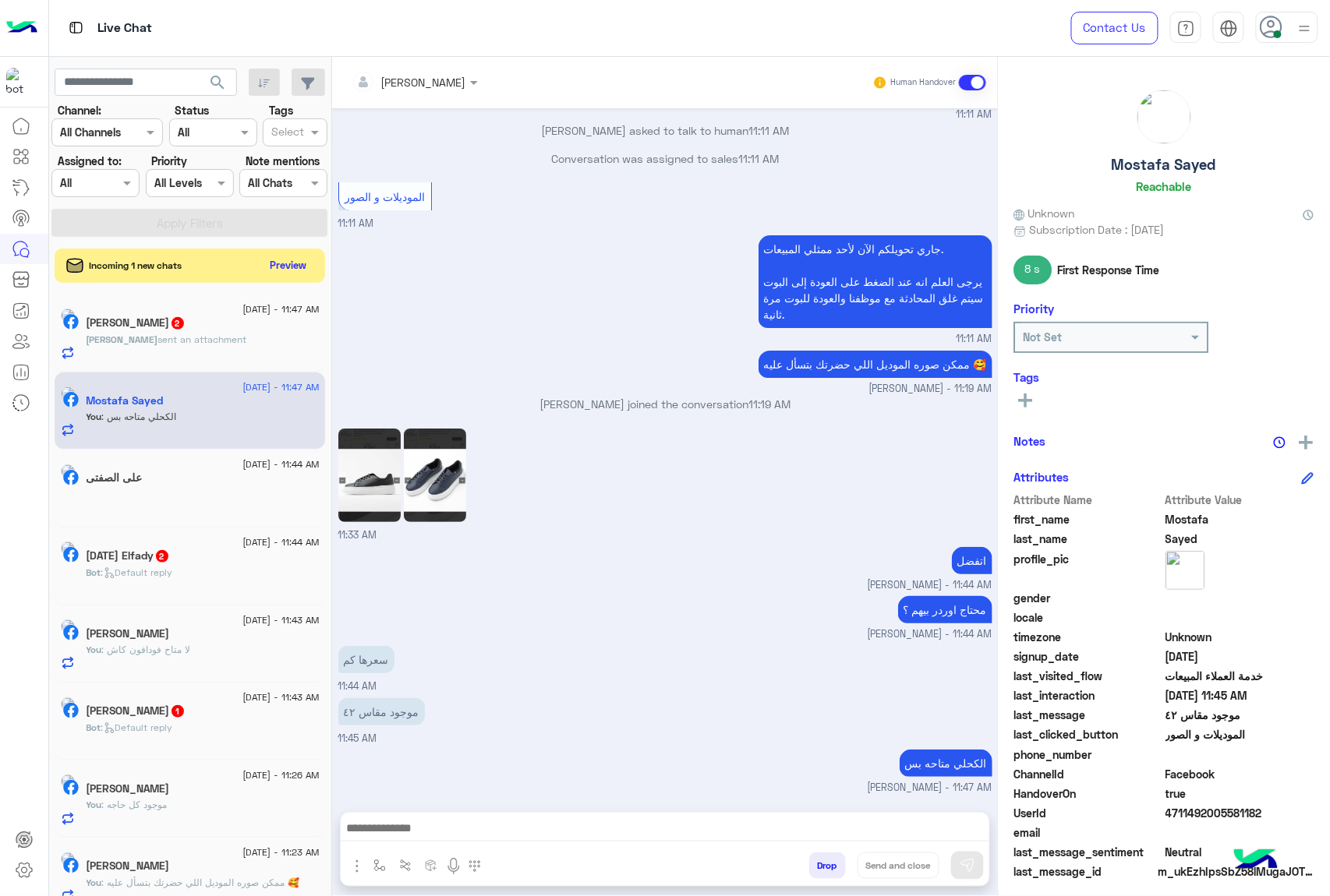
click at [203, 329] on div "Ahmed Hesham 2" at bounding box center [202, 325] width 233 height 16
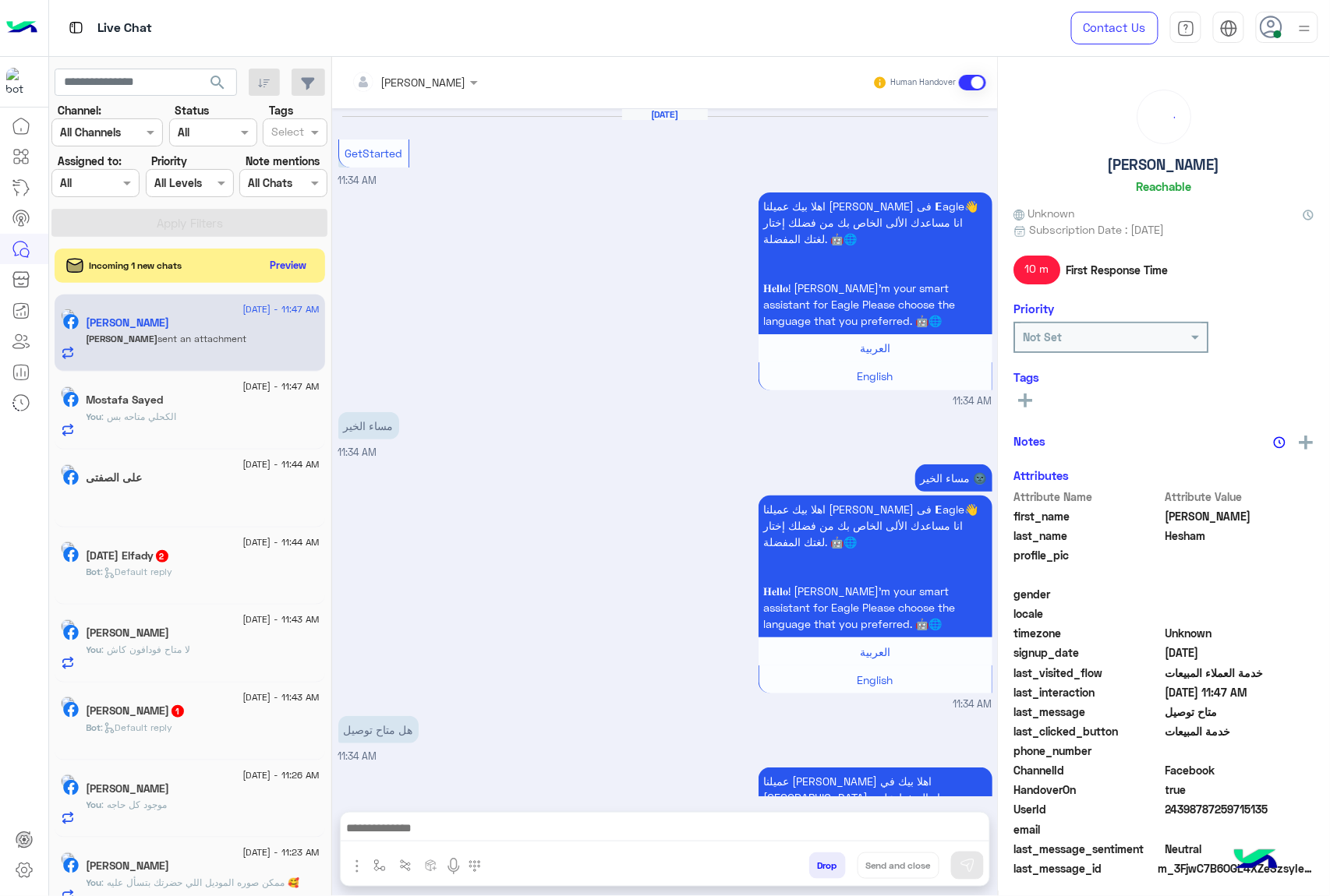
scroll to position [1678, 0]
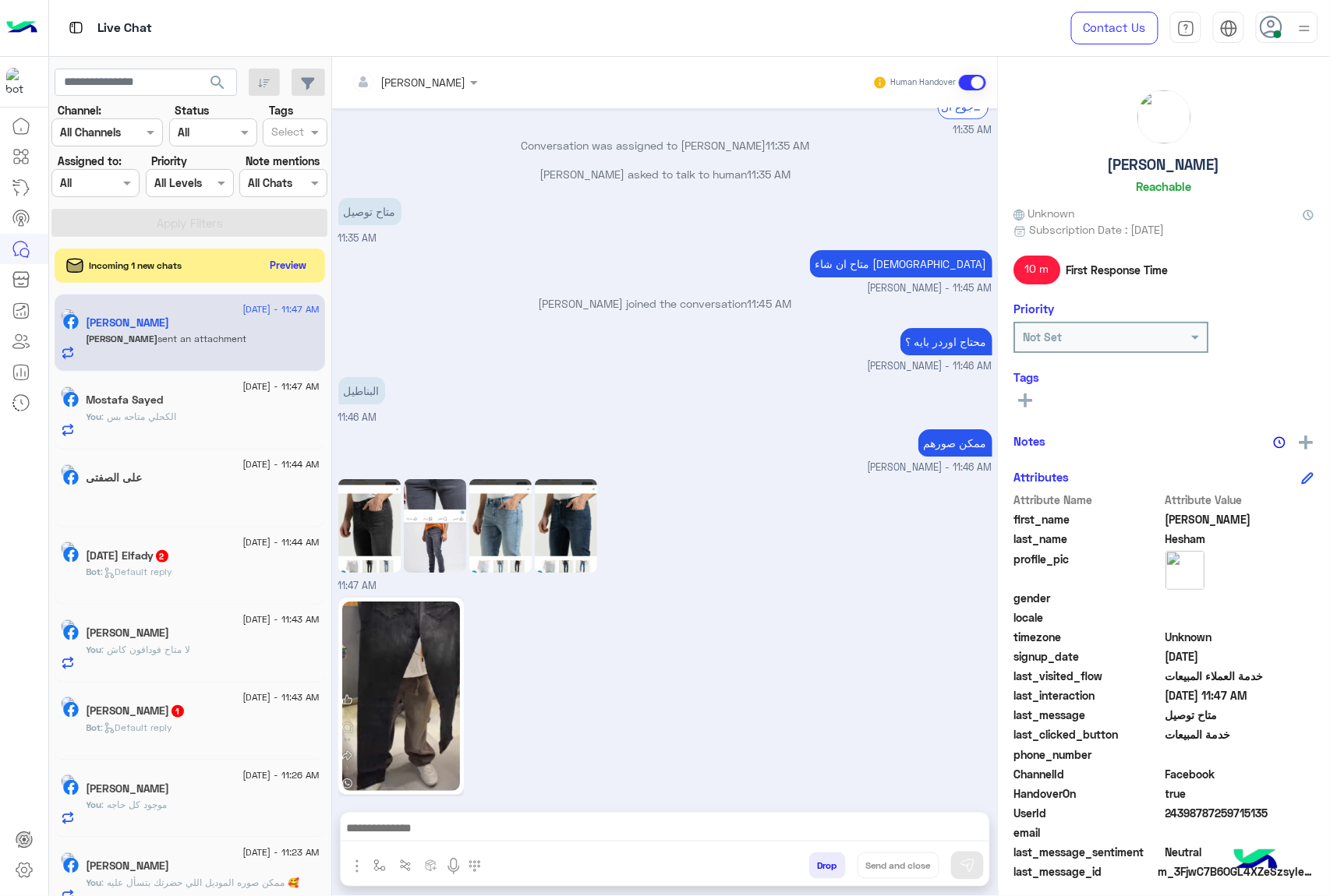
click at [689, 623] on div "11:47 AM" at bounding box center [665, 704] width 654 height 222
click at [423, 665] on img at bounding box center [401, 696] width 118 height 189
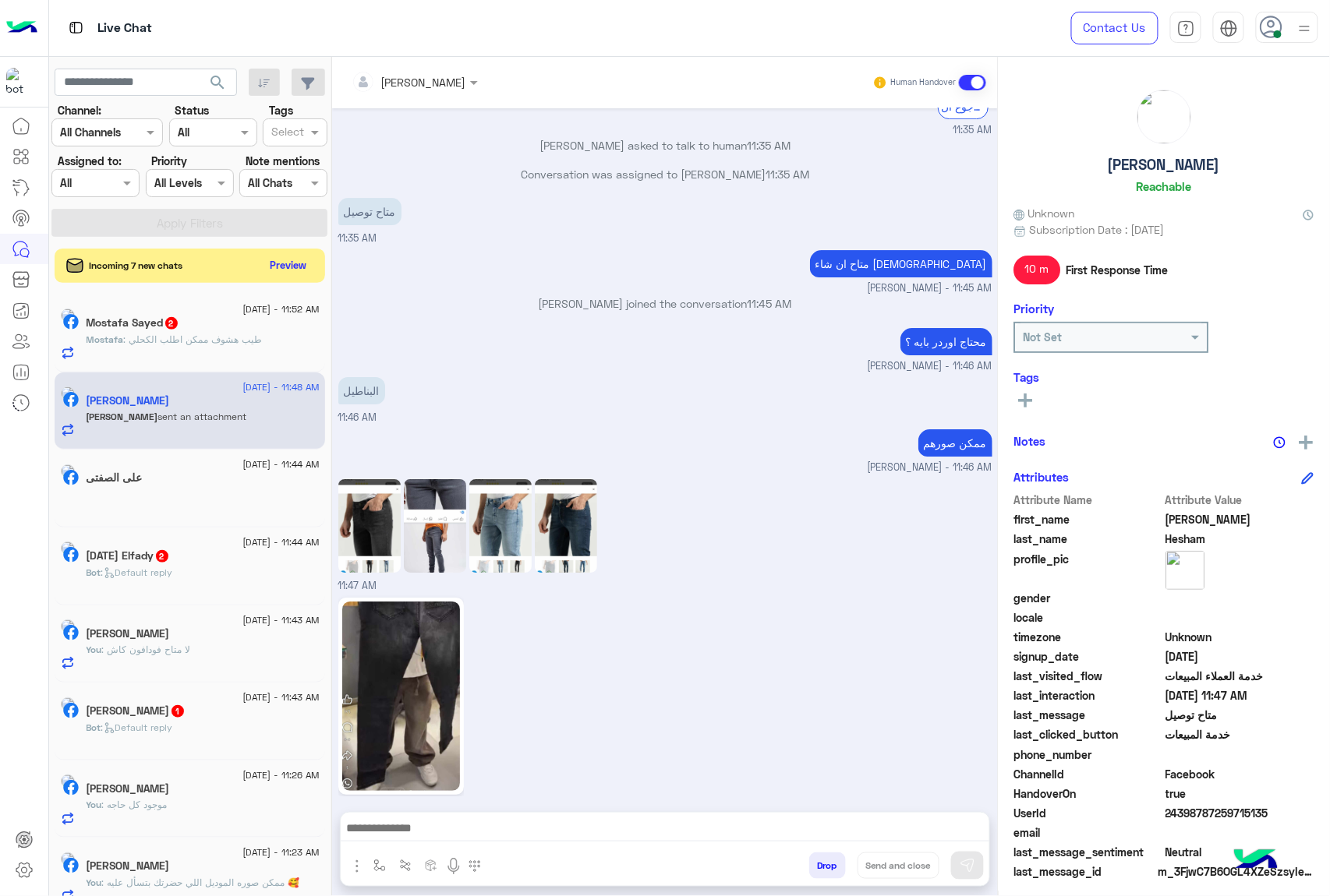
scroll to position [1899, 0]
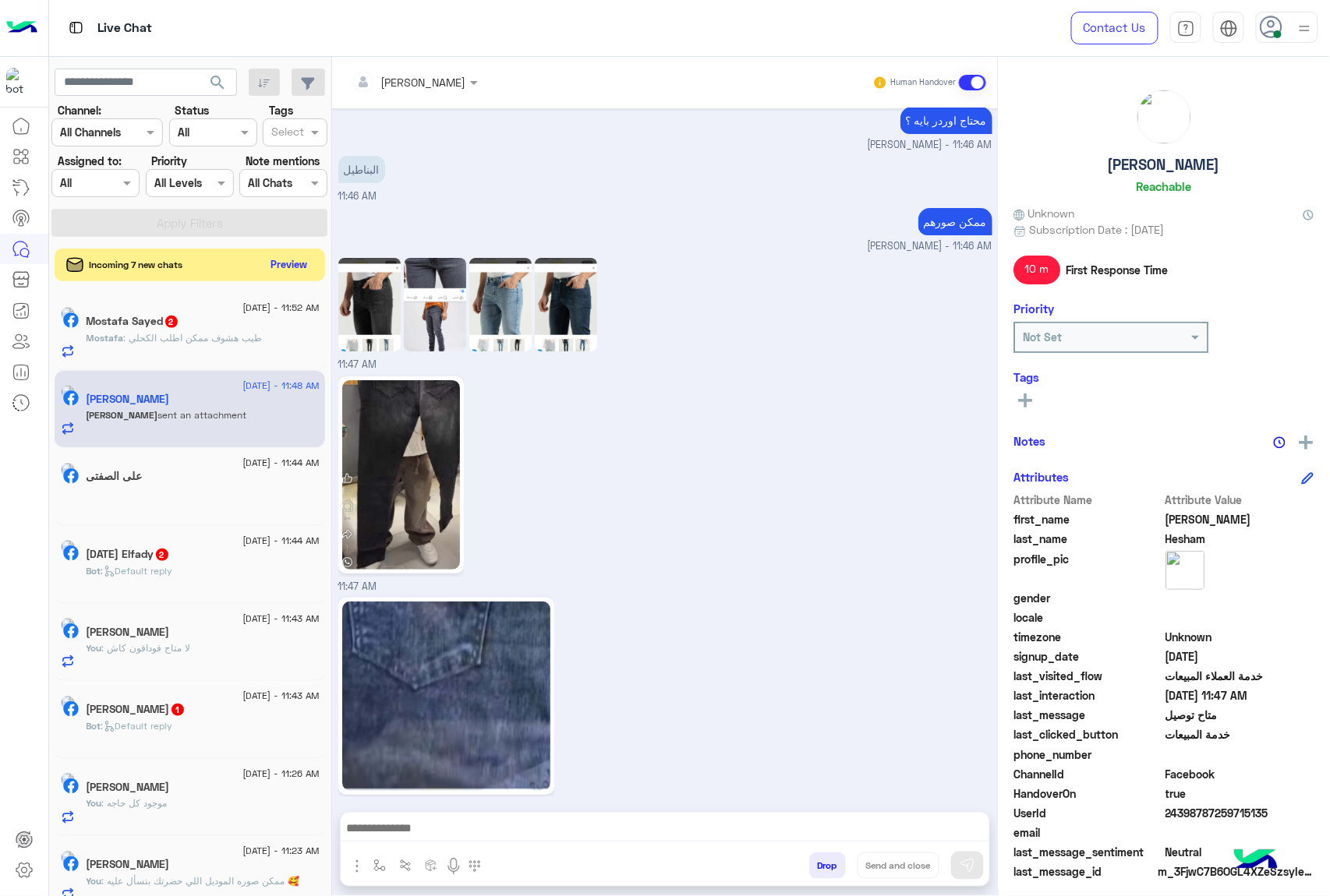
click at [282, 262] on button "Preview" at bounding box center [289, 265] width 48 height 21
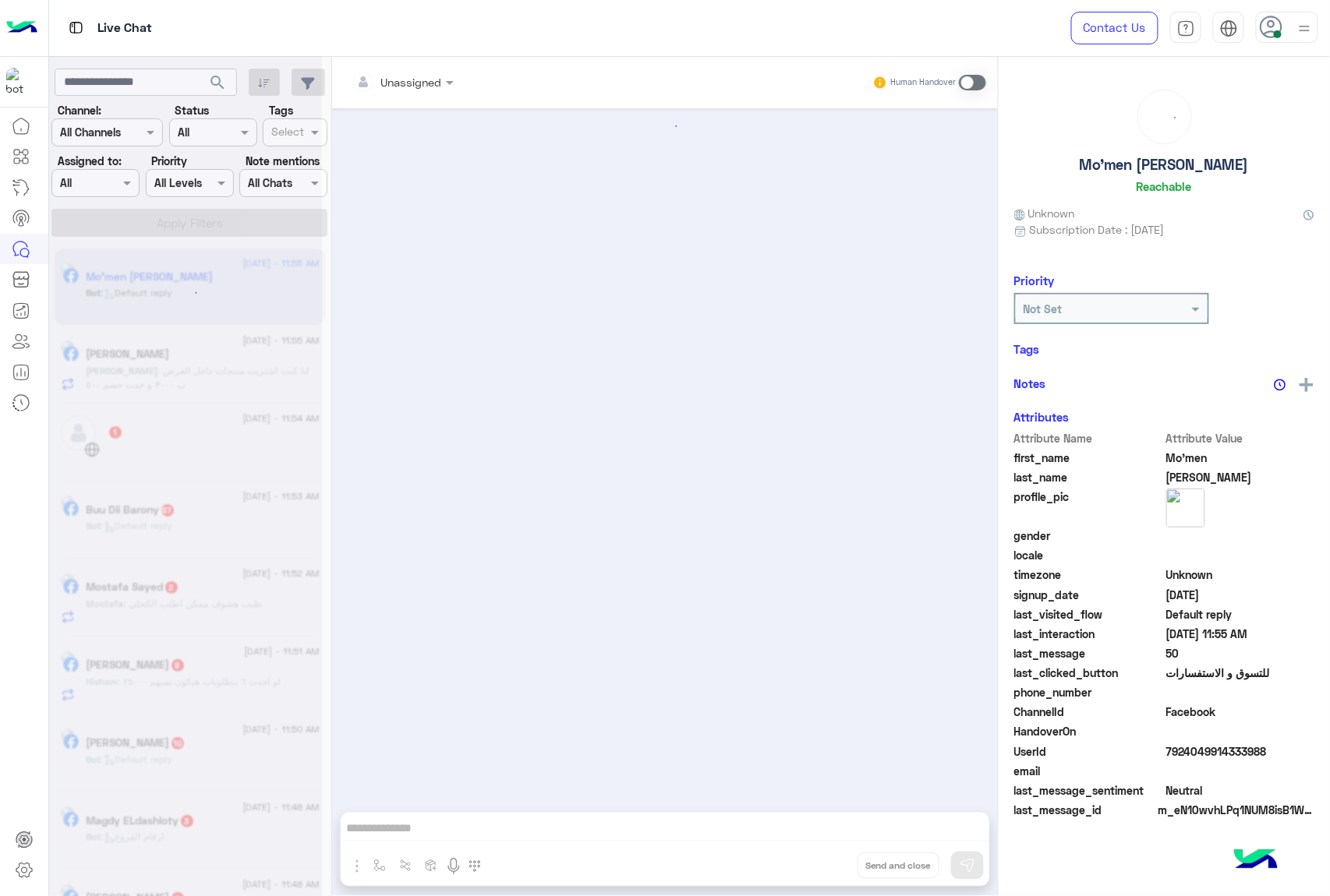
scroll to position [829, 0]
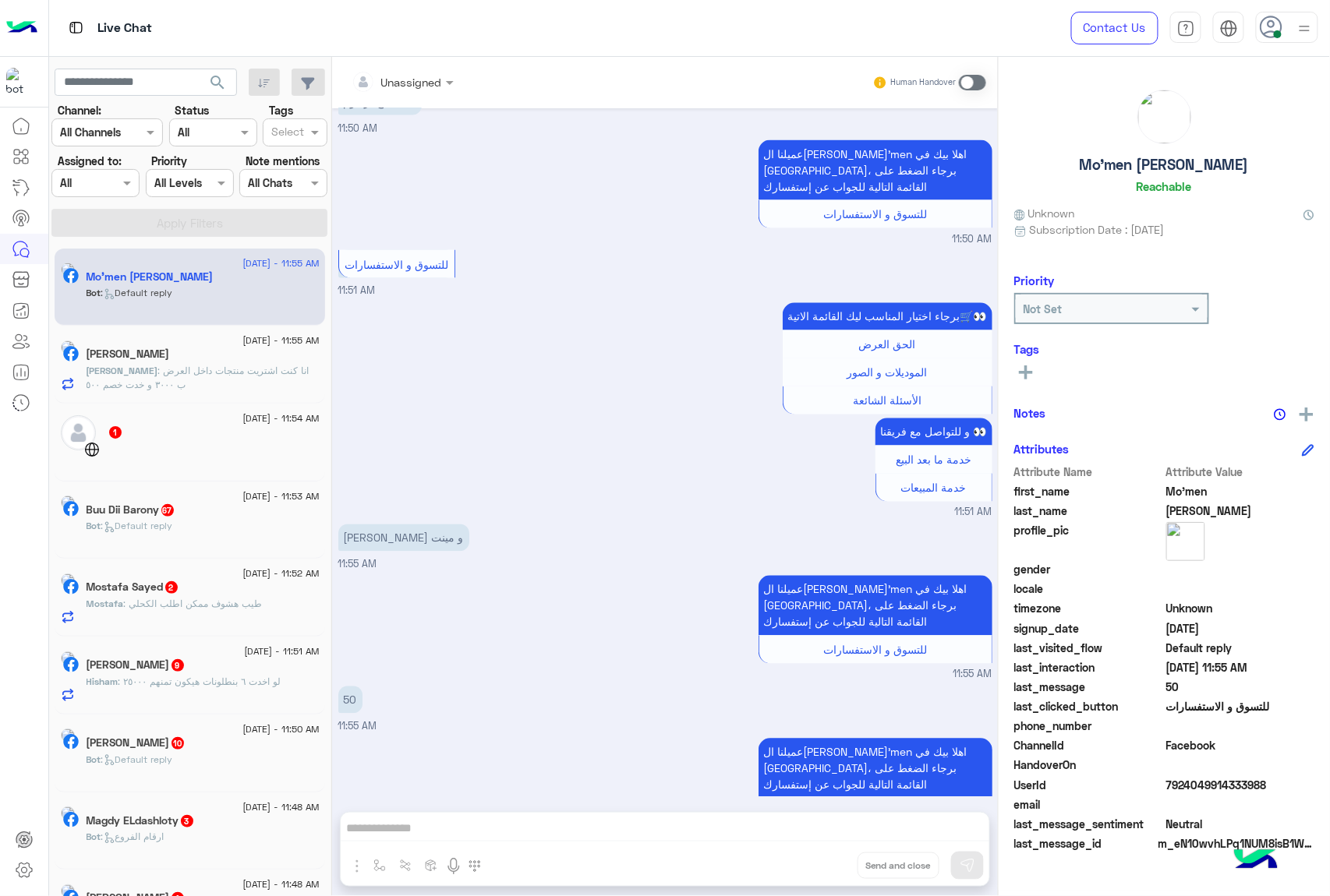
click at [1201, 783] on span "7924049914333988" at bounding box center [1240, 785] width 149 height 16
copy span "7924049914333988"
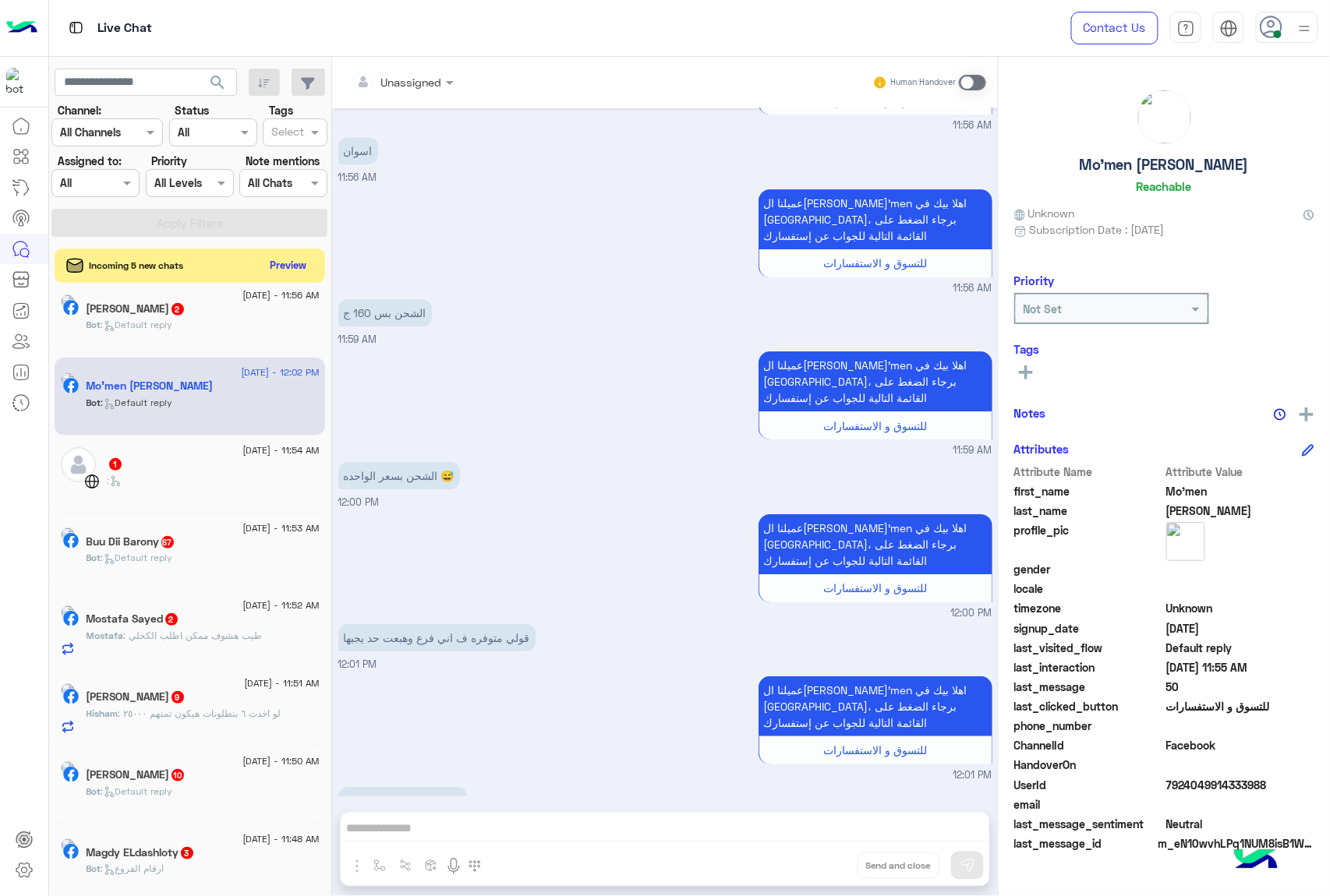
scroll to position [0, 0]
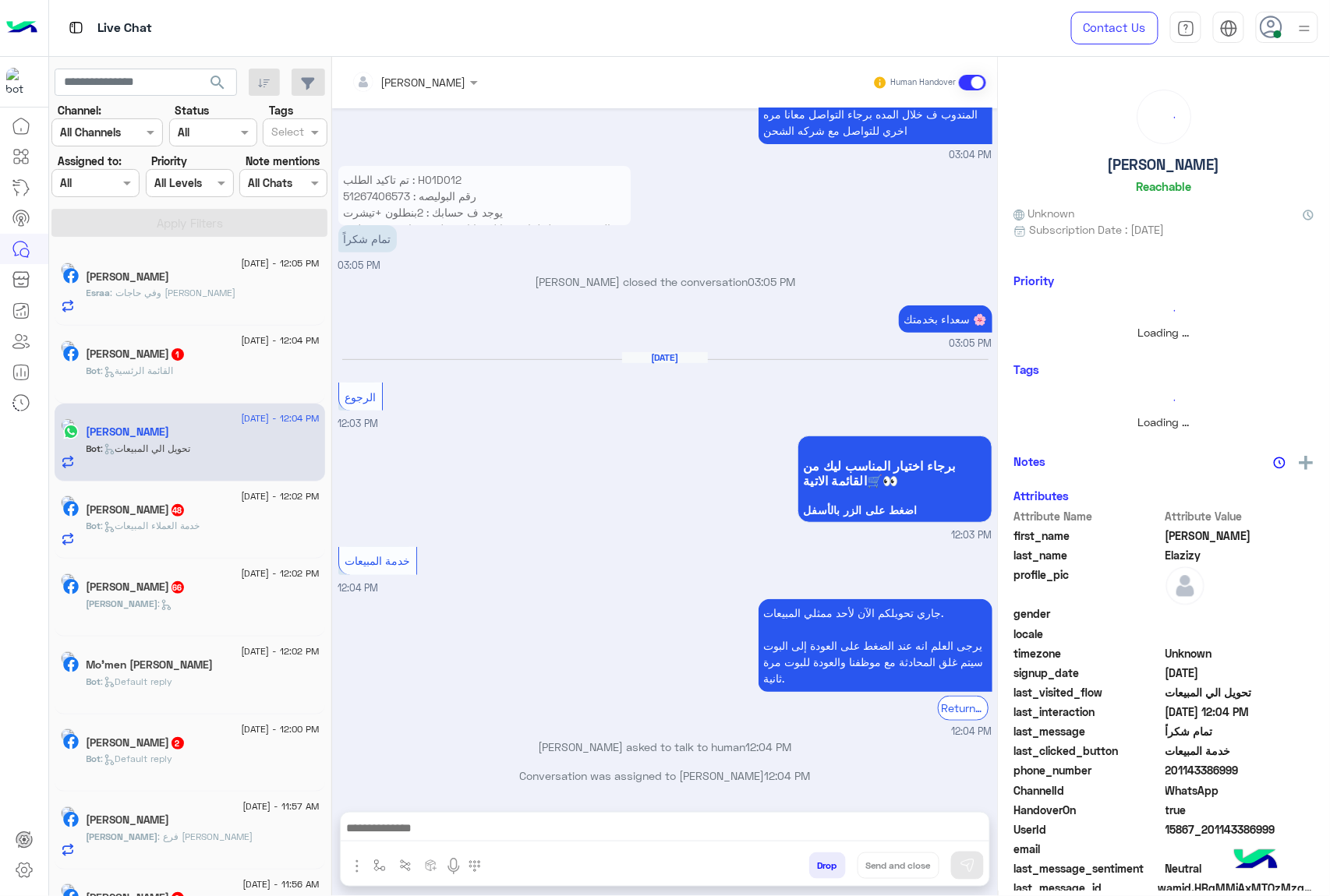
scroll to position [8, 0]
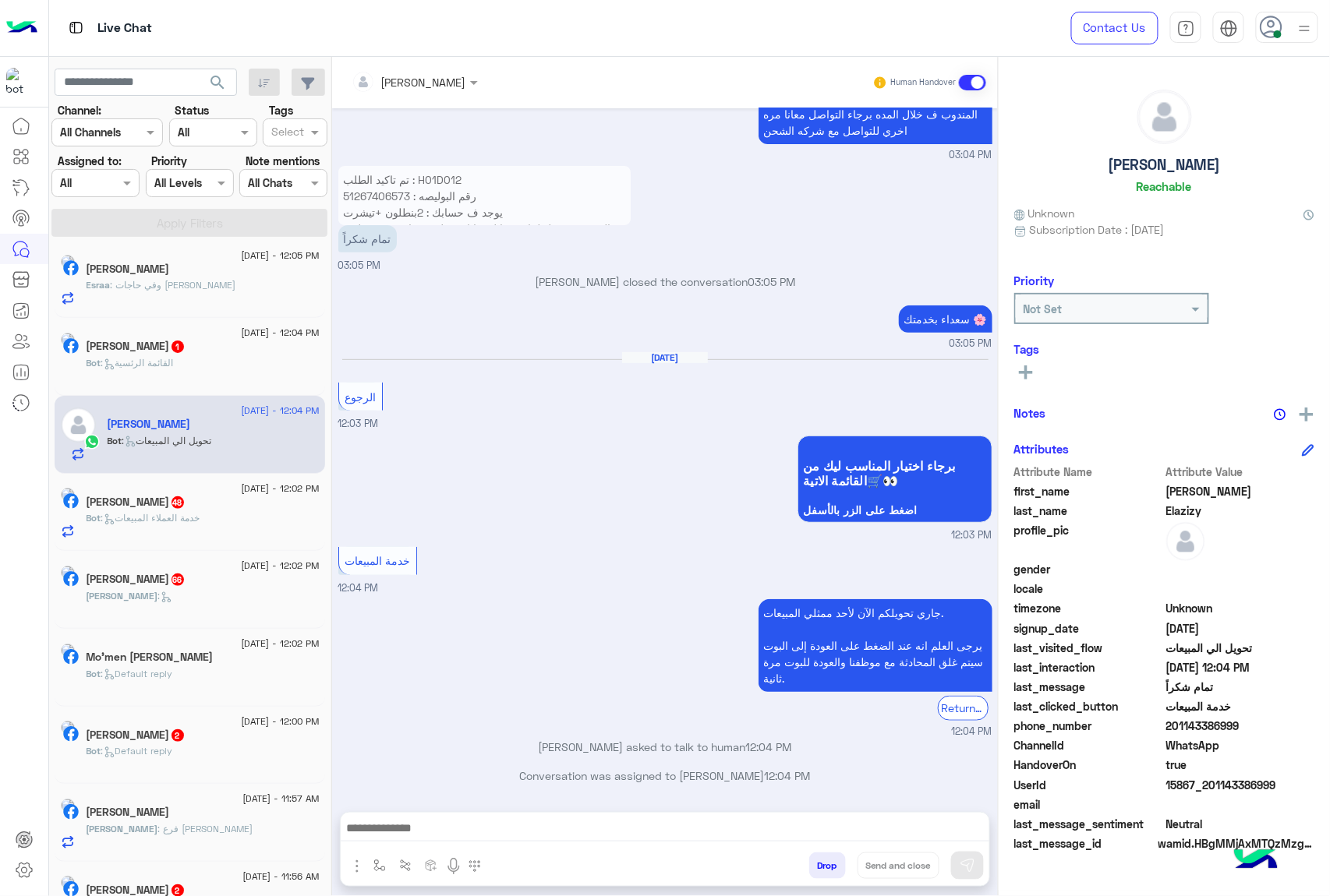
click at [1274, 27] on icon at bounding box center [1271, 27] width 23 height 23
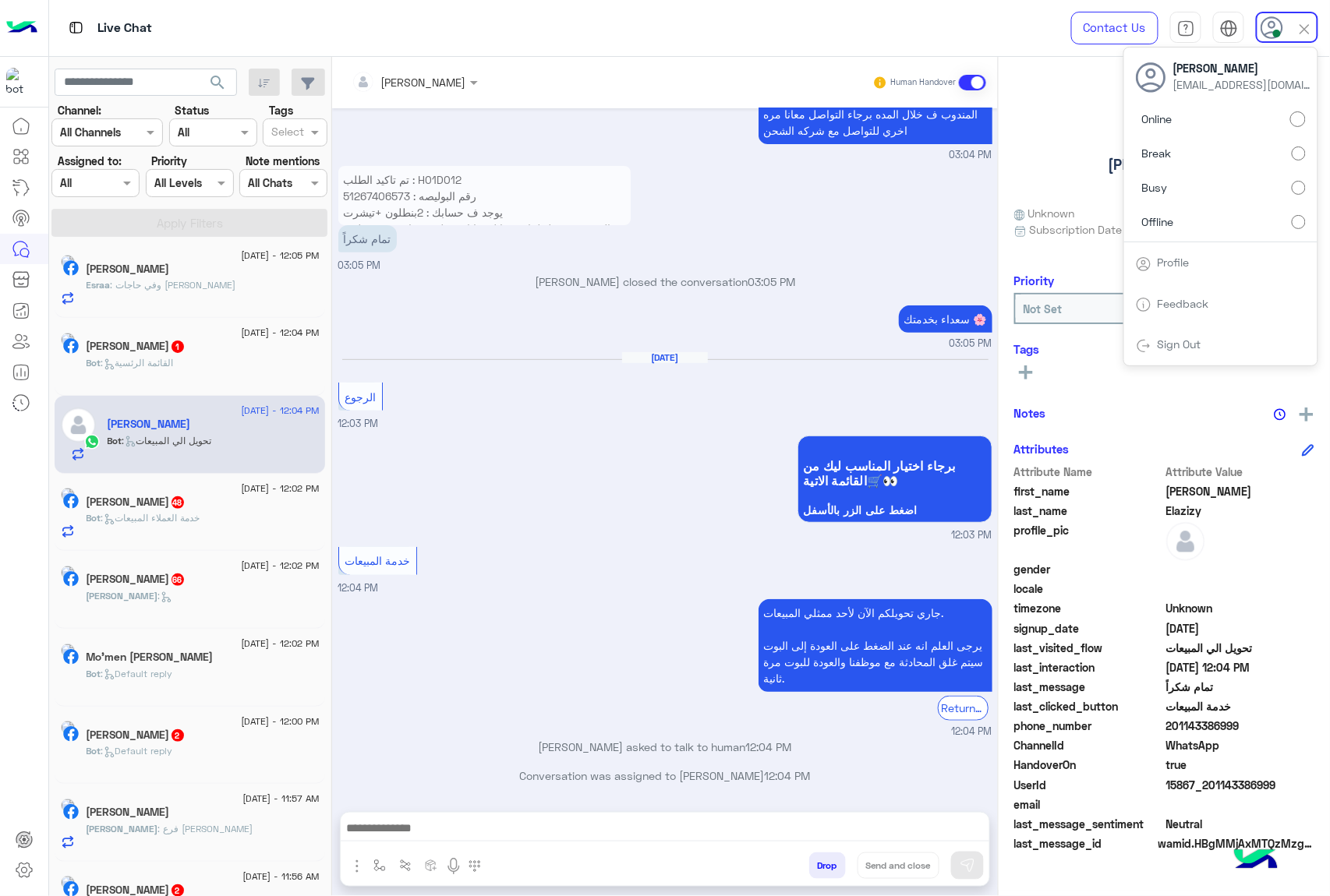
click at [1251, 123] on label "Online" at bounding box center [1220, 119] width 169 height 28
click at [1236, 234] on label "Offline" at bounding box center [1220, 220] width 169 height 28
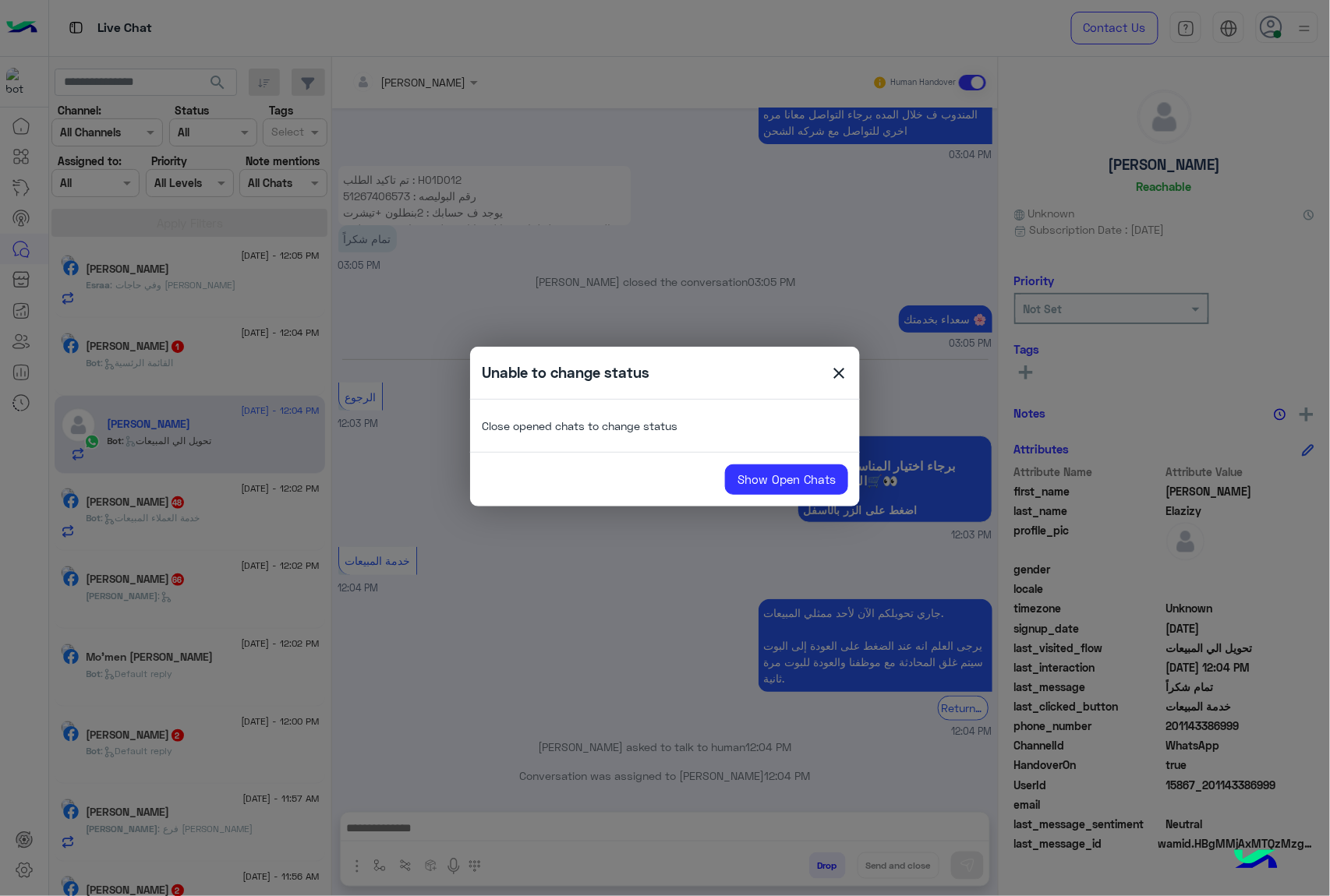
click at [837, 375] on span "close" at bounding box center [838, 375] width 19 height 23
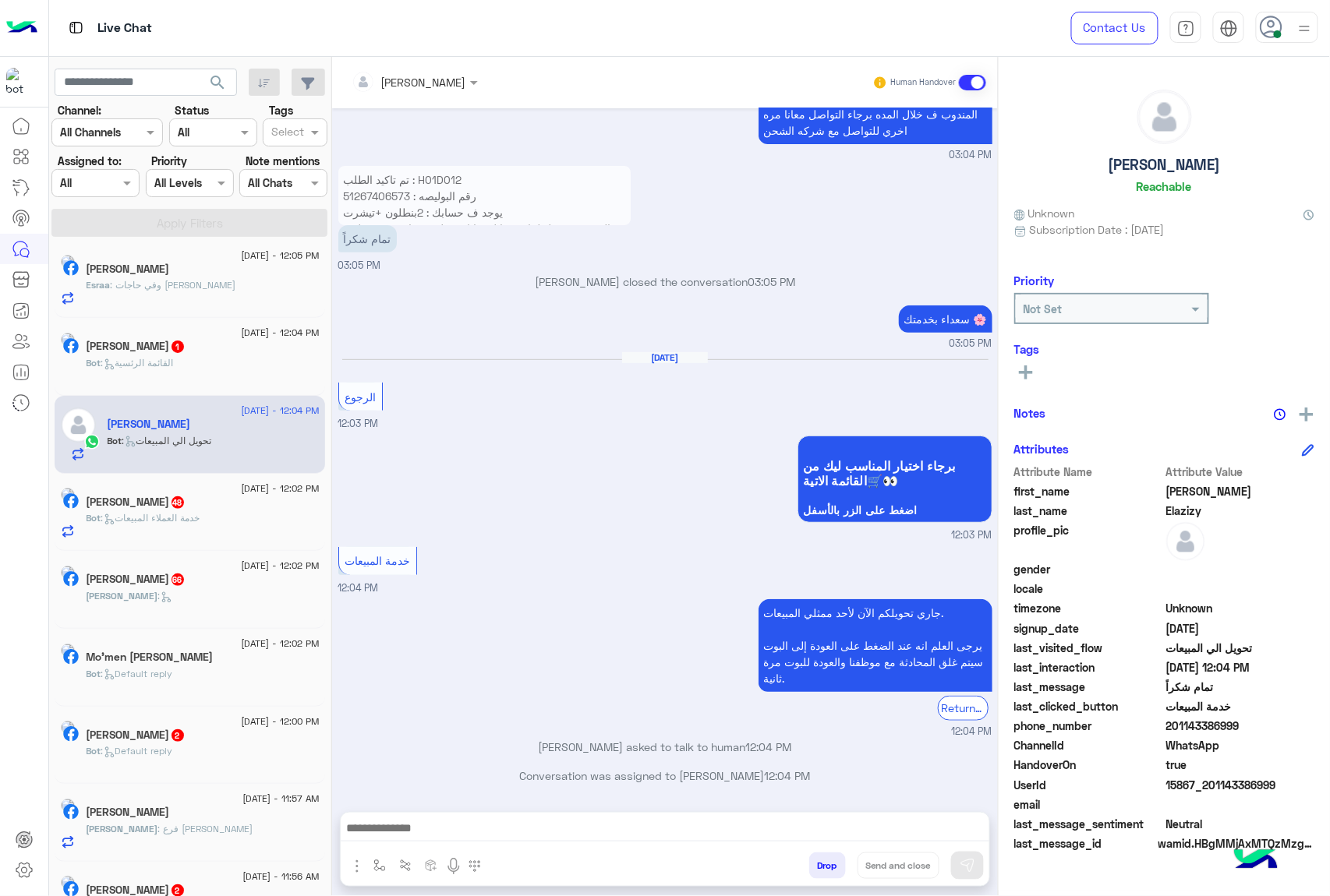
click at [828, 865] on button "Drop" at bounding box center [827, 866] width 37 height 27
click at [828, 865] on div "Omar Bahr Human Handover Aug 1, 2025 خدمة ما بعد البيع 10:45 AM استفسار حضرتك ب…" at bounding box center [665, 480] width 665 height 845
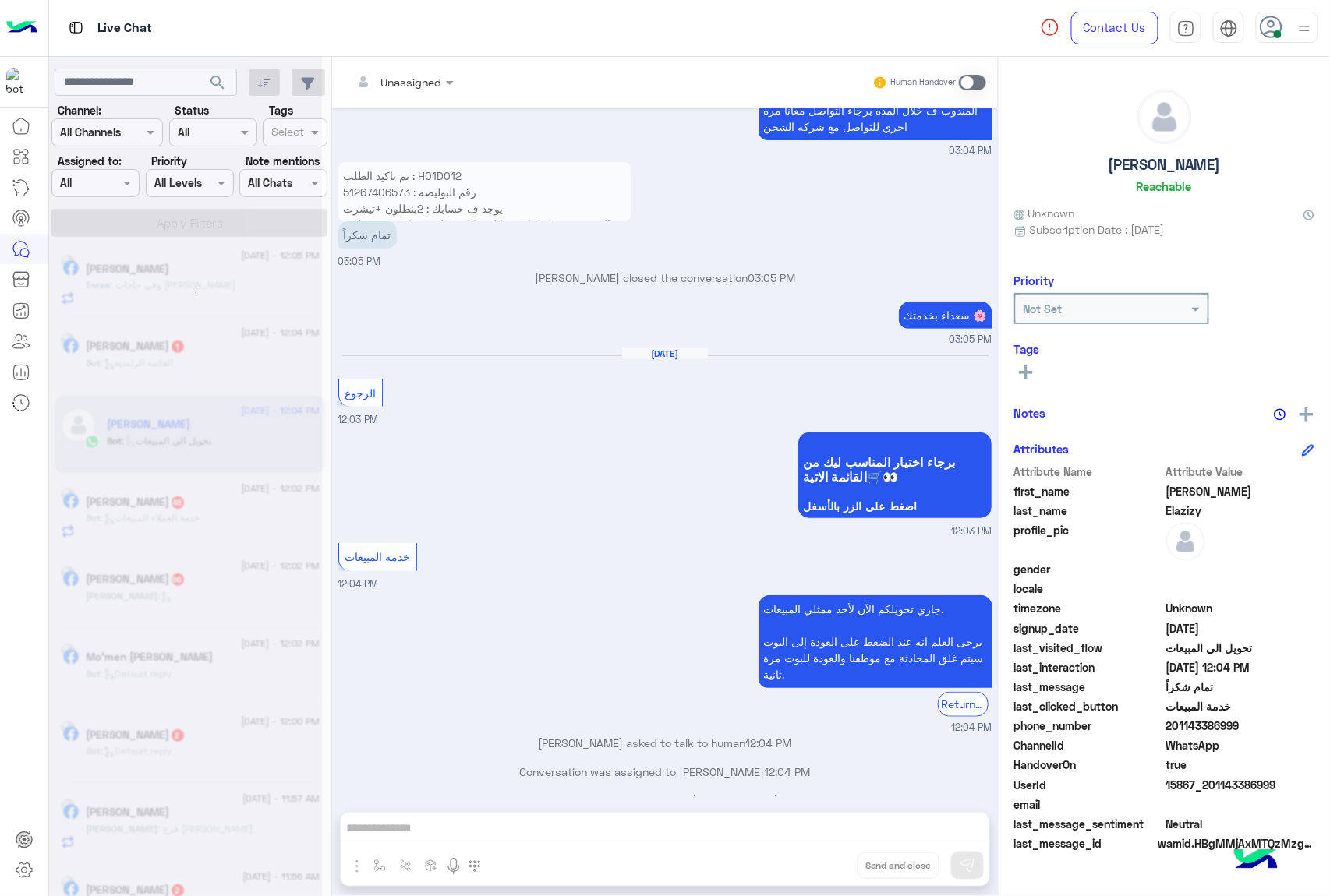
scroll to position [2167, 0]
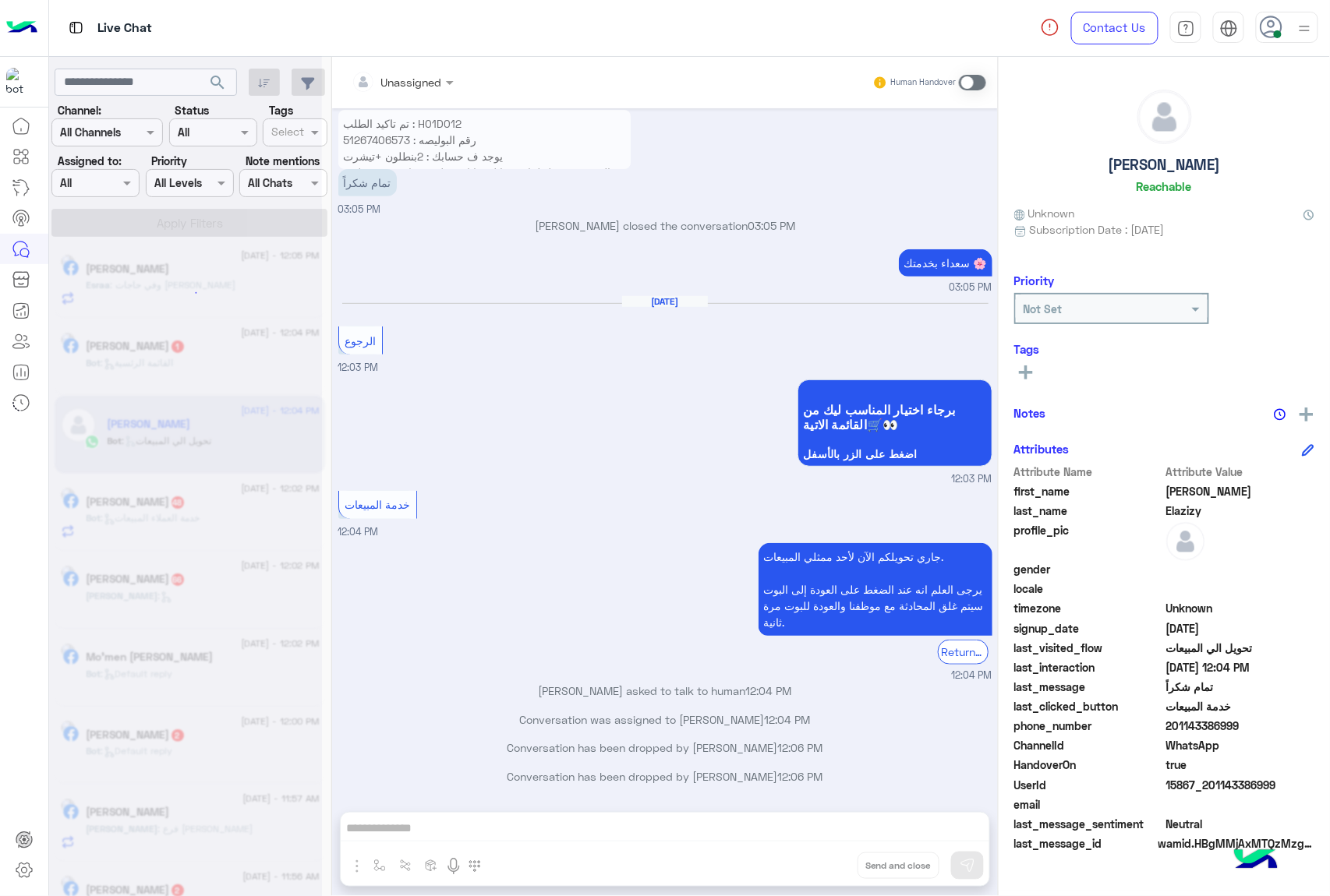
click at [828, 865] on div "Unassigned Human Handover Aug 1, 2025 خدمة ما بعد البيع 10:45 AM استفسار حضرتك …" at bounding box center [665, 480] width 665 height 845
click at [0, 0] on button "Drop" at bounding box center [0, 0] width 0 height 0
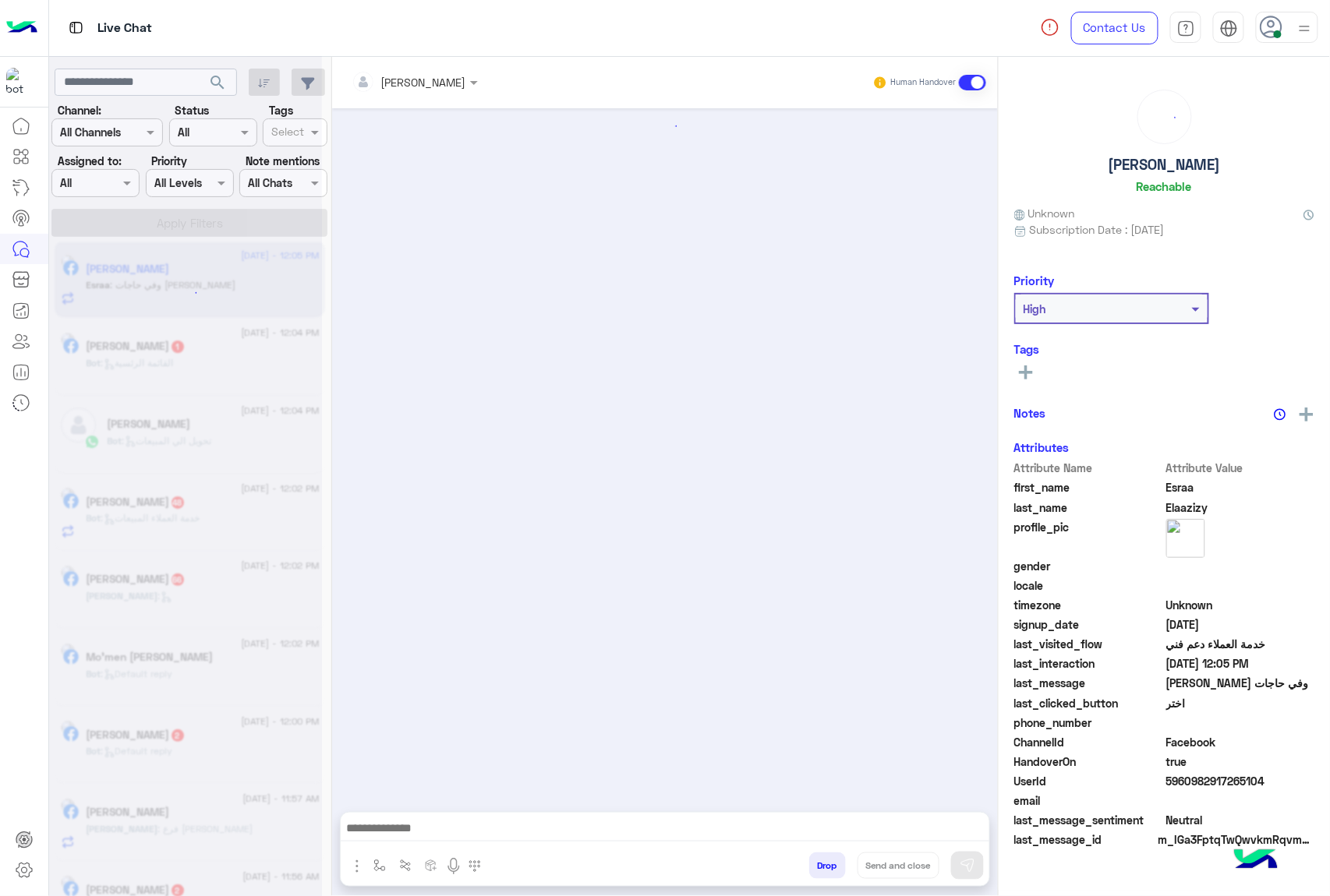
click at [828, 865] on div "Mohamed mmdouh Human Handover Drop Send and close" at bounding box center [665, 480] width 665 height 845
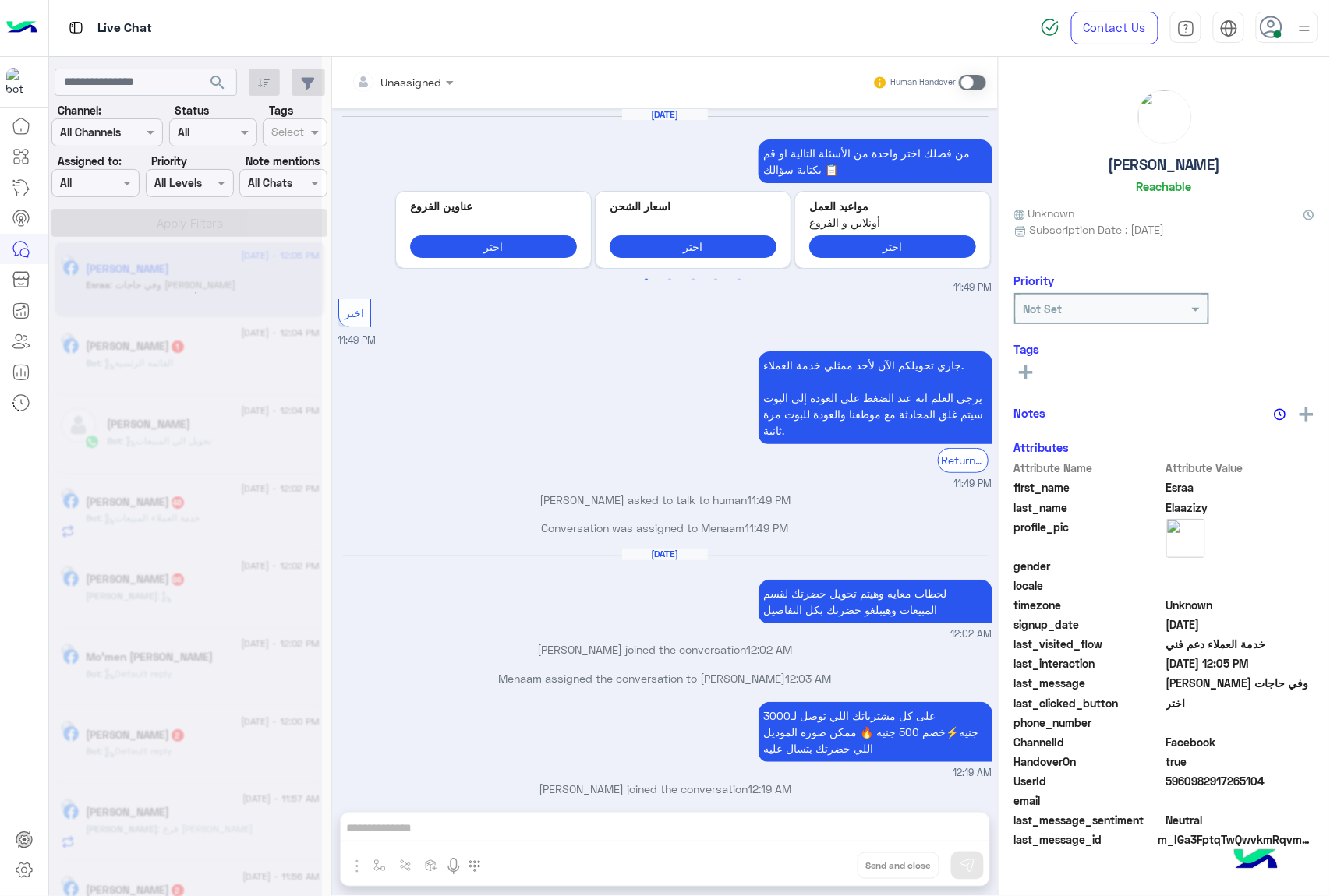
scroll to position [1611, 0]
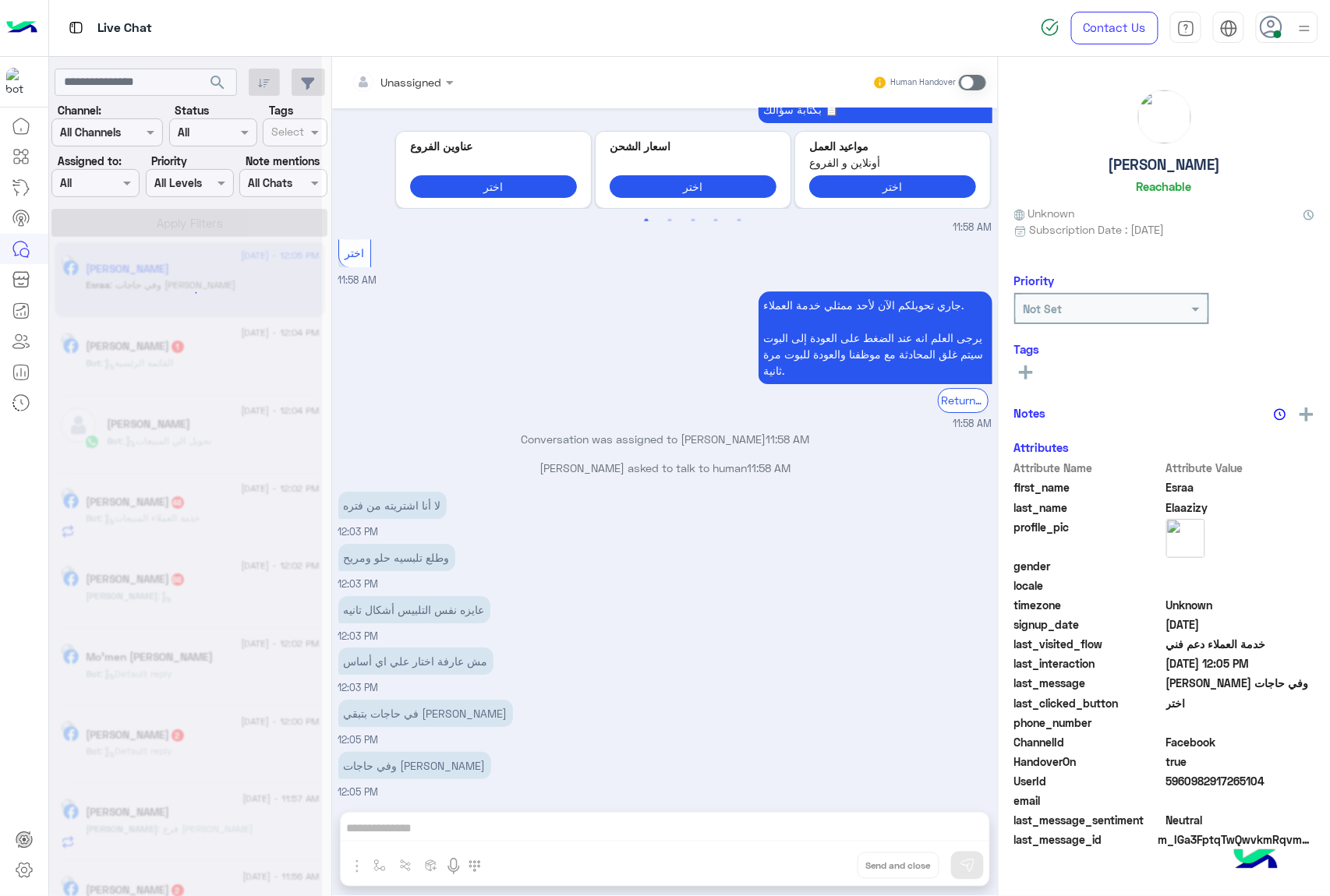
click at [828, 865] on div "Unassigned Human Handover Aug 9, 2025 من فضلك اختر واحدة من الأسئلة التالية او …" at bounding box center [665, 480] width 665 height 845
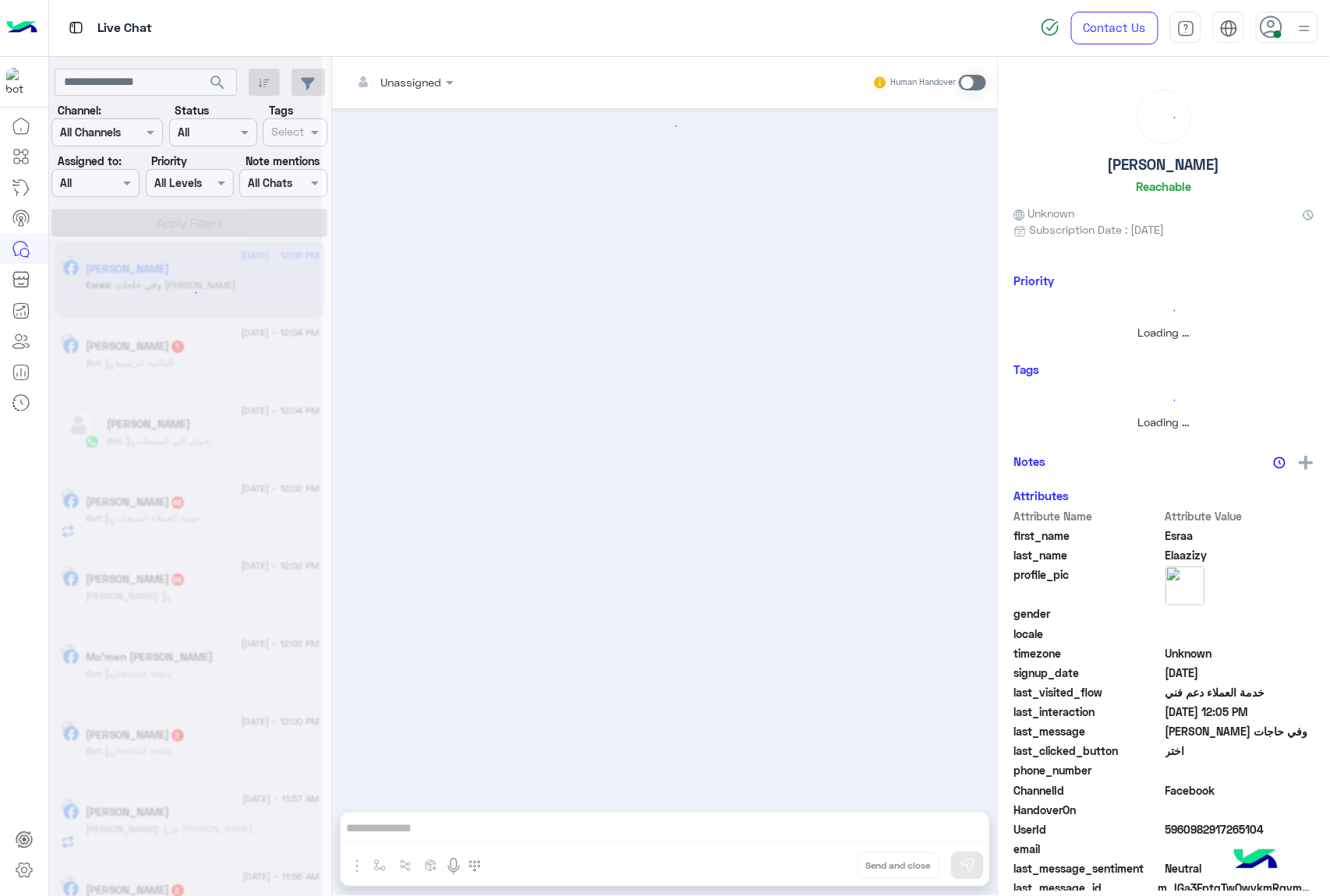
scroll to position [0, 0]
click at [828, 865] on div "Unassigned Human Handover Drop Send and close" at bounding box center [665, 480] width 665 height 845
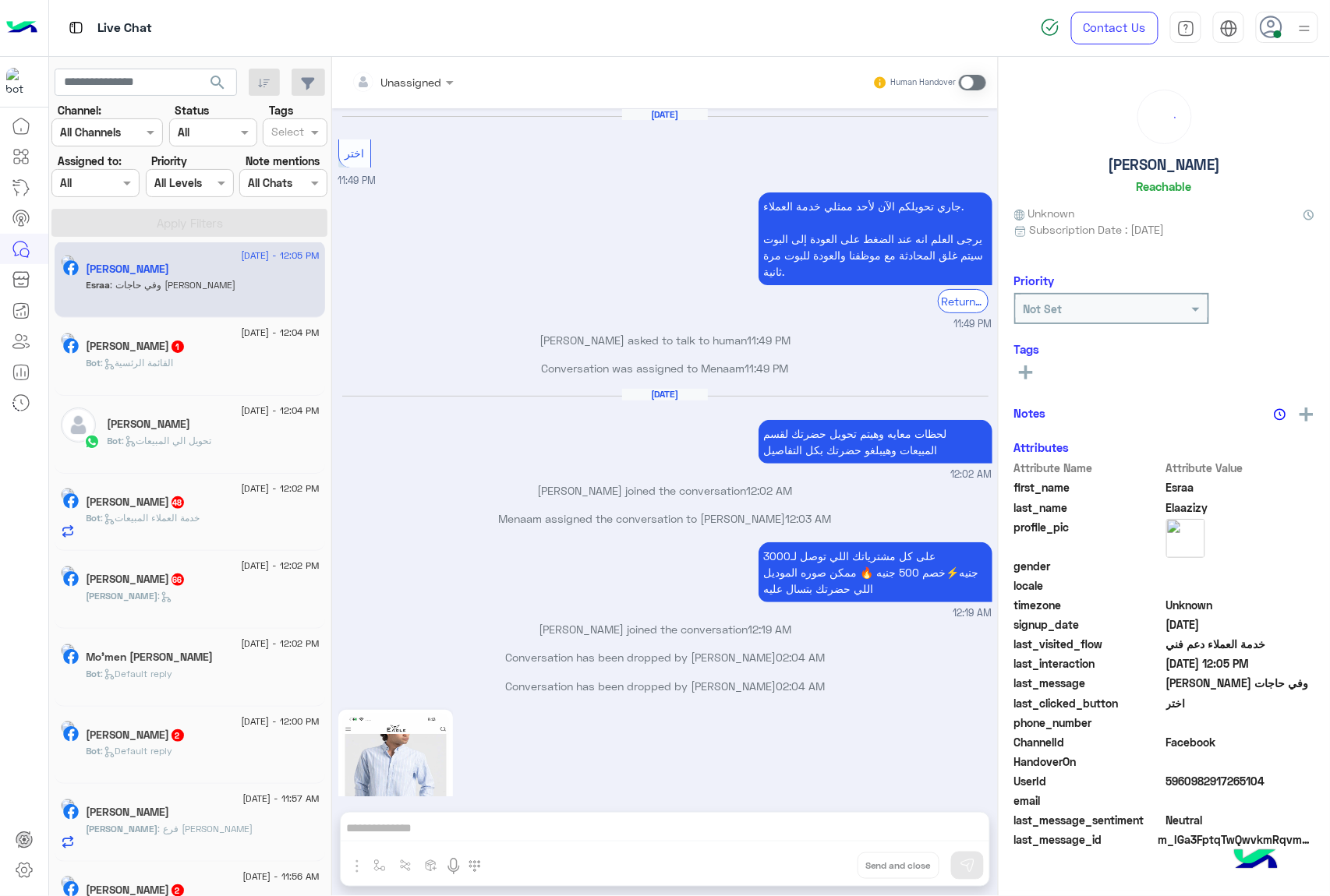
scroll to position [1451, 0]
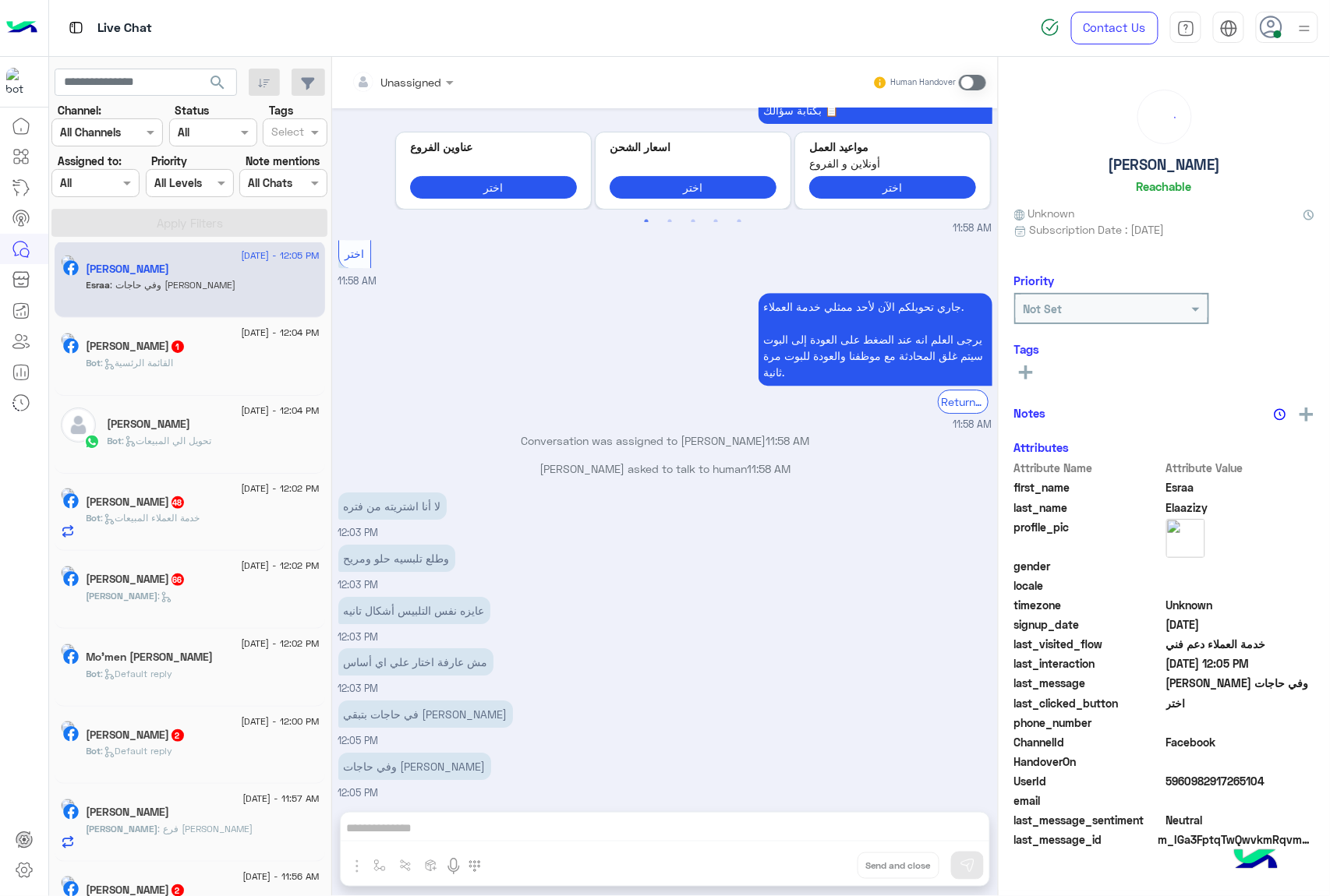
click at [828, 865] on div "Unassigned Human Handover Aug 9, 2025 اختر 11:49 PM جاري تحويلكم الآن لأحد ممثل…" at bounding box center [665, 480] width 665 height 845
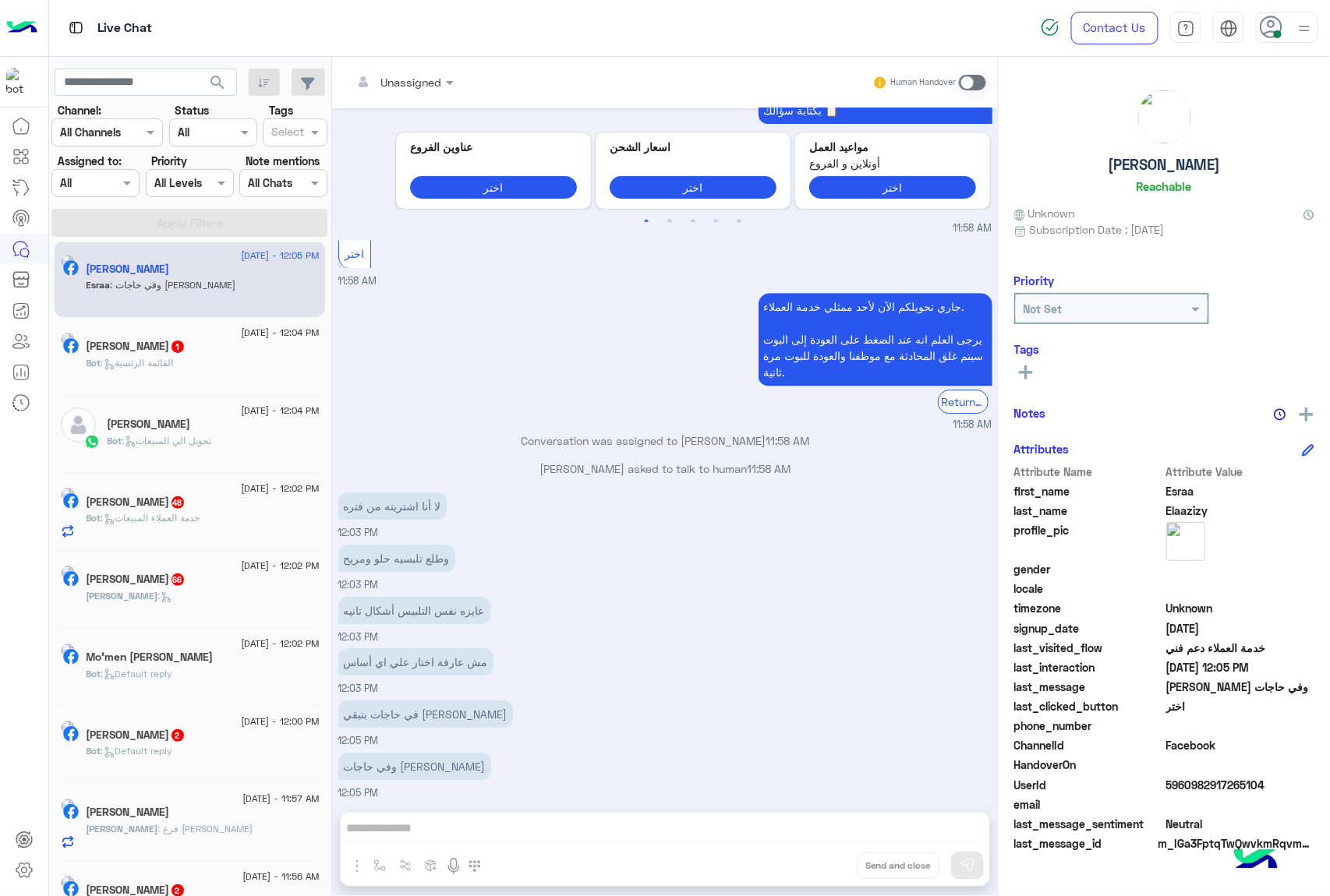
click at [1270, 33] on icon at bounding box center [1271, 27] width 23 height 23
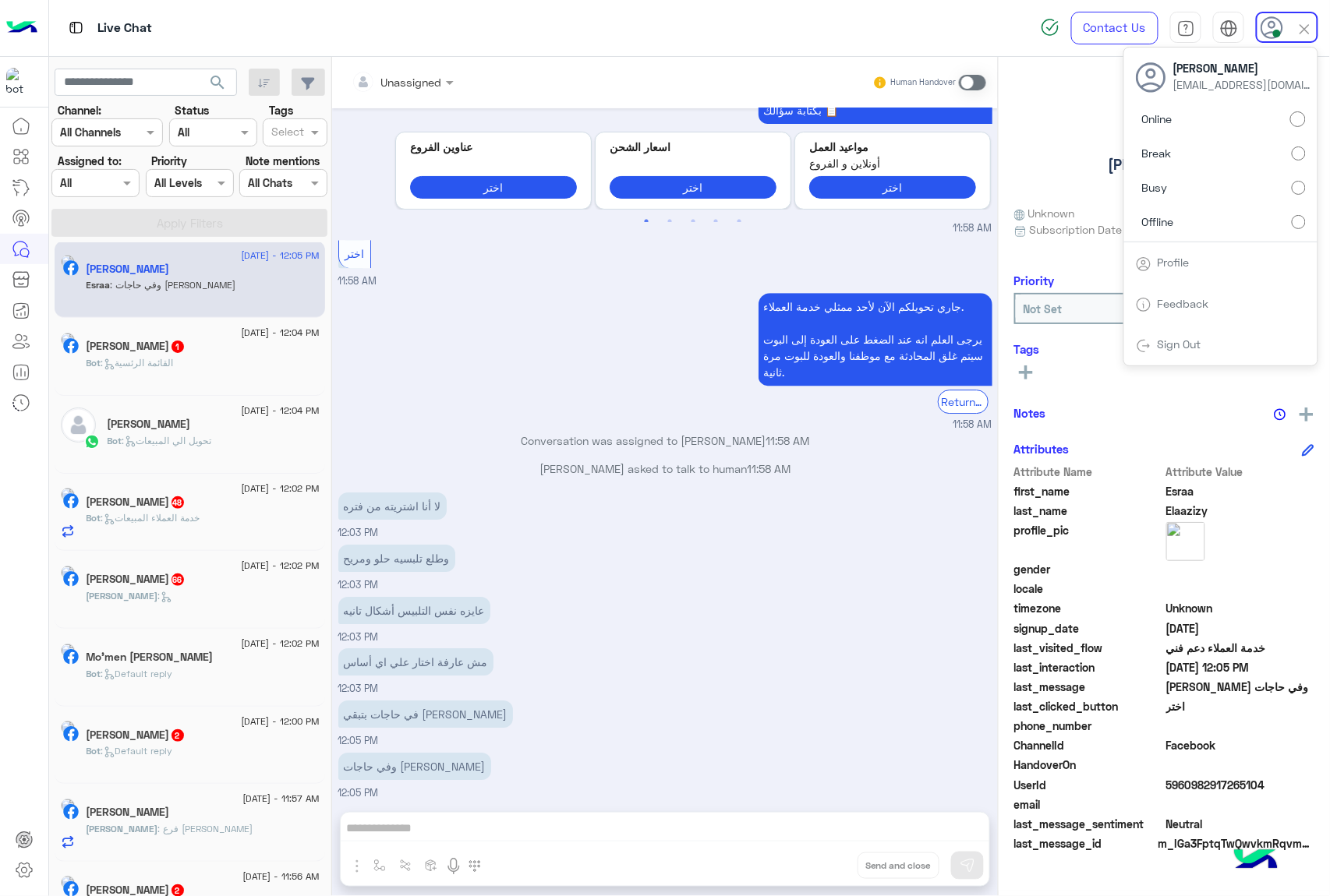
click at [1250, 223] on label "Offline" at bounding box center [1220, 220] width 169 height 28
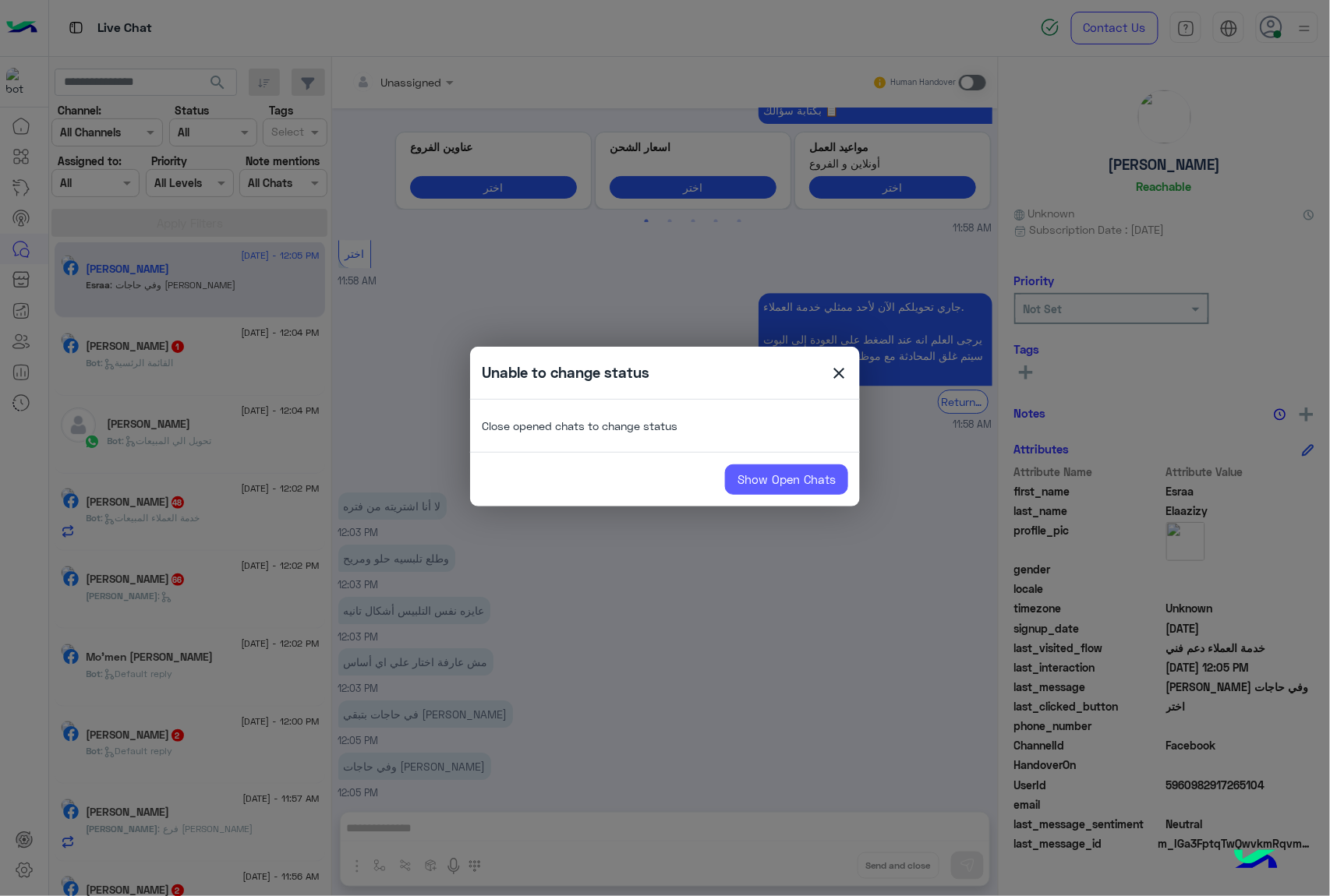
click at [824, 478] on link "Show Open Chats" at bounding box center [787, 480] width 123 height 31
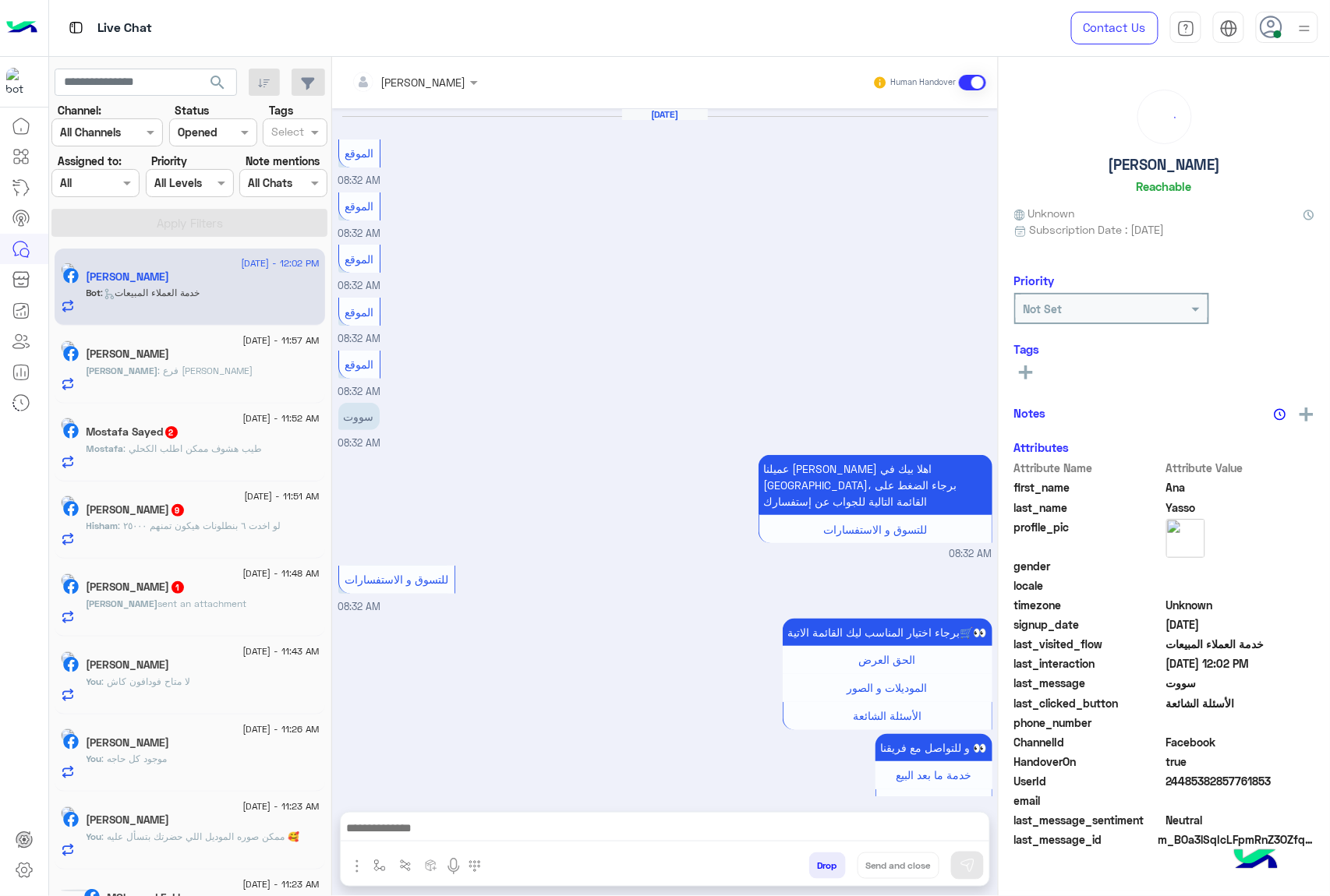
scroll to position [1890, 0]
